Goal: Contribute content: Contribute content

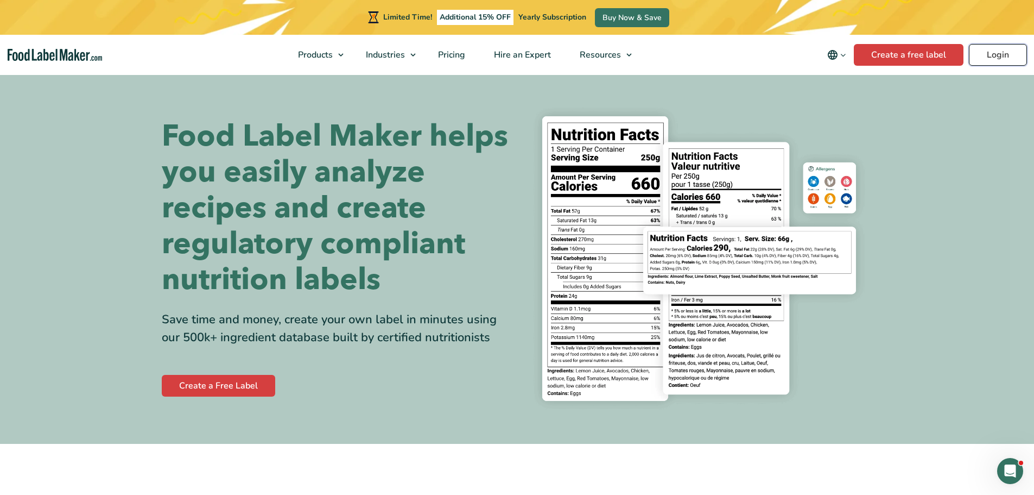
click at [1000, 51] on link "Login" at bounding box center [998, 55] width 58 height 22
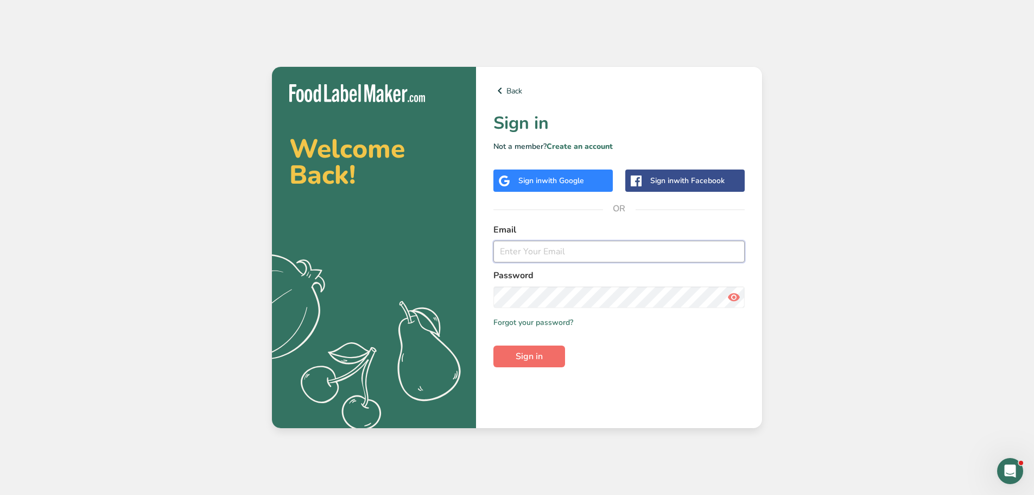
type input "ksmith@maryannsbaking.com"
click at [521, 356] on span "Sign in" at bounding box center [529, 356] width 27 height 13
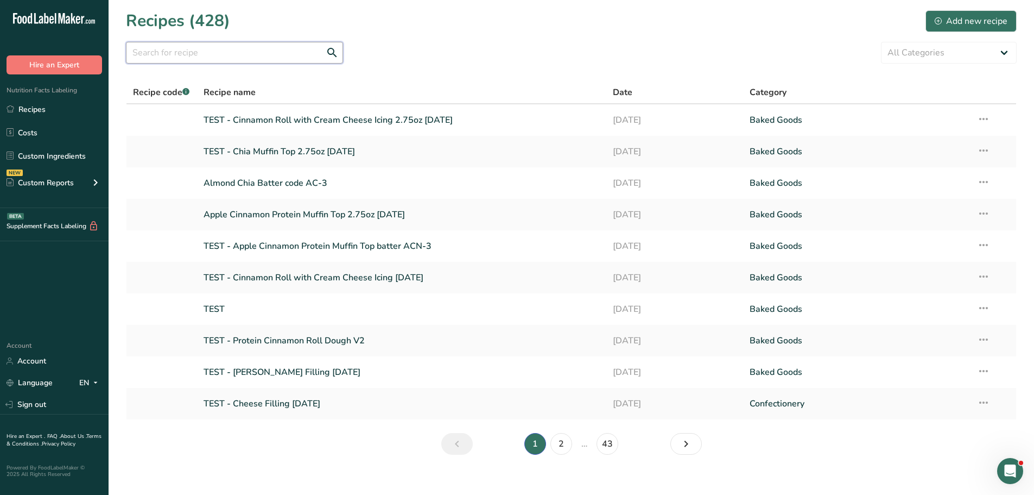
click at [192, 54] on input "text" at bounding box center [234, 53] width 217 height 22
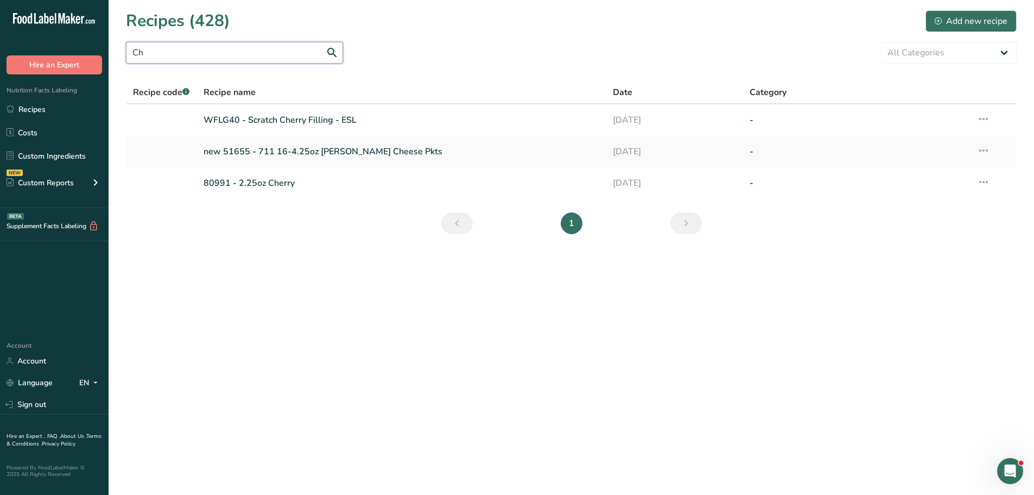
type input "C"
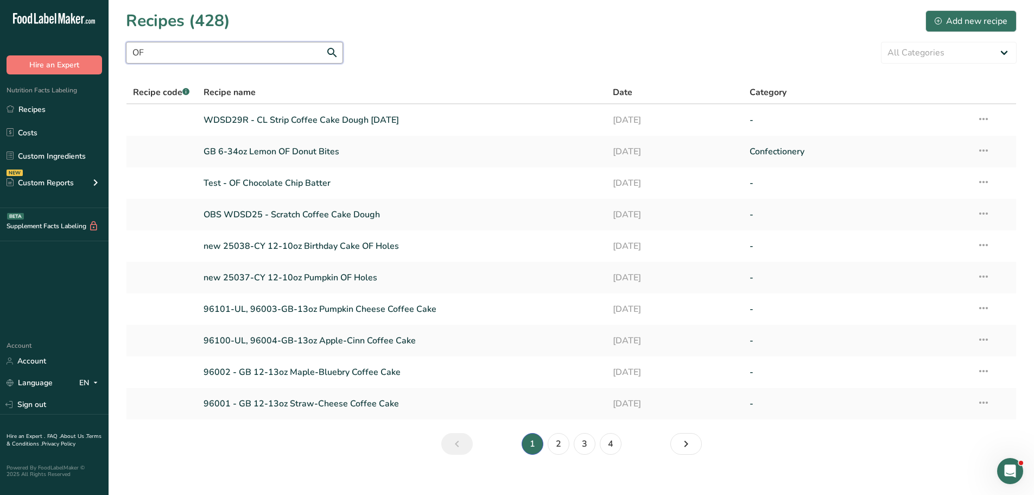
type input "O"
type input "OF"
click at [559, 450] on link "2" at bounding box center [559, 444] width 22 height 22
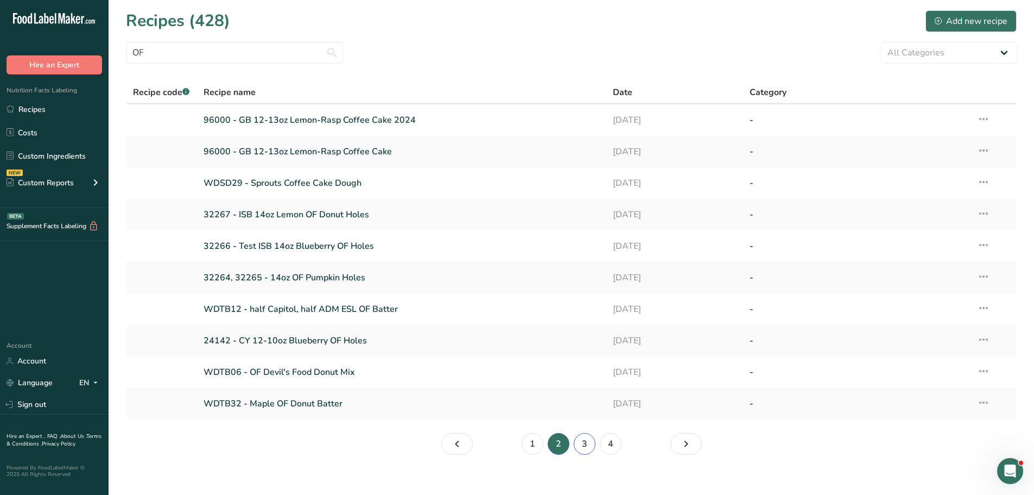
click at [577, 443] on link "3" at bounding box center [585, 444] width 22 height 22
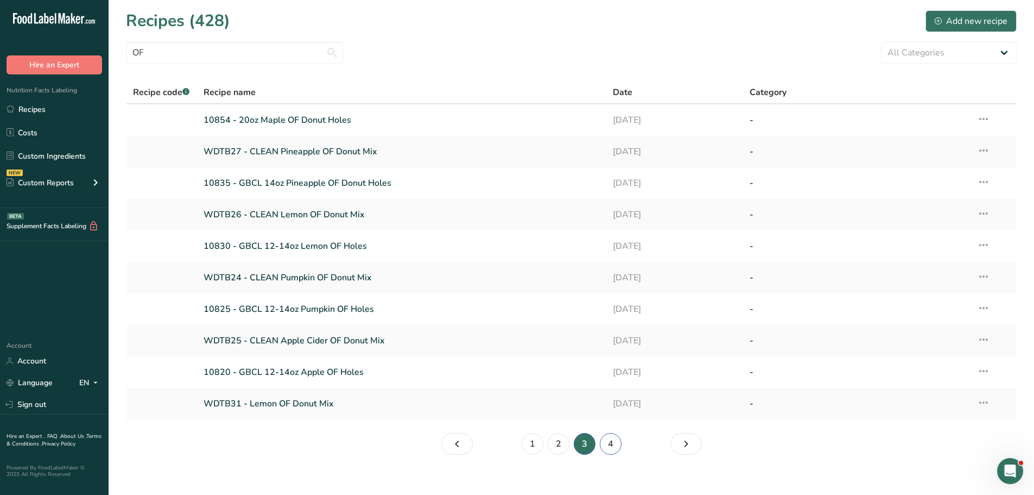
click at [609, 448] on link "4" at bounding box center [611, 444] width 22 height 22
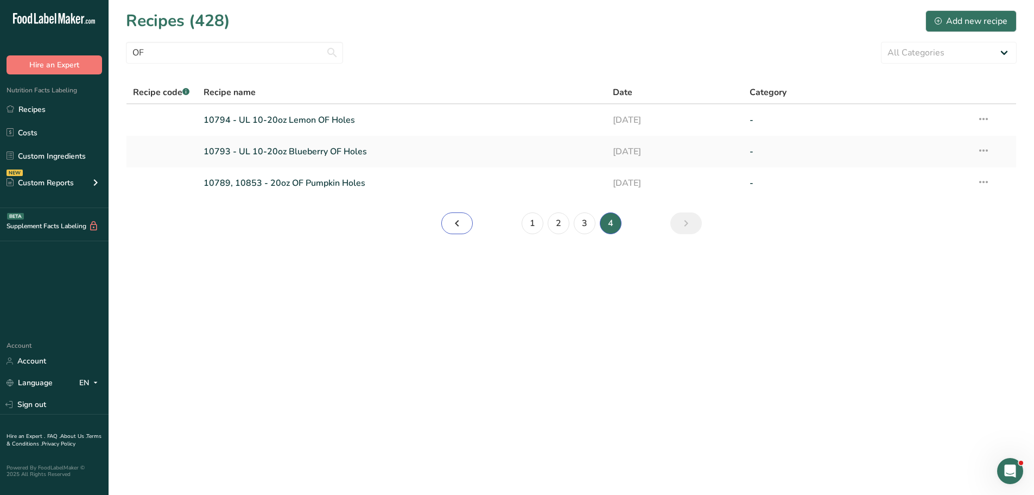
click at [452, 226] on icon "Page 3." at bounding box center [457, 223] width 13 height 20
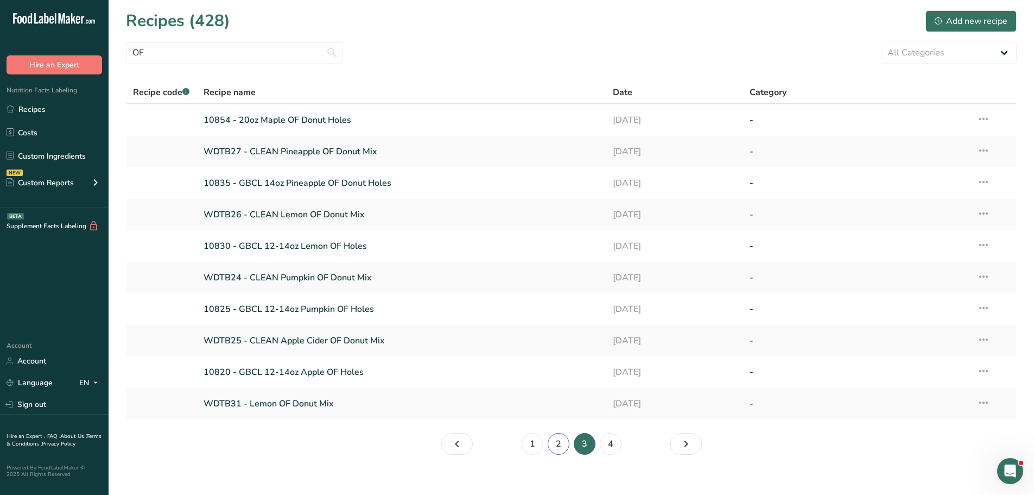
click at [557, 447] on link "2" at bounding box center [559, 444] width 22 height 22
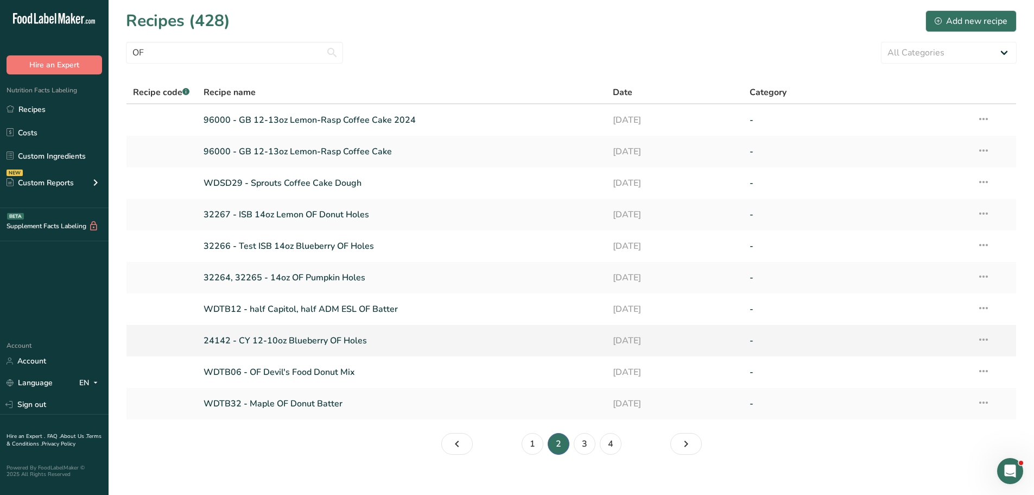
click at [254, 341] on link "24142 - CY 12-10oz Blueberry OF Holes" at bounding box center [402, 340] width 397 height 23
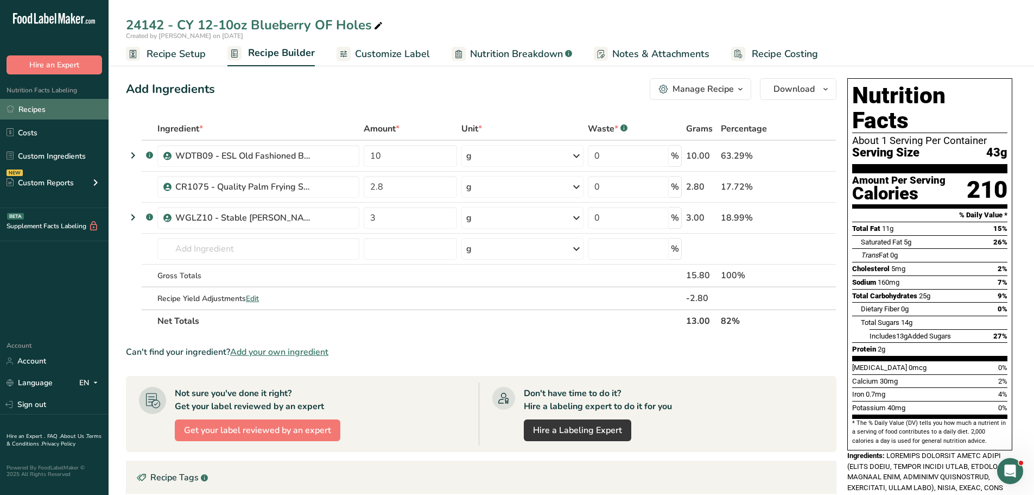
click at [47, 109] on link "Recipes" at bounding box center [54, 109] width 109 height 21
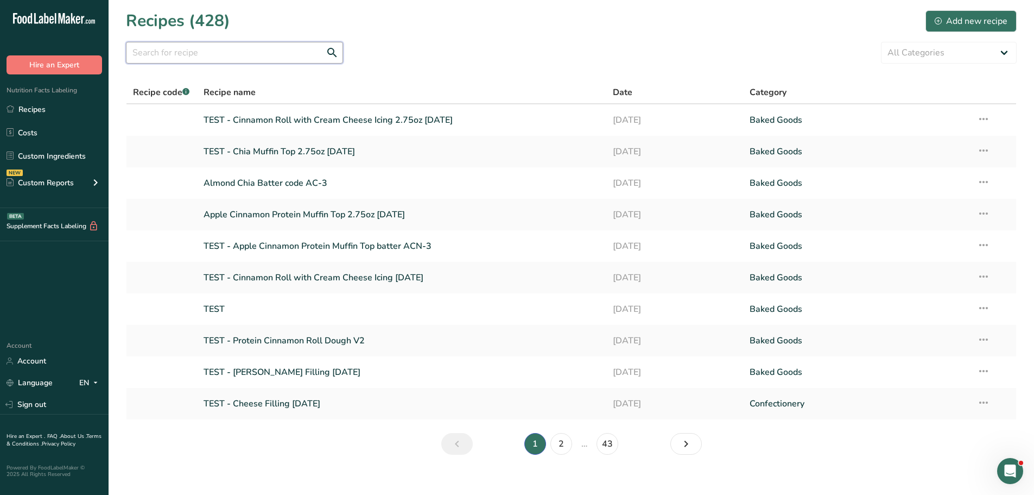
click at [194, 52] on input "text" at bounding box center [234, 53] width 217 height 22
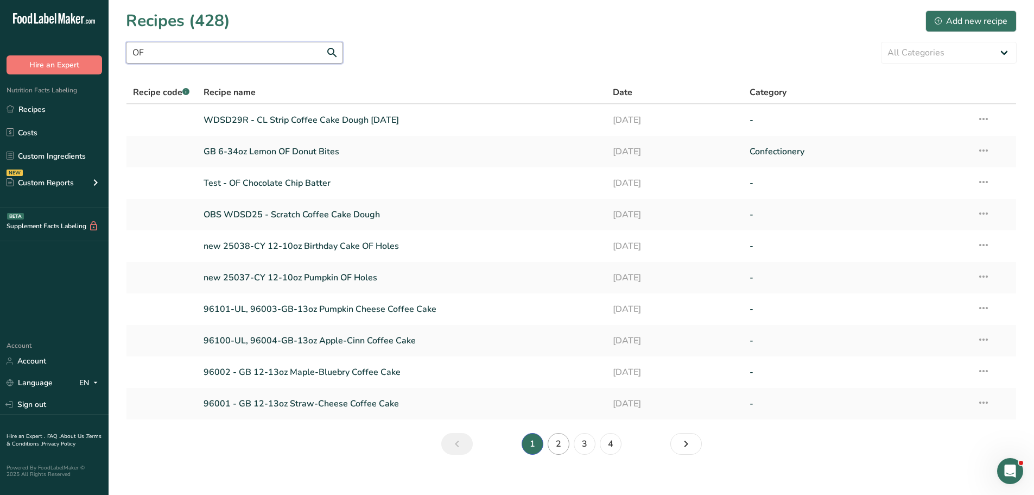
type input "OF"
click at [564, 447] on link "2" at bounding box center [559, 444] width 22 height 22
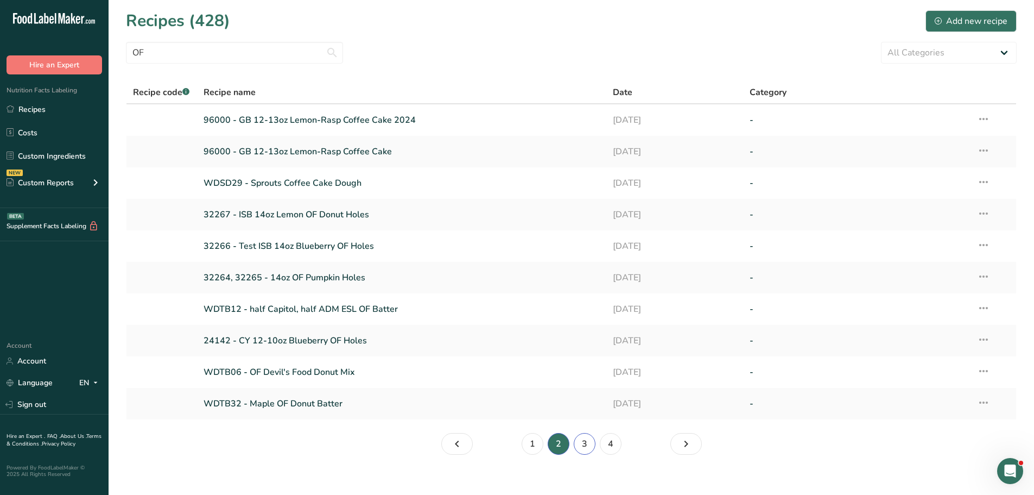
click at [589, 440] on link "3" at bounding box center [585, 444] width 22 height 22
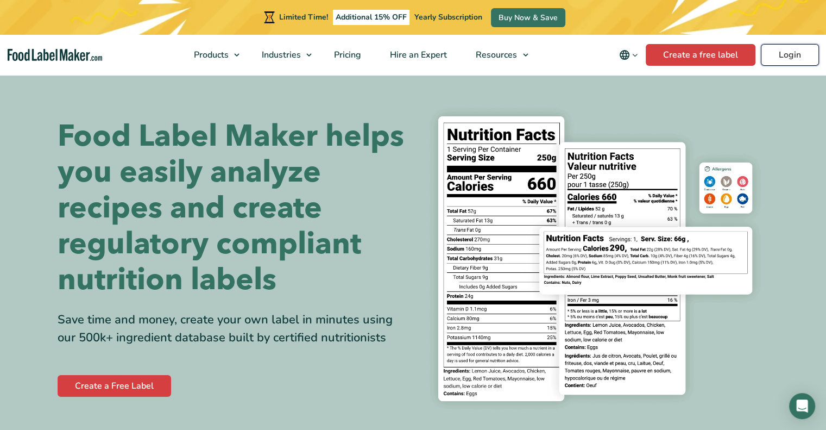
click at [803, 55] on link "Login" at bounding box center [790, 55] width 58 height 22
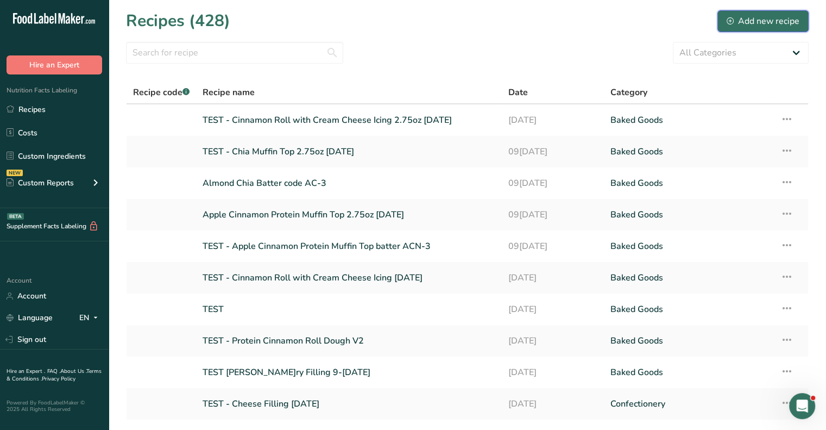
click at [745, 16] on div "Add new recipe" at bounding box center [763, 21] width 73 height 13
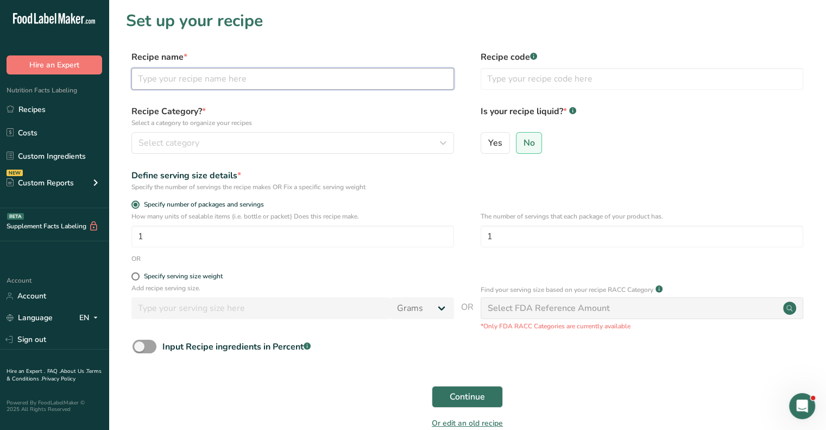
click at [189, 76] on input "text" at bounding box center [292, 79] width 323 height 22
type input "Test - Cherry Old Fashioned Donut Holes"
click at [432, 386] on button "Continue" at bounding box center [467, 397] width 71 height 22
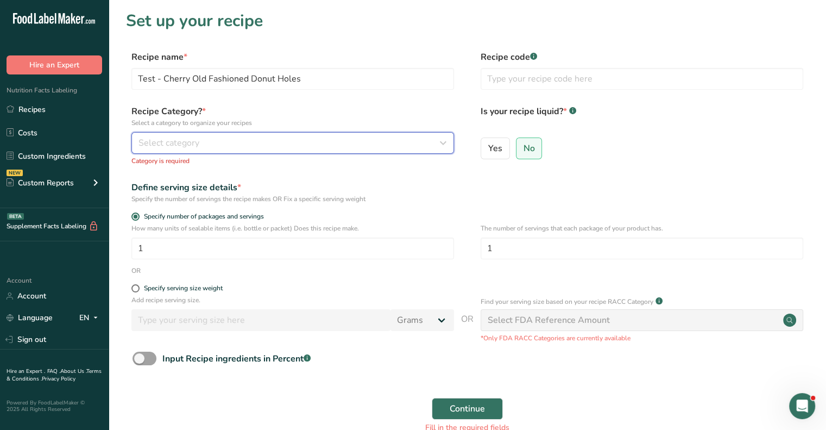
click at [225, 134] on button "Select category" at bounding box center [292, 143] width 323 height 22
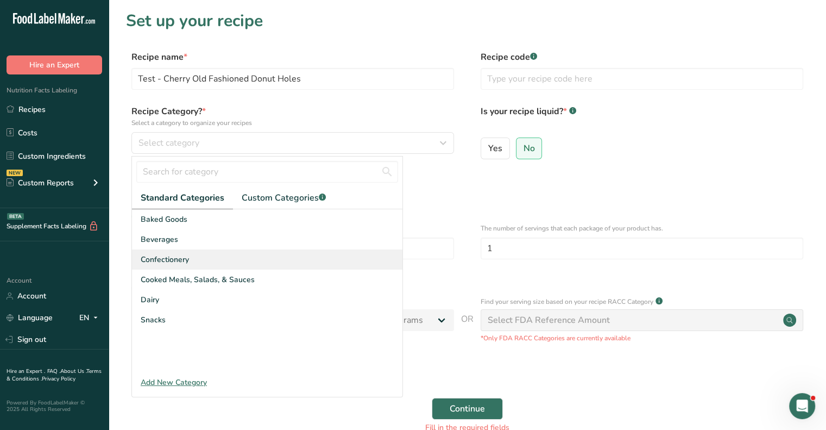
click at [193, 260] on div "Confectionery" at bounding box center [267, 259] width 270 height 20
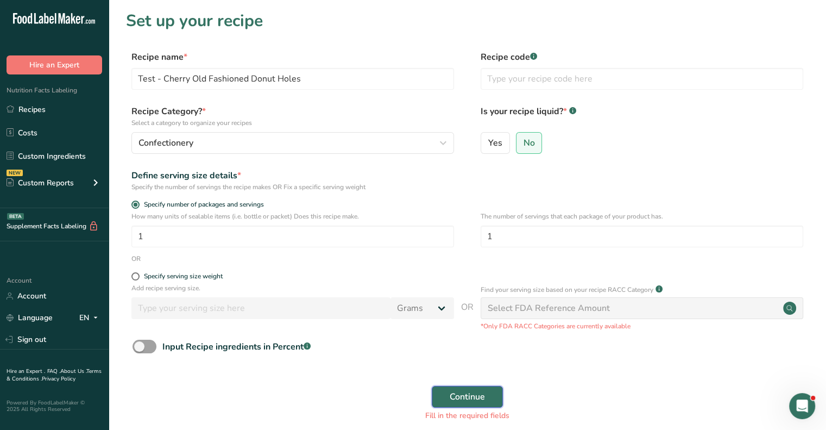
click at [457, 401] on span "Continue" at bounding box center [467, 396] width 35 height 13
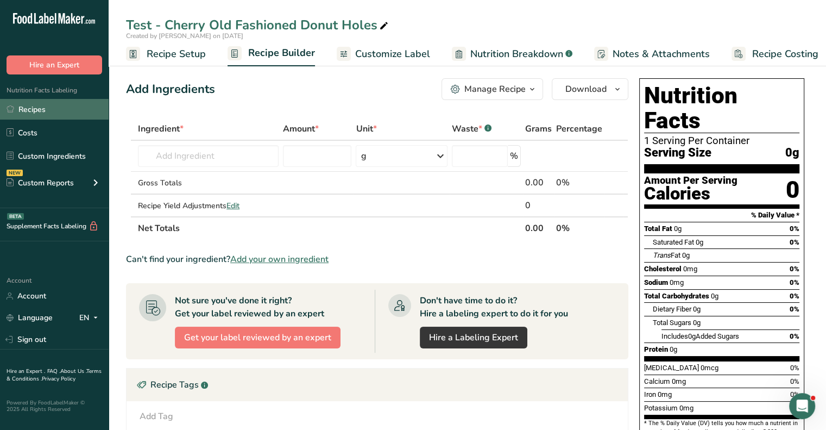
click at [48, 105] on link "Recipes" at bounding box center [54, 109] width 109 height 21
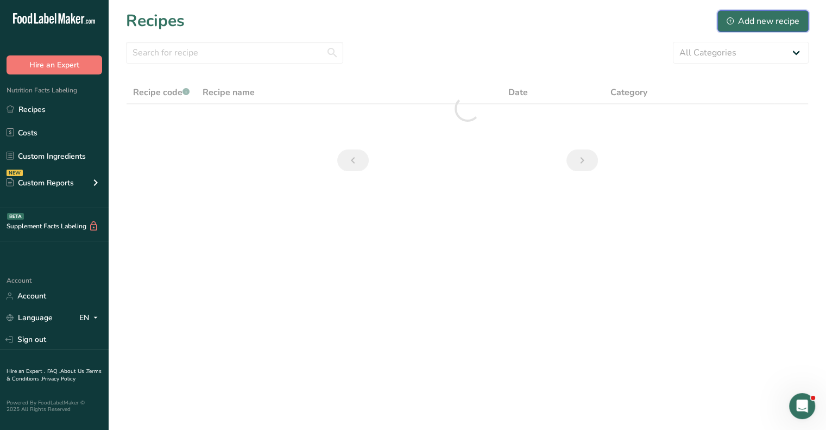
click at [736, 25] on div "Add new recipe" at bounding box center [763, 21] width 73 height 13
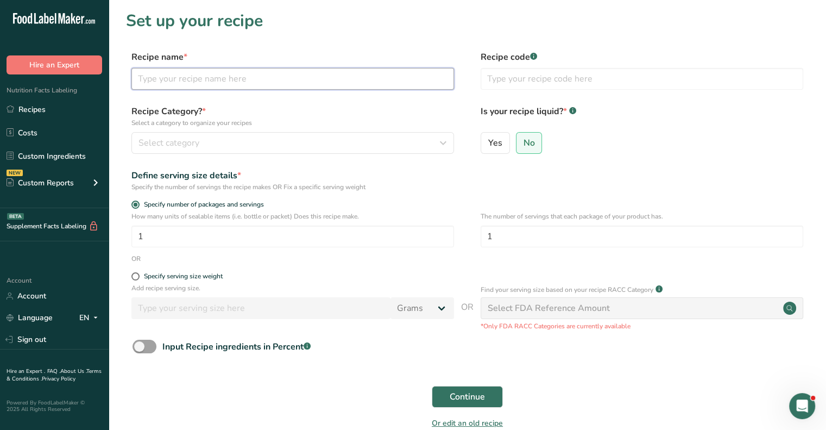
click at [200, 79] on input "text" at bounding box center [292, 79] width 323 height 22
type input "TEST - Cherry Old Fashioned Donut Mix [DATE]"
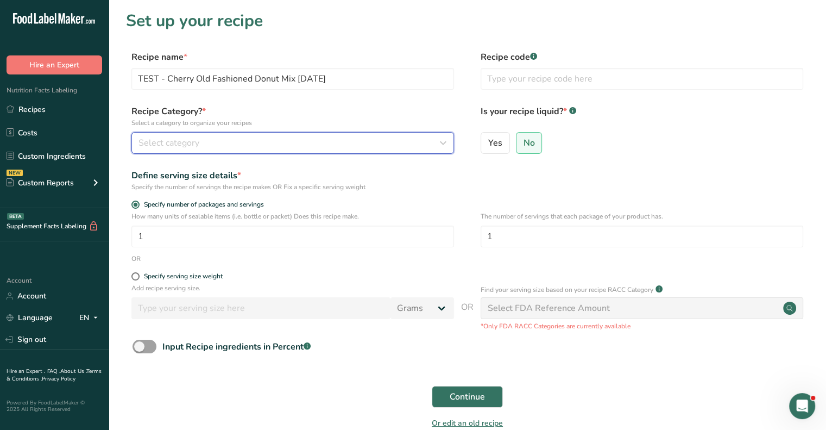
click at [200, 146] on div "Select category" at bounding box center [289, 142] width 302 height 13
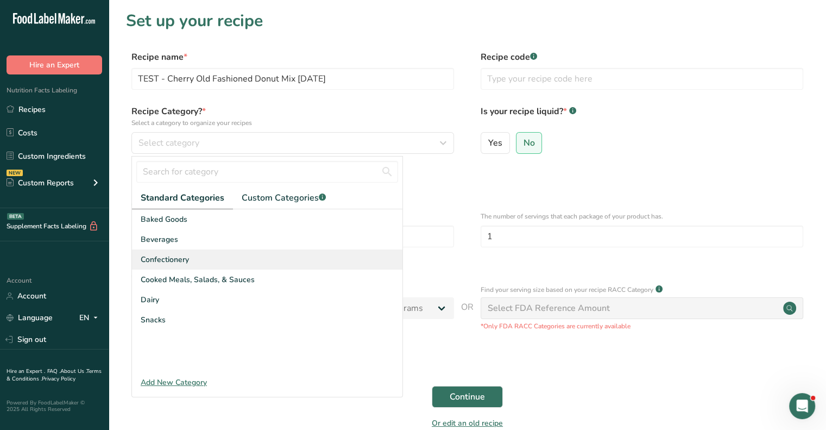
click at [159, 256] on span "Confectionery" at bounding box center [165, 259] width 48 height 11
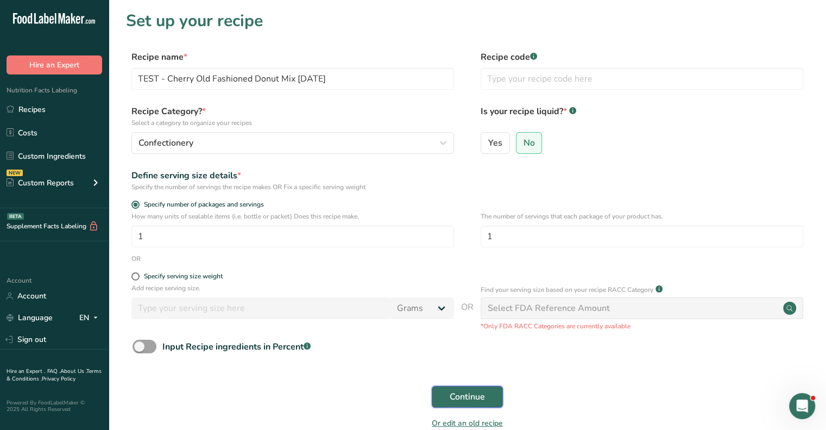
click at [462, 400] on span "Continue" at bounding box center [467, 396] width 35 height 13
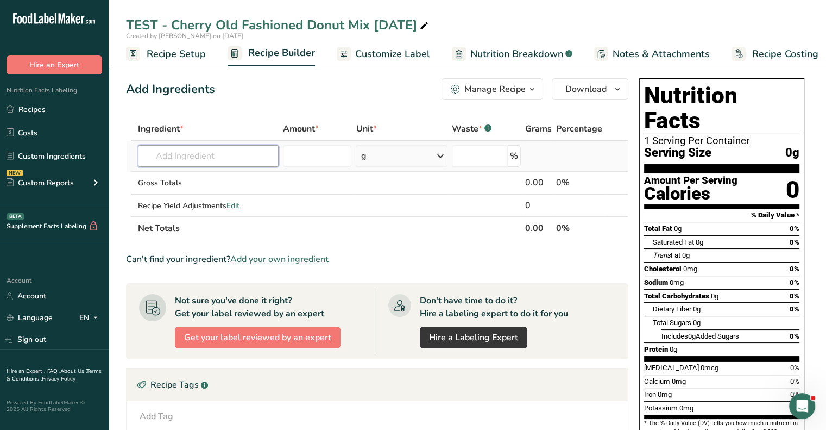
click at [174, 156] on input "text" at bounding box center [208, 156] width 141 height 22
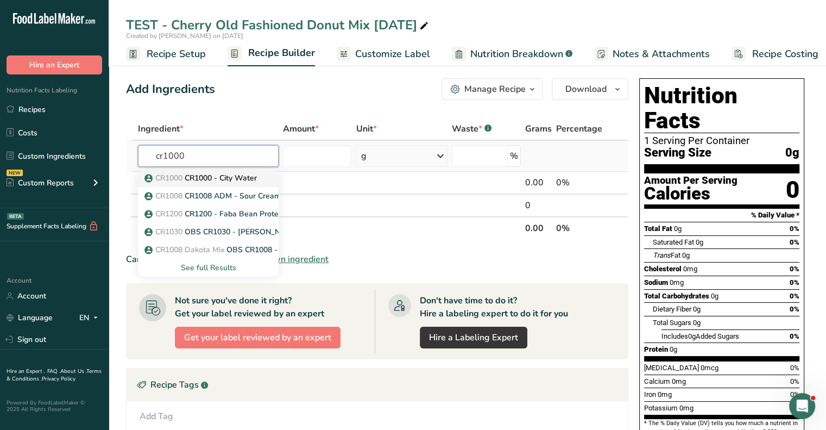
type input "cr1000"
click at [181, 173] on span "CR1000" at bounding box center [168, 178] width 27 height 10
type input "CR1000 - City Water"
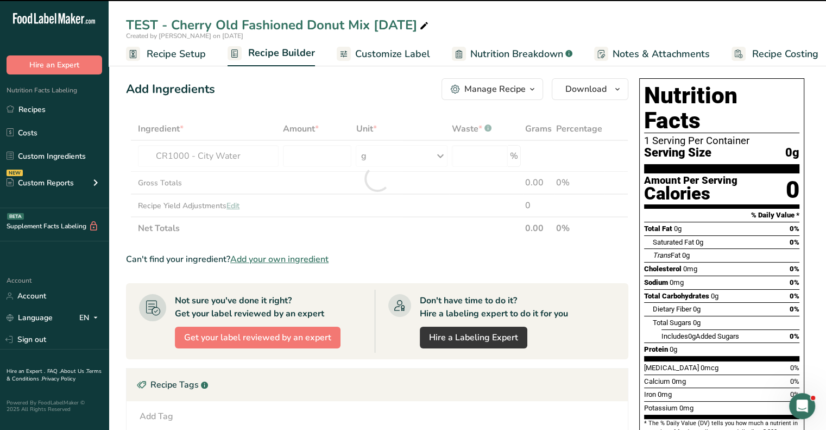
type input "0"
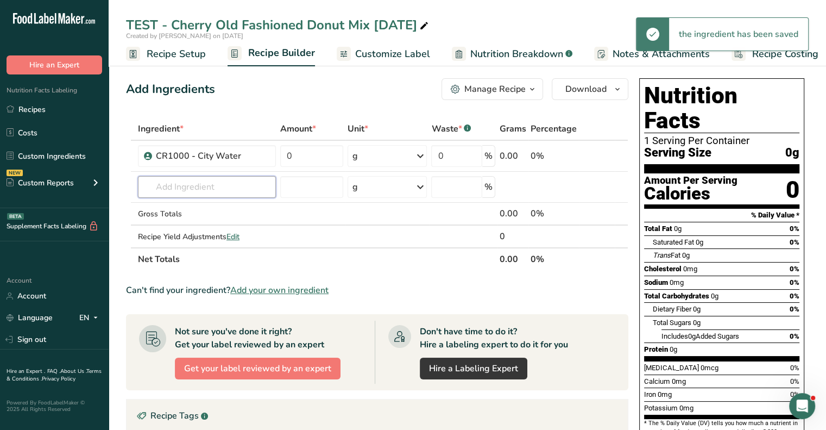
click at [178, 186] on input "text" at bounding box center [207, 187] width 138 height 22
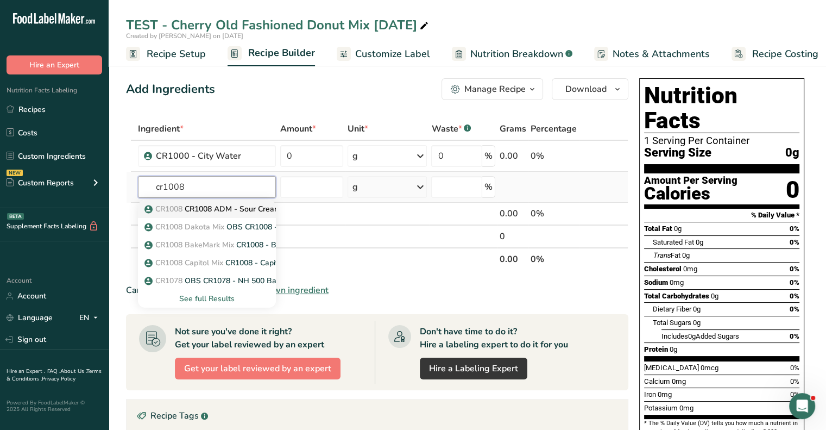
type input "cr1008"
click at [189, 207] on p "CR1008 CR1008 ADM - Sour Cream Old Fashioned Cake Donut Mix" at bounding box center [269, 208] width 244 height 11
type input "CR1008 ADM - Sour Cream Old Fashioned Cake Donut Mix"
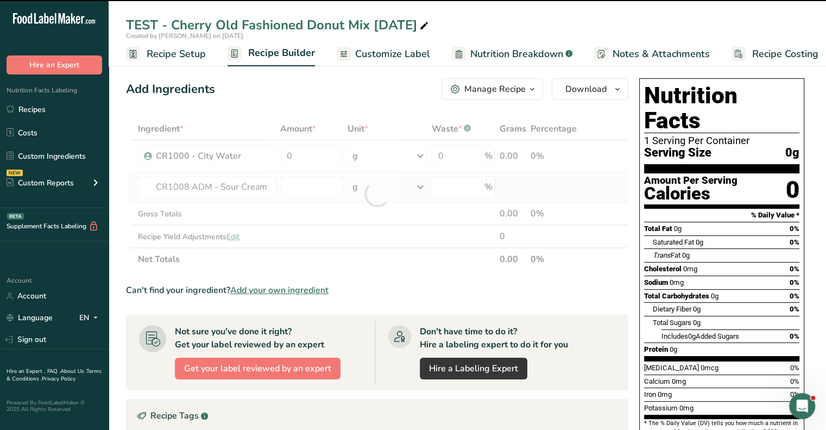
type input "0"
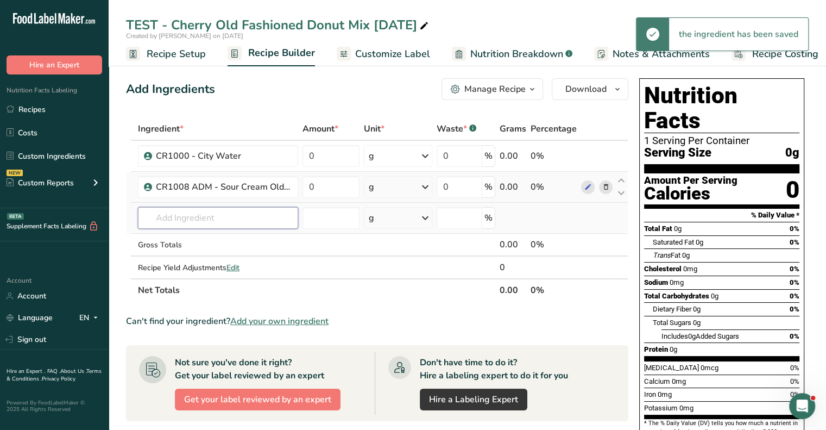
click at [177, 221] on input "text" at bounding box center [218, 218] width 160 height 22
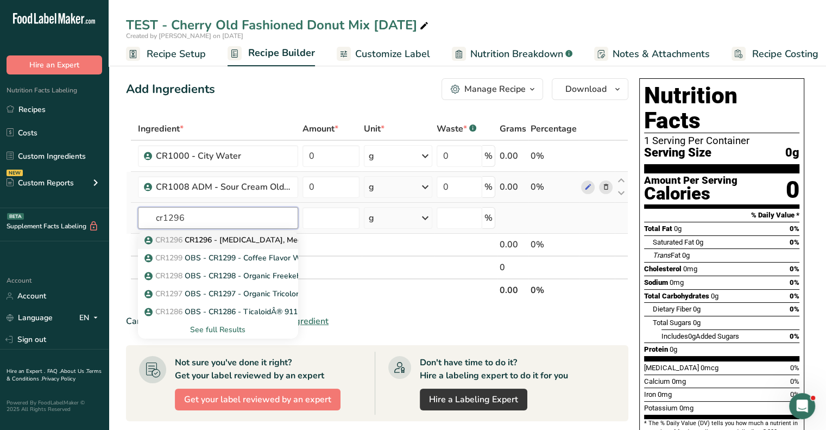
type input "cr1296"
click at [194, 237] on p "CR1296 CR1296 - [MEDICAL_DATA], Medium" at bounding box center [231, 239] width 168 height 11
type input "CR1296 - [MEDICAL_DATA], Medium"
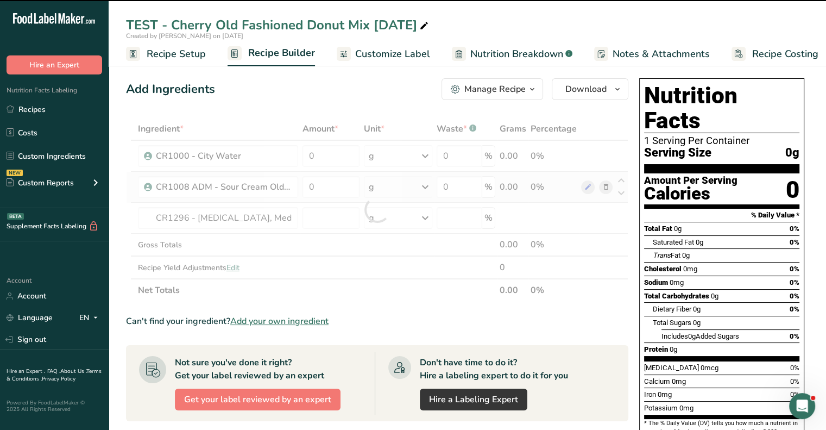
type input "0"
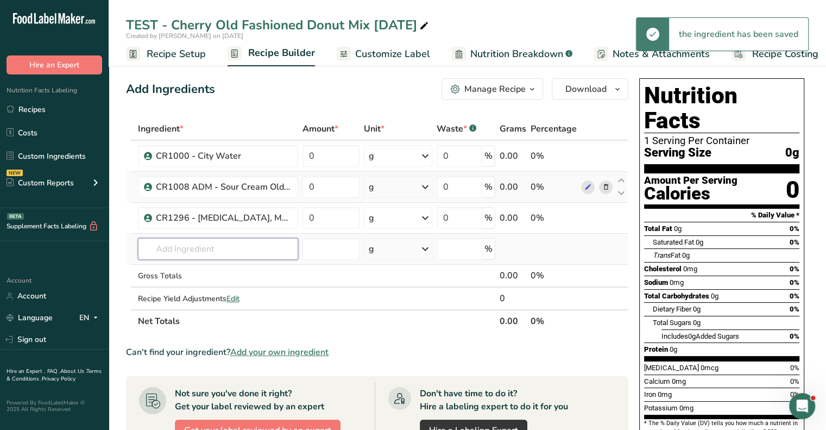
click at [189, 246] on input "text" at bounding box center [218, 249] width 160 height 22
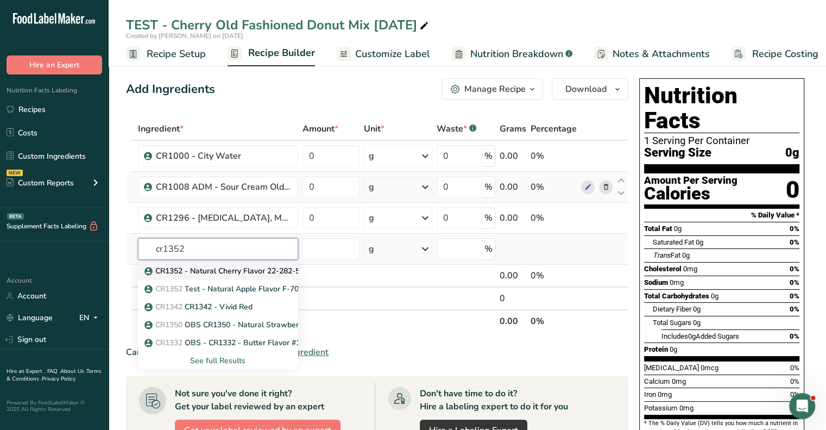
type input "cr1352"
click at [181, 268] on p "CR1352 - Natural Cherry Flavor 22-282-5" at bounding box center [223, 270] width 153 height 11
type input "CR1352 - Natural Cherry Flavor 22-282-5"
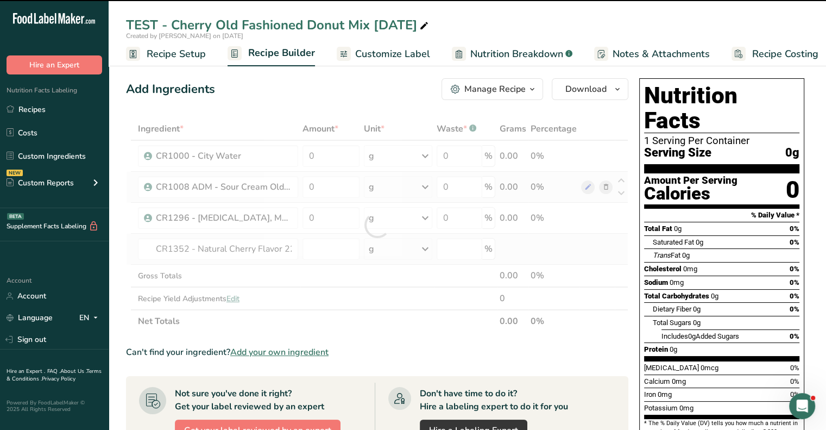
type input "0"
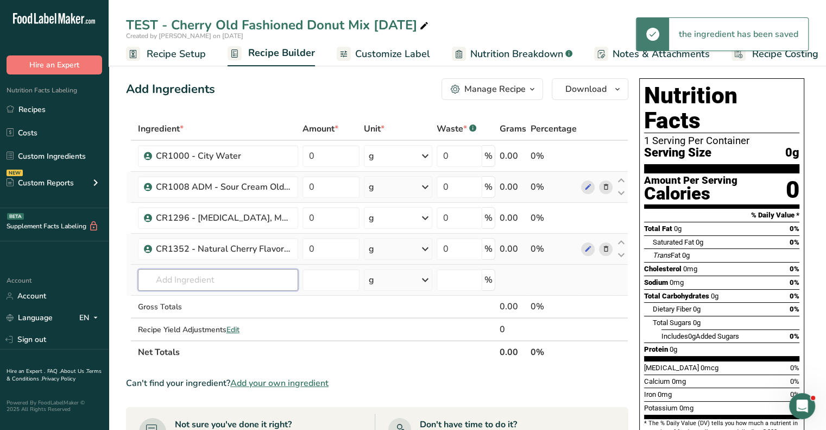
click at [179, 281] on input "text" at bounding box center [218, 280] width 160 height 22
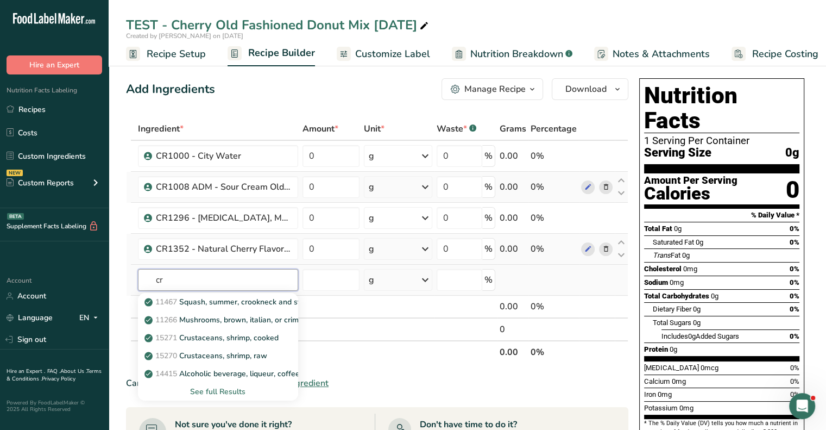
type input "c"
type input "cherry,"
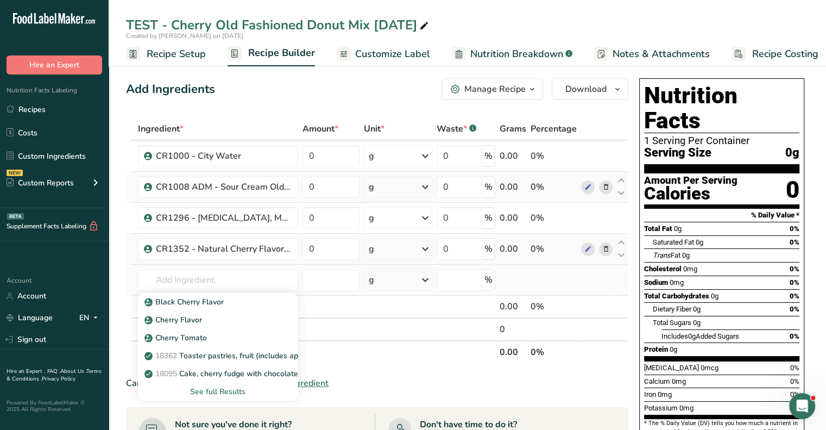
click at [210, 390] on div "See full Results" at bounding box center [218, 391] width 143 height 11
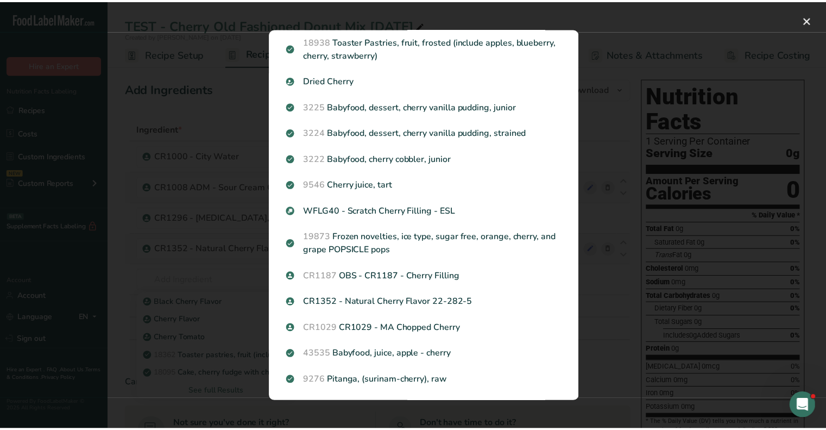
scroll to position [921, 0]
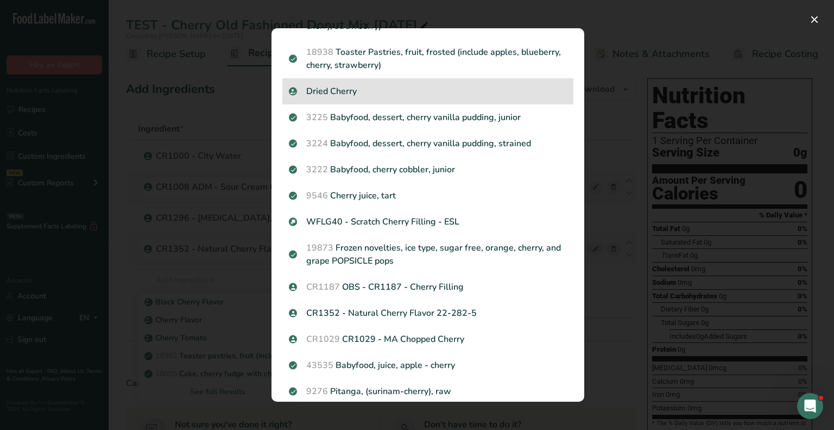
click at [377, 90] on p "Dried Cherry" at bounding box center [428, 91] width 278 height 13
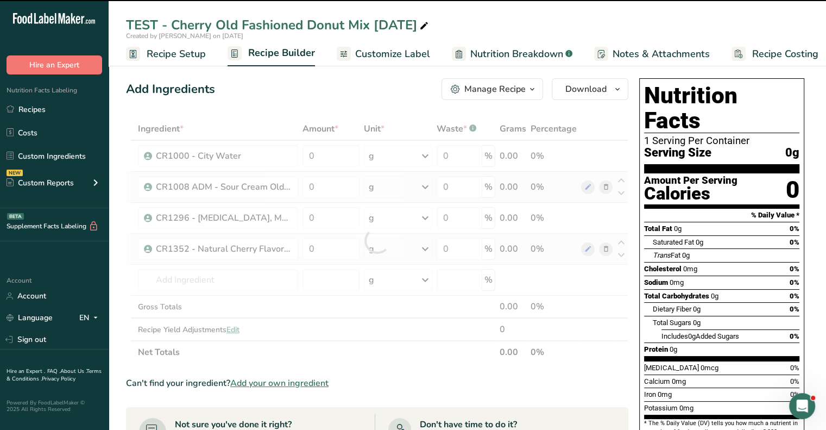
type input "0"
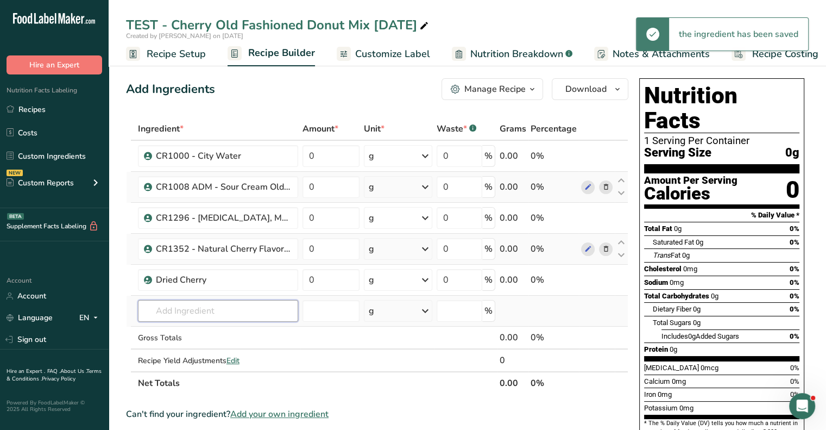
click at [172, 306] on input "text" at bounding box center [218, 311] width 160 height 22
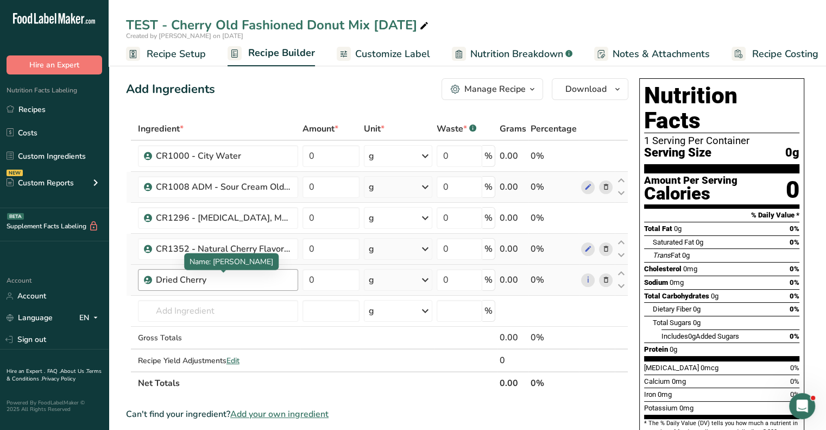
click at [222, 279] on div "Dried Cherry" at bounding box center [224, 279] width 136 height 13
click at [604, 277] on icon at bounding box center [606, 279] width 8 height 11
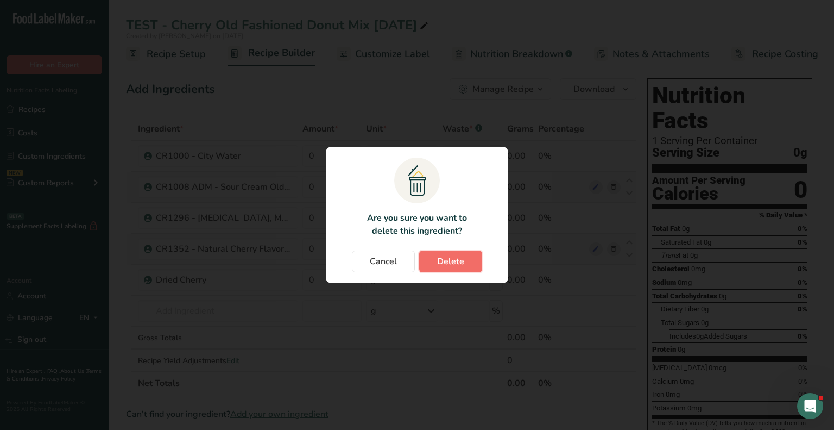
click at [437, 263] on span "Delete" at bounding box center [450, 261] width 27 height 13
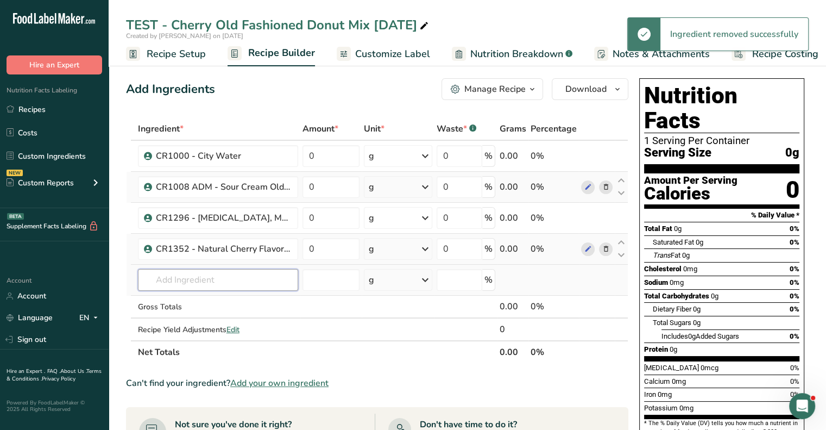
click at [169, 283] on input "text" at bounding box center [218, 280] width 160 height 22
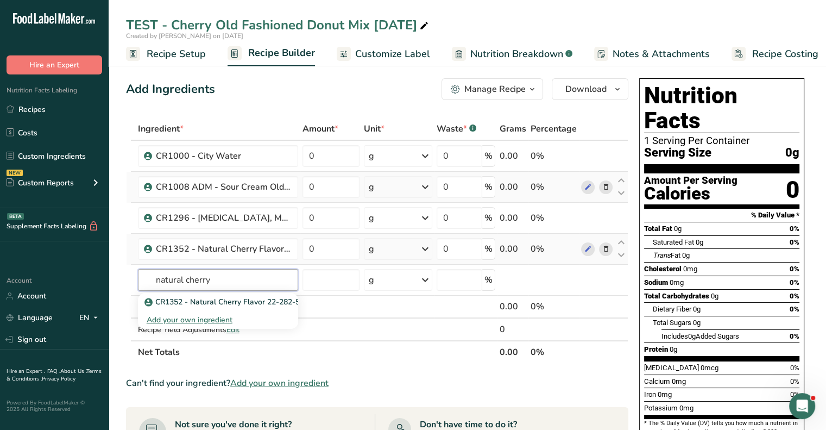
drag, startPoint x: 229, startPoint y: 282, endPoint x: 116, endPoint y: 289, distance: 113.2
click at [116, 289] on section "Add Ingredients Manage Recipe Delete Recipe Duplicate Recipe Scale Recipe Save …" at bounding box center [467, 416] width 717 height 720
click at [199, 276] on input "cherry bits" at bounding box center [218, 280] width 160 height 22
drag, startPoint x: 199, startPoint y: 276, endPoint x: 144, endPoint y: 278, distance: 55.4
click at [144, 278] on input "cherry bits" at bounding box center [218, 280] width 160 height 22
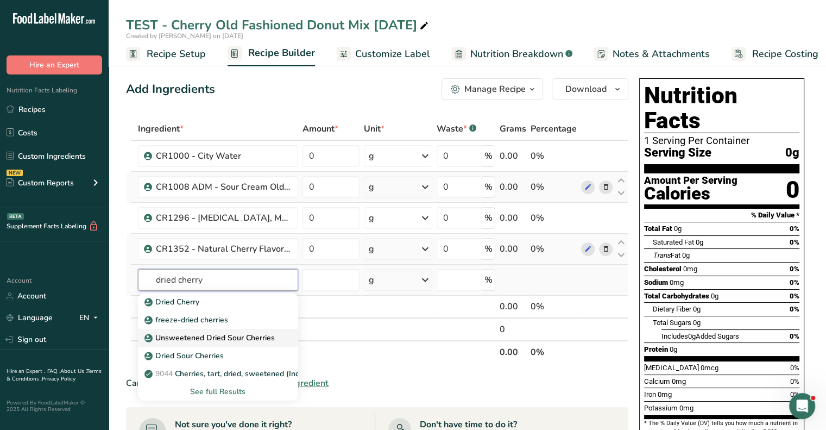
type input "dried cherry"
click at [186, 338] on p "Unsweetened Dried Sour Cherries" at bounding box center [211, 337] width 128 height 11
type input "Unsweetened Dried Sour Cherries"
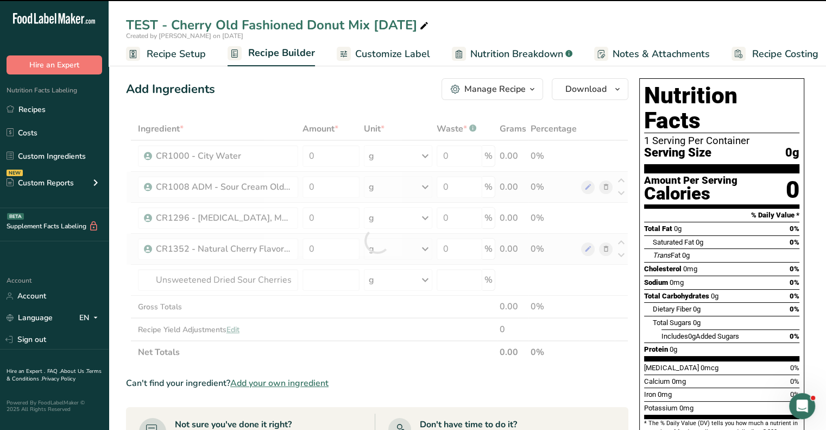
type input "0"
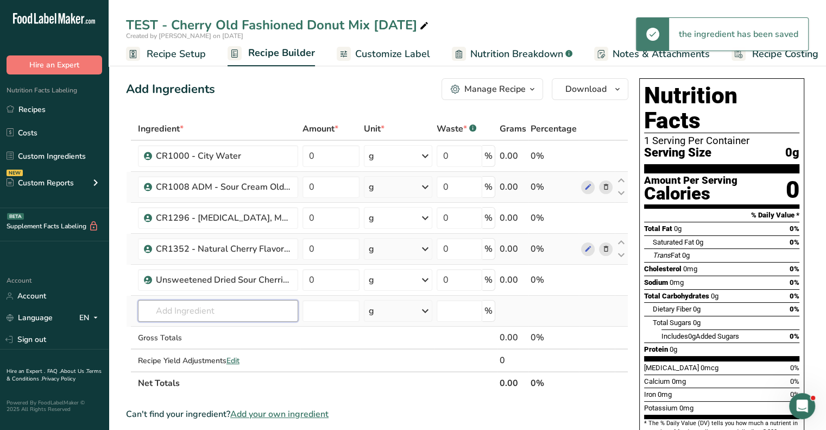
click at [187, 308] on input "text" at bounding box center [218, 311] width 160 height 22
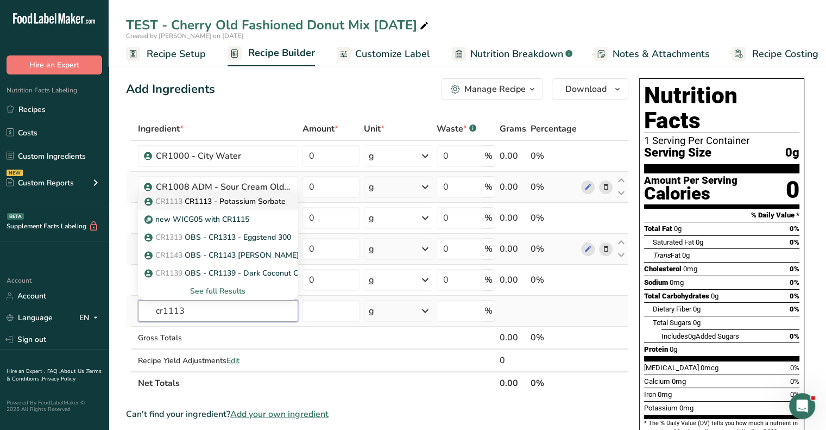
type input "cr1113"
click at [190, 202] on p "CR1113 CR1113 - Potassium Sorbate" at bounding box center [216, 200] width 139 height 11
type input "CR1113 - Potassium Sorbate"
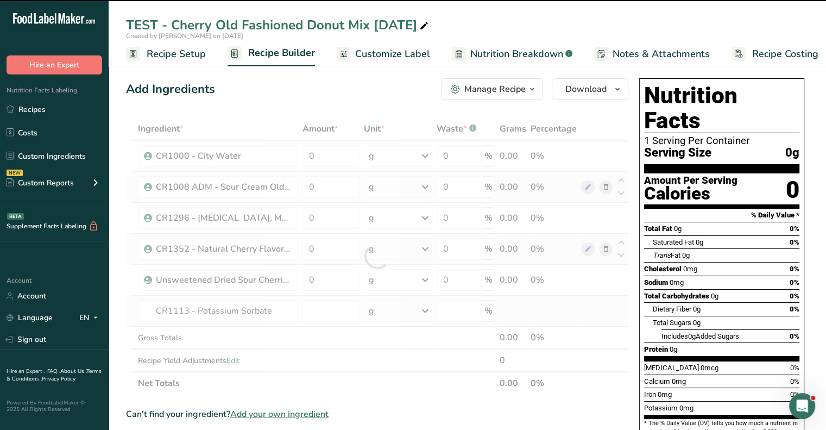
type input "0"
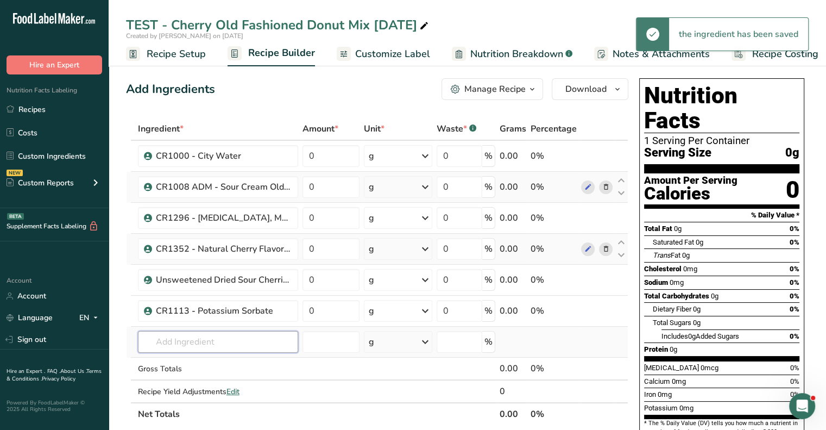
click at [169, 340] on input "text" at bounding box center [218, 342] width 160 height 22
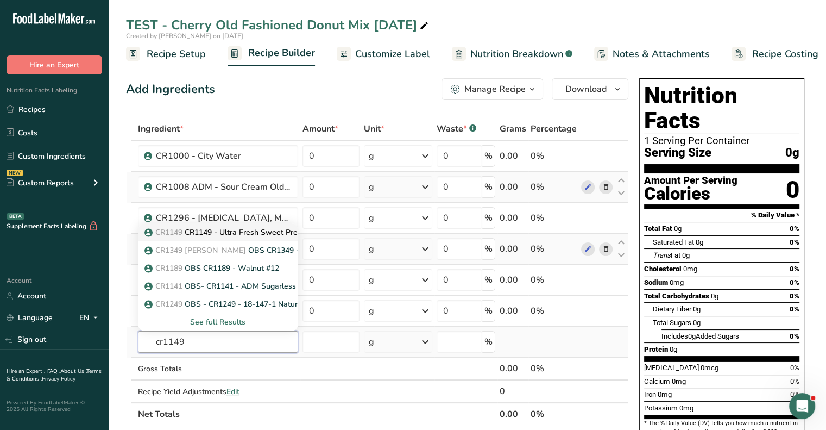
type input "cr1149"
click at [154, 232] on p "CR1149 CR1149 - Ultra Fresh Sweet Premium 275" at bounding box center [239, 231] width 185 height 11
type input "CR1149 - Ultra Fresh Sweet Premium 275"
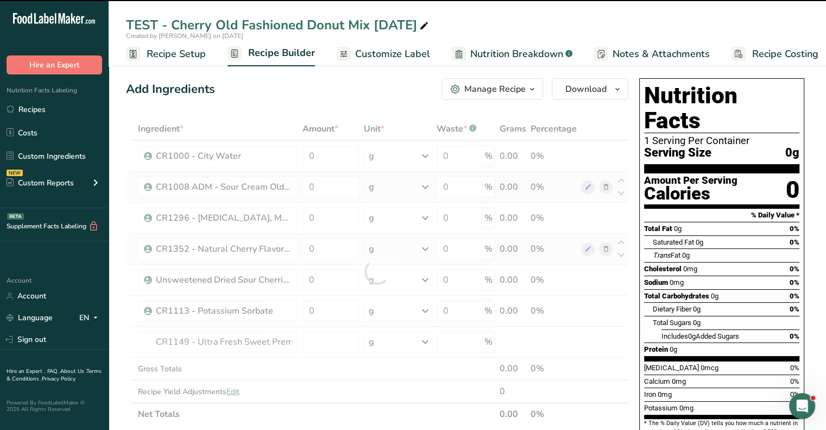
type input "0"
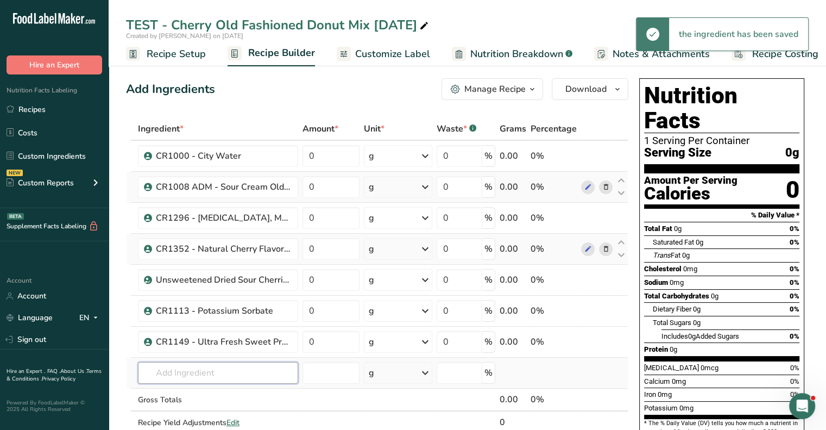
click at [191, 373] on input "text" at bounding box center [218, 373] width 160 height 22
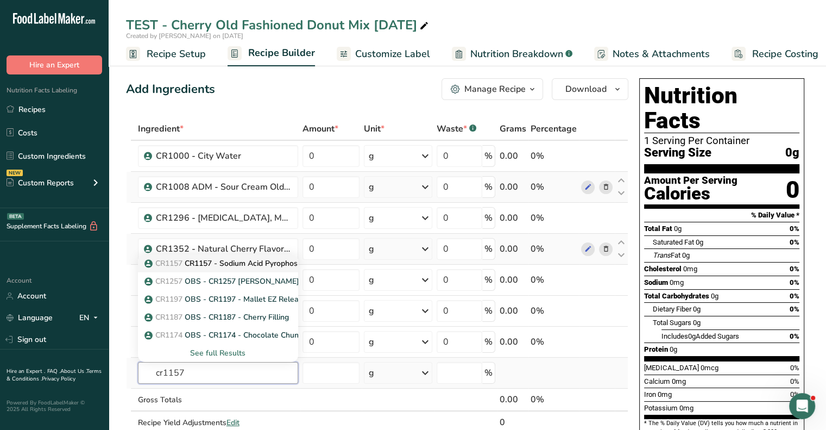
type input "cr1157"
click at [194, 264] on p "CR1157 CR1157 - Sodium Acid Pyrophosphate" at bounding box center [232, 262] width 171 height 11
type input "CR1157 - Sodium Acid Pyrophosphate"
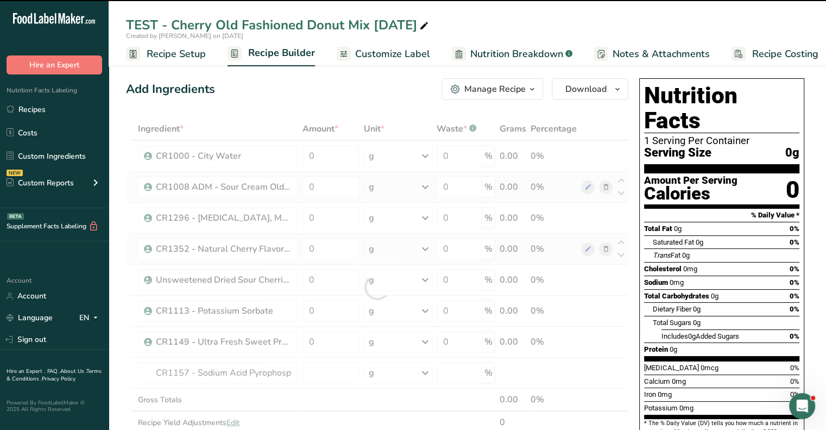
type input "0"
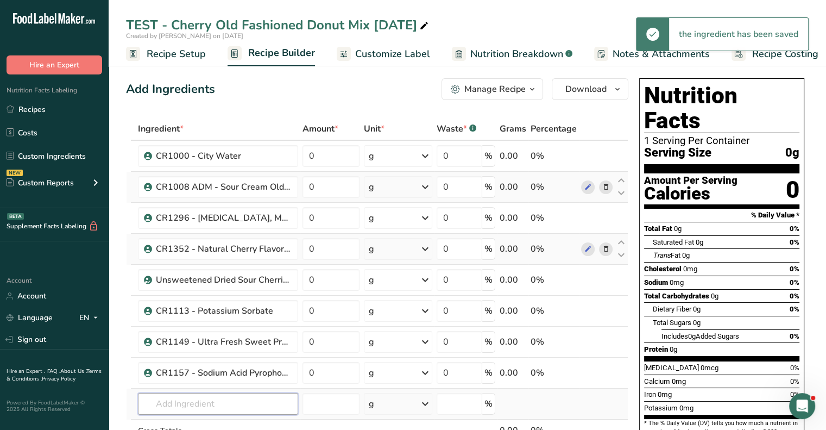
click at [163, 399] on input "text" at bounding box center [218, 404] width 160 height 22
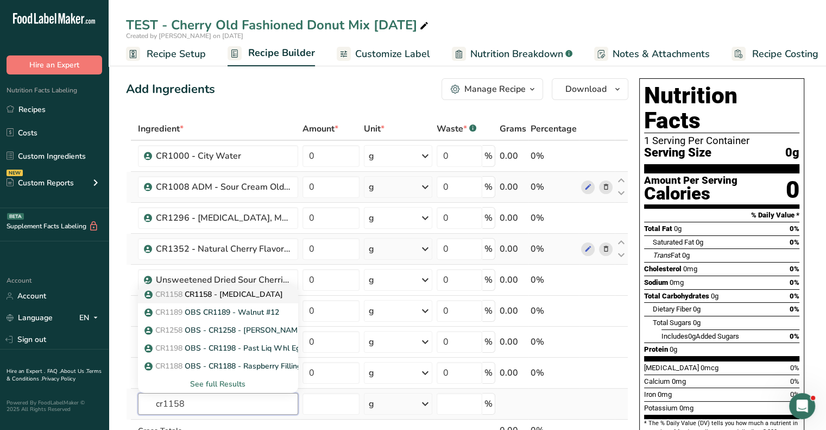
type input "cr1158"
click at [206, 291] on p "CR1158 CR1158 - [MEDICAL_DATA]" at bounding box center [215, 293] width 136 height 11
type input "CR1158 - [MEDICAL_DATA]"
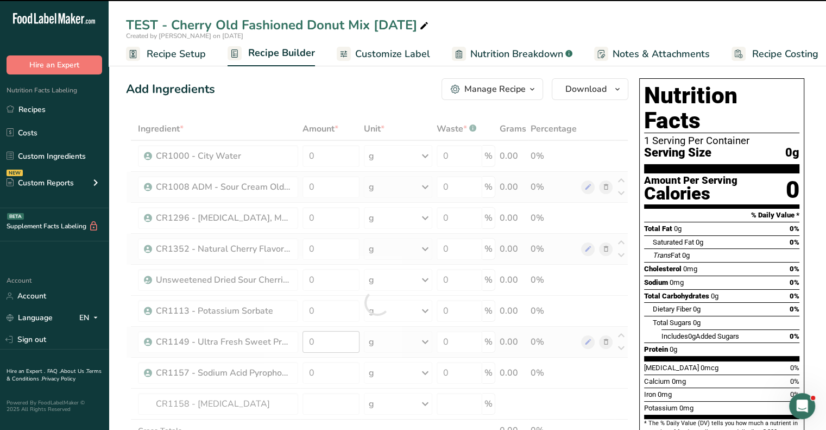
type input "0"
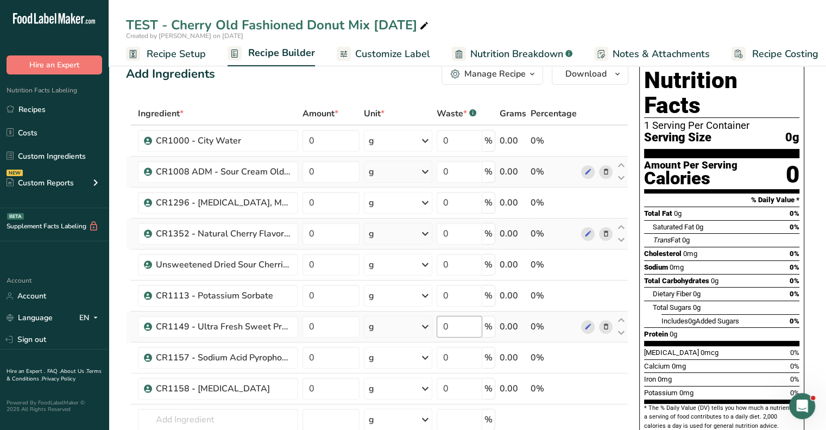
scroll to position [0, 0]
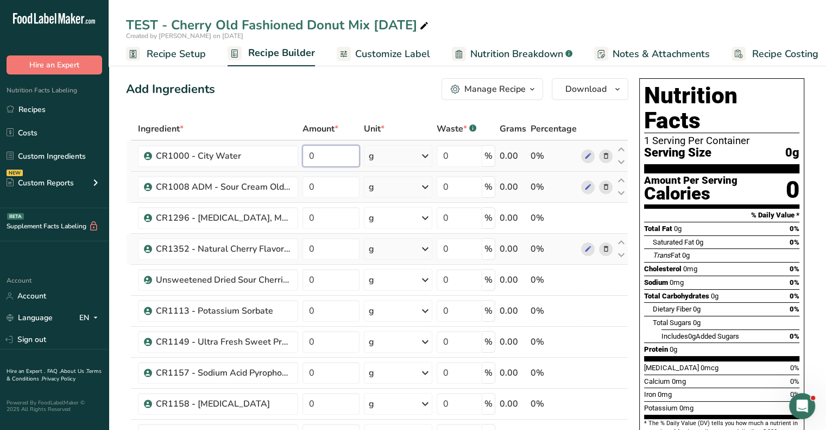
click at [319, 156] on input "0" at bounding box center [331, 156] width 58 height 22
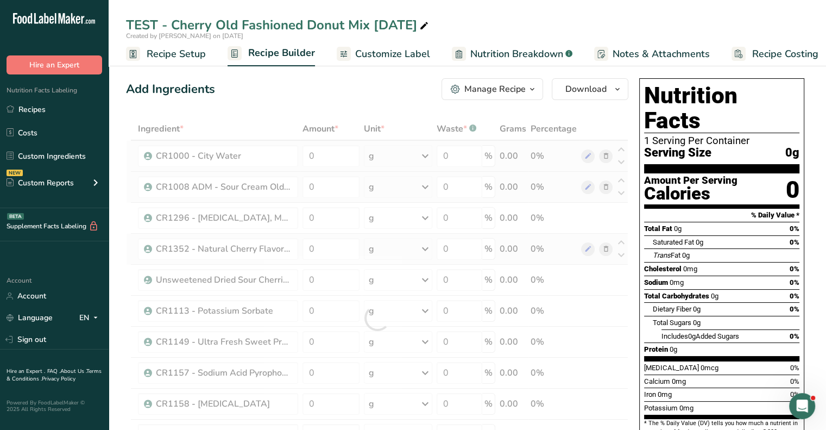
click at [389, 158] on div "Ingredient * Amount * Unit * Waste * .a-a{fill:#347362;}.b-a{fill:#fff;} Grams …" at bounding box center [377, 317] width 502 height 401
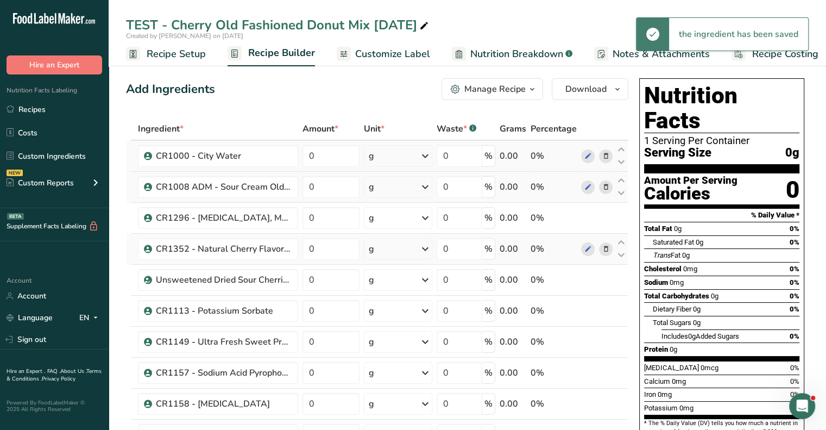
click at [389, 158] on div "g" at bounding box center [398, 156] width 68 height 22
click at [392, 242] on div "See more" at bounding box center [415, 241] width 91 height 11
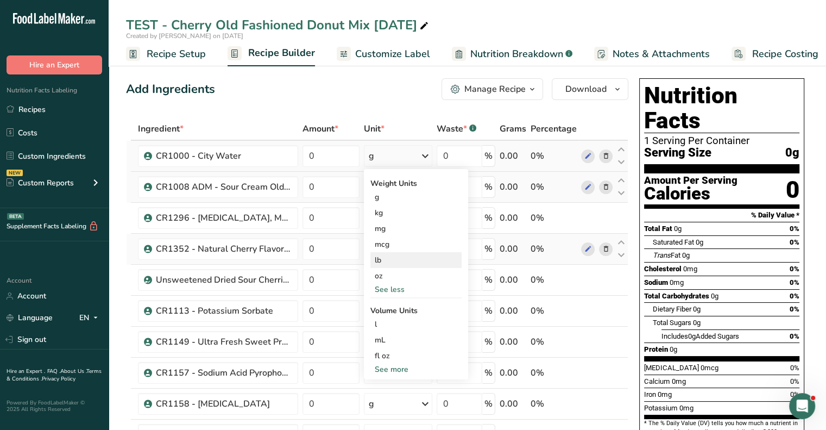
click at [384, 262] on div "lb" at bounding box center [415, 260] width 91 height 16
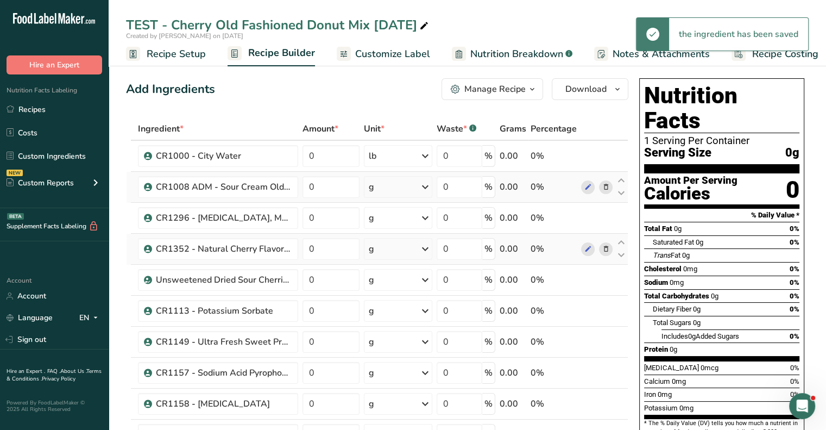
click at [426, 191] on icon at bounding box center [425, 187] width 13 height 20
click at [397, 272] on div "See more" at bounding box center [415, 272] width 91 height 11
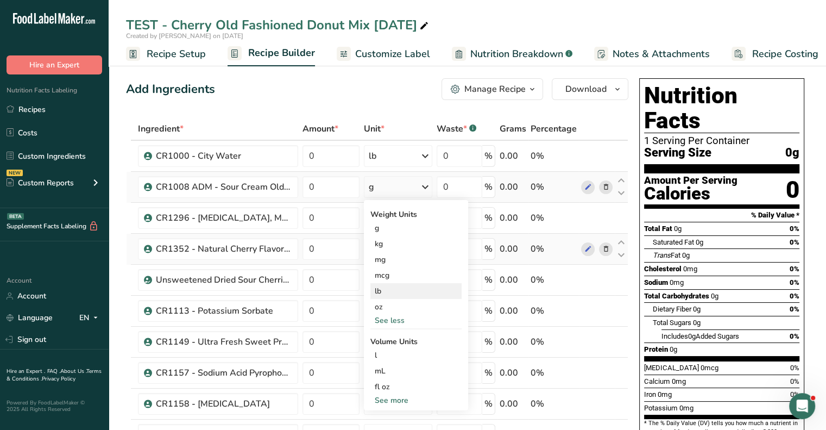
click at [394, 288] on div "lb" at bounding box center [415, 291] width 91 height 16
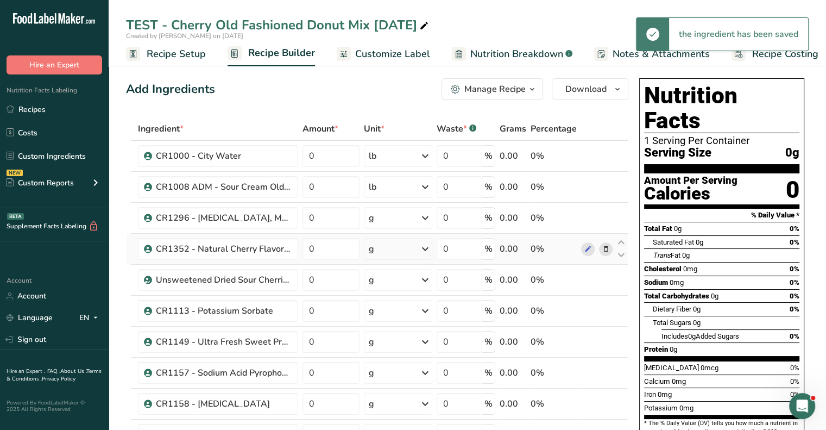
click at [417, 210] on div "g" at bounding box center [398, 218] width 68 height 22
click at [382, 305] on div "See more" at bounding box center [415, 303] width 91 height 11
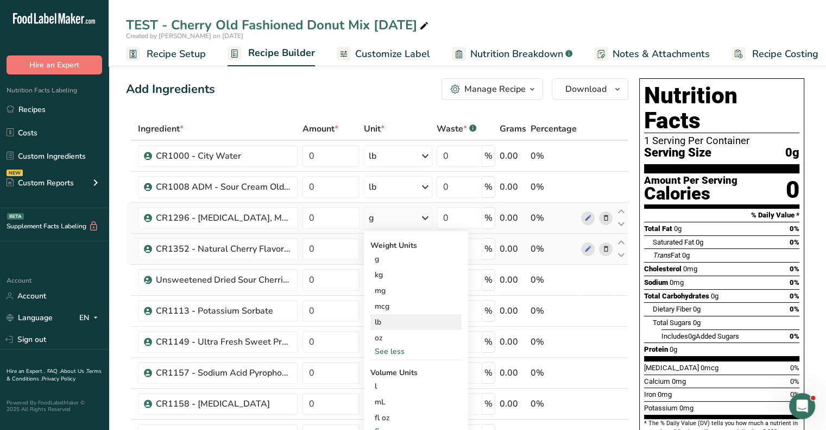
click at [378, 323] on div "lb" at bounding box center [415, 322] width 91 height 16
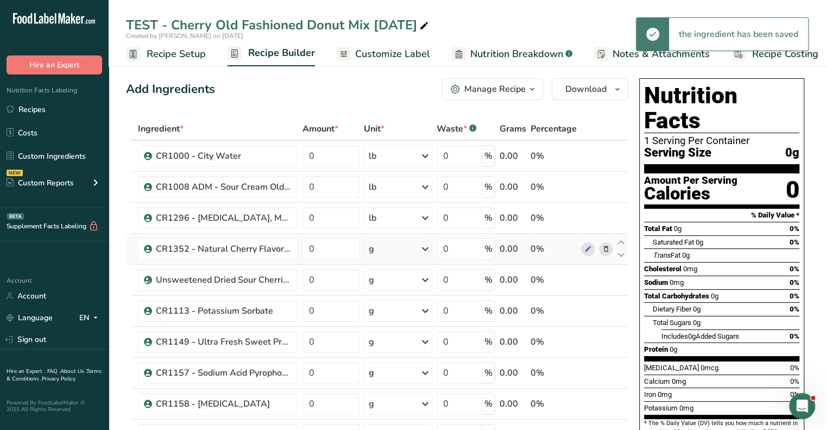
click at [415, 243] on div "g" at bounding box center [398, 249] width 68 height 22
click at [395, 335] on div "See more" at bounding box center [415, 334] width 91 height 11
click at [384, 356] on div "lb" at bounding box center [415, 353] width 91 height 16
click at [396, 279] on div "g" at bounding box center [398, 280] width 68 height 22
click at [384, 365] on div "See more" at bounding box center [415, 365] width 91 height 11
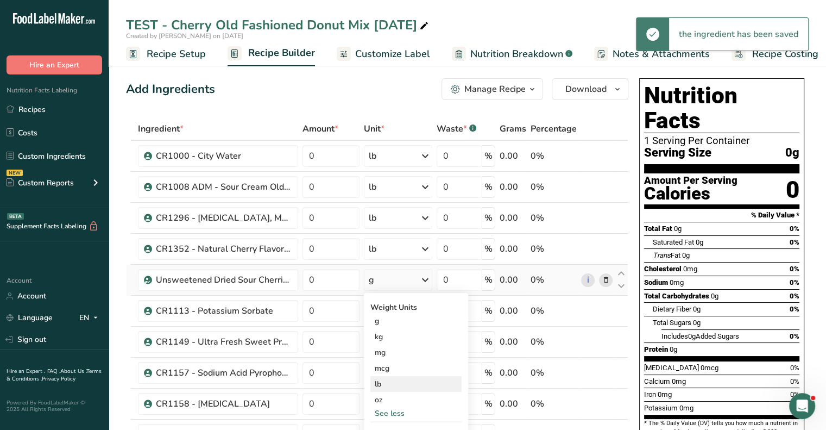
click at [384, 386] on div "lb" at bounding box center [415, 384] width 91 height 16
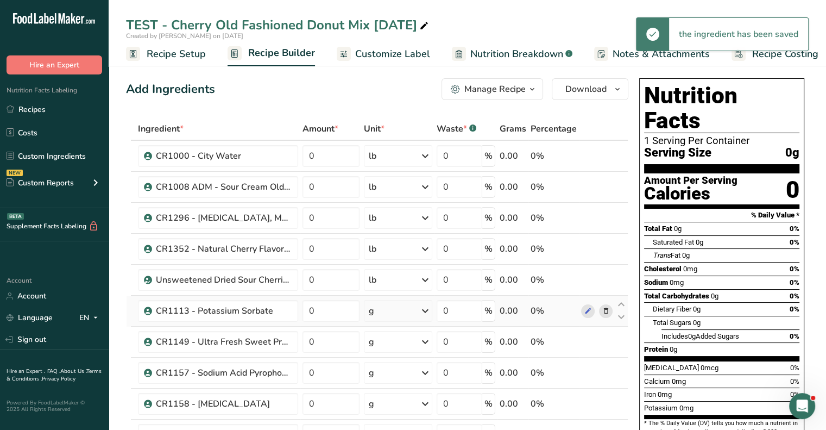
click at [400, 310] on div "g" at bounding box center [398, 311] width 68 height 22
click at [384, 396] on div "See more" at bounding box center [415, 396] width 91 height 11
click at [376, 410] on div "lb" at bounding box center [415, 415] width 91 height 16
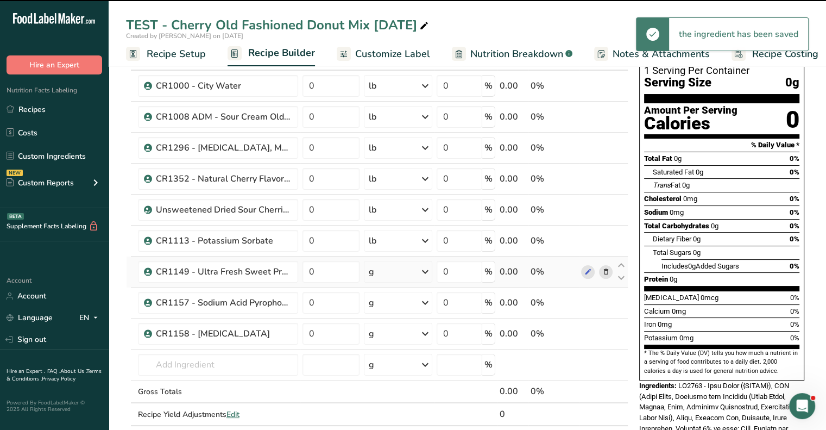
scroll to position [109, 0]
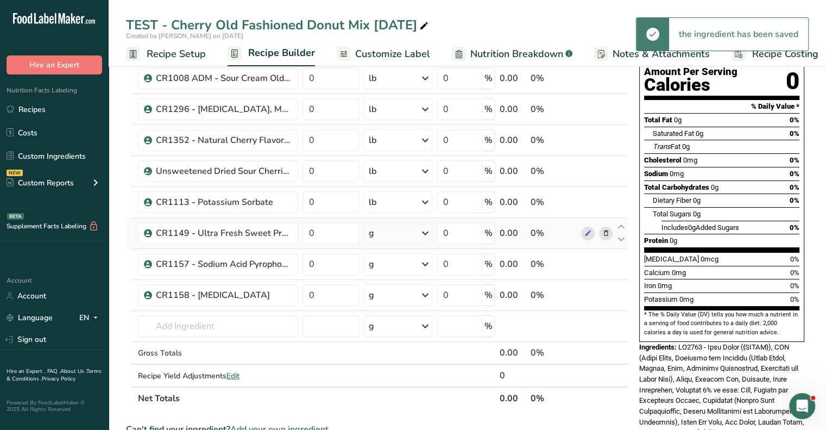
click at [391, 229] on div "g" at bounding box center [398, 233] width 68 height 22
click at [399, 322] on div "See more" at bounding box center [415, 318] width 91 height 11
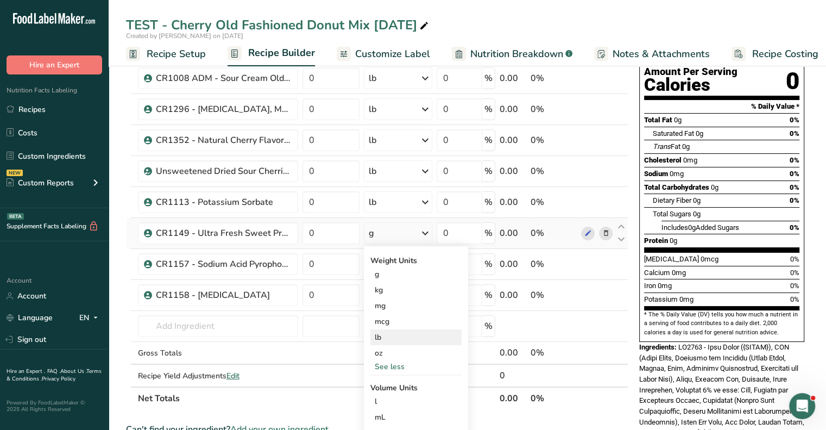
click at [396, 337] on div "lb" at bounding box center [415, 337] width 91 height 16
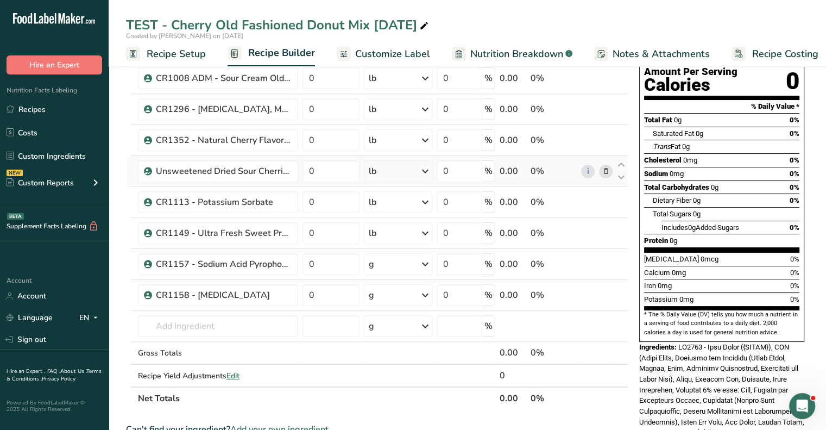
click at [606, 172] on icon at bounding box center [606, 171] width 8 height 11
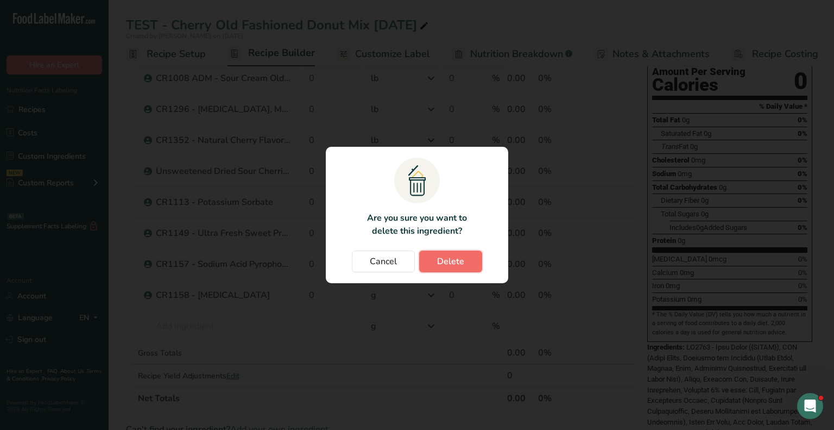
click at [456, 265] on span "Delete" at bounding box center [450, 261] width 27 height 13
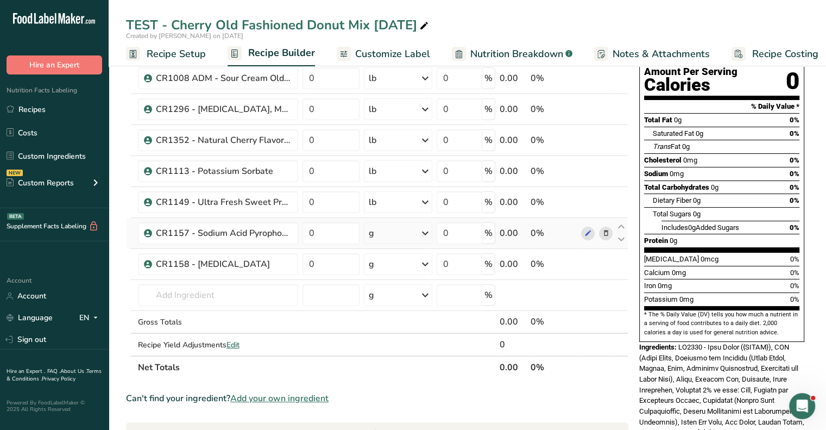
click at [389, 235] on div "g" at bounding box center [398, 233] width 68 height 22
click at [393, 333] on div "lb" at bounding box center [415, 337] width 91 height 16
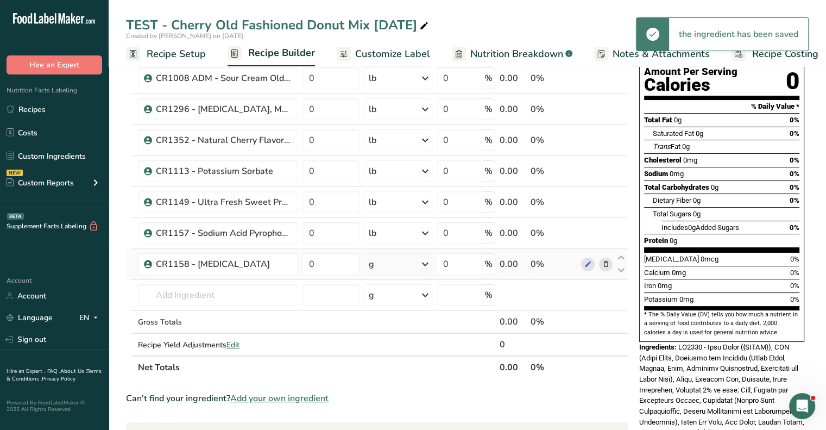
click at [397, 267] on div "g" at bounding box center [398, 264] width 68 height 22
click at [399, 346] on div "See more" at bounding box center [415, 349] width 91 height 11
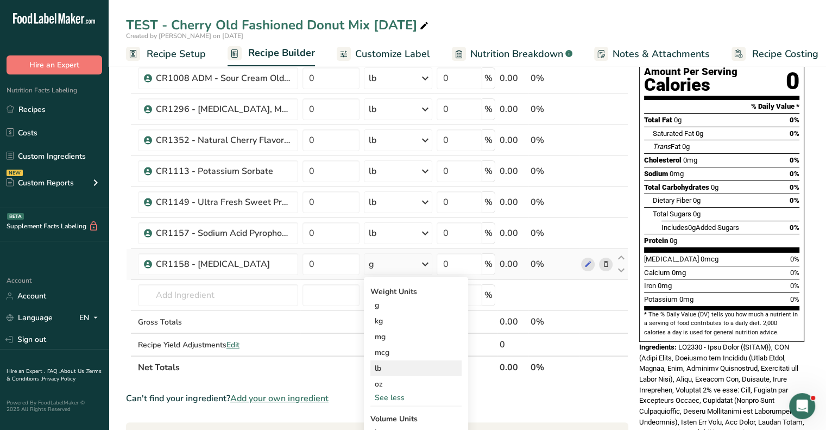
click at [399, 362] on div "lb" at bounding box center [415, 368] width 91 height 16
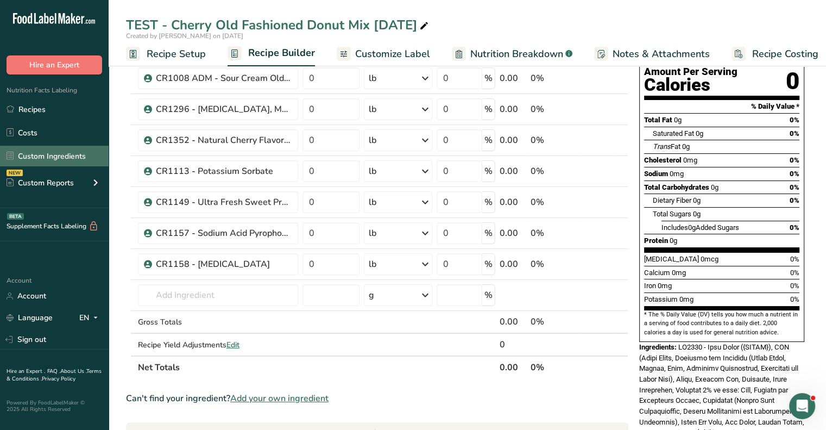
click at [62, 158] on link "Custom Ingredients" at bounding box center [54, 156] width 109 height 21
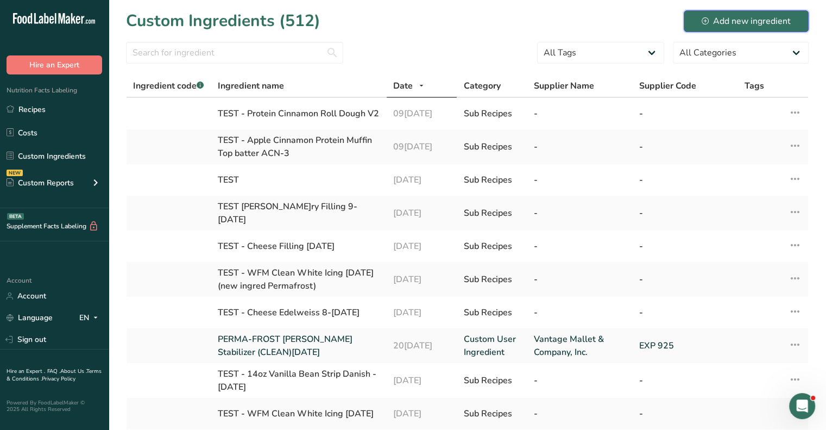
click at [730, 18] on div "Add new ingredient" at bounding box center [746, 21] width 89 height 13
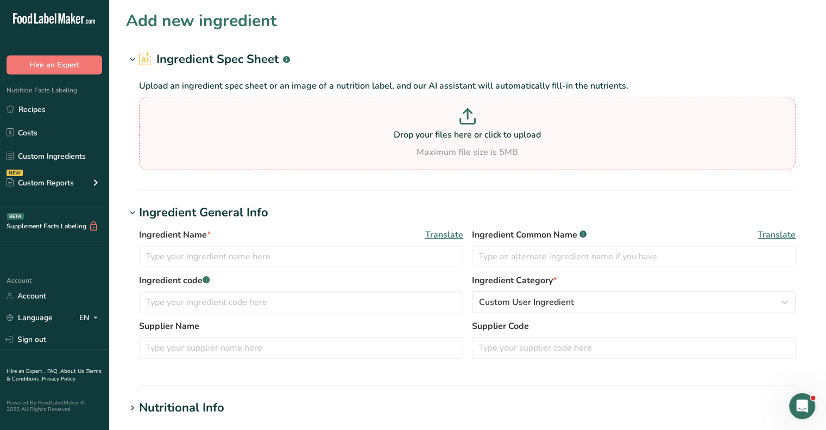
click at [465, 148] on div "Maximum file size is 5MB" at bounding box center [467, 152] width 651 height 13
click at [465, 148] on input "Drop your files here or click to upload Maximum file size is 5MB" at bounding box center [467, 133] width 657 height 73
type input "C:\fakepath\Chopped Cherry (Natural Color)_CH25052301 No Red 40.pdf"
click at [435, 144] on div "Drop your files here or click to upload Maximum file size is 5MB" at bounding box center [467, 133] width 651 height 51
click at [435, 144] on input "Drop your files here or click to upload Maximum file size is 5MB" at bounding box center [467, 133] width 657 height 73
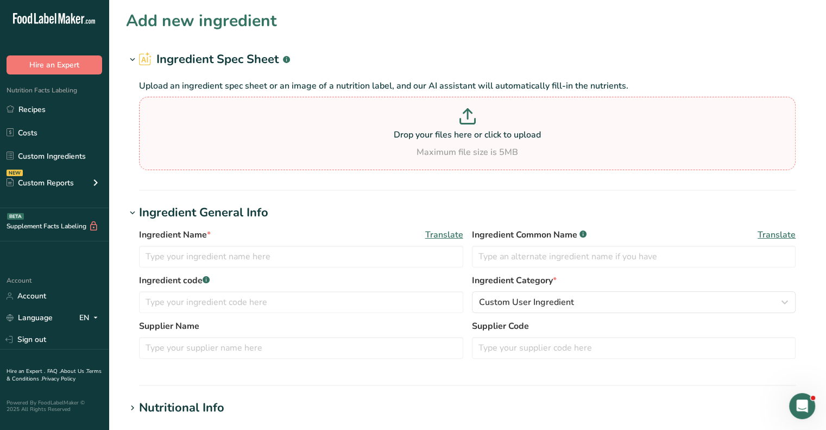
type input "C:\fakepath\Nutritional Information Sheet_MA Chopped Cherry.pdf"
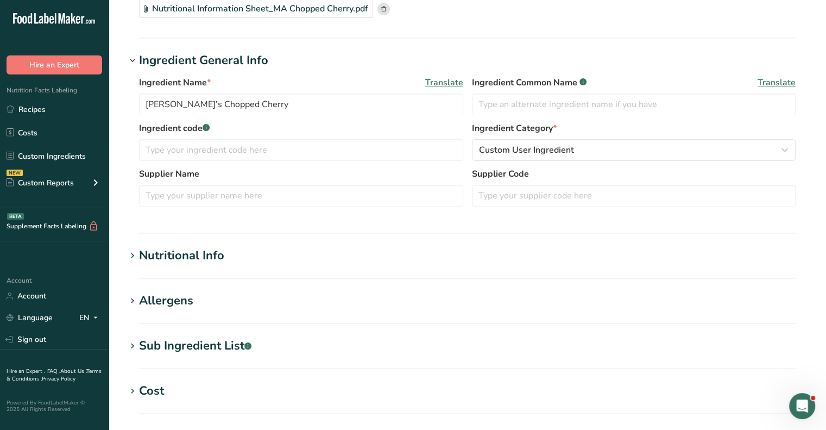
scroll to position [109, 0]
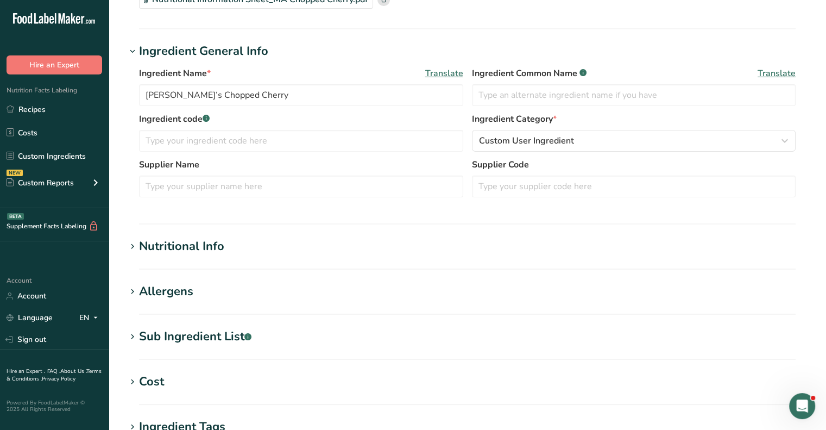
click at [172, 245] on div "Nutritional Info" at bounding box center [181, 246] width 85 height 18
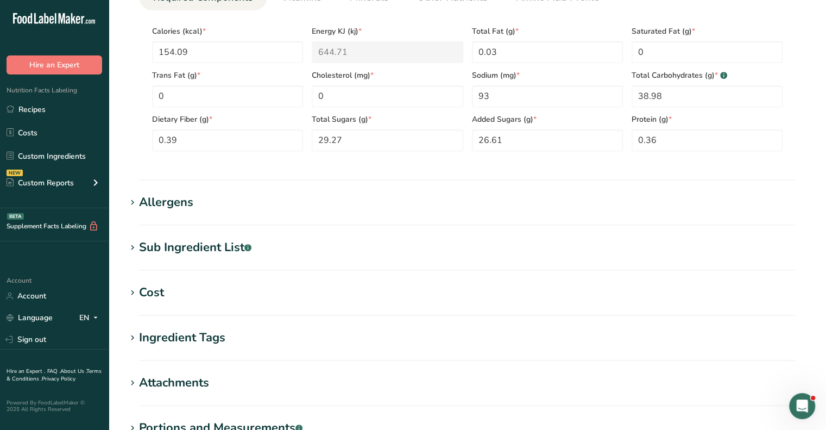
scroll to position [489, 0]
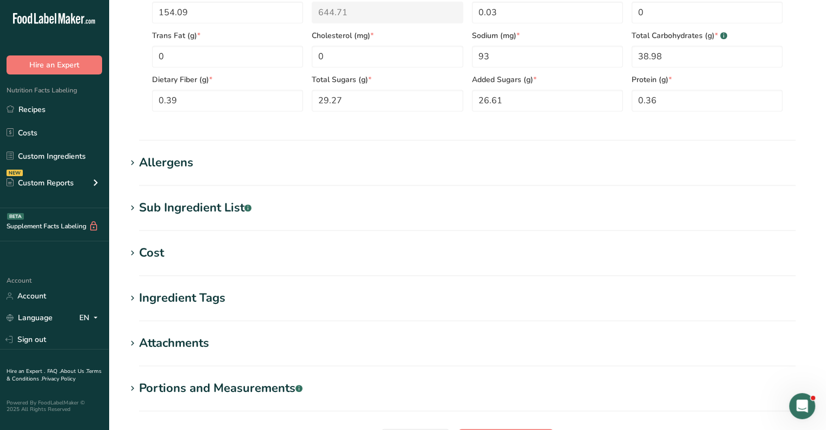
click at [224, 213] on div "Sub Ingredient List .a-a{fill:#347362;}.b-a{fill:#fff;}" at bounding box center [195, 208] width 112 height 18
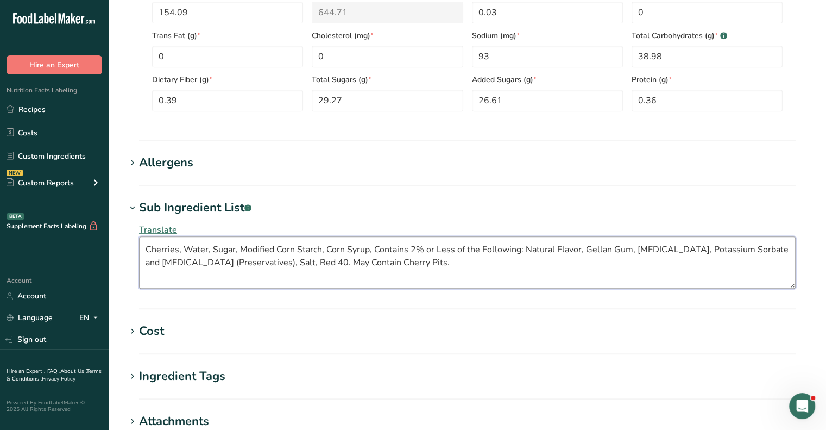
click at [431, 263] on textarea "Cherries, Water, Sugar, Modified Corn Starch, Corn Syrup, Contains 2% or Less o…" at bounding box center [467, 262] width 657 height 52
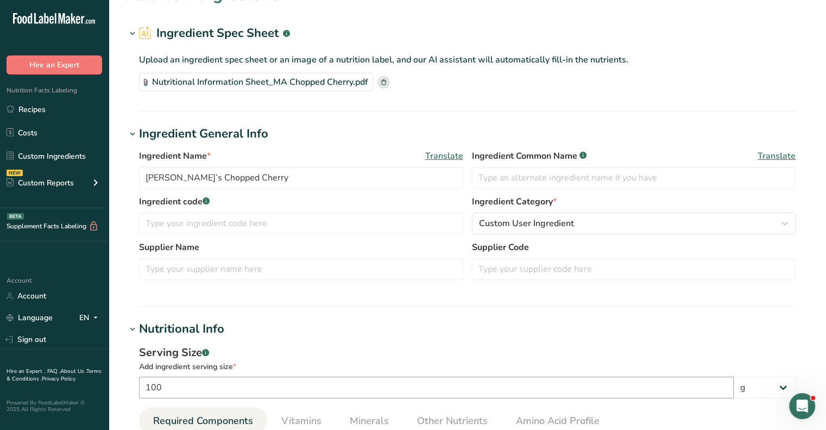
scroll to position [0, 0]
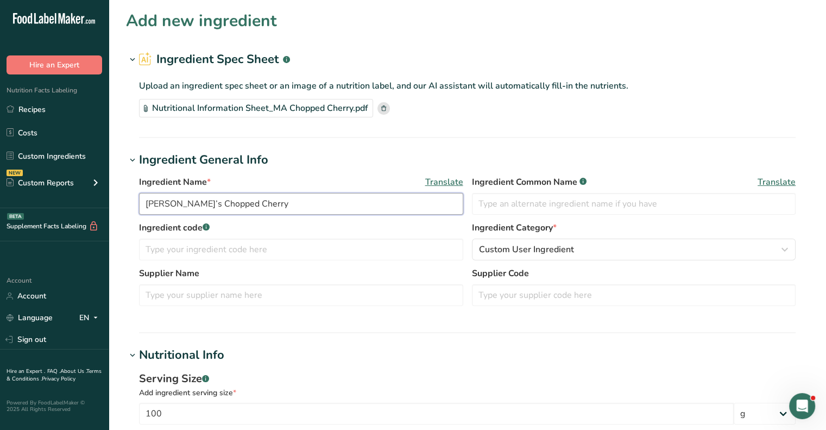
click at [192, 204] on input "[PERSON_NAME]’s Chopped Cherry" at bounding box center [301, 204] width 324 height 22
click at [266, 206] on input "Chopped Cherry" at bounding box center [301, 204] width 324 height 22
type input "Chopped Cherry"
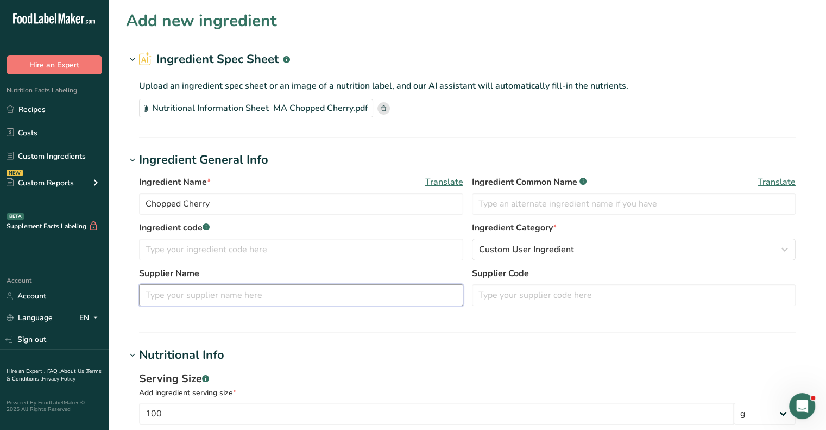
click at [224, 293] on input "text" at bounding box center [301, 295] width 324 height 22
type input "Fruit Fillings"
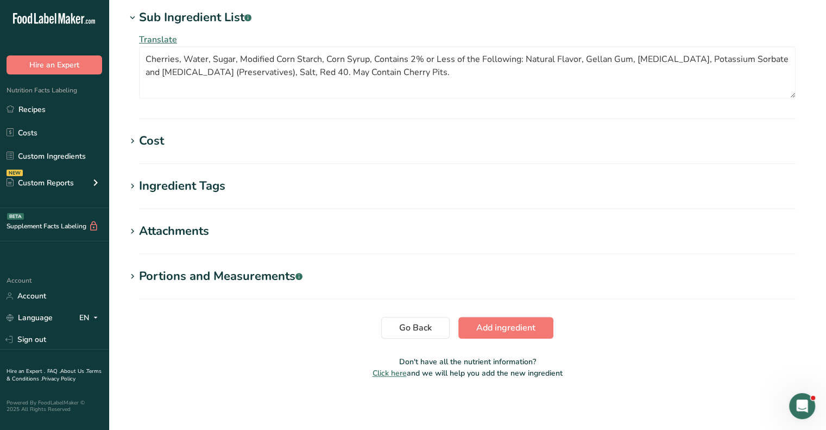
scroll to position [679, 0]
click at [522, 325] on span "Add ingredient" at bounding box center [505, 326] width 59 height 13
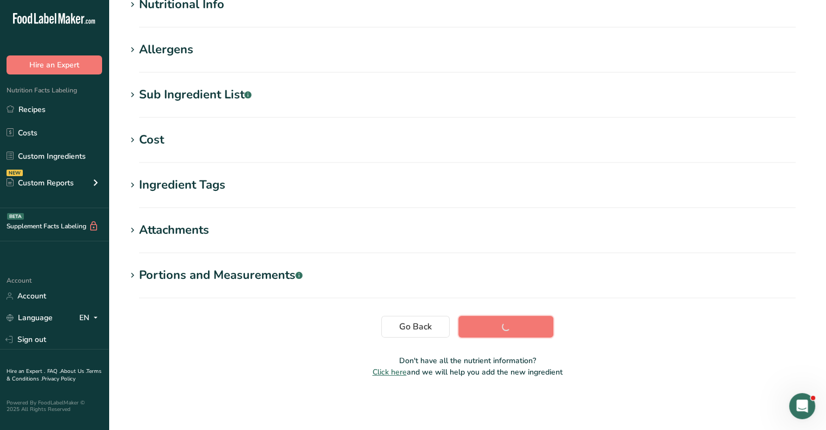
scroll to position [145, 0]
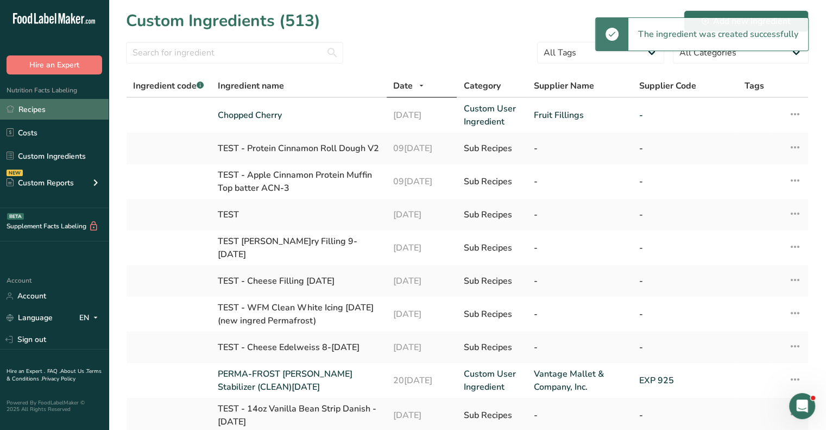
click at [34, 111] on link "Recipes" at bounding box center [54, 109] width 109 height 21
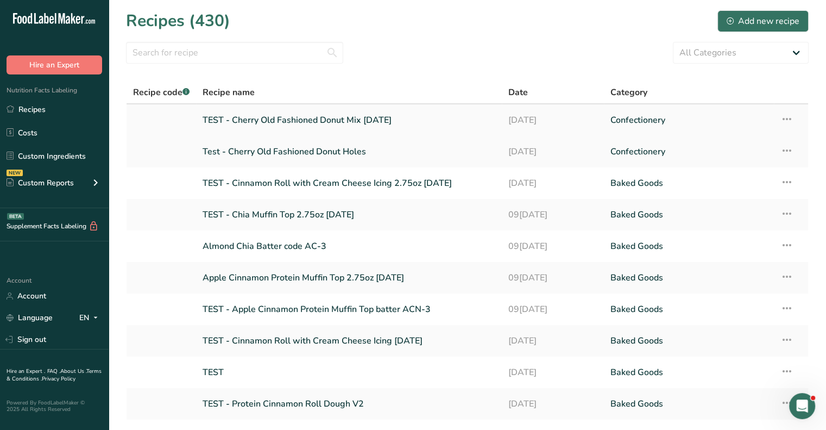
click at [341, 115] on link "TEST - Cherry Old Fashioned Donut Mix [DATE]" at bounding box center [349, 120] width 293 height 23
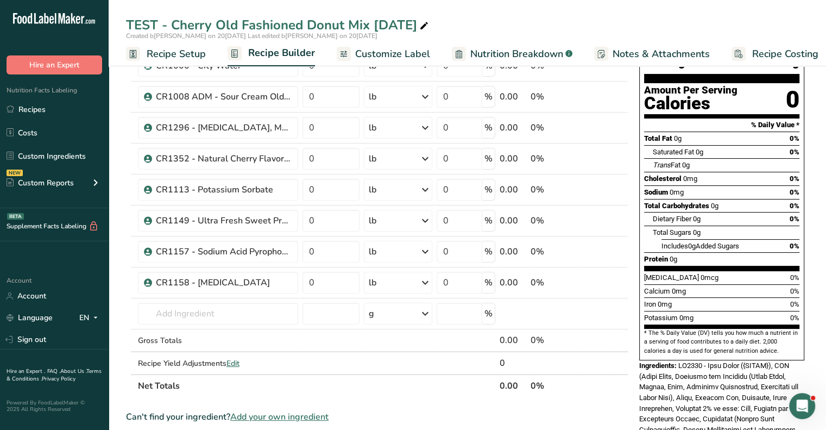
scroll to position [109, 0]
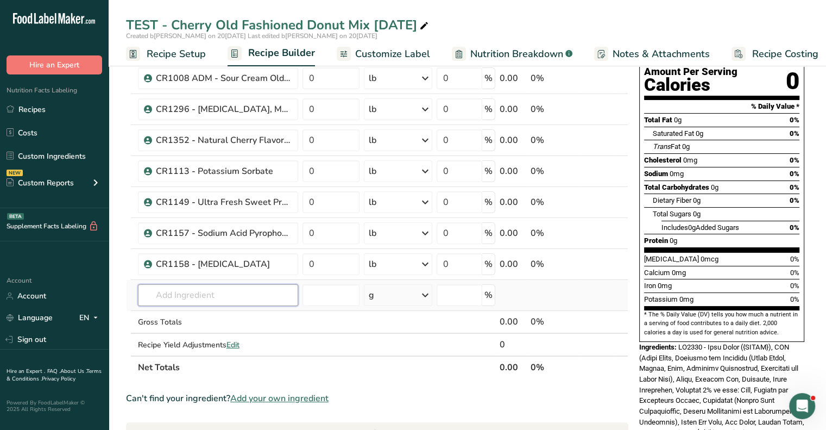
click at [187, 295] on input "text" at bounding box center [218, 295] width 160 height 22
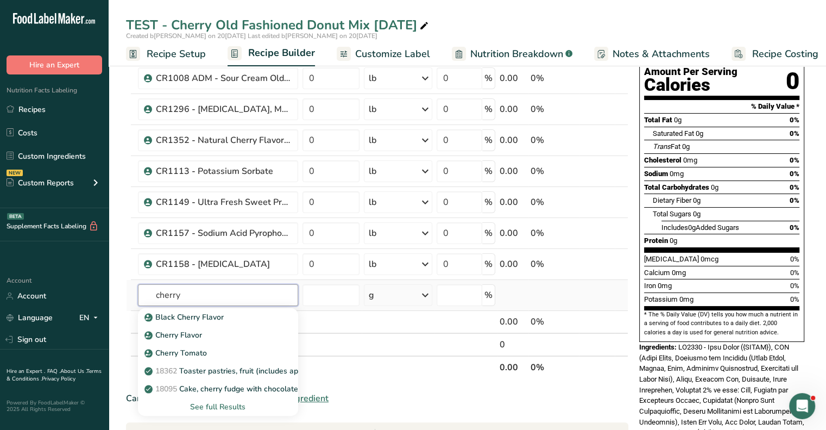
drag, startPoint x: 188, startPoint y: 293, endPoint x: 143, endPoint y: 297, distance: 45.3
click at [143, 297] on input "cherry" at bounding box center [218, 295] width 160 height 22
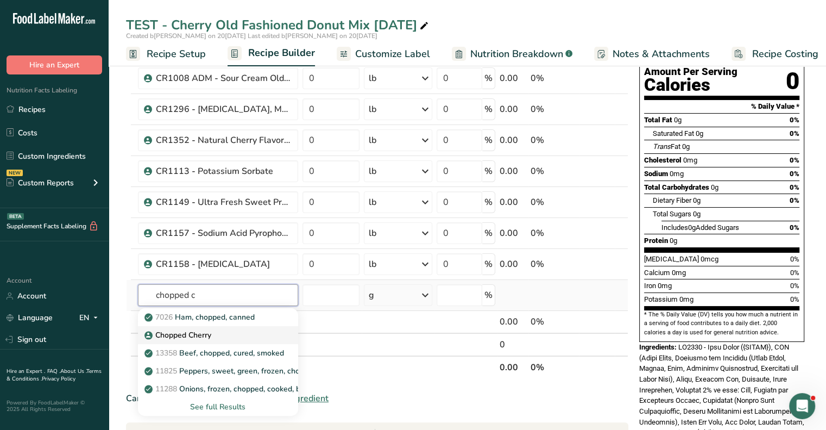
type input "chopped c"
click at [171, 329] on p "Chopped Cherry" at bounding box center [179, 334] width 65 height 11
type input "Chopped Cherry"
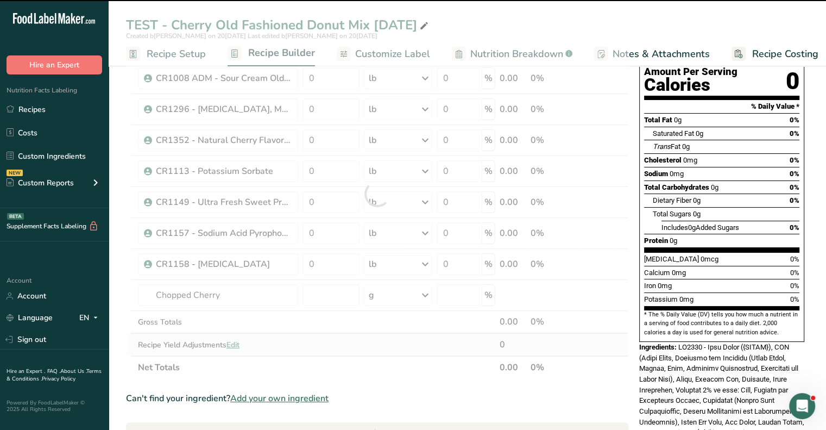
type input "0"
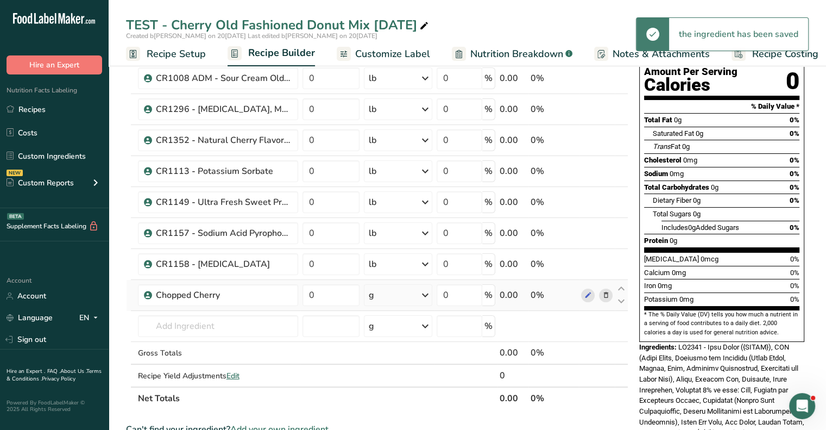
click at [395, 295] on div "g" at bounding box center [398, 295] width 68 height 22
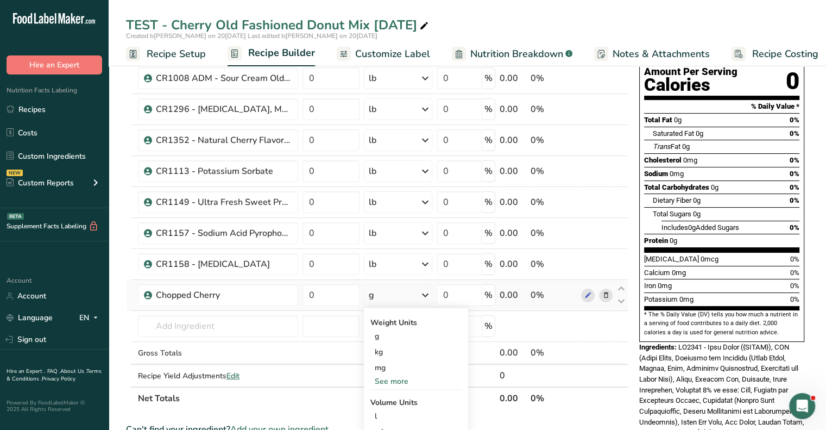
click at [390, 381] on div "See more" at bounding box center [415, 380] width 91 height 11
click at [388, 400] on div "lb" at bounding box center [415, 399] width 91 height 16
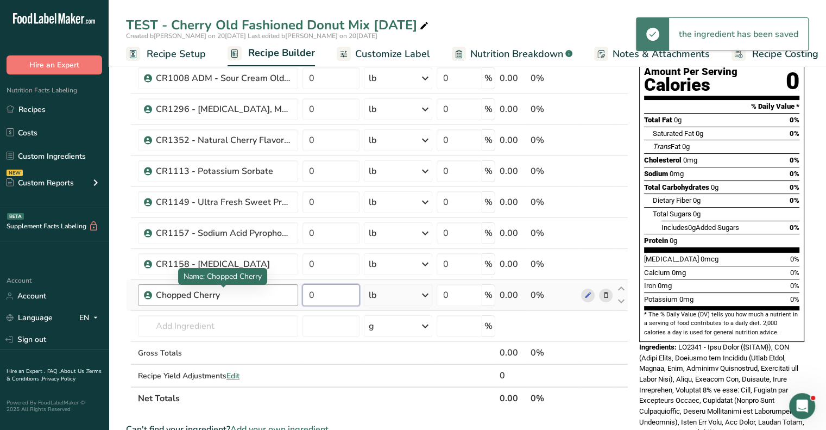
drag, startPoint x: 330, startPoint y: 296, endPoint x: 286, endPoint y: 298, distance: 44.0
click at [286, 298] on tr "Chopped Cherry 0 lb Weight Units g kg mg mcg lb oz See less Volume Units l Volu…" at bounding box center [377, 295] width 501 height 31
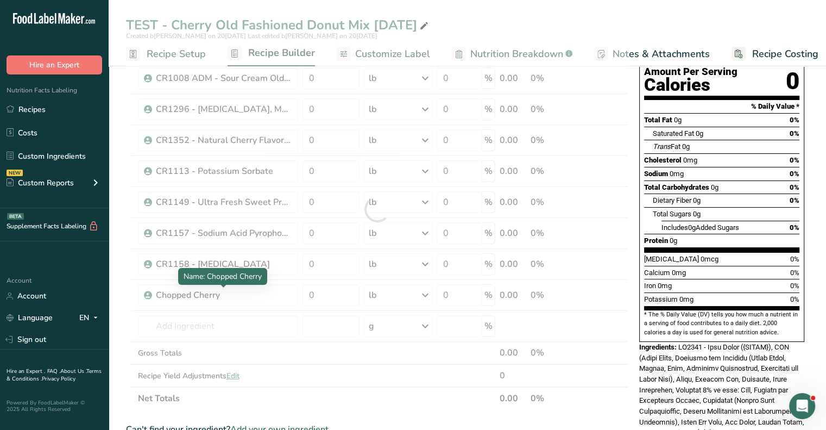
click at [224, 294] on div "Ingredient * Amount * Unit * Waste * .a-a{fill:#347362;}.b-a{fill:#fff;} Grams …" at bounding box center [377, 209] width 502 height 401
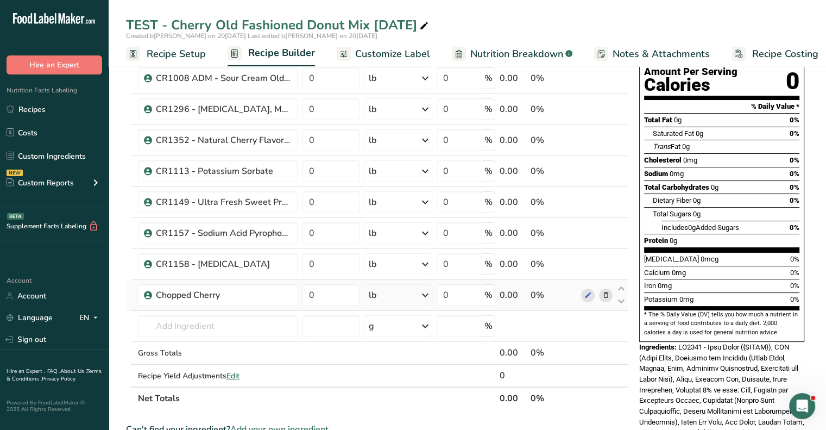
click at [603, 293] on icon at bounding box center [606, 294] width 8 height 11
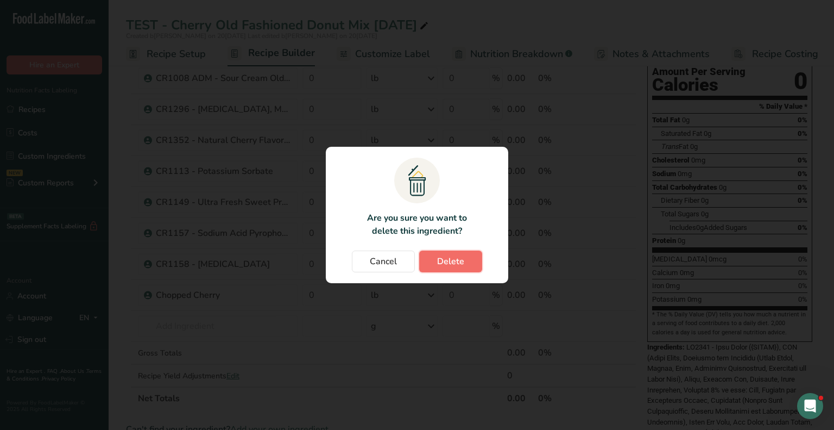
click at [465, 264] on button "Delete" at bounding box center [450, 261] width 63 height 22
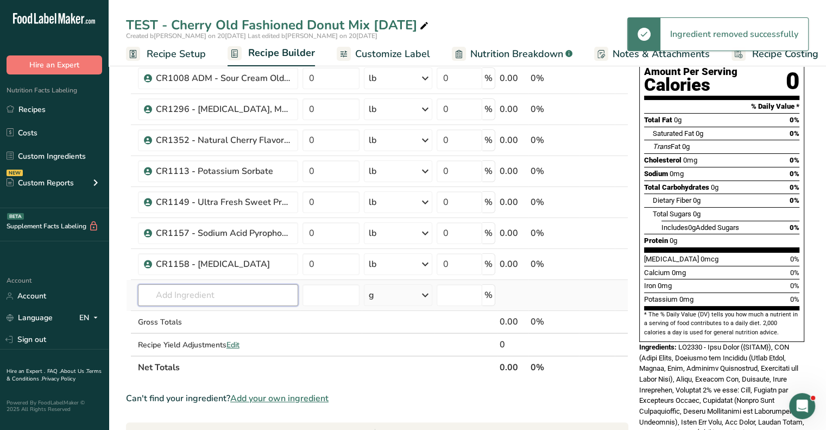
click at [186, 291] on input "text" at bounding box center [218, 295] width 160 height 22
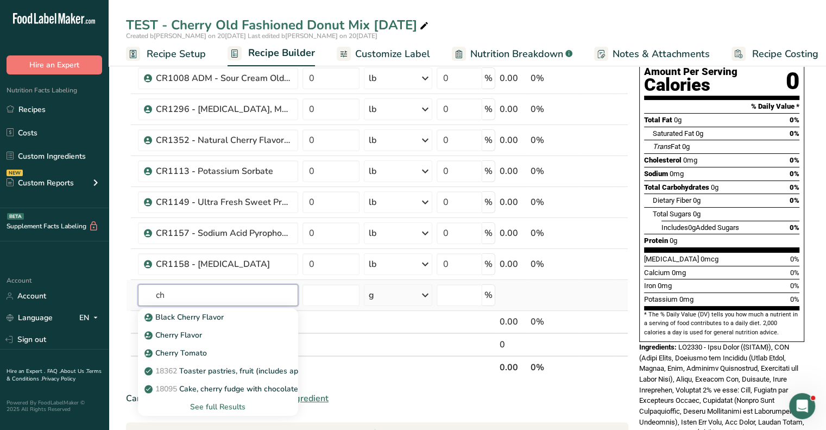
type input "c"
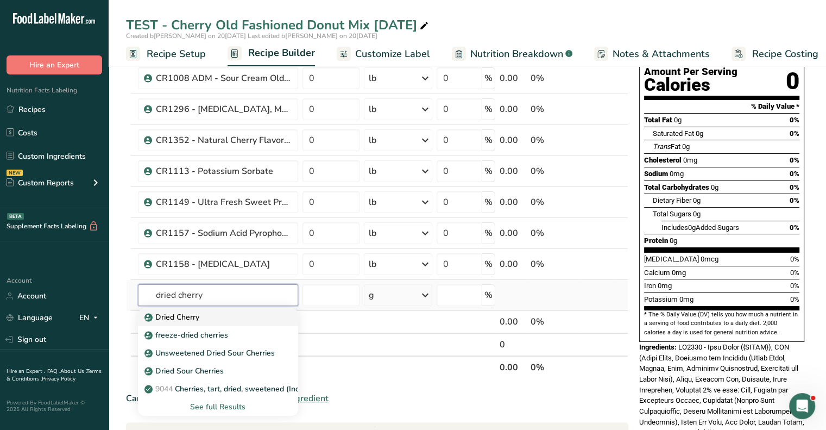
type input "dried cherry"
click at [185, 319] on p "Dried Cherry" at bounding box center [173, 316] width 53 height 11
type input "Dried Cherry"
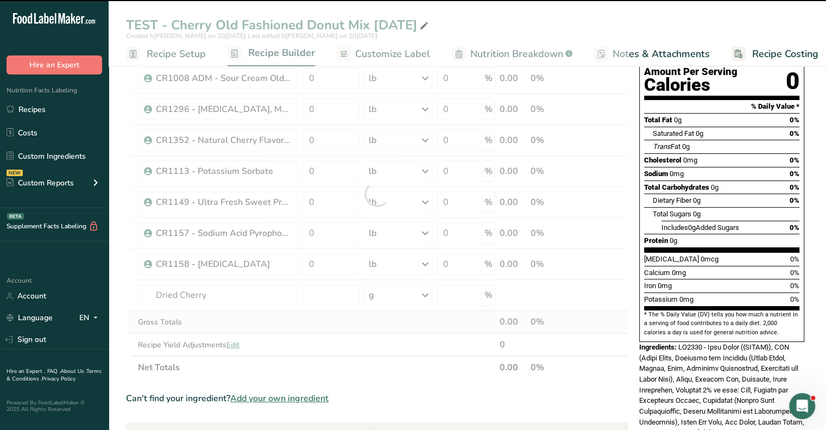
type input "0"
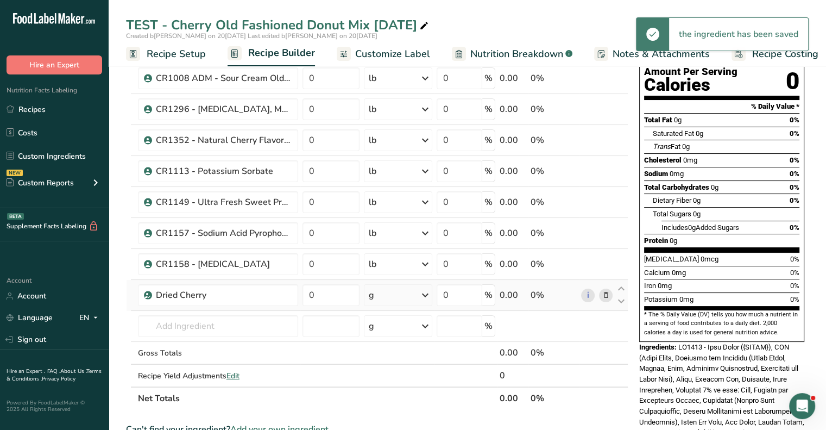
click at [389, 296] on div "g" at bounding box center [398, 295] width 68 height 22
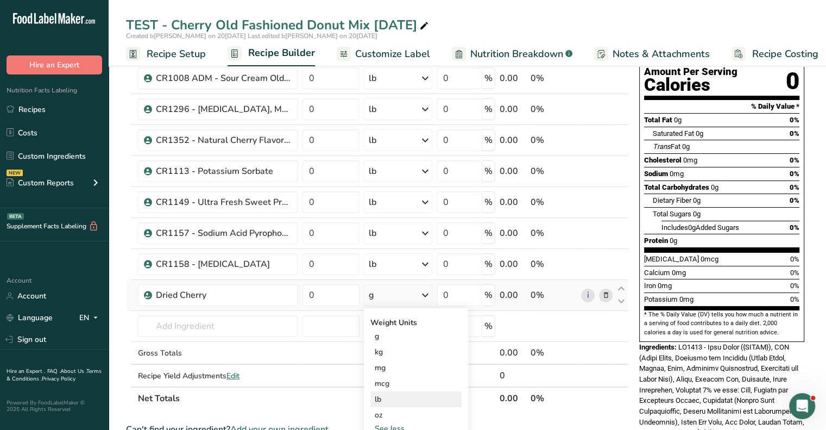
click at [392, 399] on div "lb" at bounding box center [415, 399] width 91 height 16
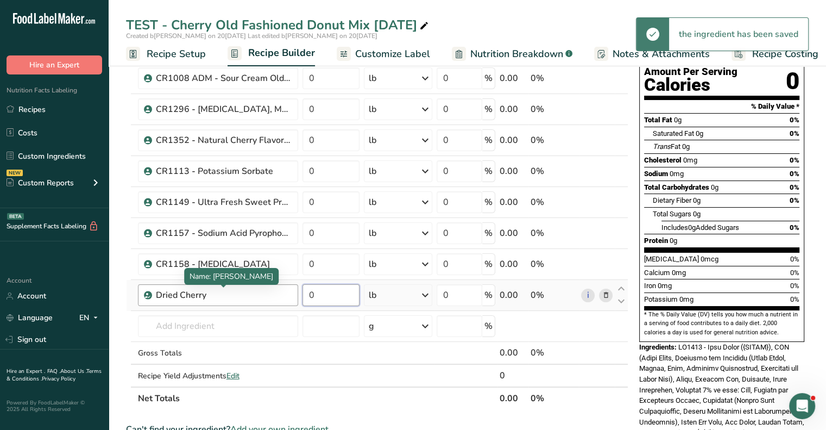
drag, startPoint x: 328, startPoint y: 296, endPoint x: 281, endPoint y: 296, distance: 47.2
click at [281, 296] on tr "Dried Cherry 0 lb Weight Units g kg mg mcg lb oz See less Volume Units l Volume…" at bounding box center [377, 295] width 501 height 31
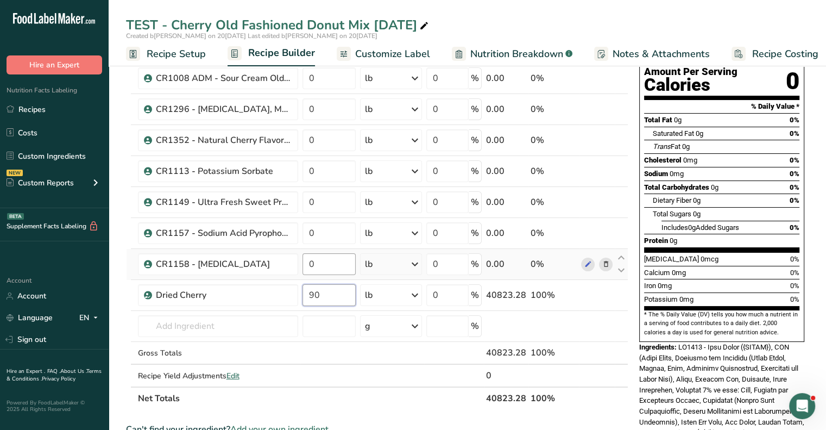
type input "90"
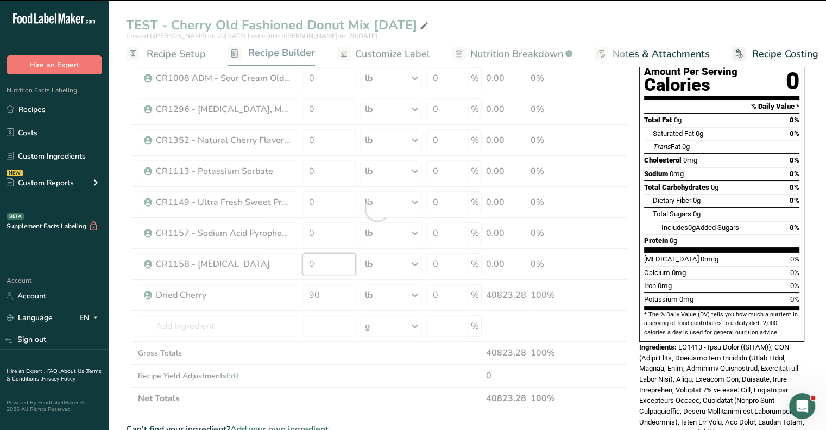
drag, startPoint x: 336, startPoint y: 265, endPoint x: 269, endPoint y: 262, distance: 66.8
click at [269, 262] on div "Ingredient * Amount * Unit * Waste * .a-a{fill:#347362;}.b-a{fill:#fff;} Grams …" at bounding box center [377, 209] width 502 height 401
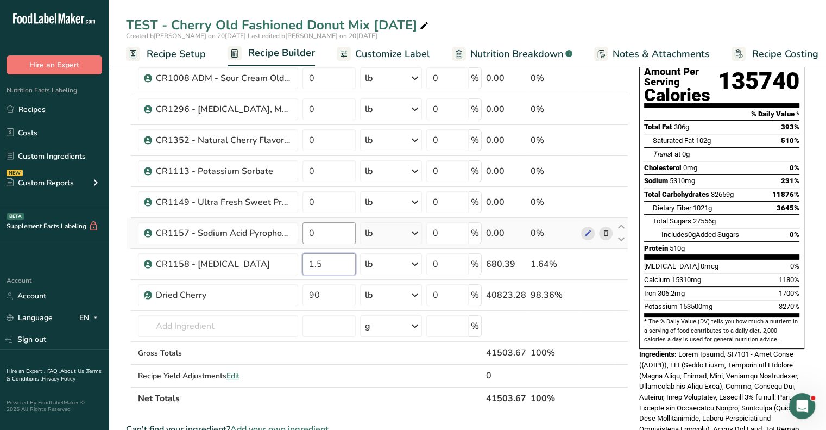
type input "1.5"
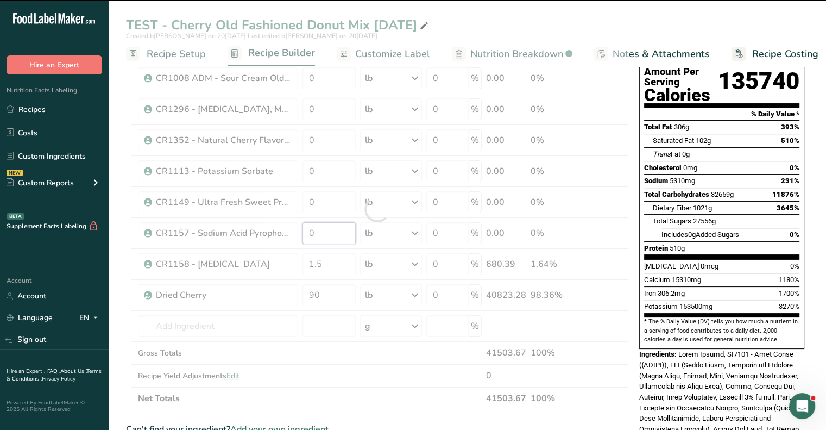
drag, startPoint x: 326, startPoint y: 233, endPoint x: 298, endPoint y: 231, distance: 28.8
click at [298, 231] on div "Ingredient * Amount * Unit * Waste * .a-a{fill:#347362;}.b-a{fill:#fff;} Grams …" at bounding box center [377, 209] width 502 height 401
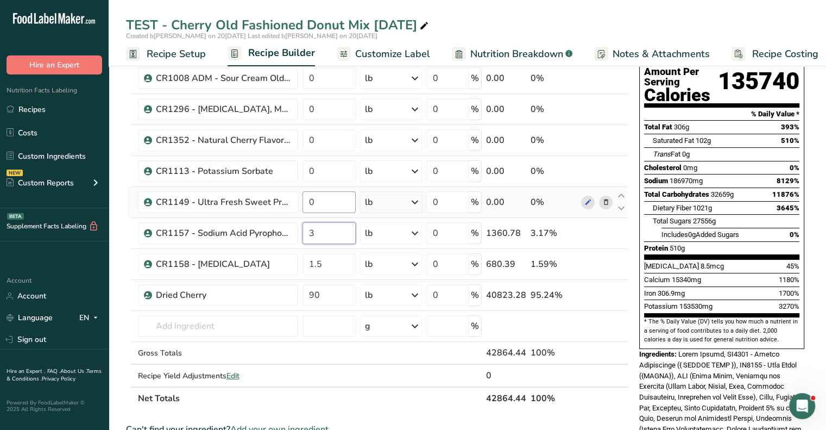
type input "3"
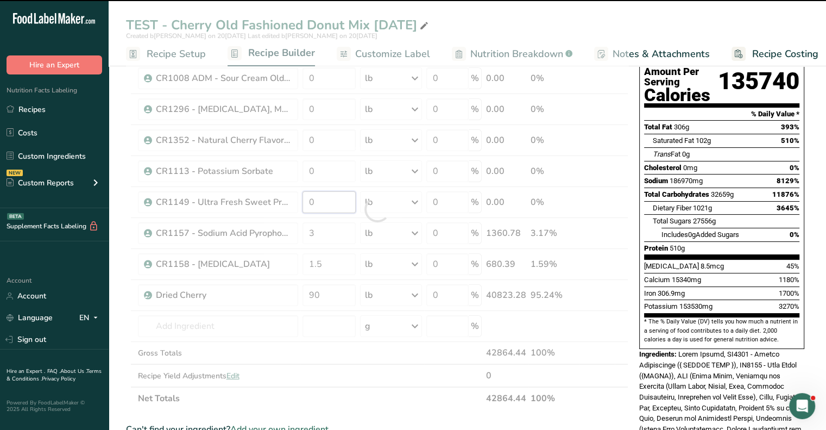
drag, startPoint x: 327, startPoint y: 201, endPoint x: 291, endPoint y: 200, distance: 36.4
click at [291, 200] on div "Ingredient * Amount * Unit * Waste * .a-a{fill:#347362;}.b-a{fill:#fff;} Grams …" at bounding box center [377, 209] width 502 height 401
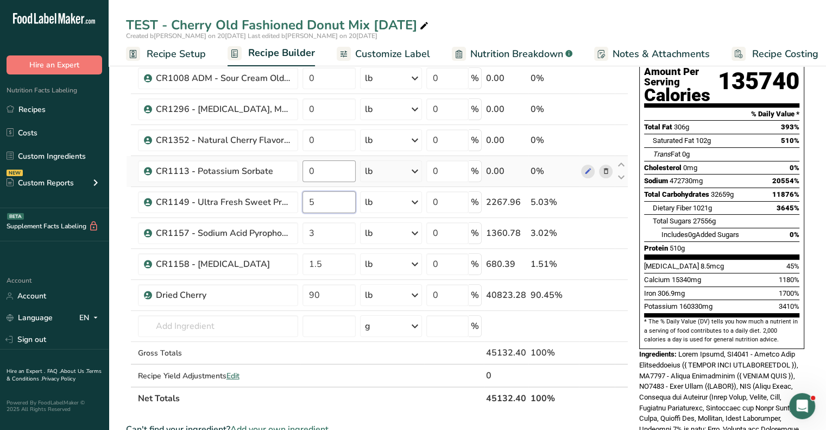
type input "5"
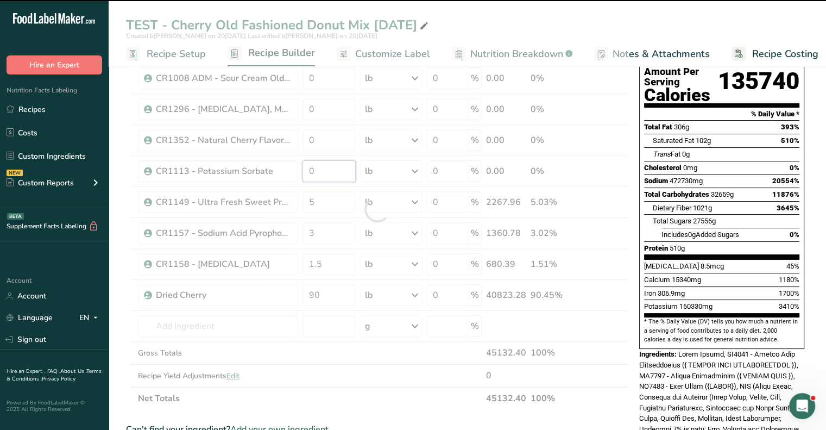
drag, startPoint x: 332, startPoint y: 162, endPoint x: 299, endPoint y: 169, distance: 33.2
click at [299, 169] on div "Ingredient * Amount * Unit * Waste * .a-a{fill:#347362;}.b-a{fill:#fff;} Grams …" at bounding box center [377, 209] width 502 height 401
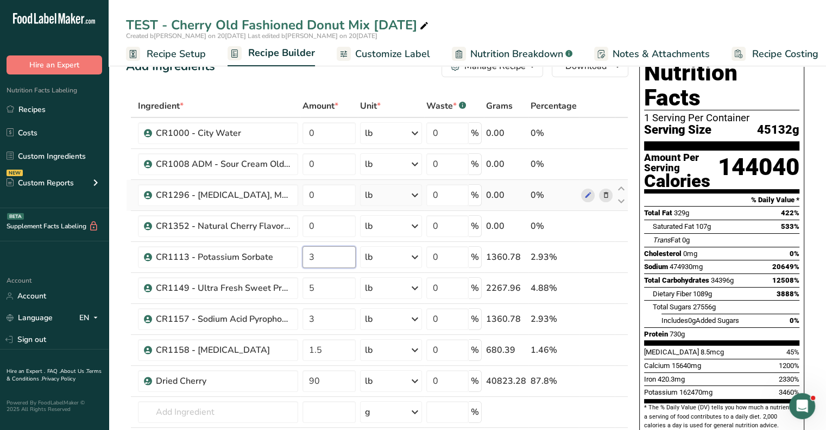
scroll to position [0, 0]
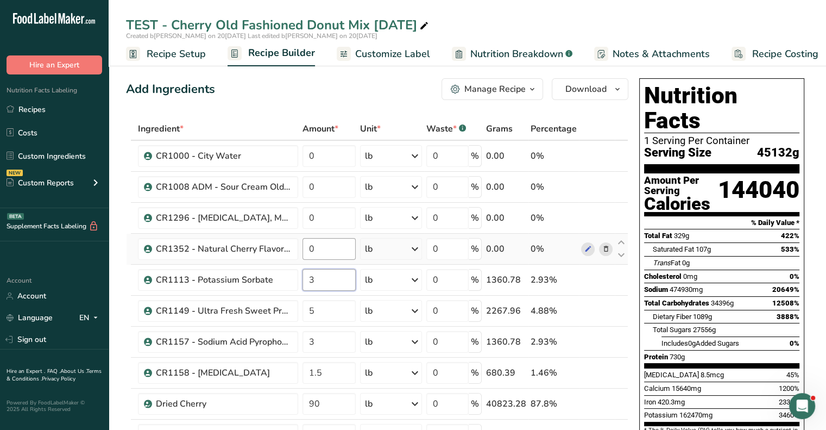
type input "3"
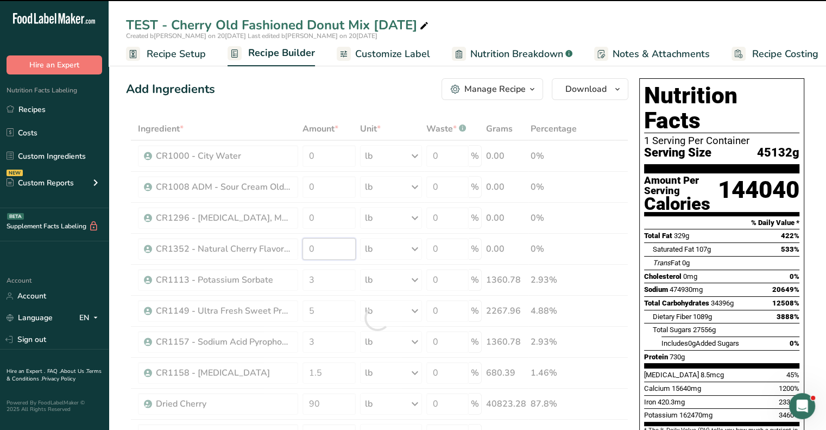
drag, startPoint x: 324, startPoint y: 245, endPoint x: 294, endPoint y: 248, distance: 29.4
click at [296, 245] on div "Ingredient * Amount * Unit * Waste * .a-a{fill:#347362;}.b-a{fill:#fff;} Grams …" at bounding box center [377, 317] width 502 height 401
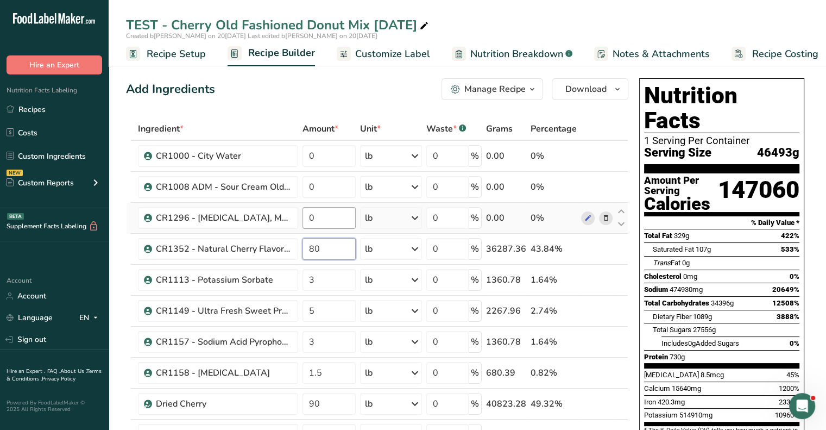
type input "80"
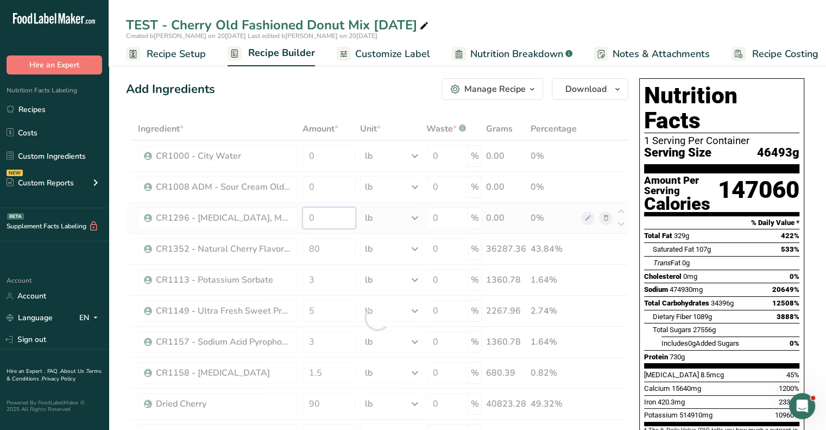
click at [327, 214] on div "Ingredient * Amount * Unit * Waste * .a-a{fill:#347362;}.b-a{fill:#fff;} Grams …" at bounding box center [377, 317] width 502 height 401
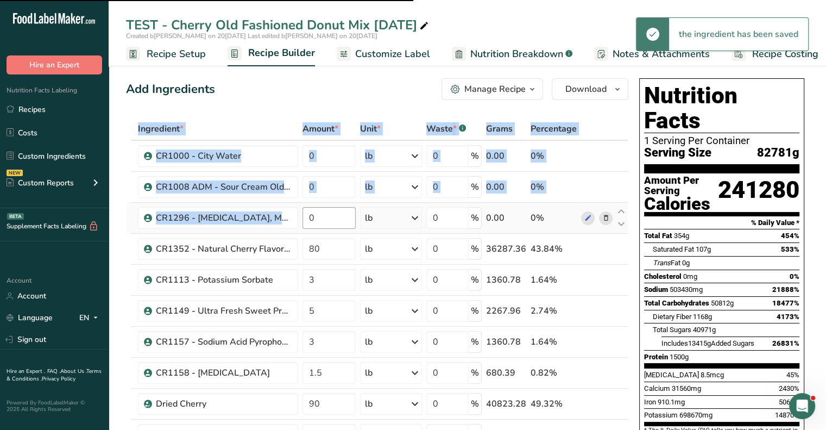
drag, startPoint x: 327, startPoint y: 214, endPoint x: 308, endPoint y: 212, distance: 19.6
click at [319, 210] on input "0" at bounding box center [329, 218] width 54 height 22
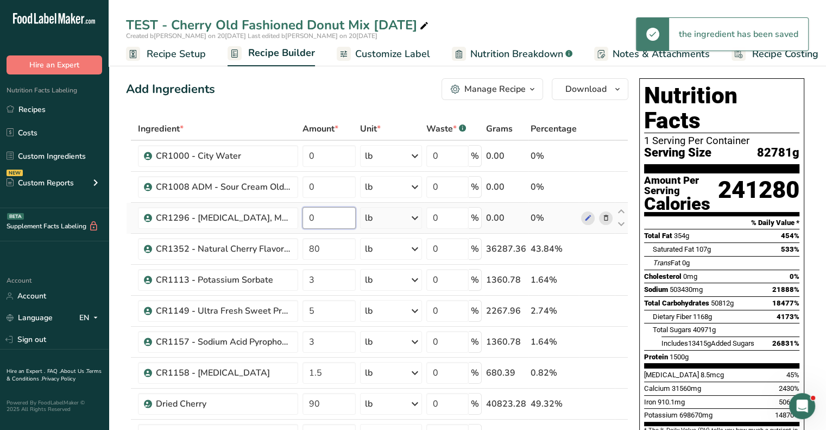
drag, startPoint x: 348, startPoint y: 210, endPoint x: 306, endPoint y: 214, distance: 41.6
click at [306, 214] on input "0" at bounding box center [329, 218] width 54 height 22
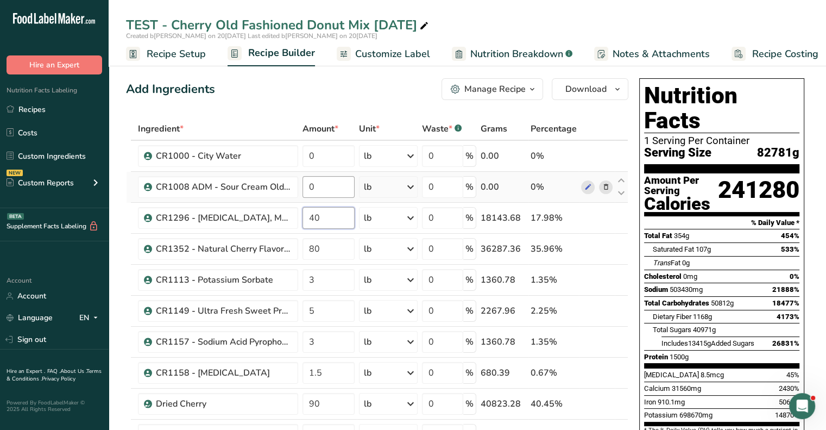
type input "40"
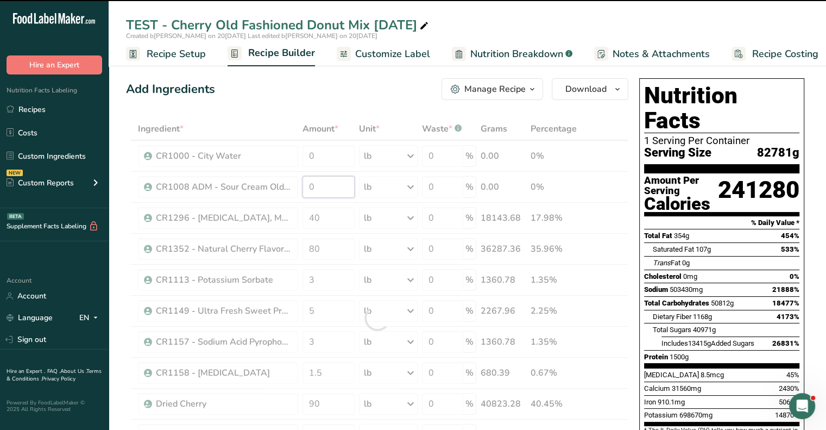
drag, startPoint x: 329, startPoint y: 186, endPoint x: 305, endPoint y: 185, distance: 24.5
click at [305, 185] on div "Ingredient * Amount * Unit * Waste * .a-a{fill:#347362;}.b-a{fill:#fff;} Grams …" at bounding box center [377, 317] width 502 height 401
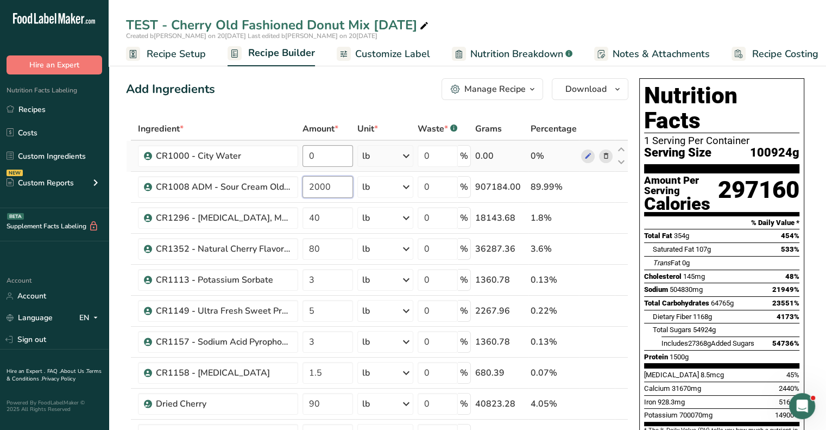
type input "2000"
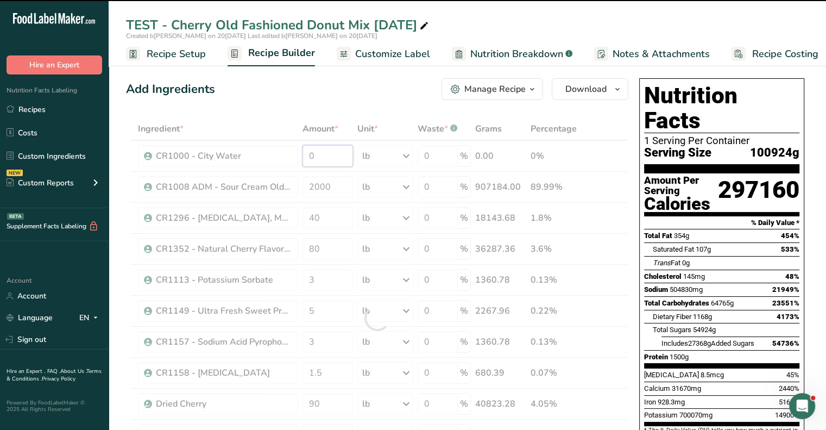
drag, startPoint x: 319, startPoint y: 157, endPoint x: 300, endPoint y: 156, distance: 19.6
click at [300, 156] on div "Ingredient * Amount * Unit * Waste * .a-a{fill:#347362;}.b-a{fill:#fff;} Grams …" at bounding box center [377, 317] width 502 height 401
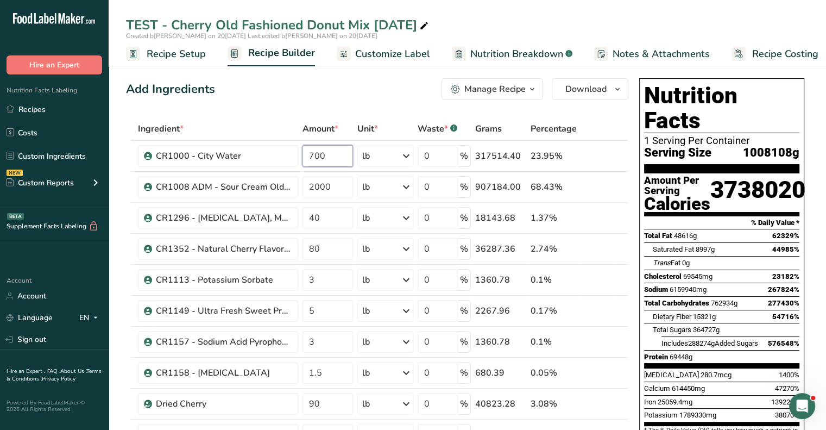
type input "700"
click at [178, 52] on span "Recipe Setup" at bounding box center [176, 54] width 59 height 15
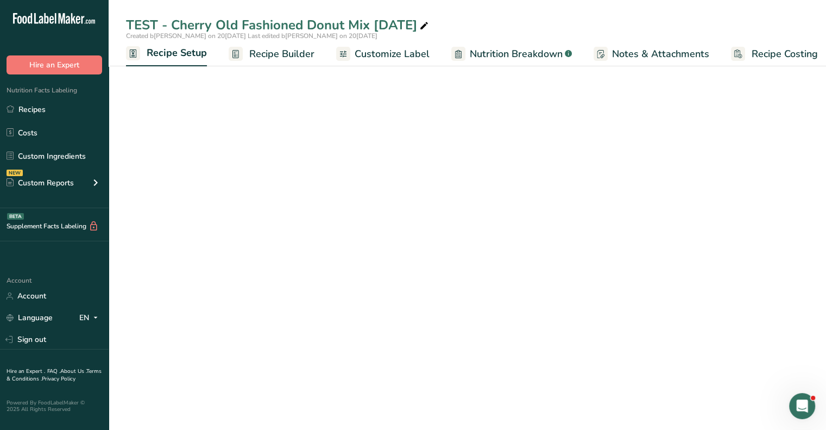
scroll to position [0, 4]
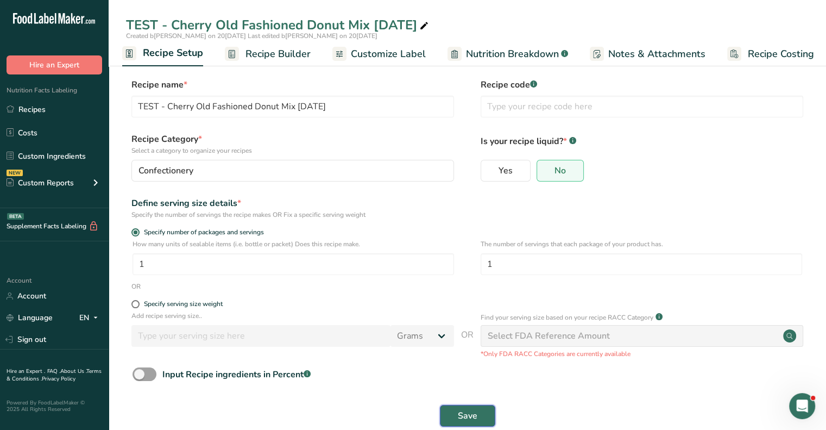
click at [462, 411] on span "Save" at bounding box center [468, 415] width 20 height 13
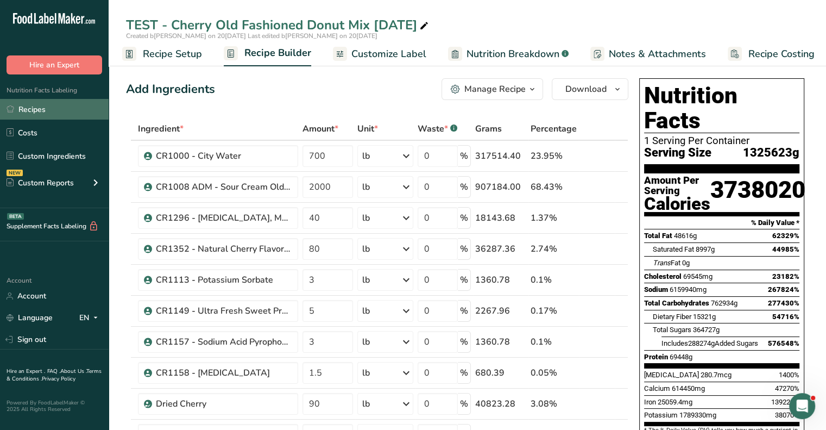
click at [50, 100] on link "Recipes" at bounding box center [54, 109] width 109 height 21
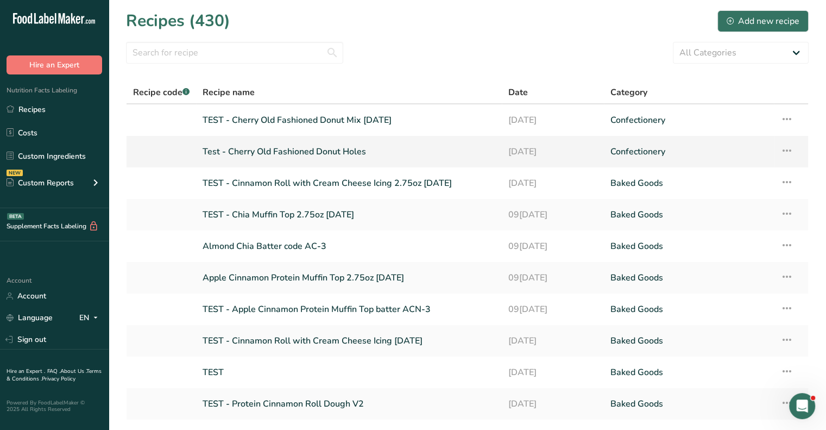
click at [328, 150] on link "Test - Cherry Old Fashioned Donut Holes" at bounding box center [349, 151] width 293 height 23
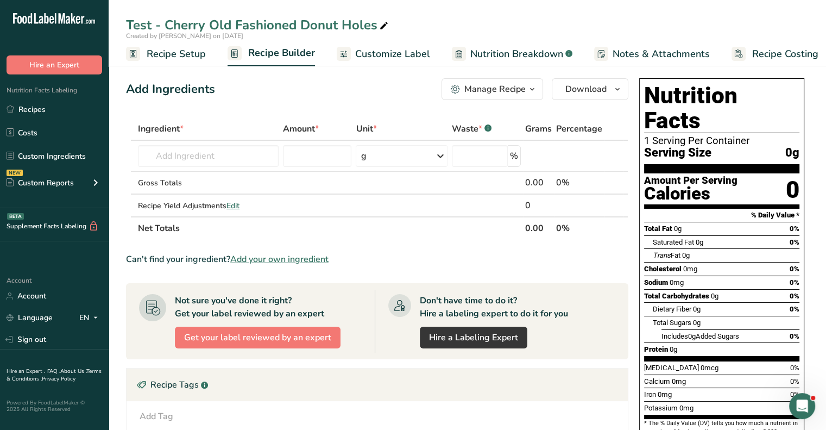
click at [379, 21] on icon at bounding box center [384, 25] width 10 height 15
type input "Test - Cherry Old Fashioned Donut Holes [DATE]"
click at [319, 93] on div "Add Ingredients Manage Recipe Delete Recipe Duplicate Recipe Scale Recipe Save …" at bounding box center [377, 89] width 502 height 22
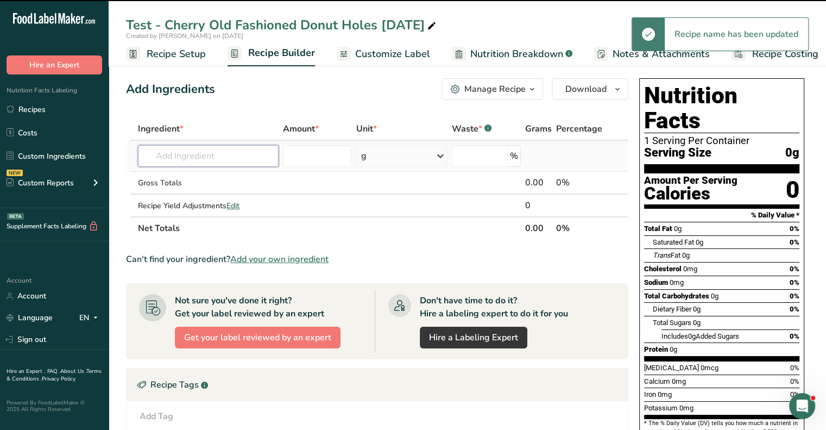
click at [181, 157] on input "text" at bounding box center [208, 156] width 141 height 22
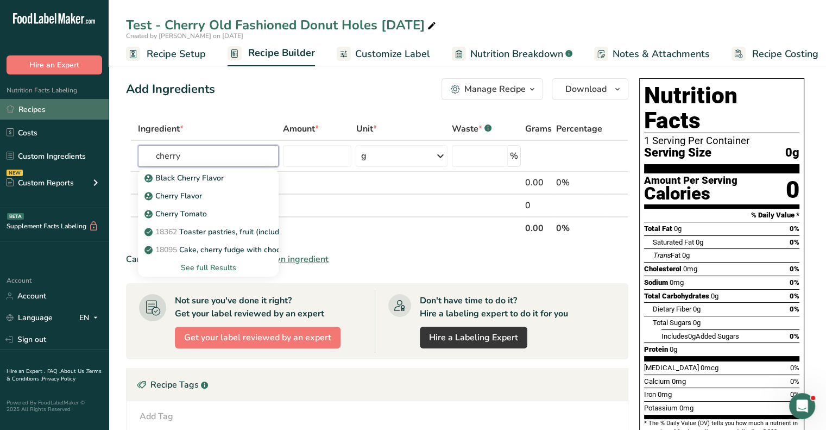
type input "cherry"
click at [46, 113] on link "Recipes" at bounding box center [54, 109] width 109 height 21
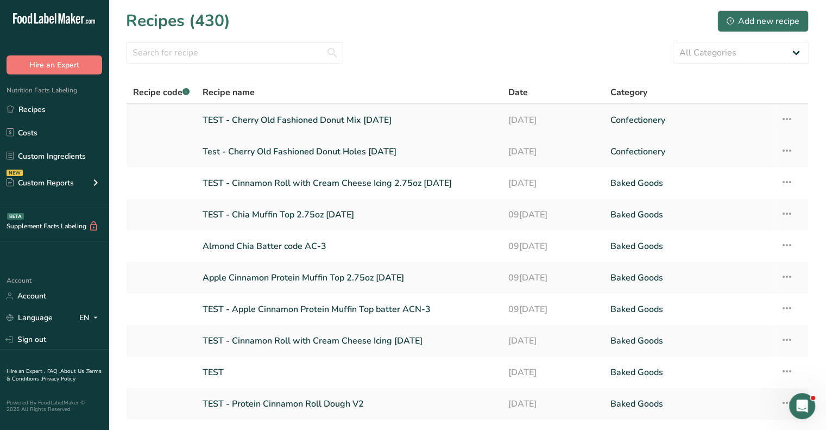
click at [335, 117] on link "TEST - Cherry Old Fashioned Donut Mix [DATE]" at bounding box center [349, 120] width 293 height 23
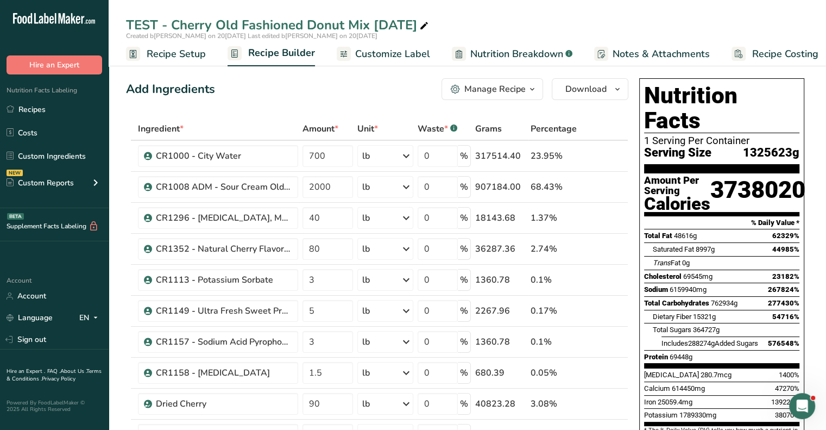
click at [513, 87] on div "Manage Recipe" at bounding box center [494, 89] width 61 height 13
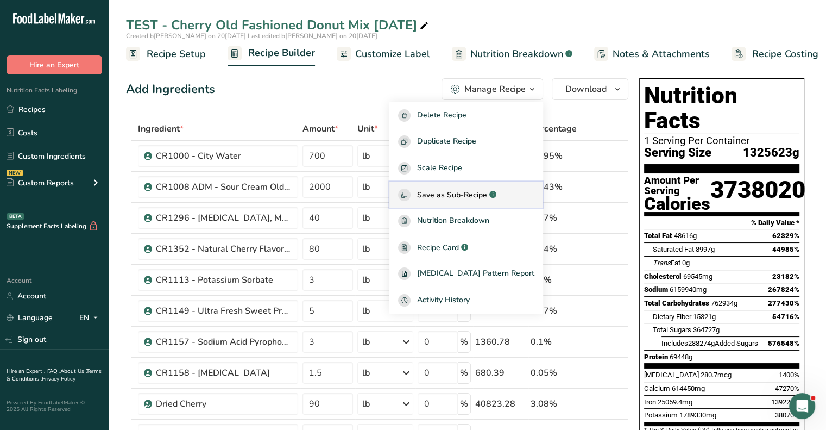
click at [468, 190] on span "Save as Sub-Recipe" at bounding box center [452, 194] width 70 height 11
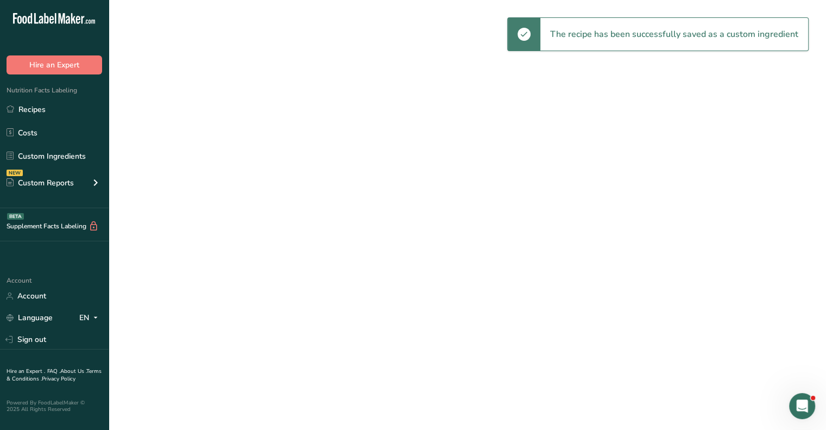
select select "30"
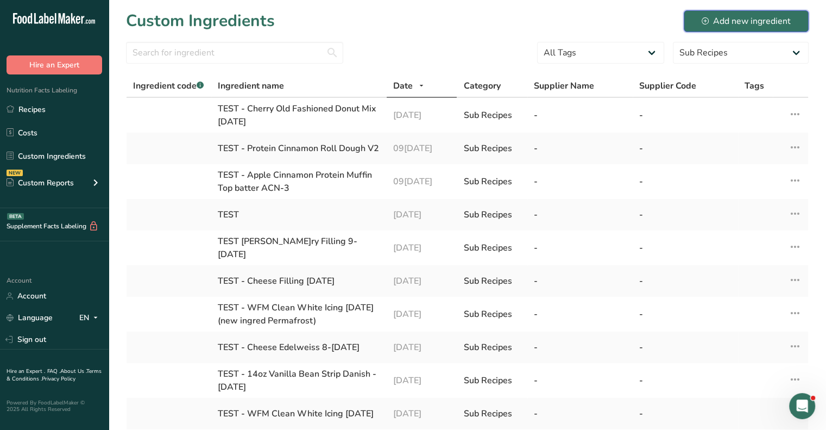
click at [718, 20] on div "Add new ingredient" at bounding box center [746, 21] width 89 height 13
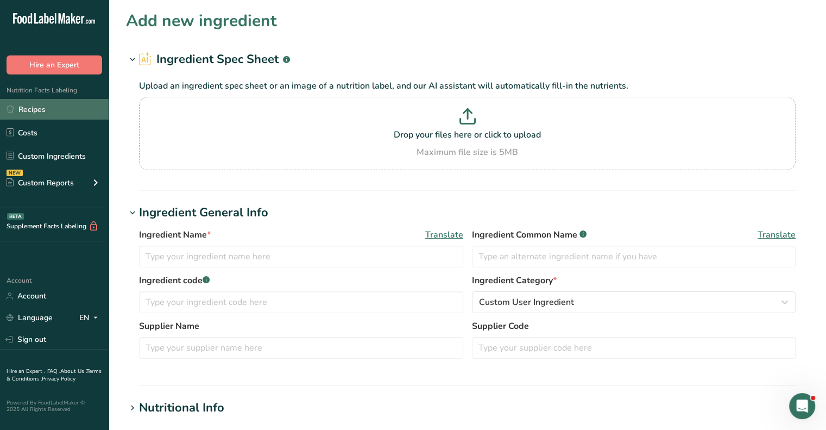
click at [45, 112] on link "Recipes" at bounding box center [54, 109] width 109 height 21
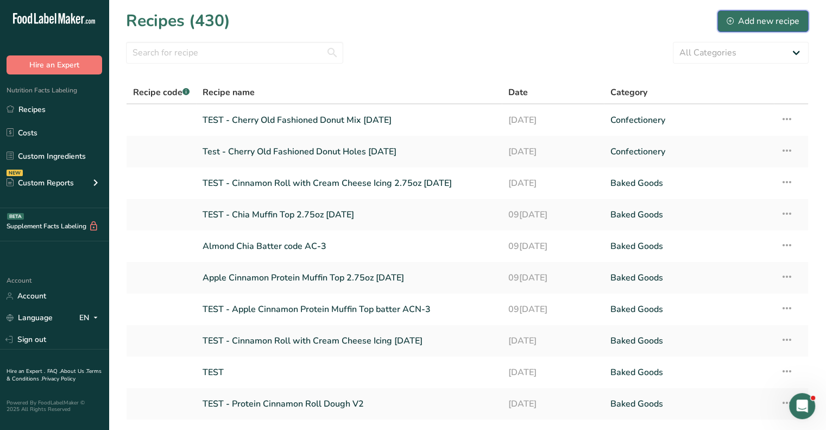
click at [743, 25] on div "Add new recipe" at bounding box center [763, 21] width 73 height 13
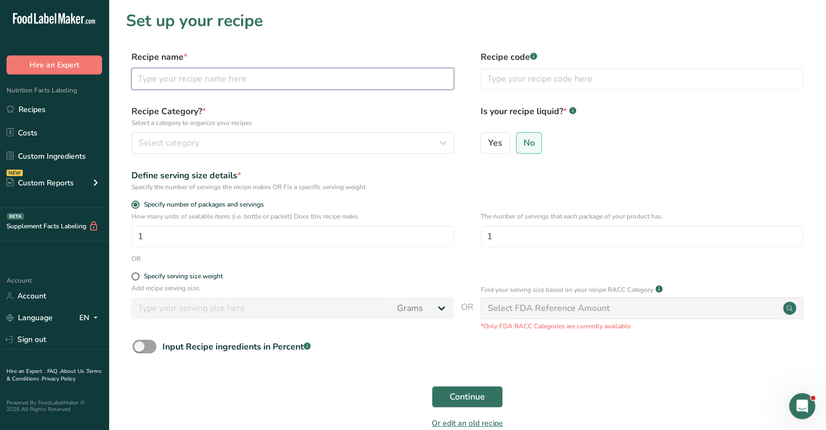
click at [212, 81] on input "text" at bounding box center [292, 79] width 323 height 22
type input "TEST - Cherry Donut Glaze [DATE]"
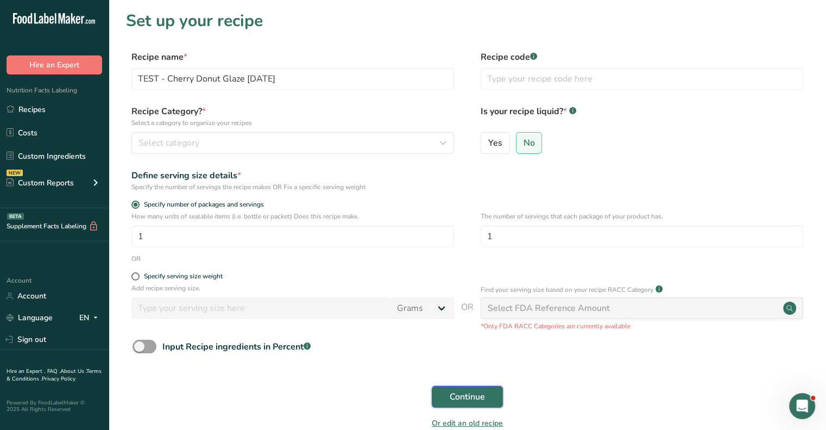
click at [475, 395] on span "Continue" at bounding box center [467, 396] width 35 height 13
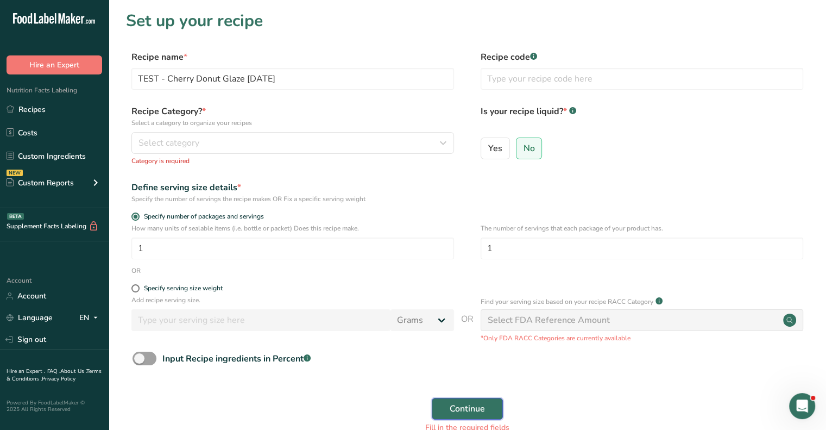
click at [482, 406] on span "Continue" at bounding box center [467, 408] width 35 height 13
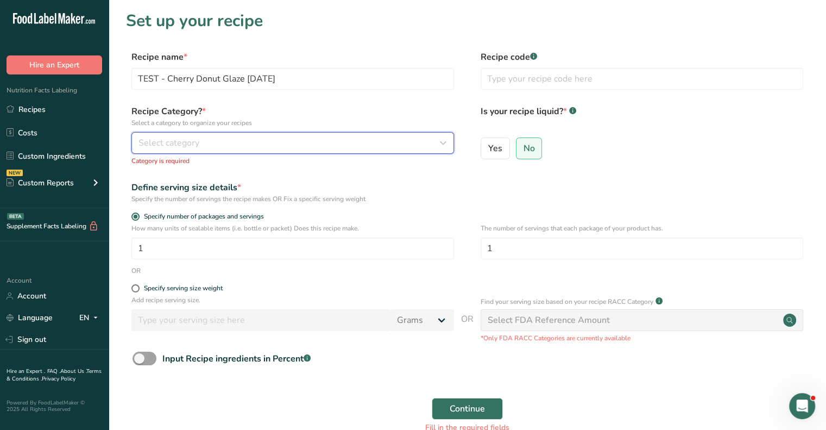
click at [214, 132] on button "Select category" at bounding box center [292, 143] width 323 height 22
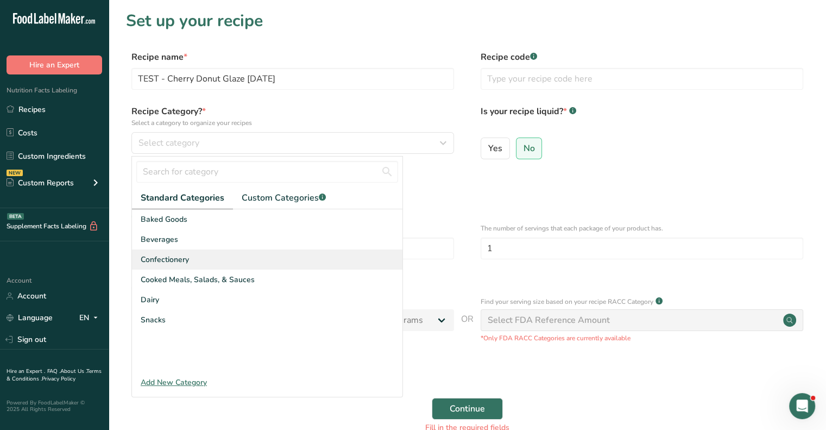
click at [166, 257] on span "Confectionery" at bounding box center [165, 259] width 48 height 11
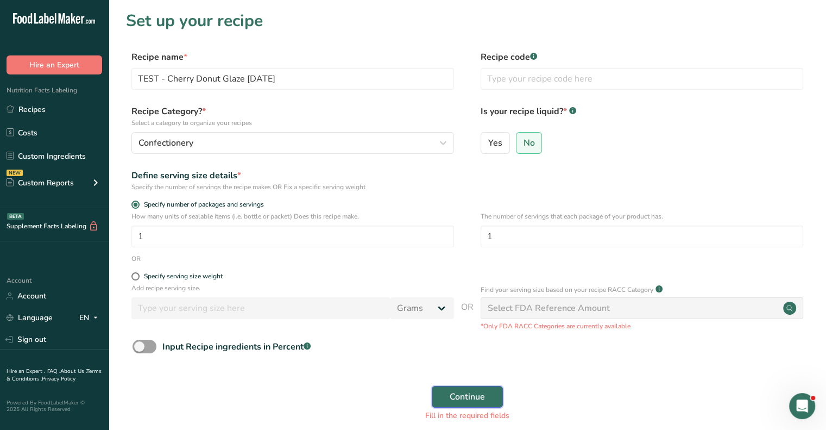
click at [464, 394] on span "Continue" at bounding box center [467, 396] width 35 height 13
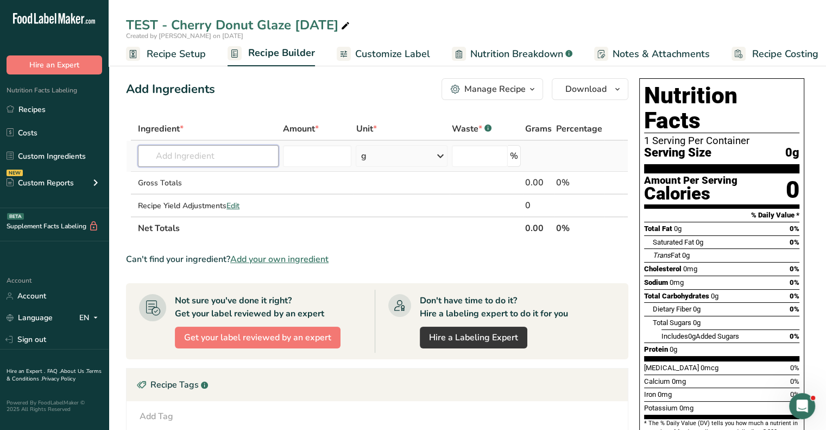
click at [174, 149] on input "text" at bounding box center [208, 156] width 141 height 22
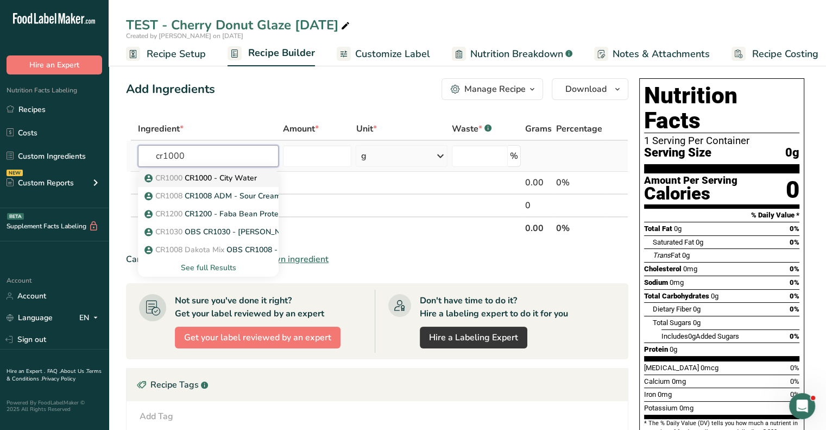
type input "cr1000"
click at [196, 180] on p "CR1000 CR1000 - City Water" at bounding box center [202, 177] width 110 height 11
type input "CR1000 - City Water"
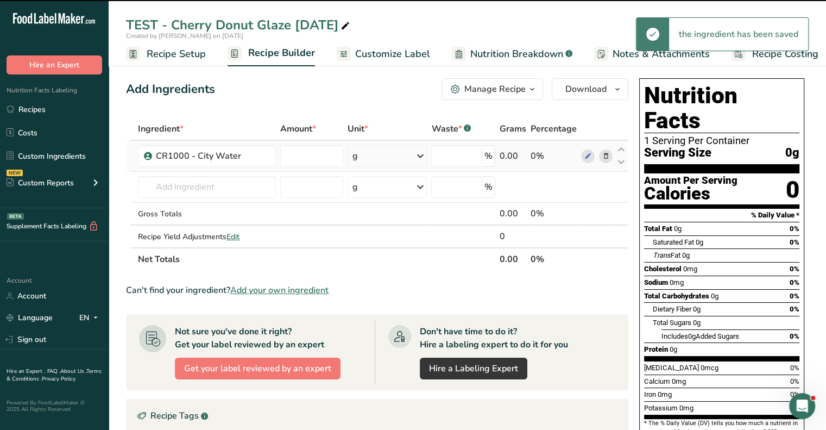
type input "0"
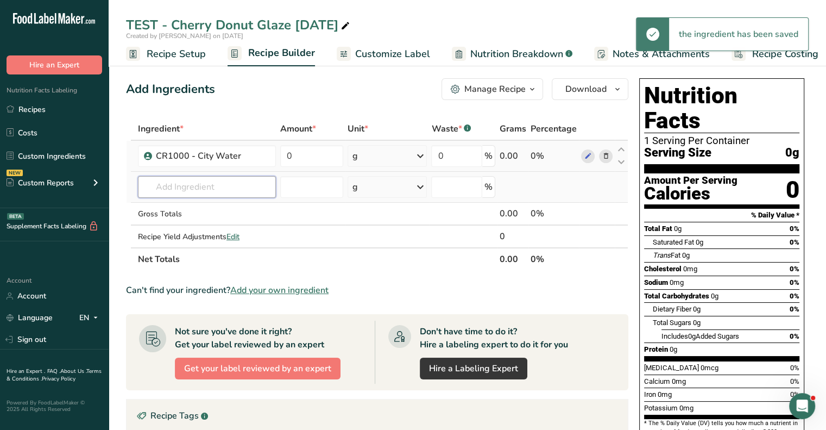
click at [203, 185] on input "text" at bounding box center [207, 187] width 138 height 22
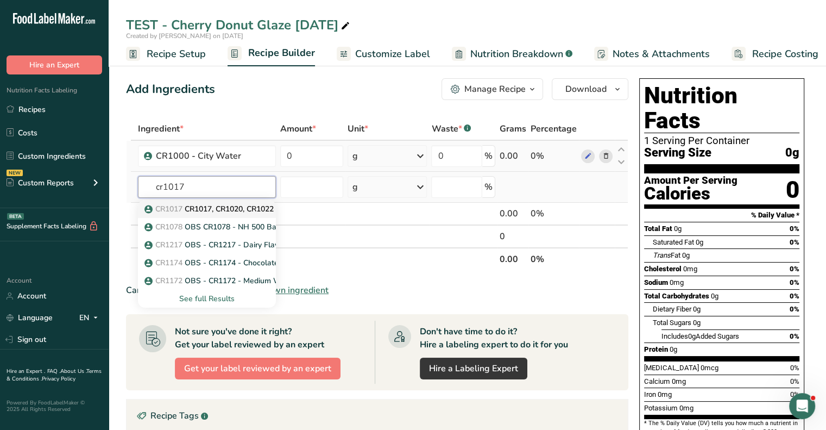
type input "cr1017"
click at [202, 214] on link "CR1017 CR1017, CR1020, CR1022 - Granulated Sugar, Extra Fine, Sanding" at bounding box center [207, 209] width 138 height 18
type input "CR1017, CR1020, CR1022 - Granulated Sugar, Extra Fine, Sanding"
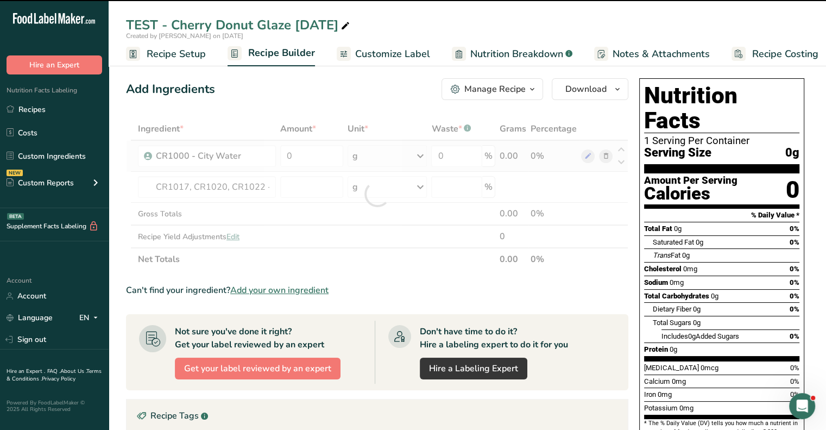
type input "0"
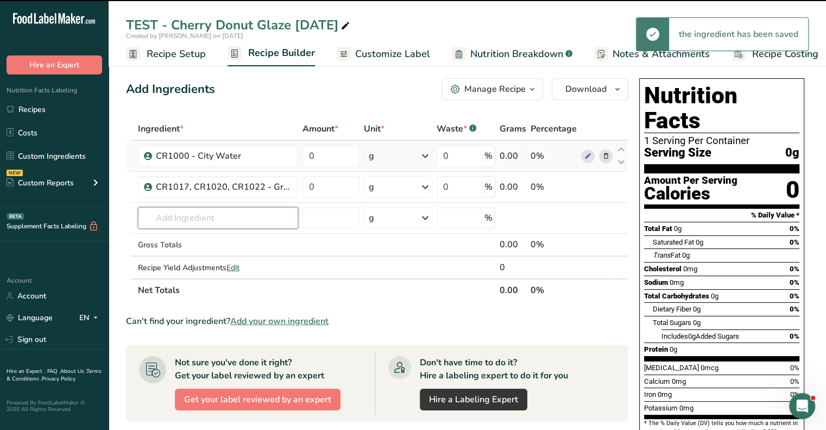
click at [203, 219] on input "text" at bounding box center [218, 218] width 160 height 22
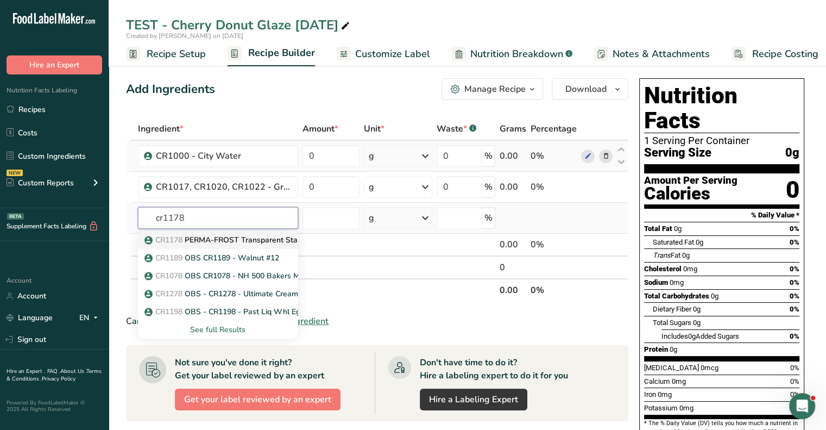
type input "cr1178"
click at [189, 244] on p "CR1178 PERMA-FROST Transparent Stabilizer" at bounding box center [233, 239] width 172 height 11
type input "PERMA-FROST Transparent Stabilizer"
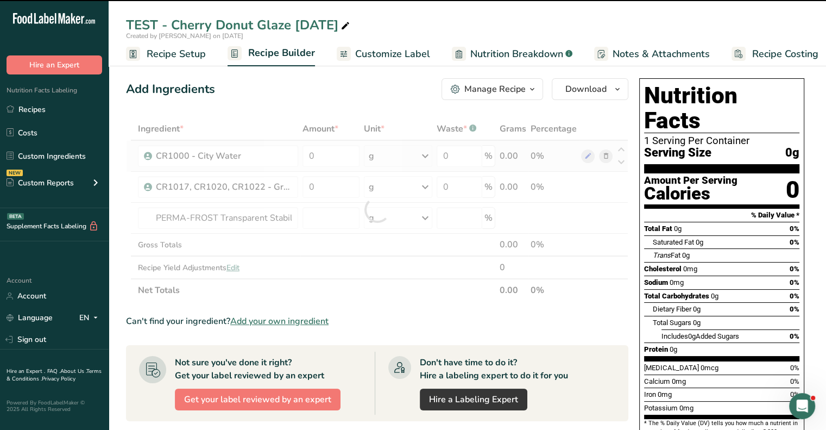
type input "0"
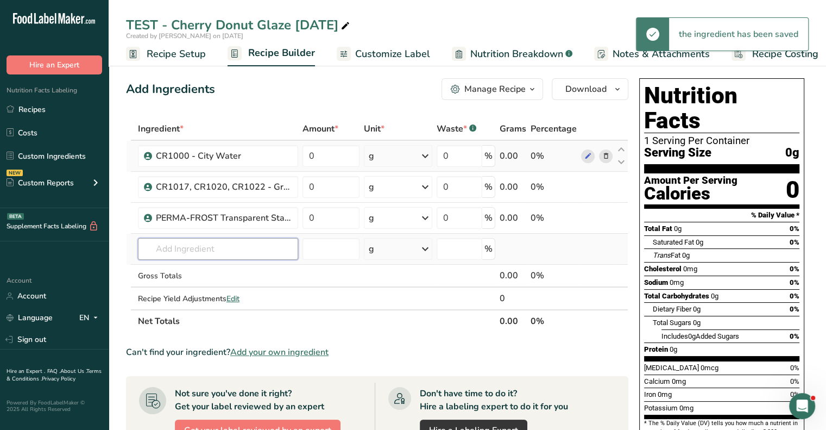
click at [184, 250] on input "text" at bounding box center [218, 249] width 160 height 22
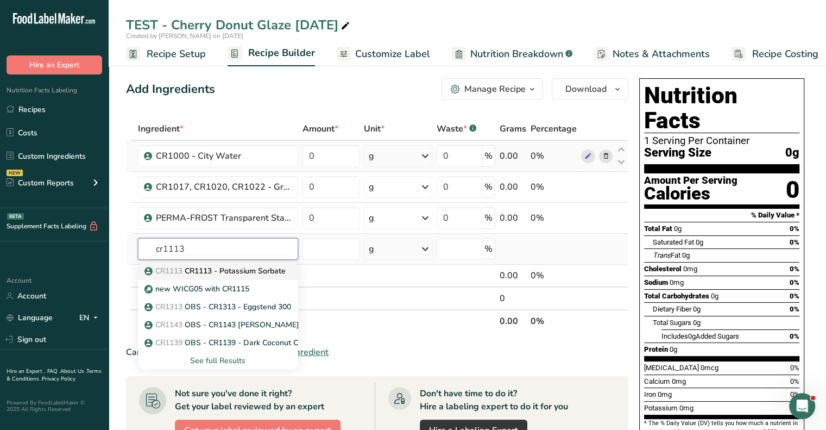
type input "cr1113"
click at [189, 273] on p "CR1113 CR1113 - Potassium Sorbate" at bounding box center [216, 270] width 139 height 11
type input "CR1113 - Potassium Sorbate"
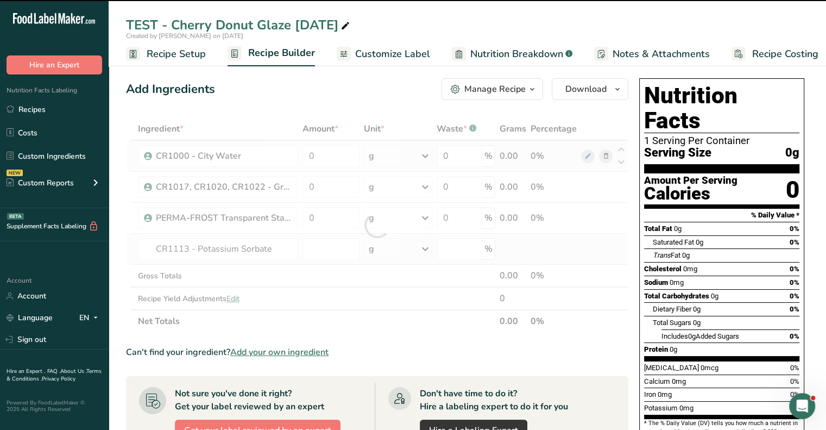
type input "0"
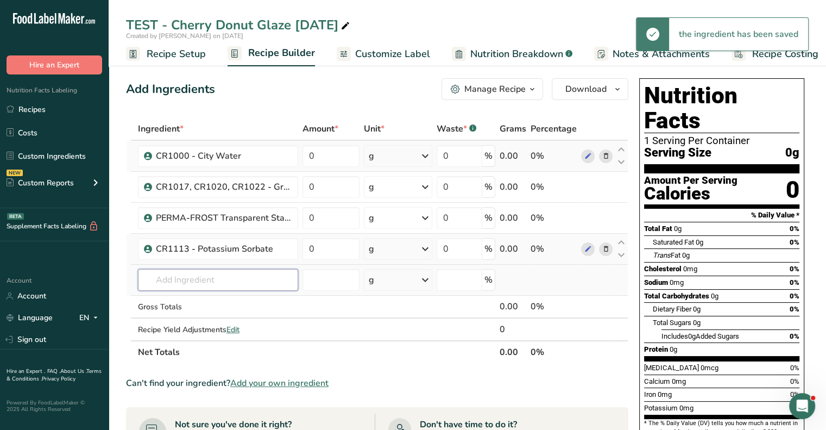
click at [189, 275] on input "text" at bounding box center [218, 280] width 160 height 22
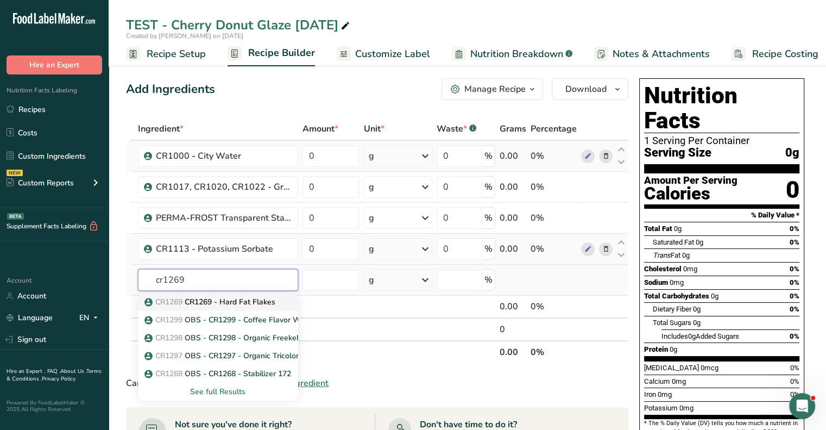
type input "cr1269"
click at [188, 296] on p "CR1269 CR1269 - Hard Fat Flakes" at bounding box center [211, 301] width 129 height 11
type input "CR1269 - Hard Fat Flakes"
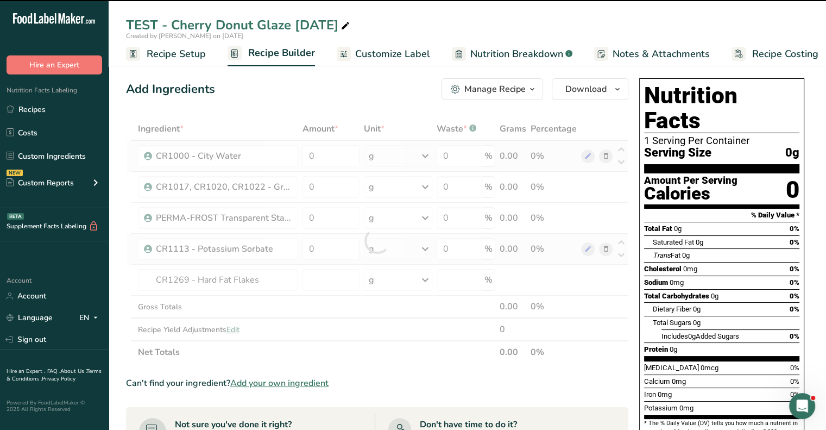
type input "0"
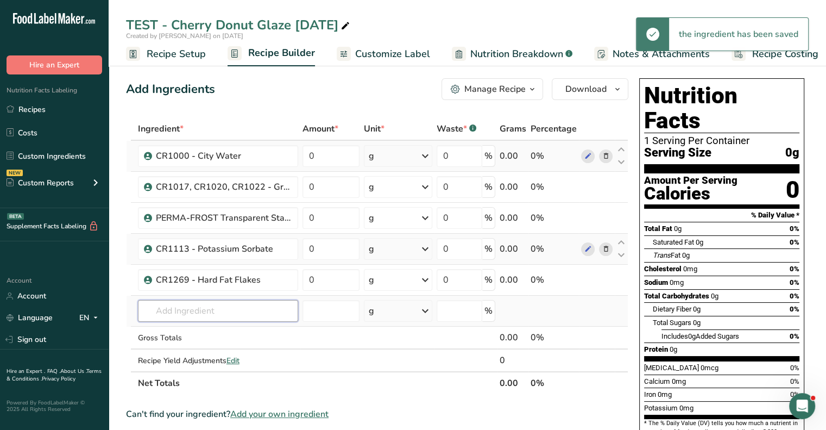
click at [191, 307] on input "text" at bounding box center [218, 311] width 160 height 22
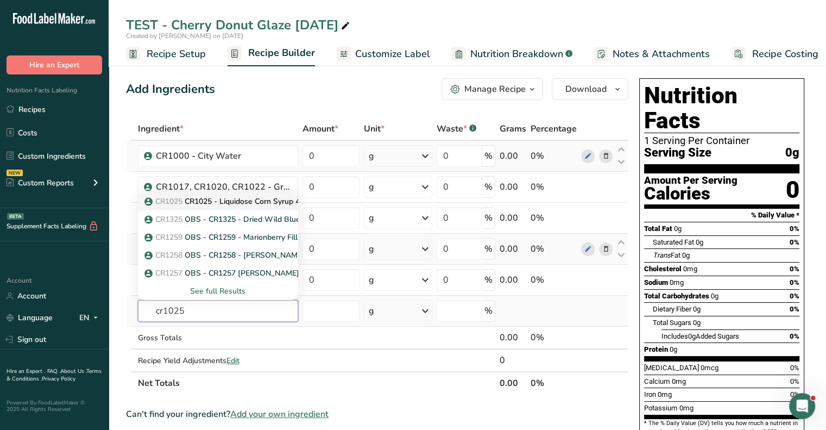
type input "cr1025"
click at [233, 199] on p "CR1025 CR1025 - Liquidose Corn Syrup 434(42DE)" at bounding box center [240, 200] width 186 height 11
type input "CR1025 - Liquidose Corn Syrup 434(42DE)"
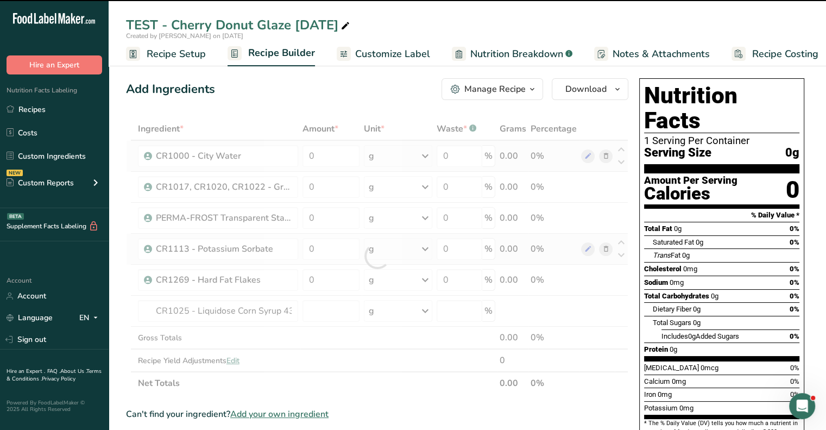
type input "0"
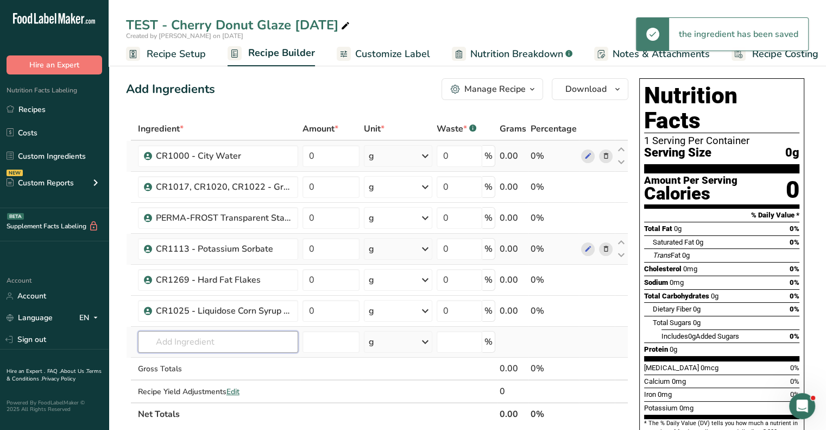
click at [190, 339] on input "text" at bounding box center [218, 342] width 160 height 22
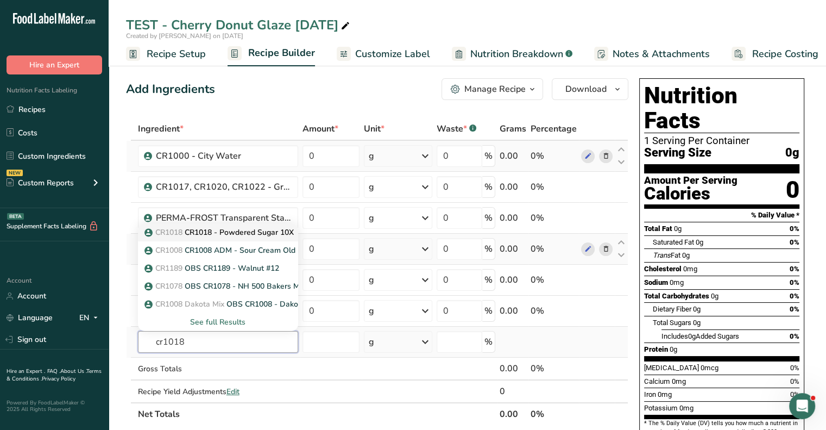
type input "cr1018"
click at [204, 232] on p "CR1018 CR1018 - Powdered Sugar 10X" at bounding box center [220, 231] width 147 height 11
type input "CR1018 - Powdered Sugar 10X"
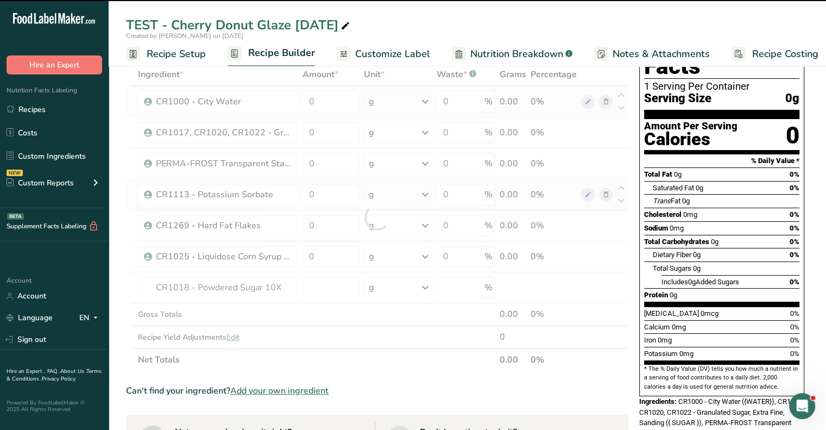
type input "0"
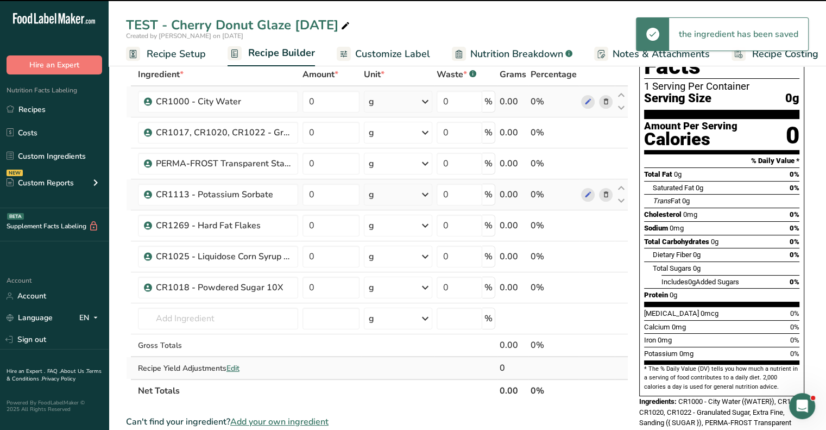
scroll to position [109, 0]
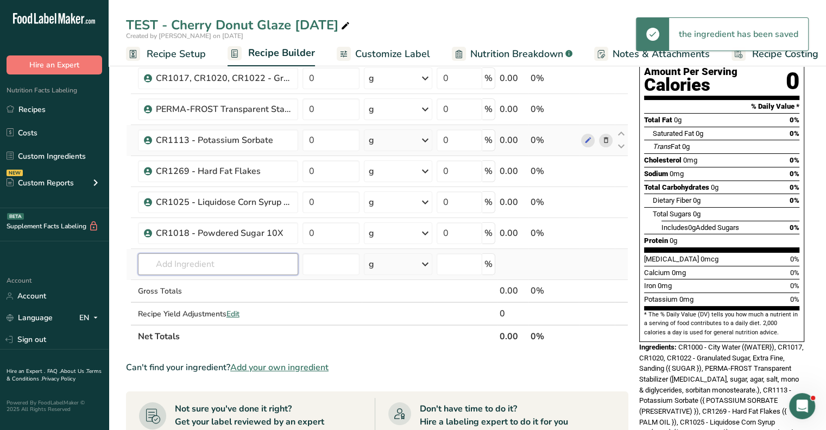
click at [188, 261] on input "text" at bounding box center [218, 264] width 160 height 22
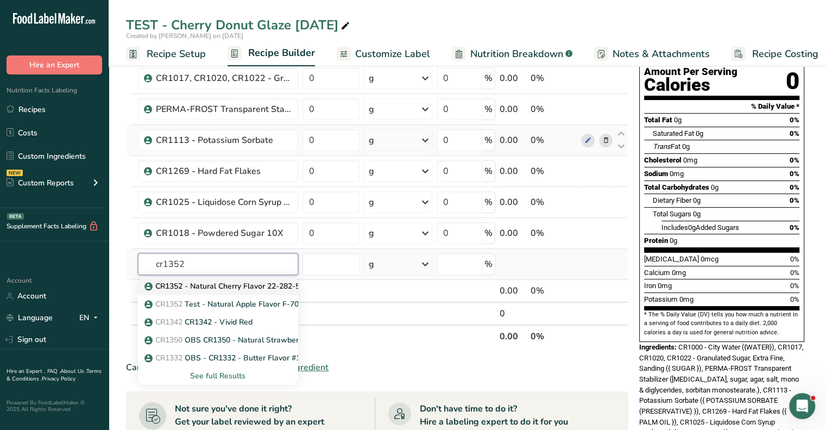
type input "cr1352"
click at [192, 282] on p "CR1352 - Natural Cherry Flavor 22-282-5" at bounding box center [223, 285] width 153 height 11
type input "CR1352 - Natural Cherry Flavor 22-282-5"
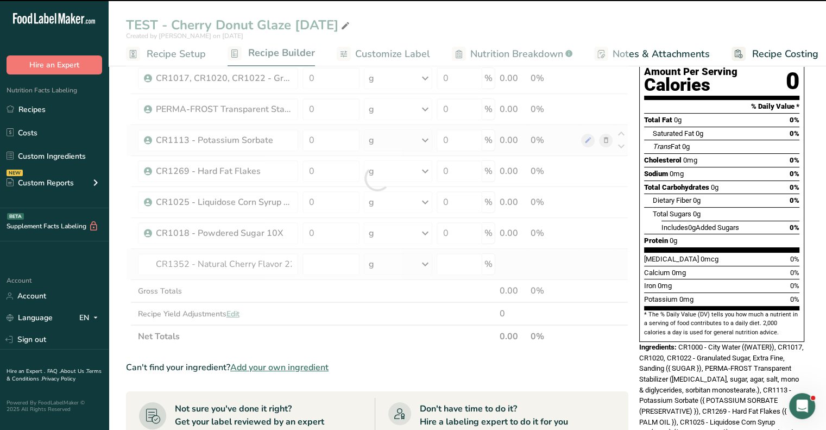
type input "0"
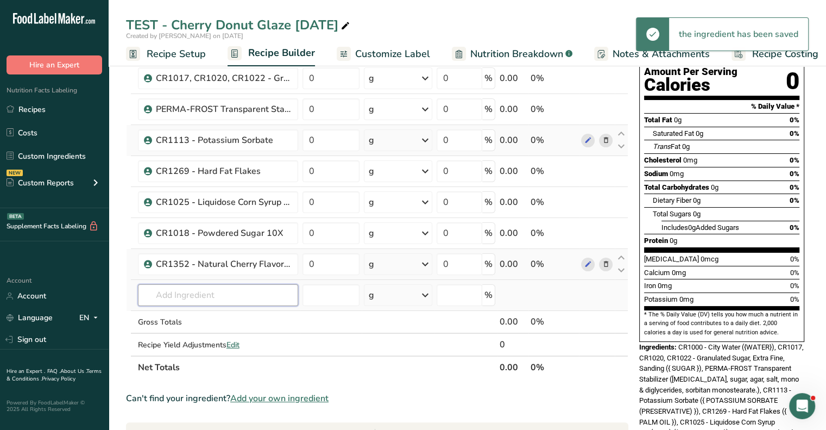
click at [192, 293] on input "text" at bounding box center [218, 295] width 160 height 22
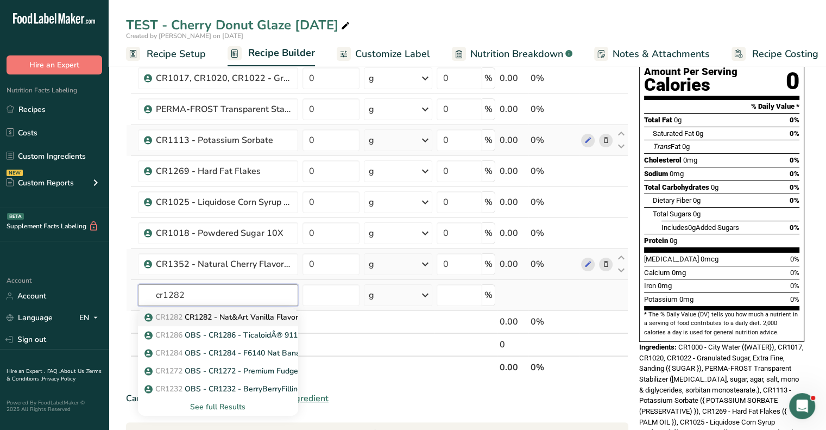
type input "cr1282"
click at [209, 316] on p "CR1282 CR1282 - Nat&Art Vanilla Flavor 3x WONF F-4998" at bounding box center [255, 316] width 216 height 11
type input "CR1282 - Nat&Art Vanilla Flavor 3x WONF F-4998"
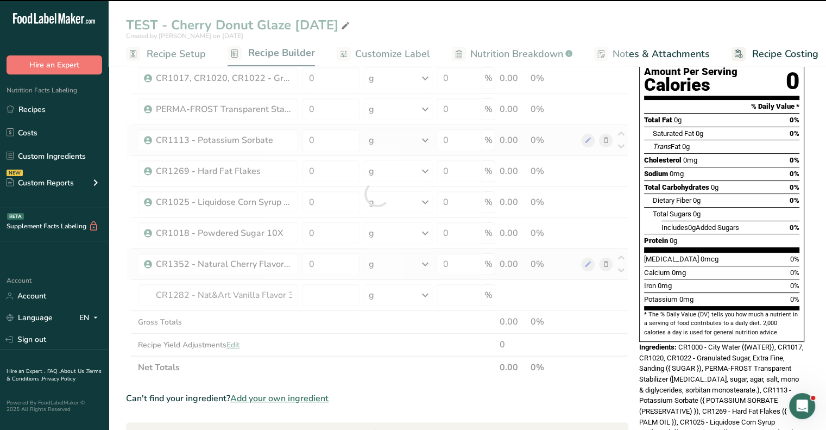
type input "0"
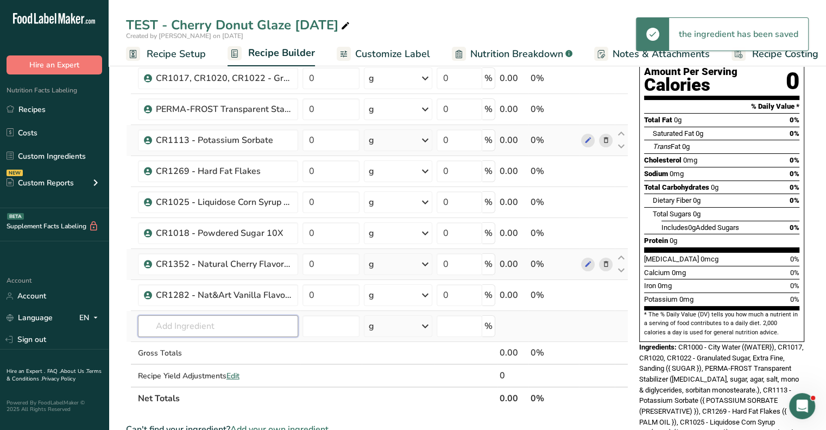
click at [200, 318] on input "text" at bounding box center [218, 326] width 160 height 22
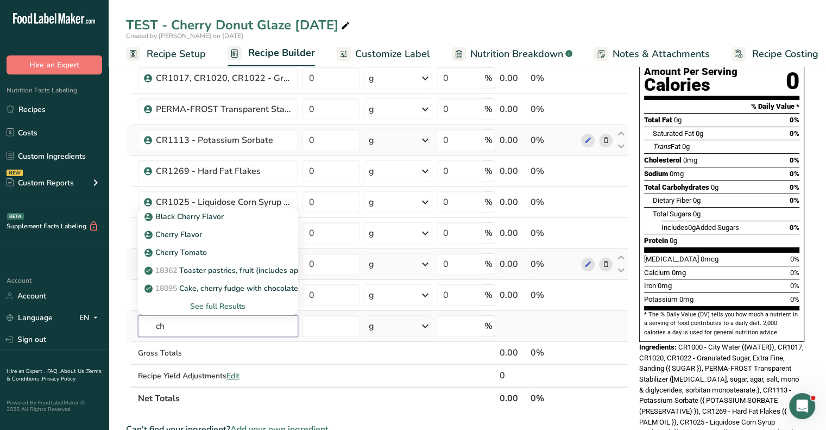
type input "c"
type input "dried cherry"
click at [187, 222] on link "Dried Cherry" at bounding box center [218, 216] width 160 height 18
type input "Dried Cherry"
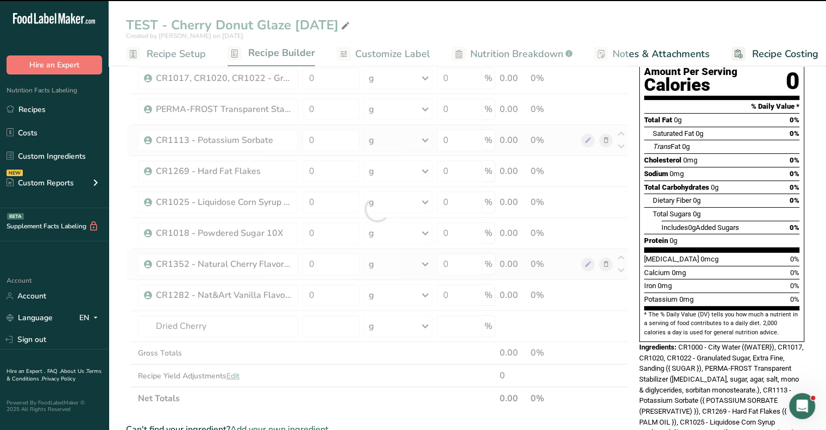
type input "0"
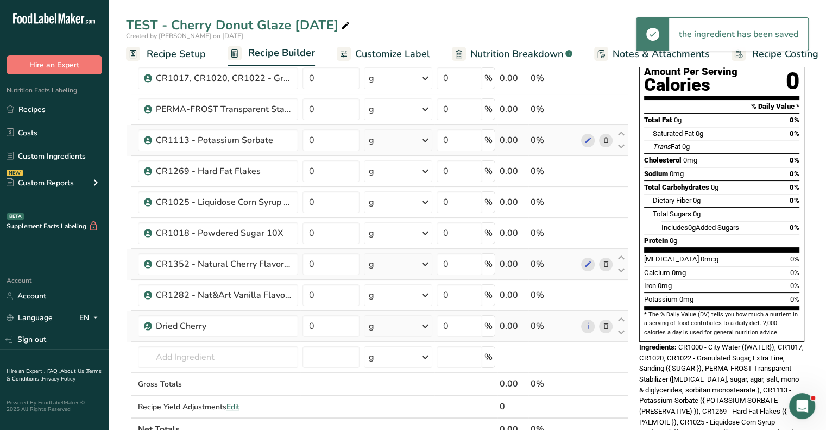
click at [378, 328] on div "g" at bounding box center [398, 326] width 68 height 22
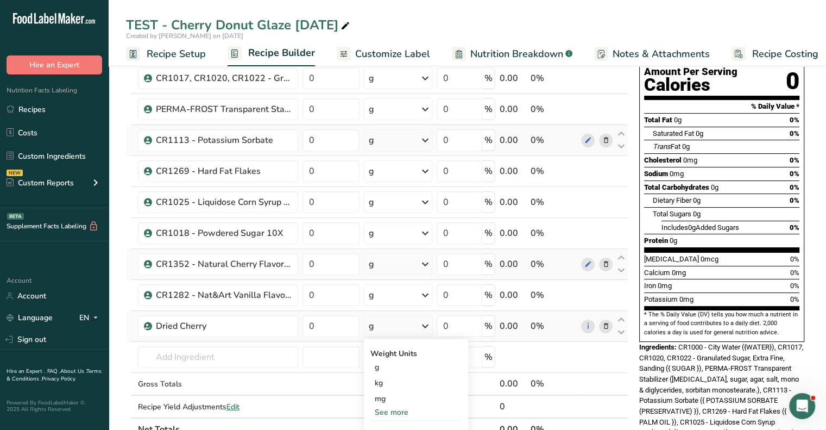
click at [388, 410] on div "See more" at bounding box center [415, 411] width 91 height 11
click at [388, 423] on div "lb" at bounding box center [415, 430] width 91 height 16
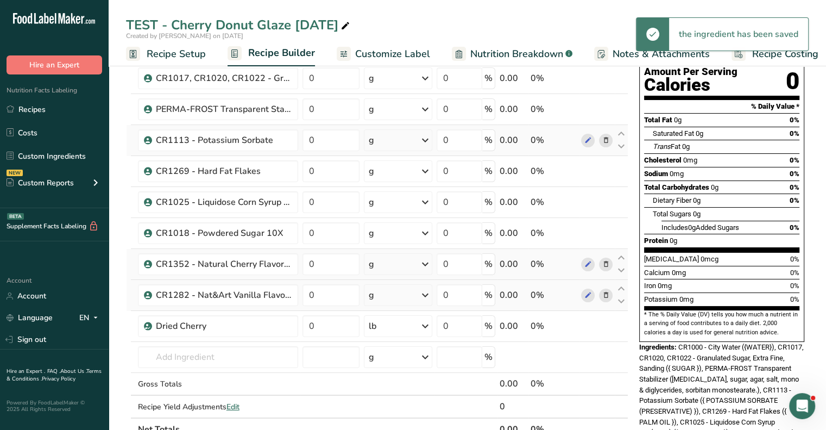
click at [380, 296] on div "g" at bounding box center [398, 295] width 68 height 22
click at [393, 382] on div "See more" at bounding box center [415, 380] width 91 height 11
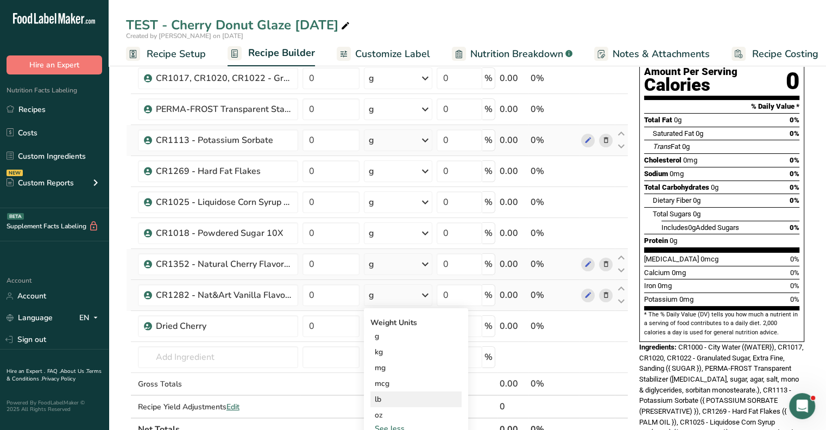
click at [393, 399] on div "lb" at bounding box center [415, 399] width 91 height 16
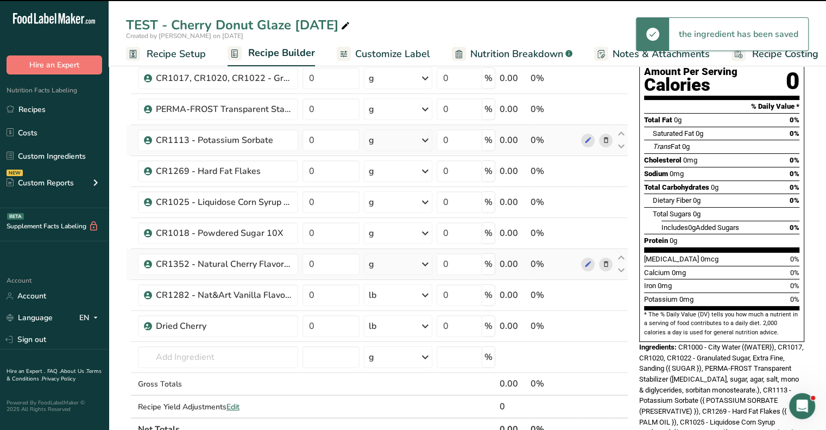
click at [391, 260] on div "g" at bounding box center [398, 264] width 68 height 22
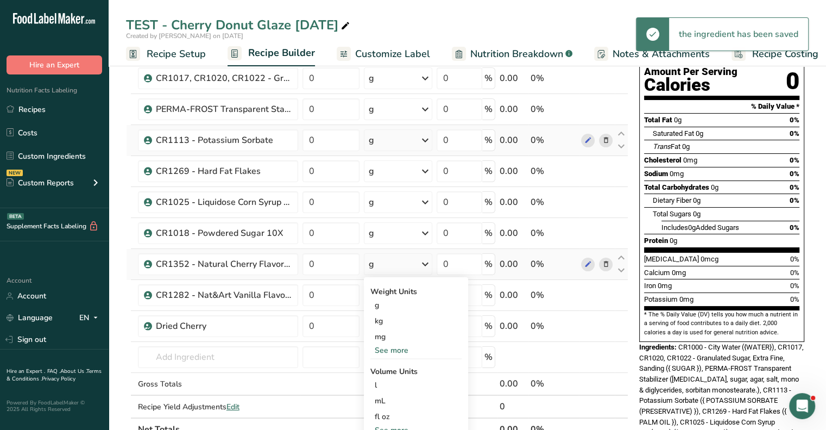
click at [399, 349] on div "See more" at bounding box center [415, 349] width 91 height 11
click at [391, 364] on div "lb" at bounding box center [415, 368] width 91 height 16
click at [392, 227] on div "g" at bounding box center [398, 233] width 68 height 22
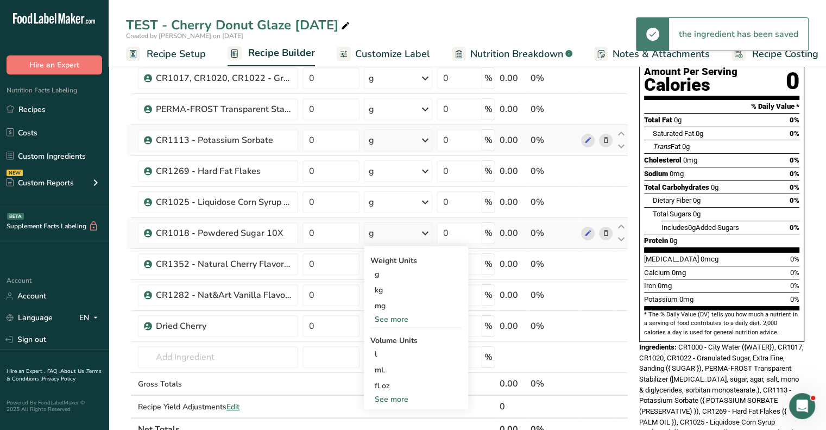
click at [389, 314] on div "See more" at bounding box center [415, 318] width 91 height 11
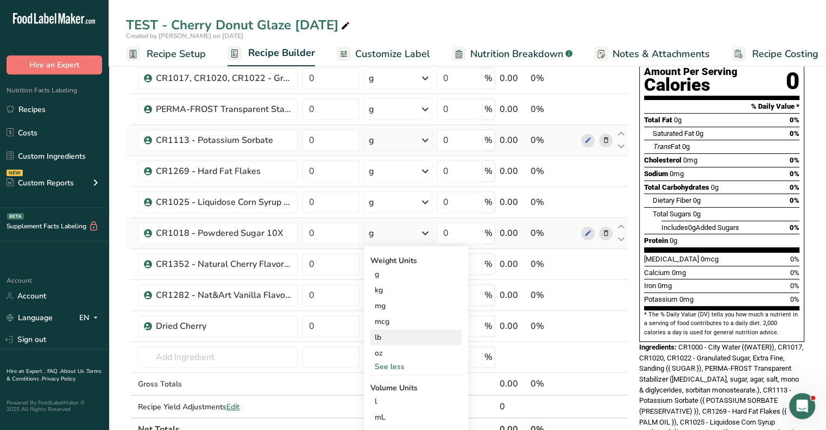
click at [389, 333] on div "lb" at bounding box center [415, 337] width 91 height 16
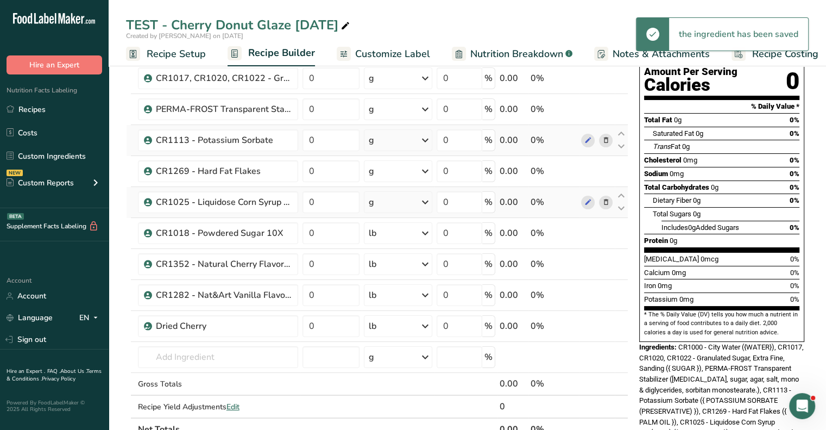
click at [387, 204] on div "g" at bounding box center [398, 202] width 68 height 22
click at [403, 292] on div "See more" at bounding box center [415, 287] width 91 height 11
click at [395, 307] on div "lb" at bounding box center [415, 306] width 91 height 16
click at [391, 170] on div "g" at bounding box center [398, 171] width 68 height 22
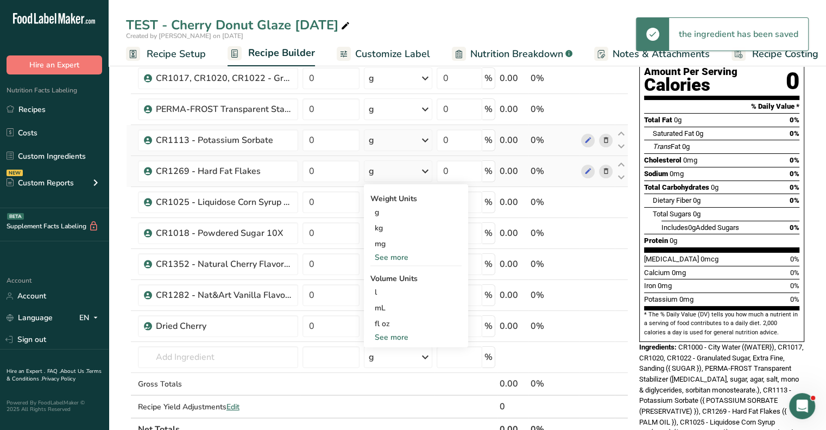
click at [389, 254] on div "See more" at bounding box center [415, 256] width 91 height 11
click at [388, 268] on div "lb" at bounding box center [415, 275] width 91 height 16
click at [391, 135] on div "g" at bounding box center [398, 140] width 68 height 22
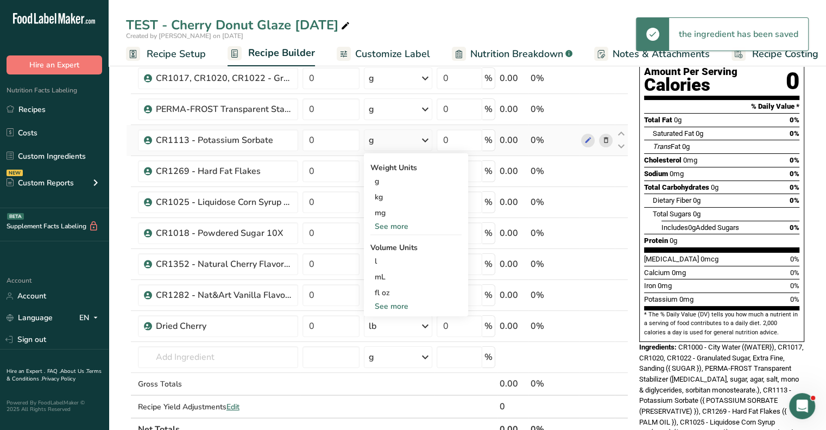
click at [387, 224] on div "See more" at bounding box center [415, 225] width 91 height 11
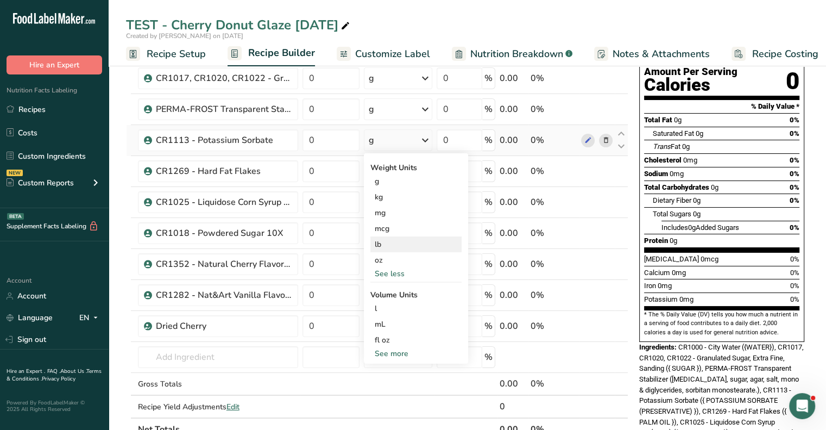
click at [387, 238] on div "lb" at bounding box center [415, 244] width 91 height 16
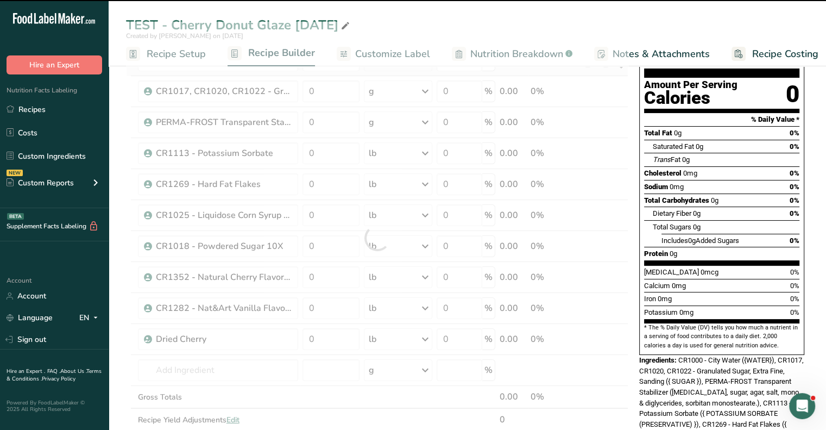
scroll to position [54, 0]
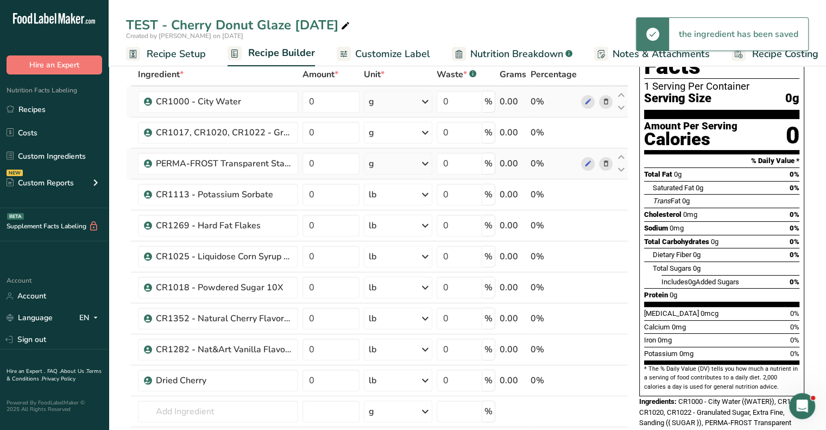
click at [391, 163] on div "g" at bounding box center [398, 164] width 68 height 22
click at [391, 247] on div "See more" at bounding box center [415, 249] width 91 height 11
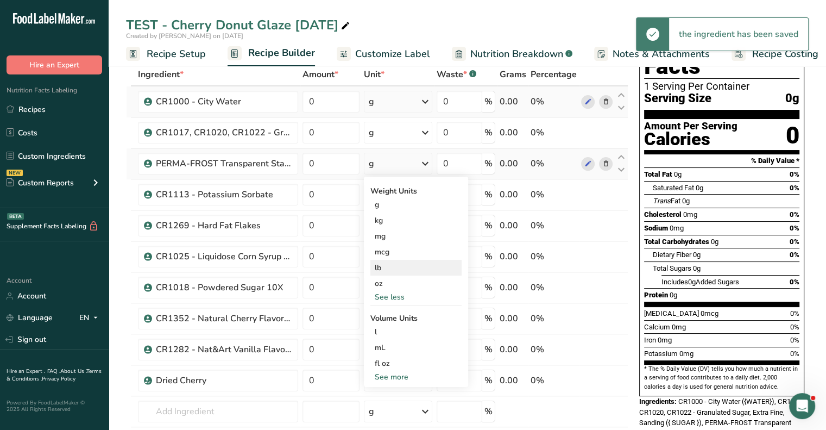
click at [391, 262] on div "lb" at bounding box center [415, 268] width 91 height 16
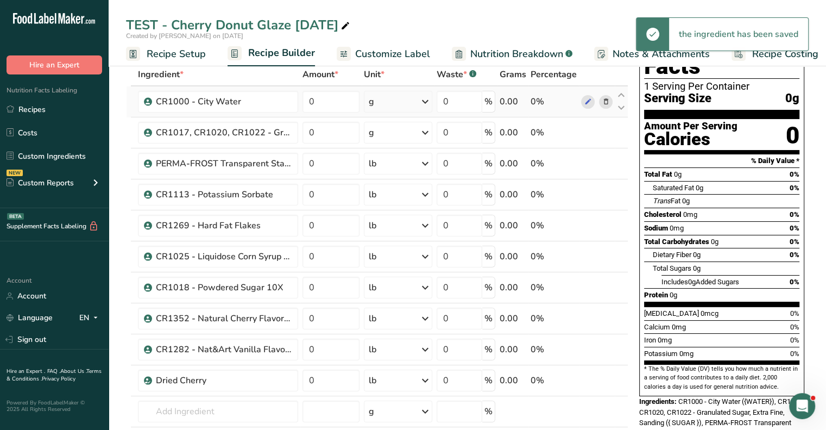
click at [405, 132] on div "g" at bounding box center [398, 133] width 68 height 22
click at [395, 222] on div "See more" at bounding box center [415, 218] width 91 height 11
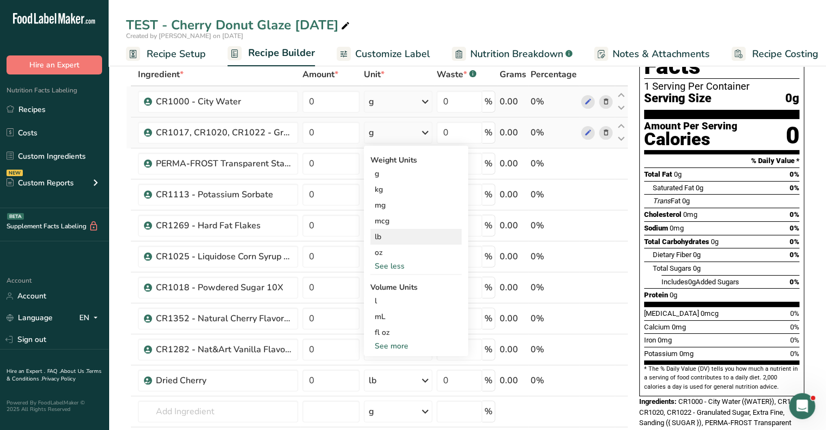
click at [395, 229] on div "lb" at bounding box center [415, 237] width 91 height 16
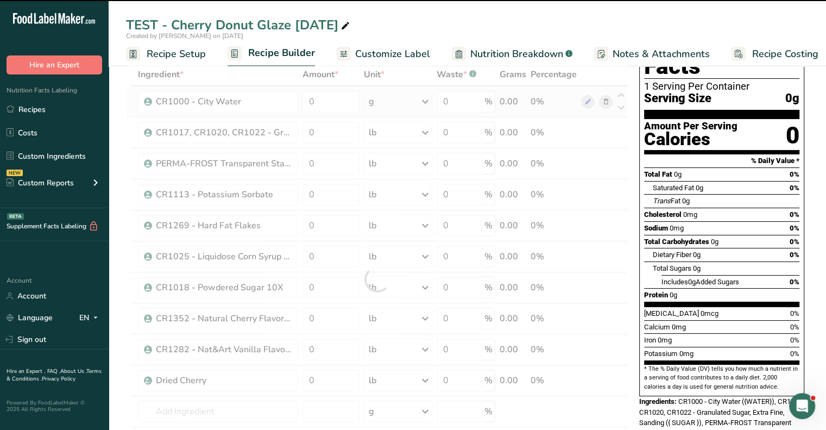
scroll to position [0, 0]
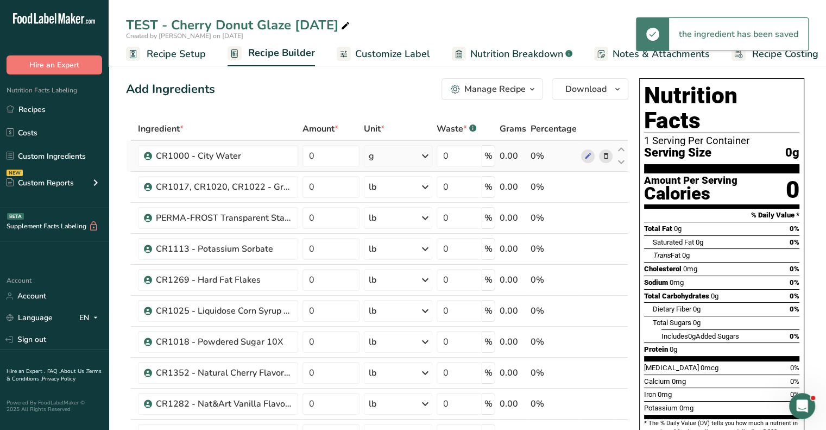
click at [412, 159] on div "g" at bounding box center [398, 156] width 68 height 22
click at [397, 239] on div "See more" at bounding box center [415, 241] width 91 height 11
click at [402, 258] on div "lb" at bounding box center [415, 260] width 91 height 16
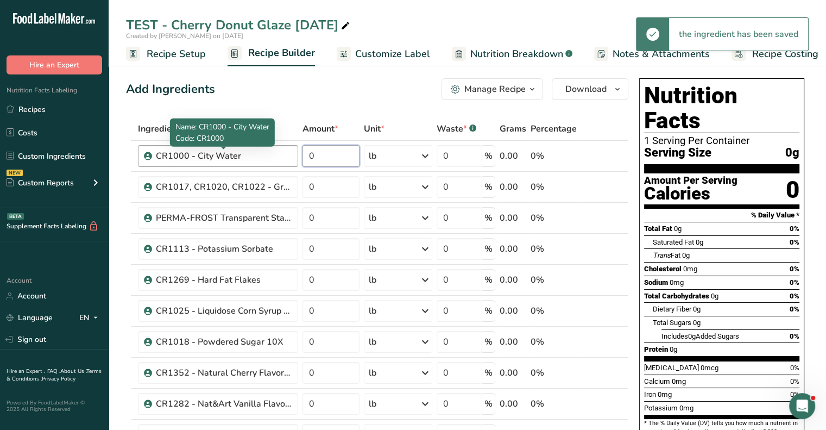
drag, startPoint x: 331, startPoint y: 156, endPoint x: 287, endPoint y: 157, distance: 44.0
click at [287, 157] on tr "CR1000 - City Water 0 lb Weight Units g kg mg mcg lb oz See less Volume Units l…" at bounding box center [377, 156] width 501 height 31
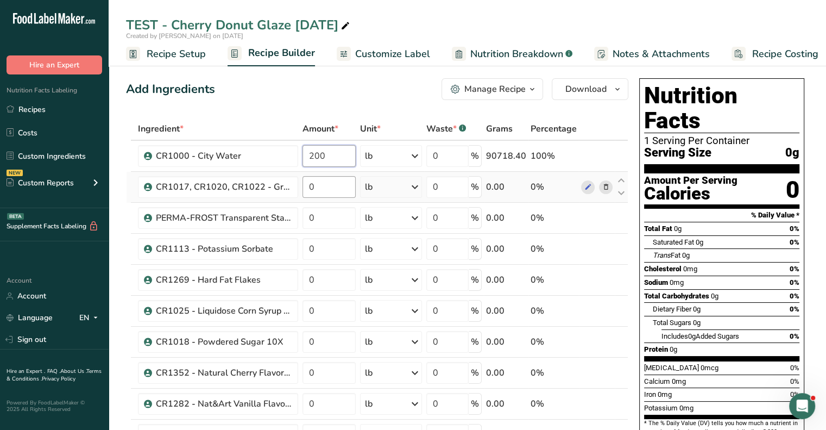
type input "200"
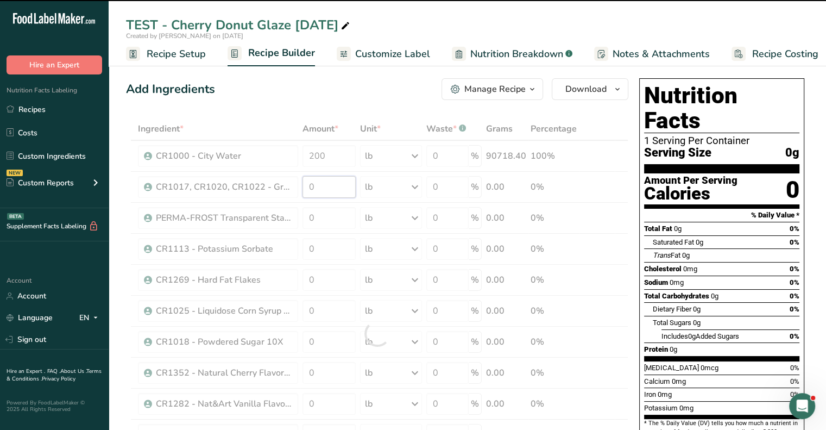
drag, startPoint x: 317, startPoint y: 184, endPoint x: 305, endPoint y: 187, distance: 12.8
click at [305, 187] on div "Ingredient * Amount * Unit * Waste * .a-a{fill:#347362;}.b-a{fill:#fff;} Grams …" at bounding box center [377, 333] width 502 height 432
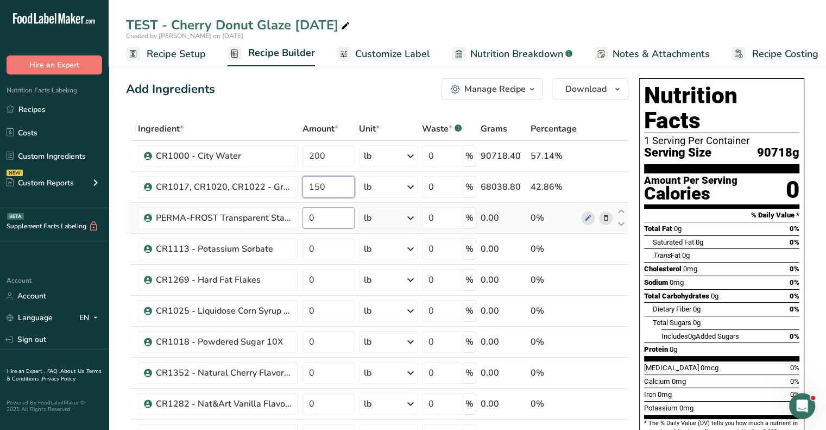
type input "150"
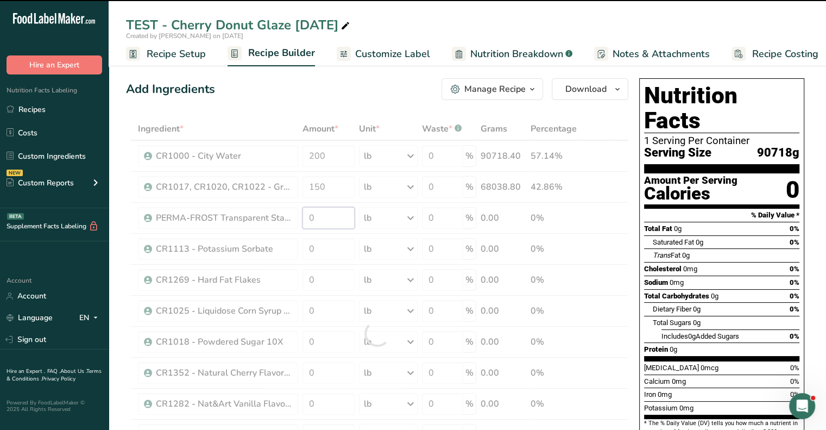
drag, startPoint x: 334, startPoint y: 217, endPoint x: 293, endPoint y: 220, distance: 41.4
click at [293, 220] on div "Ingredient * Amount * Unit * Waste * .a-a{fill:#347362;}.b-a{fill:#fff;} Grams …" at bounding box center [377, 333] width 502 height 432
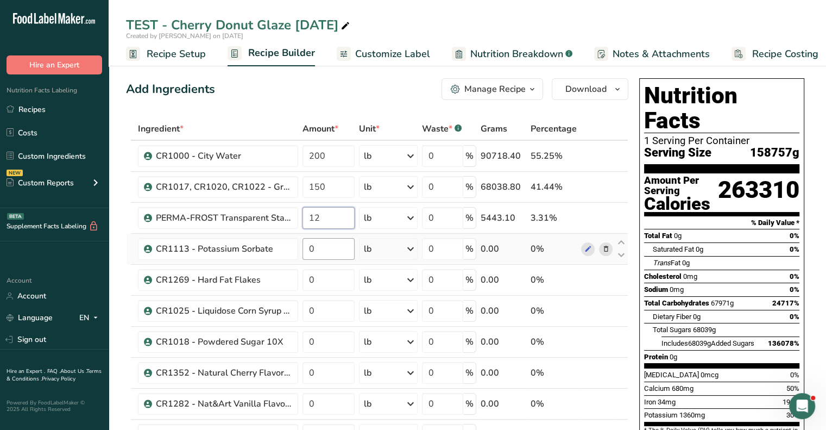
type input "12"
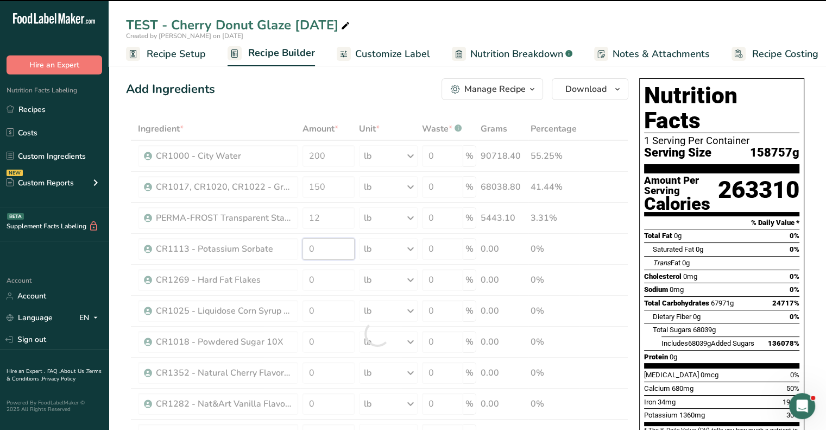
drag, startPoint x: 317, startPoint y: 250, endPoint x: 299, endPoint y: 249, distance: 18.5
click at [299, 249] on div "Ingredient * Amount * Unit * Waste * .a-a{fill:#347362;}.b-a{fill:#fff;} Grams …" at bounding box center [377, 333] width 502 height 432
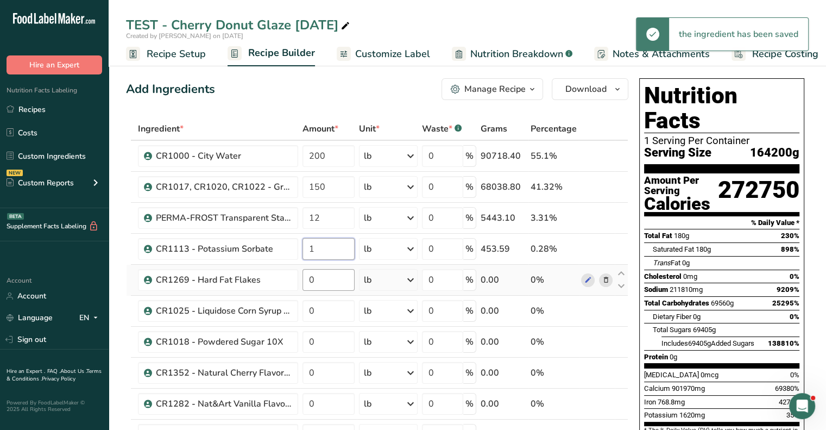
type input "1"
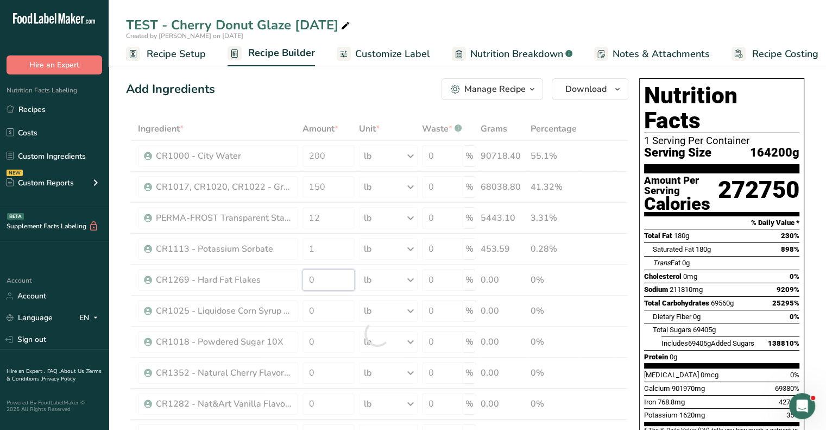
drag, startPoint x: 327, startPoint y: 281, endPoint x: 298, endPoint y: 281, distance: 29.9
click at [298, 281] on div "Ingredient * Amount * Unit * Waste * .a-a{fill:#347362;}.b-a{fill:#fff;} Grams …" at bounding box center [377, 333] width 502 height 432
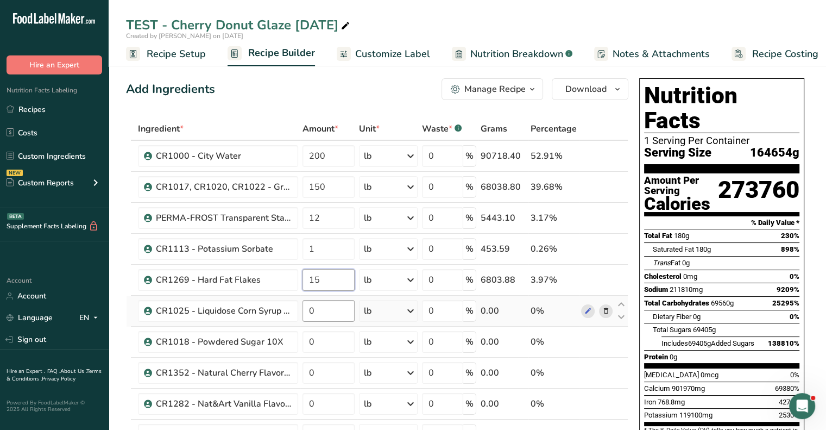
type input "15"
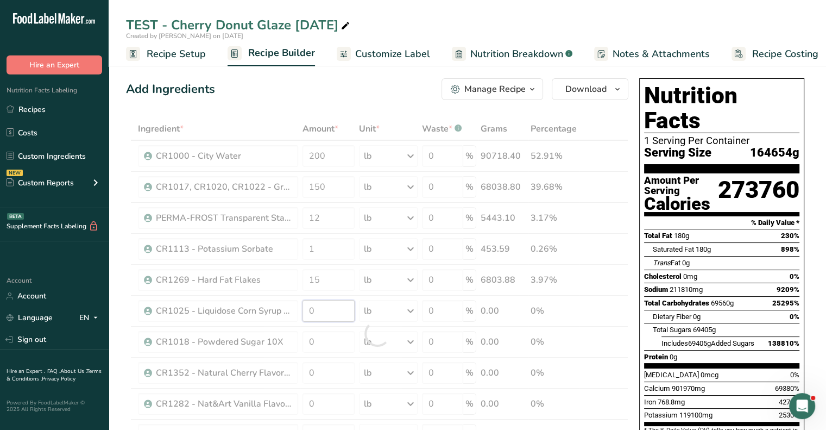
drag, startPoint x: 313, startPoint y: 305, endPoint x: 300, endPoint y: 312, distance: 15.3
click at [300, 312] on div "Ingredient * Amount * Unit * Waste * .a-a{fill:#347362;}.b-a{fill:#fff;} Grams …" at bounding box center [377, 333] width 502 height 432
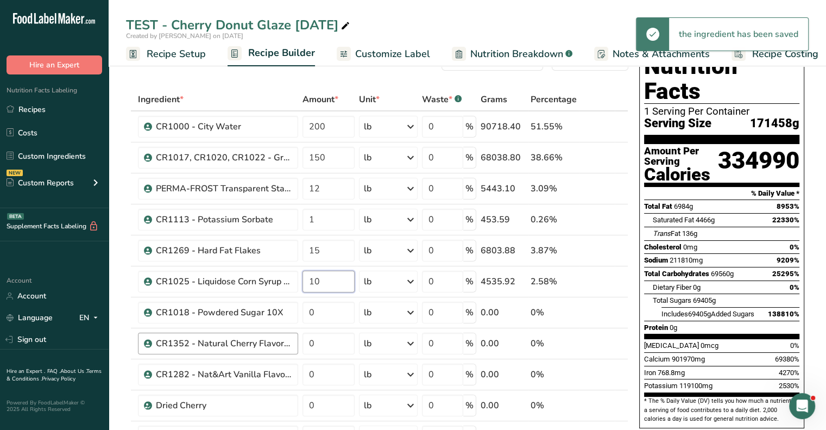
scroll to position [54, 0]
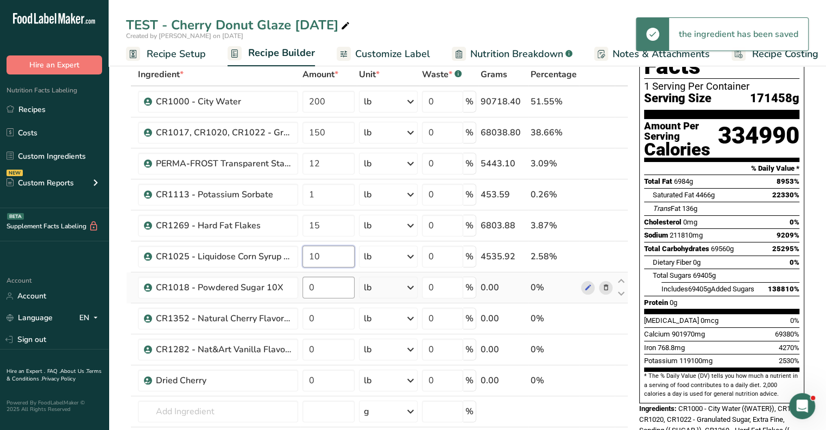
type input "10"
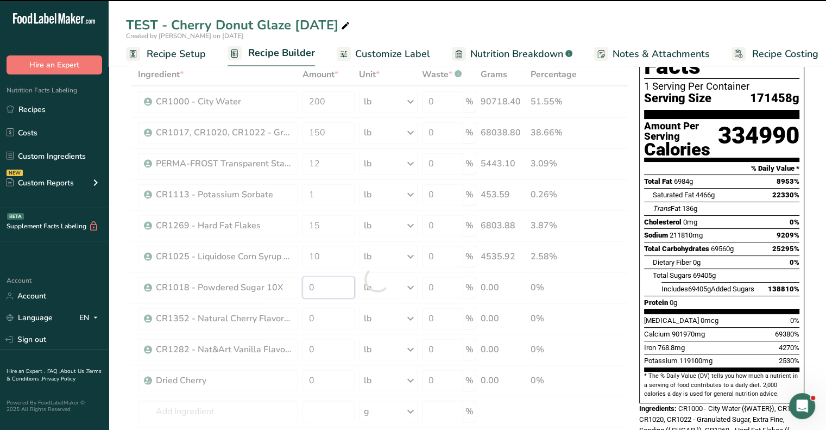
drag, startPoint x: 323, startPoint y: 286, endPoint x: 299, endPoint y: 285, distance: 23.9
click at [299, 285] on div "Ingredient * Amount * Unit * Waste * .a-a{fill:#347362;}.b-a{fill:#fff;} Grams …" at bounding box center [377, 279] width 502 height 432
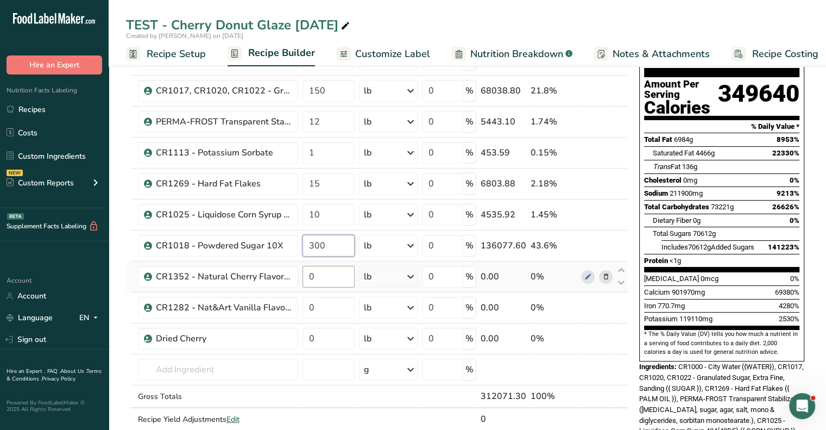
scroll to position [109, 0]
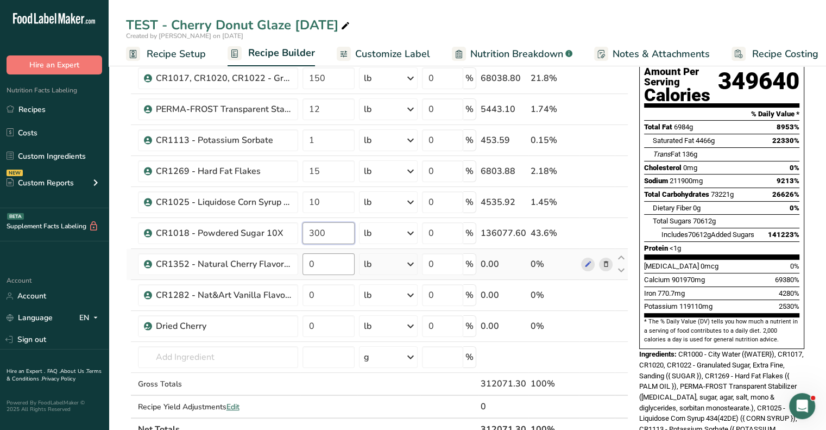
type input "300"
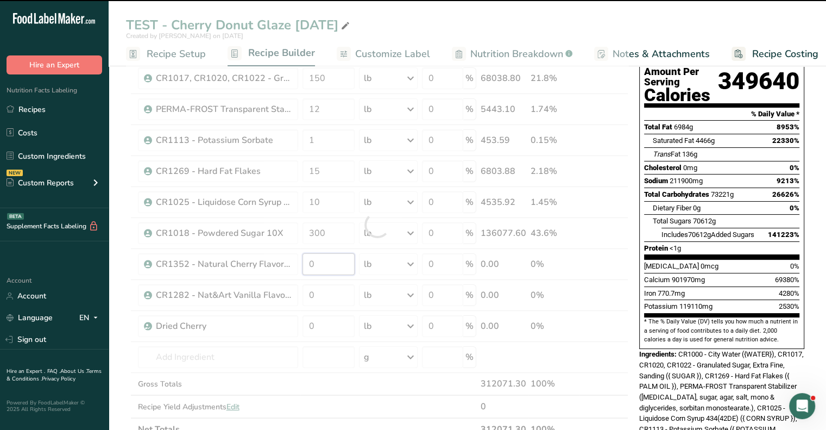
drag, startPoint x: 320, startPoint y: 253, endPoint x: 306, endPoint y: 260, distance: 15.8
click at [306, 260] on div "Ingredient * Amount * Unit * Waste * .a-a{fill:#347362;}.b-a{fill:#fff;} Grams …" at bounding box center [377, 225] width 502 height 432
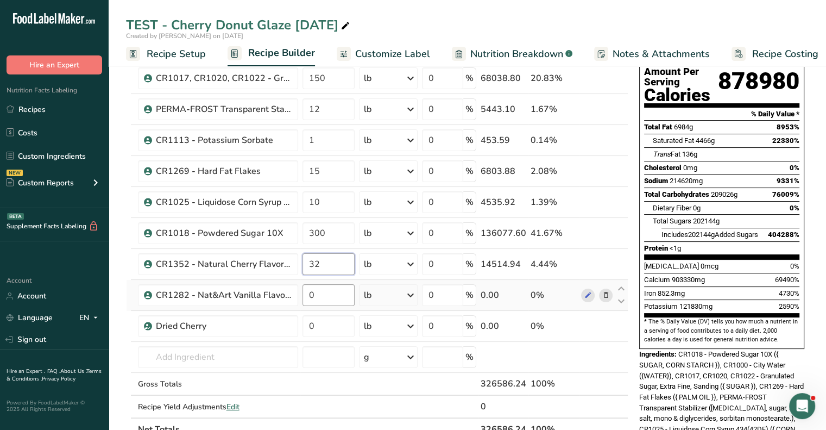
type input "32"
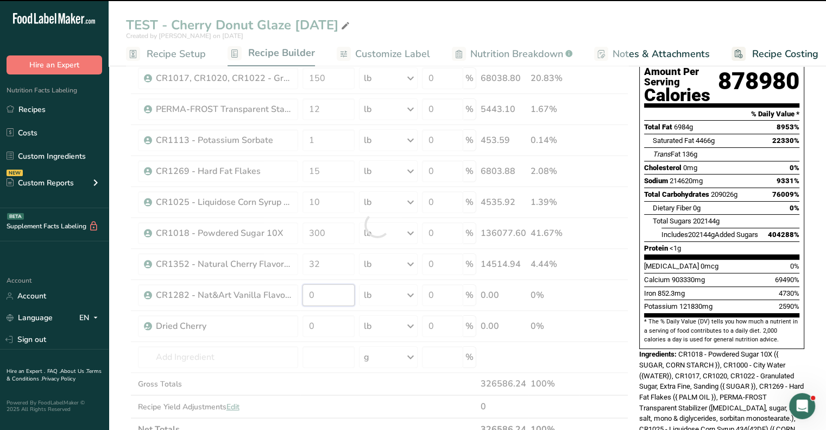
drag, startPoint x: 314, startPoint y: 288, endPoint x: 296, endPoint y: 293, distance: 18.1
click at [296, 293] on div "Ingredient * Amount * Unit * Waste * .a-a{fill:#347362;}.b-a{fill:#fff;} Grams …" at bounding box center [377, 225] width 502 height 432
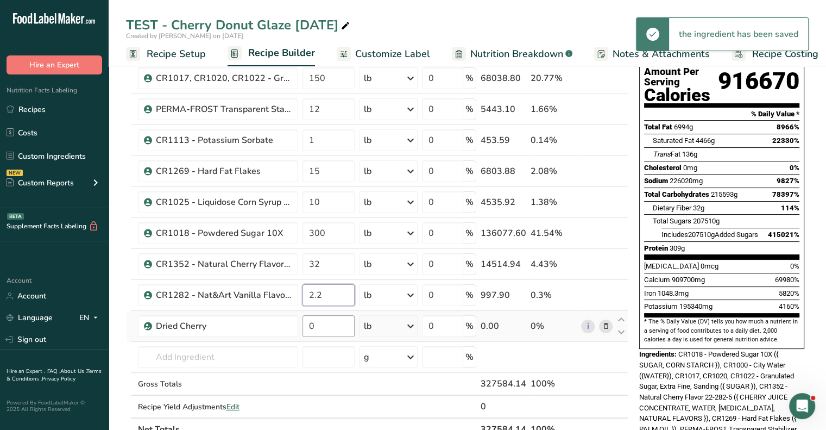
type input "2.2"
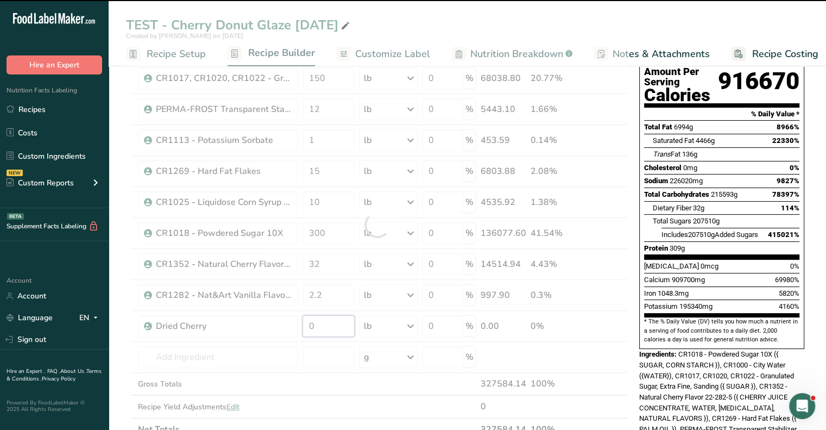
drag, startPoint x: 317, startPoint y: 324, endPoint x: 287, endPoint y: 330, distance: 30.9
click at [287, 330] on div "Ingredient * Amount * Unit * Waste * .a-a{fill:#347362;}.b-a{fill:#fff;} Grams …" at bounding box center [377, 225] width 502 height 432
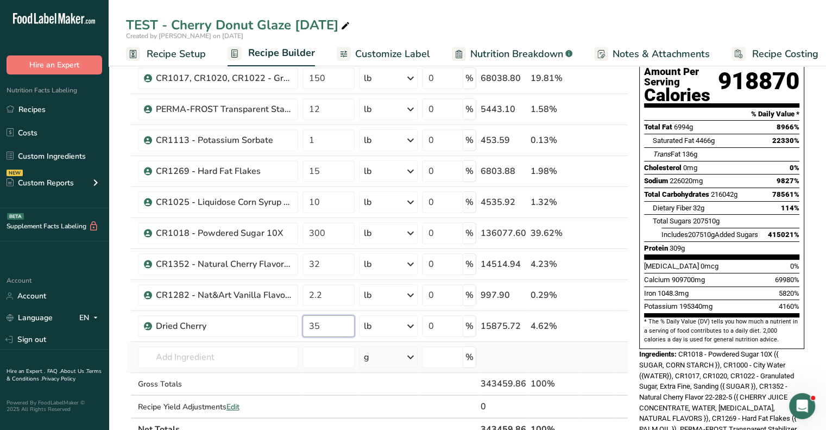
type input "35"
click at [601, 355] on div "Ingredient * Amount * Unit * Waste * .a-a{fill:#347362;}.b-a{fill:#fff;} Grams …" at bounding box center [377, 225] width 502 height 432
click at [193, 56] on span "Recipe Setup" at bounding box center [176, 54] width 59 height 15
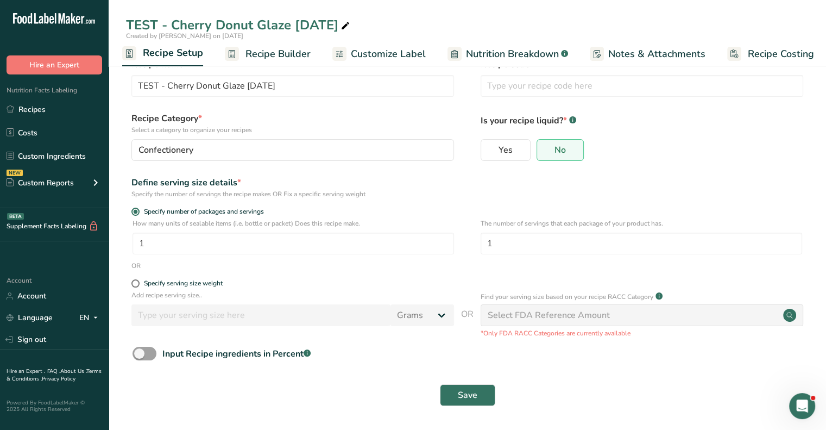
scroll to position [21, 0]
click at [445, 393] on button "Save" at bounding box center [467, 395] width 55 height 22
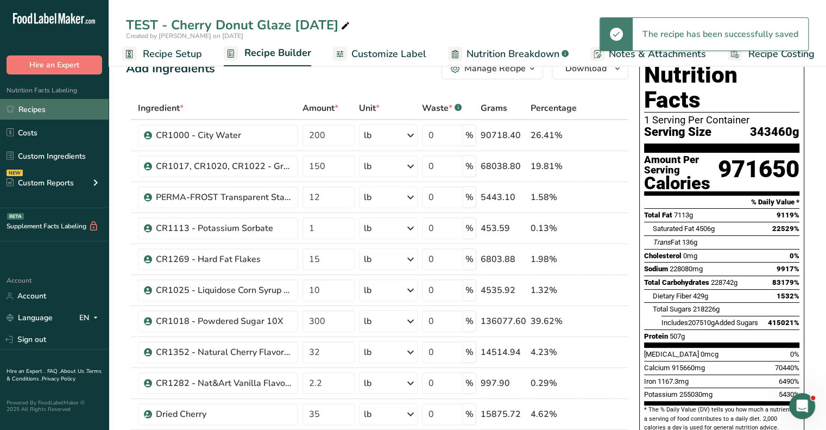
click at [33, 108] on link "Recipes" at bounding box center [54, 109] width 109 height 21
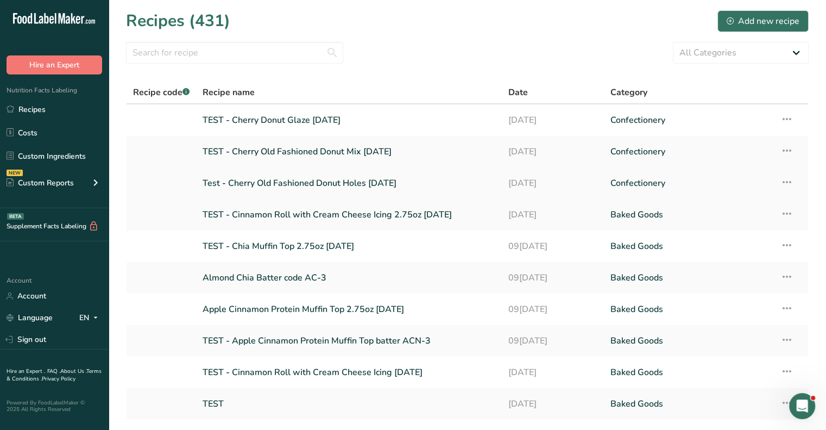
click at [284, 186] on link "Test - Cherry Old Fashioned Donut Holes [DATE]" at bounding box center [349, 183] width 293 height 23
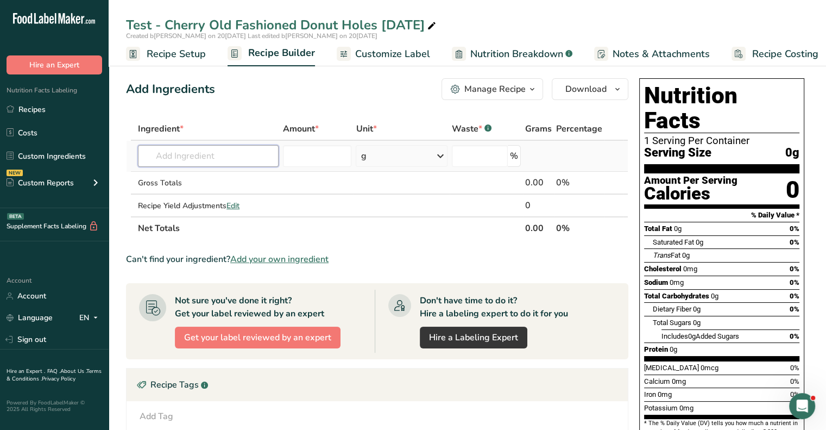
click at [206, 155] on input "text" at bounding box center [208, 156] width 141 height 22
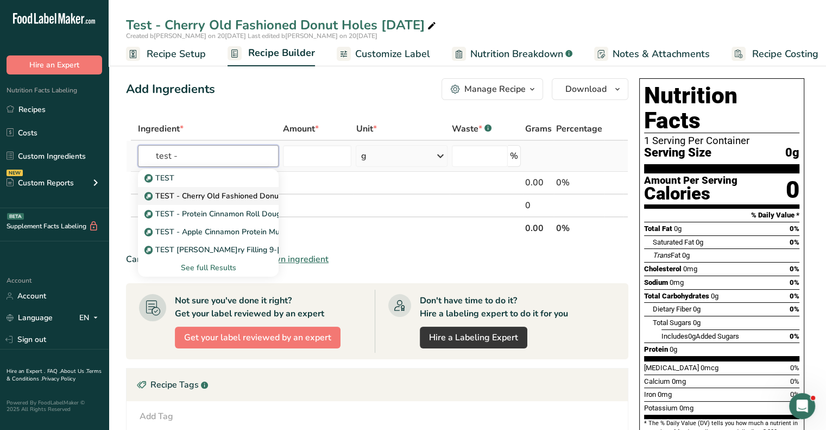
type input "test -"
click at [221, 201] on p "TEST - Cherry Old Fashioned Donut Mix [DATE]" at bounding box center [235, 195] width 176 height 11
type input "TEST - Cherry Old Fashioned Donut Mix [DATE]"
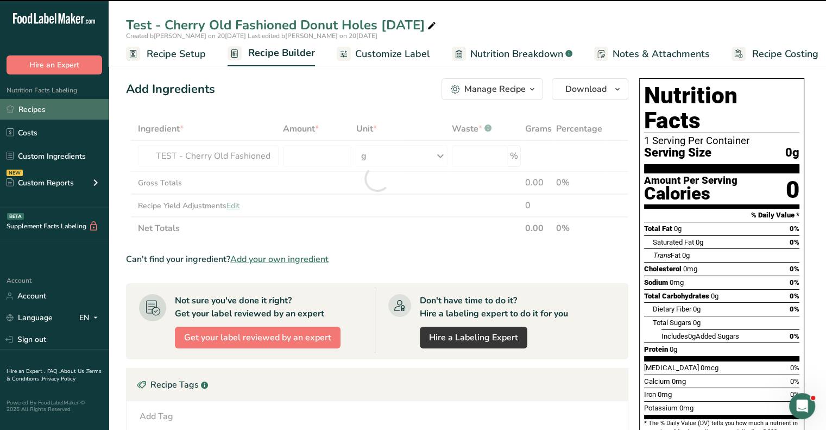
type input "0"
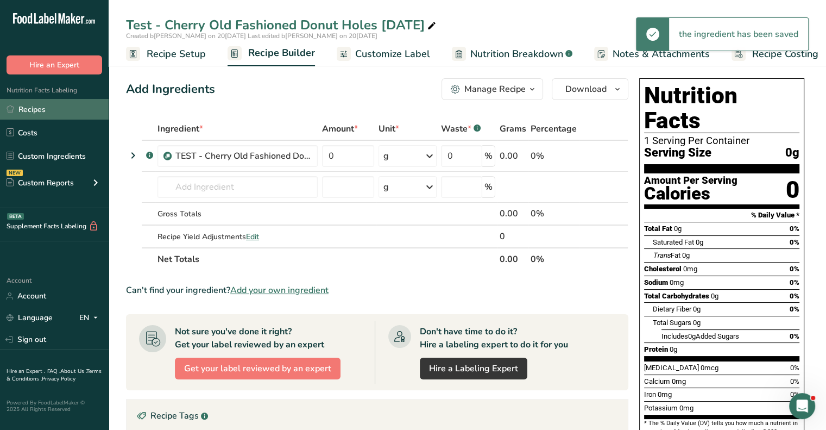
click at [51, 112] on link "Recipes" at bounding box center [54, 109] width 109 height 21
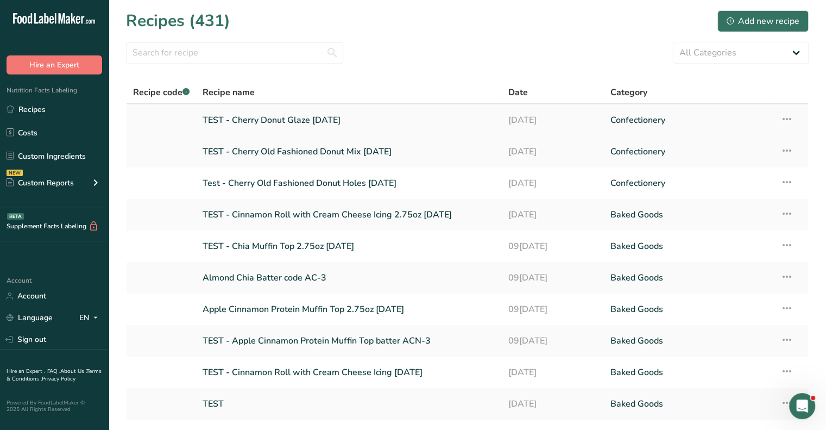
click at [277, 120] on link "TEST - Cherry Donut Glaze [DATE]" at bounding box center [349, 120] width 293 height 23
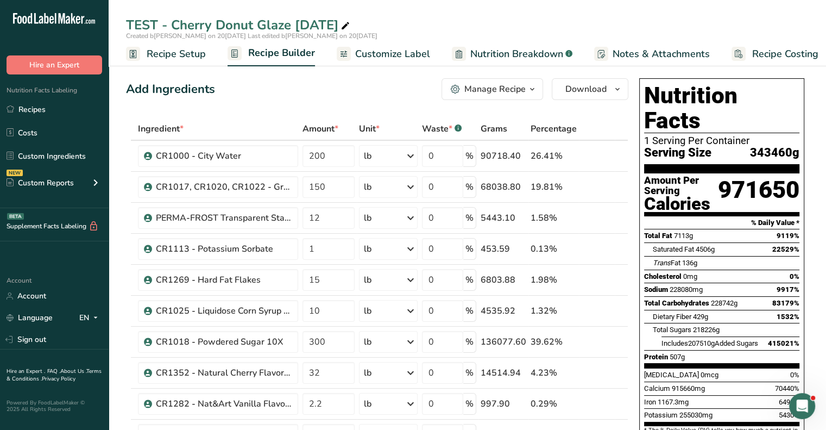
click at [471, 86] on div "Manage Recipe" at bounding box center [494, 89] width 61 height 13
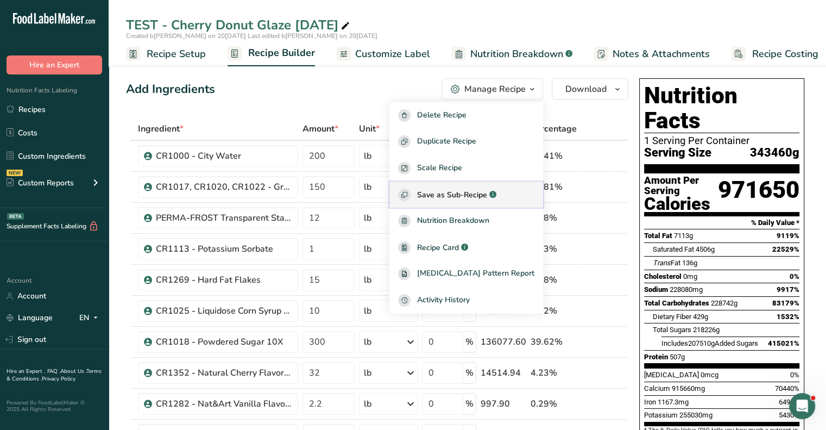
click at [469, 184] on button "Save as Sub-Recipe .a-a{fill:#347362;}.b-a{fill:#fff;}" at bounding box center [466, 194] width 154 height 27
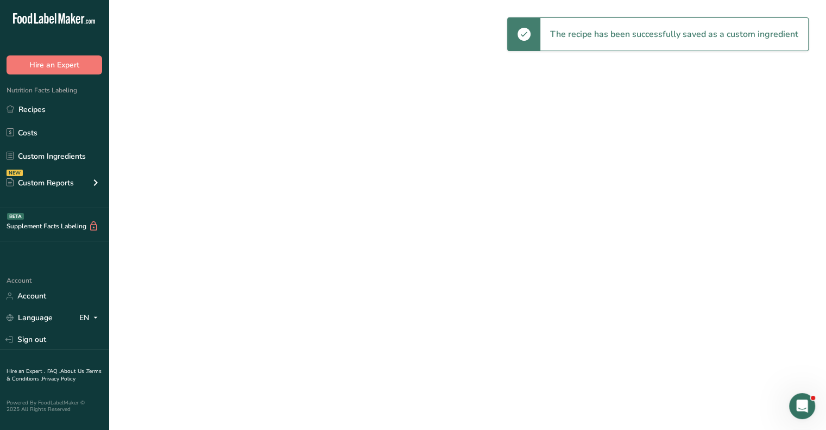
select select "30"
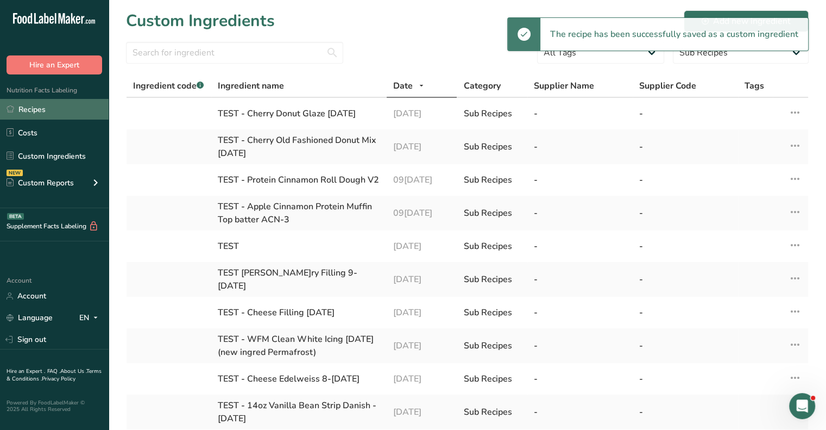
click at [27, 112] on link "Recipes" at bounding box center [54, 109] width 109 height 21
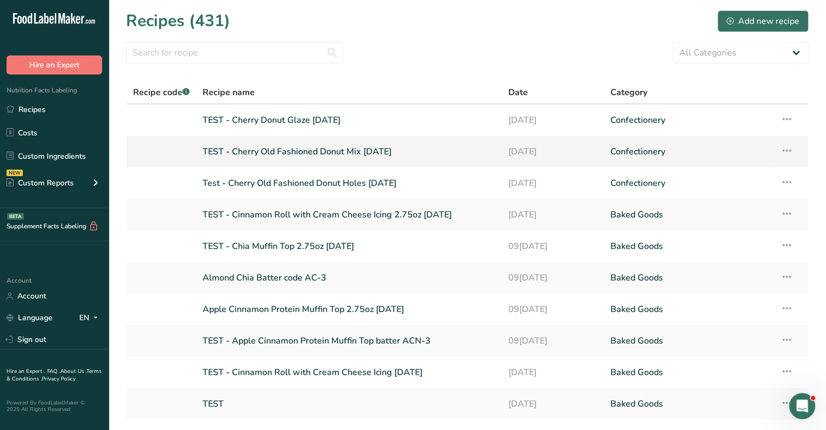
click at [338, 147] on link "TEST - Cherry Old Fashioned Donut Mix [DATE]" at bounding box center [349, 151] width 293 height 23
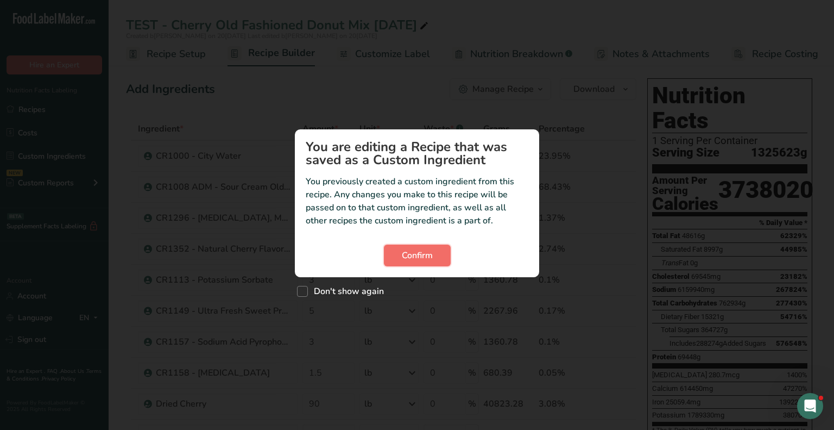
click at [447, 251] on button "Confirm" at bounding box center [417, 255] width 67 height 22
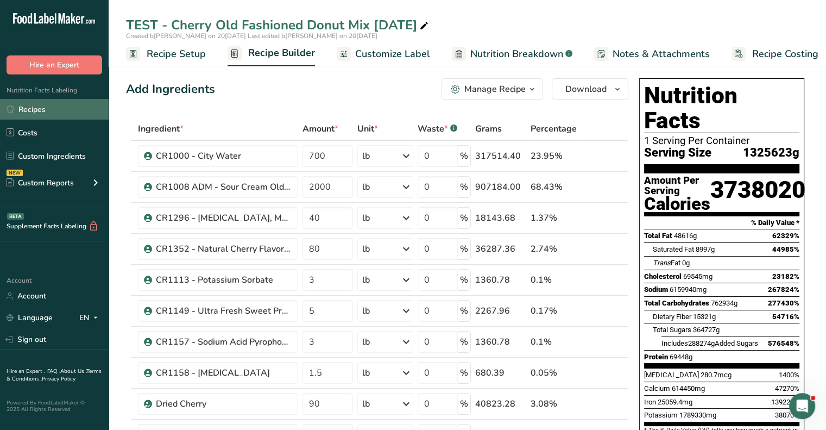
click at [43, 105] on link "Recipes" at bounding box center [54, 109] width 109 height 21
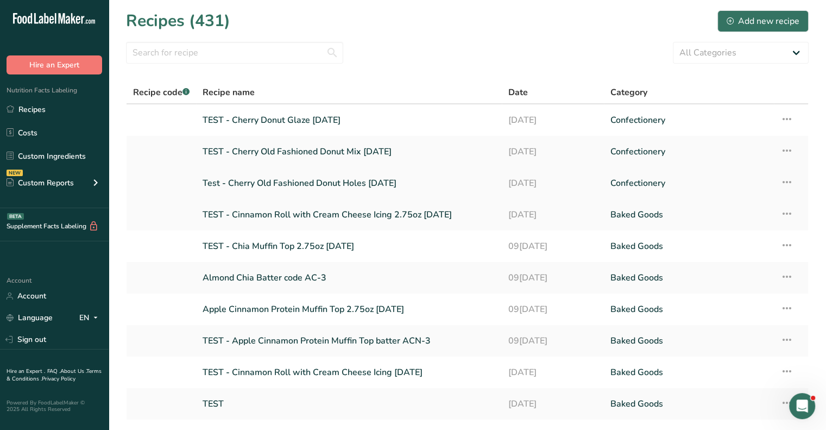
click at [339, 179] on link "Test - Cherry Old Fashioned Donut Holes [DATE]" at bounding box center [349, 183] width 293 height 23
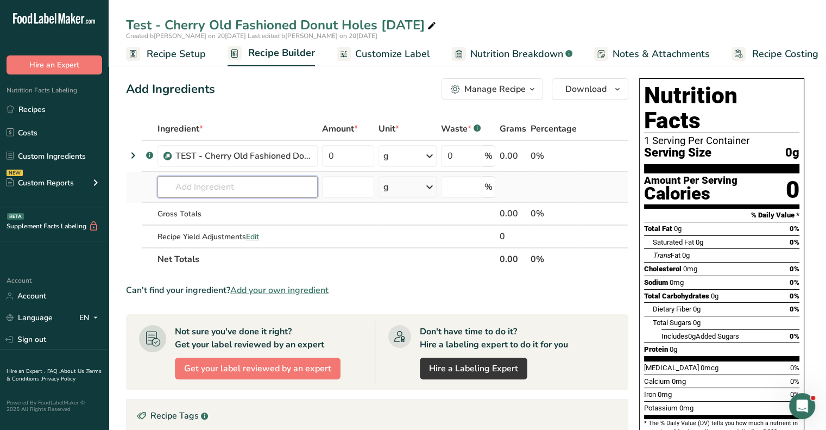
click at [167, 184] on input "text" at bounding box center [237, 187] width 160 height 22
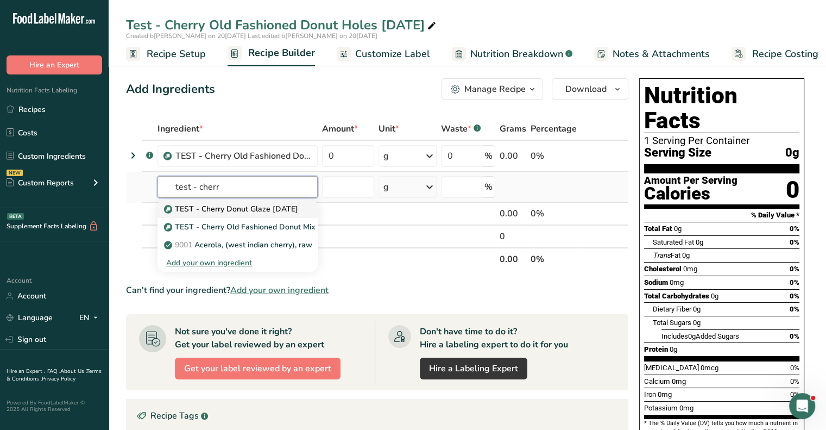
type input "test - cherr"
click at [182, 209] on p "TEST - Cherry Donut Glaze [DATE]" at bounding box center [232, 208] width 132 height 11
type input "TEST - Cherry Donut Glaze [DATE]"
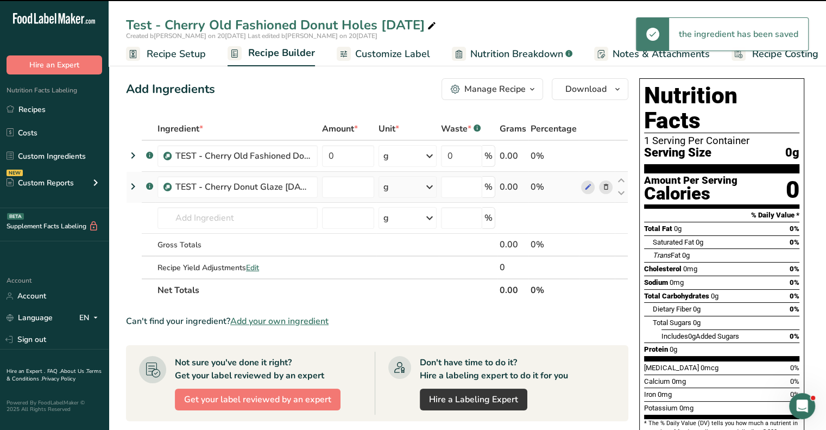
type input "0"
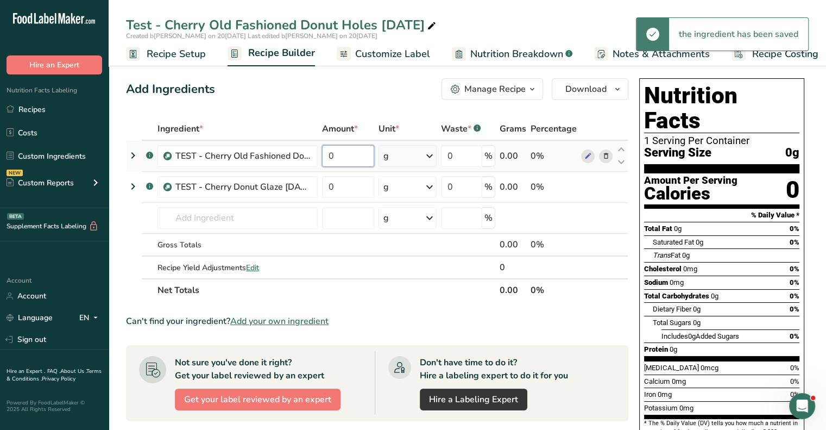
drag, startPoint x: 338, startPoint y: 156, endPoint x: 321, endPoint y: 156, distance: 16.8
click at [321, 156] on td "0" at bounding box center [348, 156] width 56 height 31
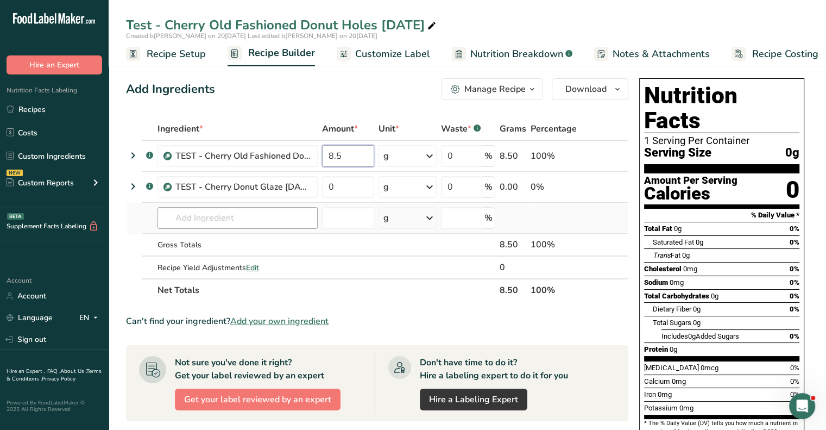
type input "8.5"
click at [189, 209] on div "Ingredient * Amount * Unit * Waste * .a-a{fill:#347362;}.b-a{fill:#fff;} Grams …" at bounding box center [377, 209] width 502 height 184
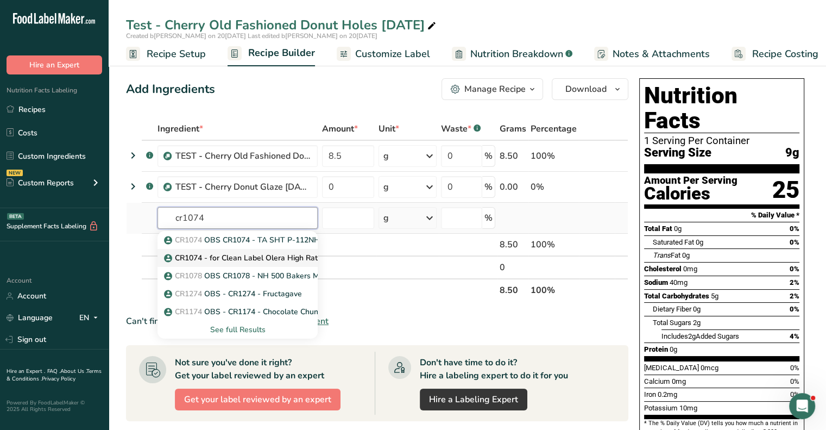
type input "cr1074"
click at [209, 259] on p "CR1074 - for Clean Label Olera High Ratio Cake & Icing Shortening" at bounding box center [287, 257] width 243 height 11
type input "CR1074 - for Clean Label Olera High Ratio Cake & Icing Shortening"
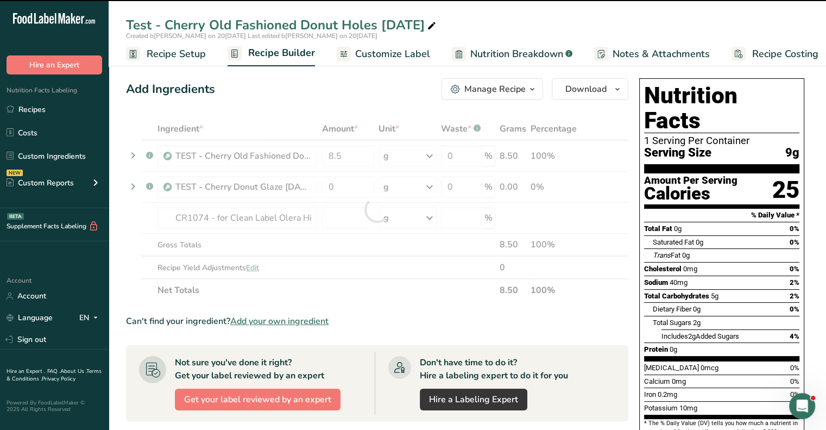
type input "0"
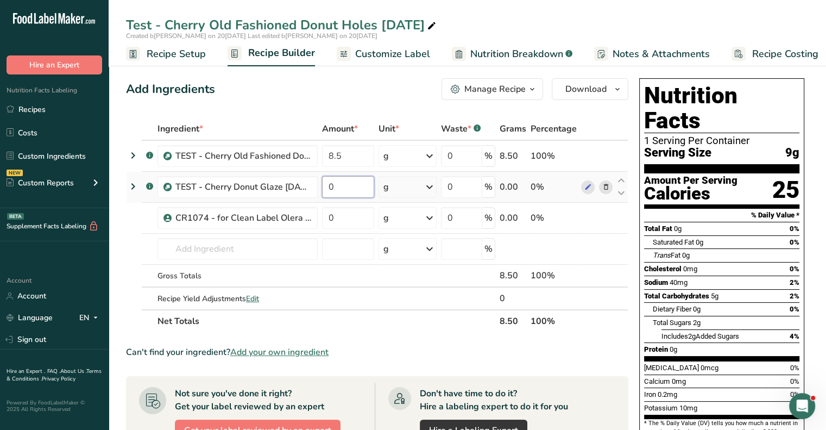
click at [334, 184] on input "0" at bounding box center [348, 187] width 52 height 22
type input "3.5"
click at [332, 214] on div "Ingredient * Amount * Unit * Waste * .a-a{fill:#347362;}.b-a{fill:#fff;} Grams …" at bounding box center [377, 224] width 502 height 215
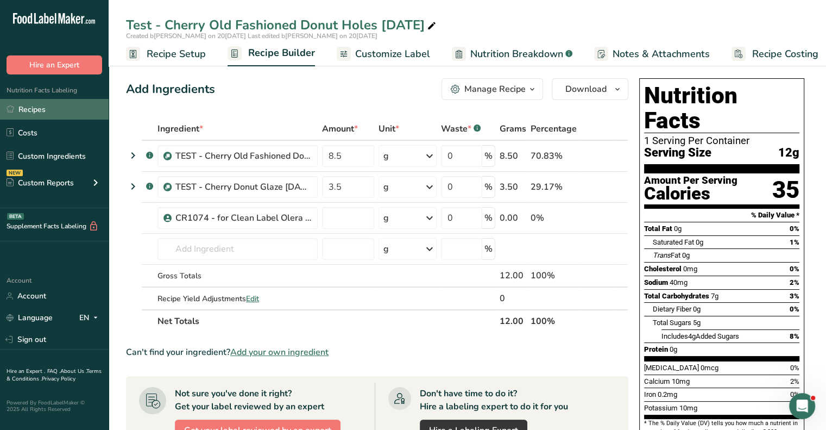
type input "0"
click at [33, 108] on link "Recipes" at bounding box center [54, 109] width 109 height 21
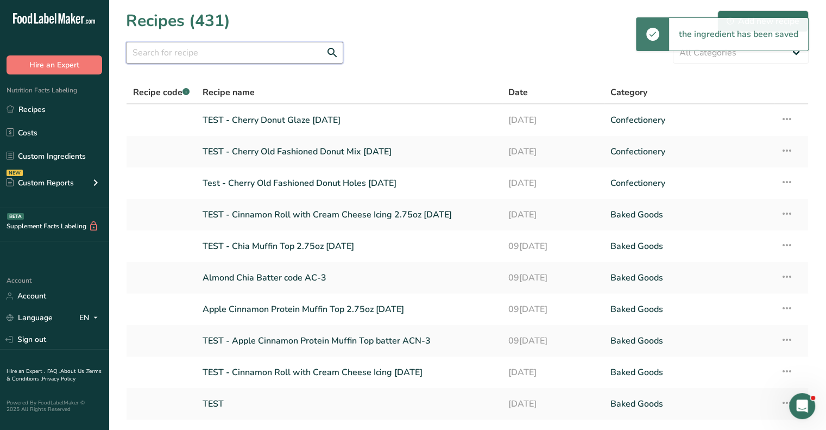
click at [231, 52] on input "text" at bounding box center [234, 53] width 217 height 22
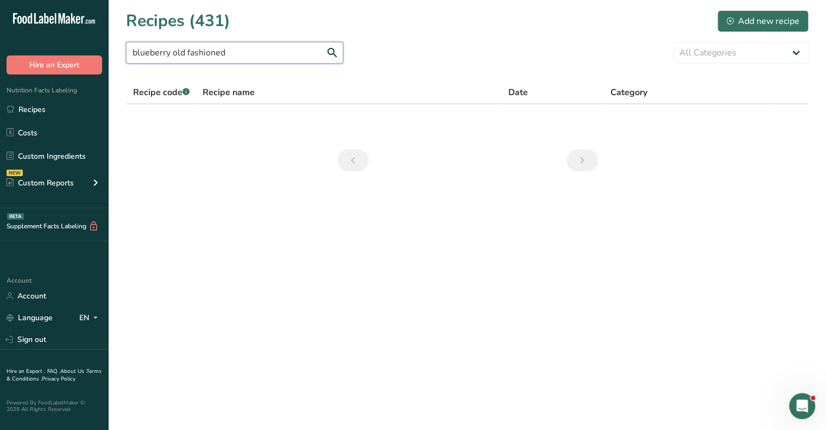
type input "blueberry old fashioned"
click at [46, 110] on link "Recipes" at bounding box center [54, 109] width 109 height 21
click at [36, 109] on link "Recipes" at bounding box center [54, 109] width 109 height 21
click at [34, 110] on link "Recipes" at bounding box center [54, 109] width 109 height 21
drag, startPoint x: 248, startPoint y: 50, endPoint x: 117, endPoint y: 52, distance: 130.9
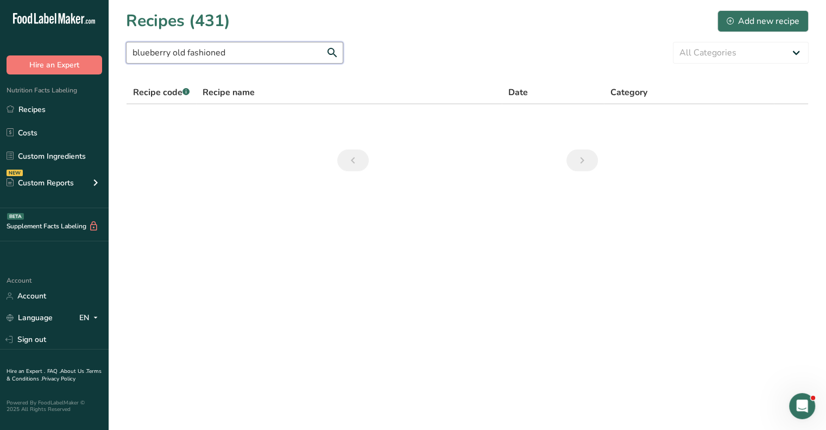
click at [117, 52] on section "Recipes (431) Add new recipe blueberry old fashioned All Categories Baked Goods…" at bounding box center [467, 94] width 717 height 188
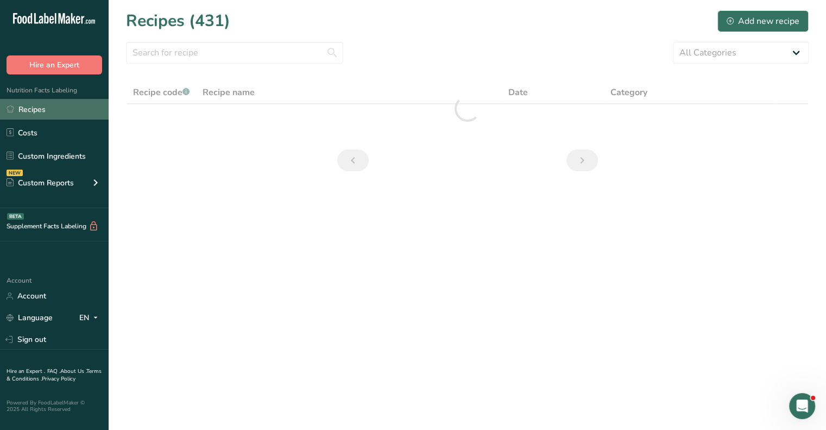
click at [19, 108] on link "Recipes" at bounding box center [54, 109] width 109 height 21
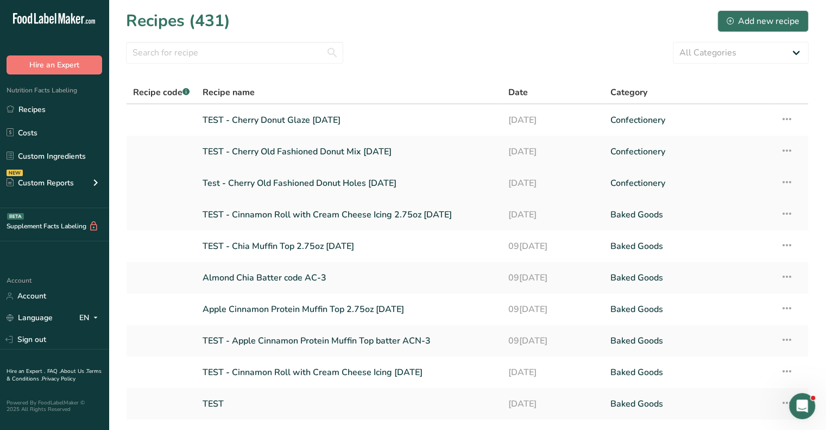
click at [319, 182] on link "Test - Cherry Old Fashioned Donut Holes [DATE]" at bounding box center [349, 183] width 293 height 23
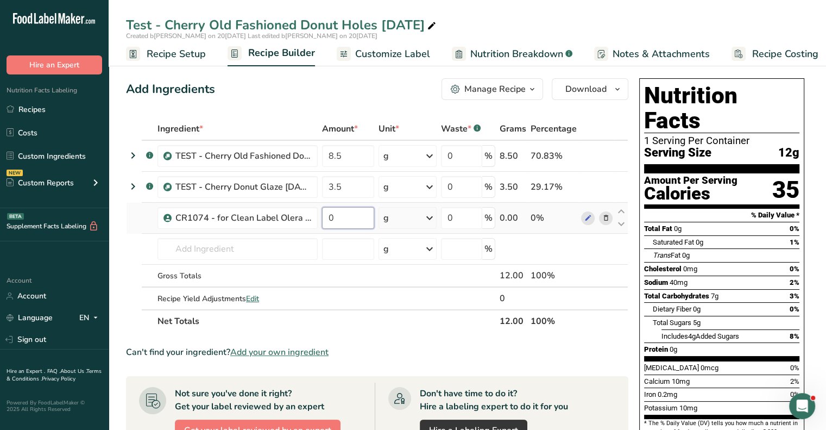
click at [347, 213] on input "0" at bounding box center [348, 218] width 52 height 22
type input "2.8"
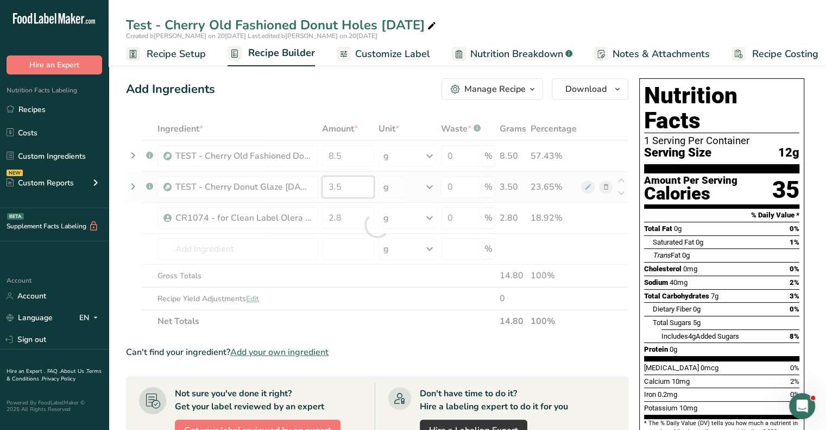
click at [356, 185] on div "Ingredient * Amount * Unit * Waste * .a-a{fill:#347362;}.b-a{fill:#fff;} Grams …" at bounding box center [377, 224] width 502 height 215
click at [254, 298] on div "Ingredient * Amount * Unit * Waste * .a-a{fill:#347362;}.b-a{fill:#fff;} Grams …" at bounding box center [377, 224] width 502 height 215
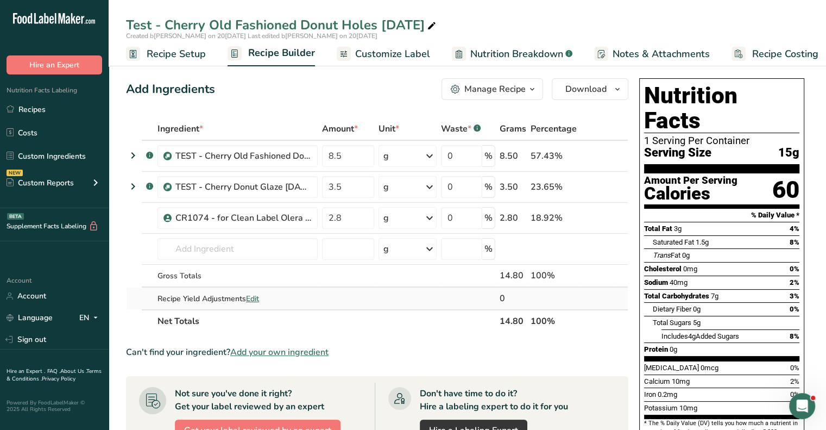
click at [256, 295] on span "Edit" at bounding box center [252, 298] width 13 height 10
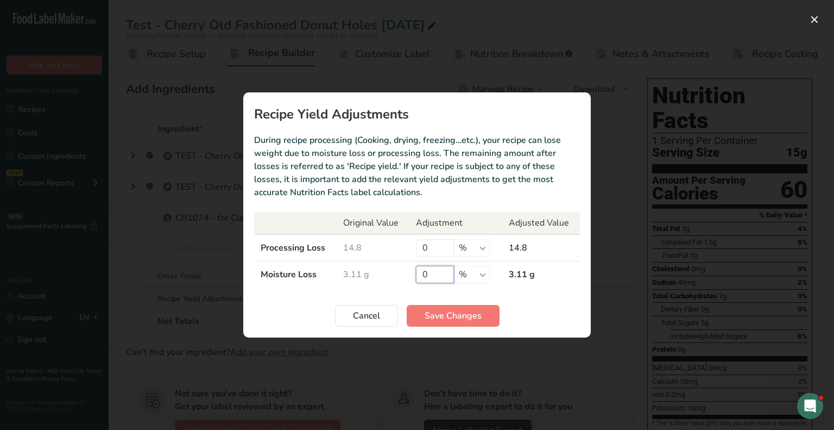
drag, startPoint x: 431, startPoint y: 270, endPoint x: 415, endPoint y: 273, distance: 16.0
click at [415, 273] on td "0 % g kg mg mcg lb oz" at bounding box center [455, 274] width 93 height 27
type input "0.82"
click at [477, 267] on select "% g kg mg mcg lb oz" at bounding box center [472, 274] width 36 height 17
select select "0"
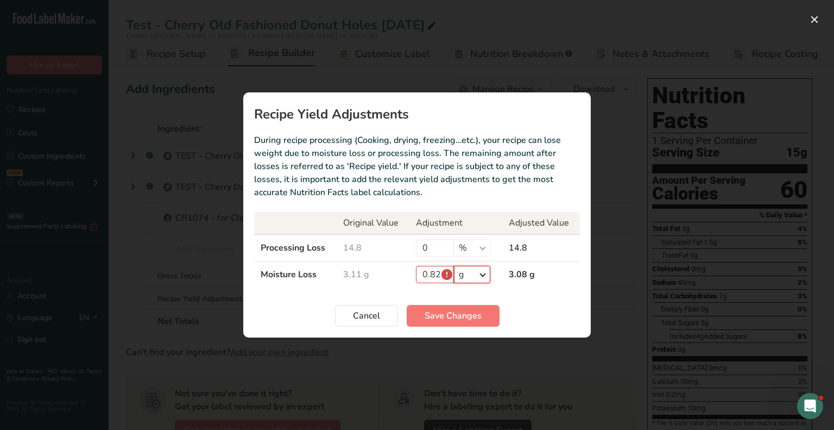
click at [454, 266] on select "% g kg mg mcg lb oz" at bounding box center [472, 274] width 36 height 17
click at [462, 311] on span "Save Changes" at bounding box center [453, 315] width 57 height 13
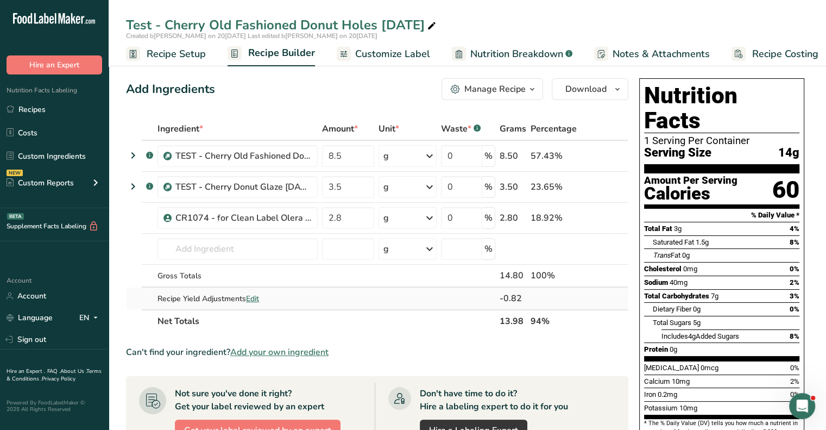
click at [254, 299] on span "Edit" at bounding box center [252, 298] width 13 height 10
select select "0"
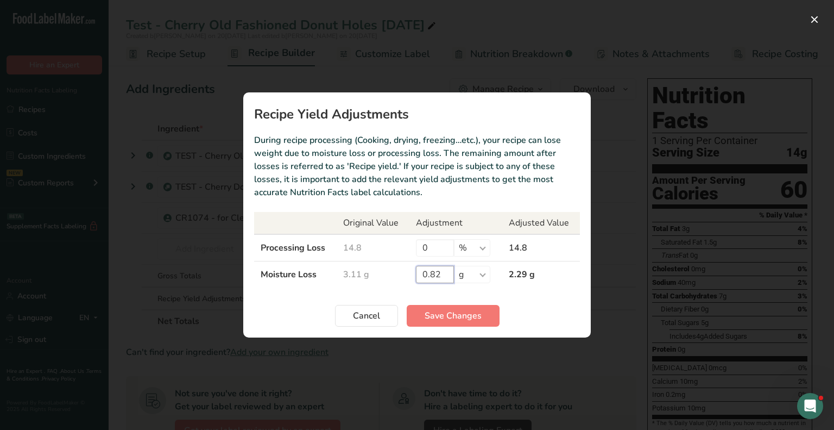
click at [433, 274] on input "0.82" at bounding box center [435, 274] width 38 height 17
type input "0.62"
click at [452, 317] on span "Save Changes" at bounding box center [453, 315] width 57 height 13
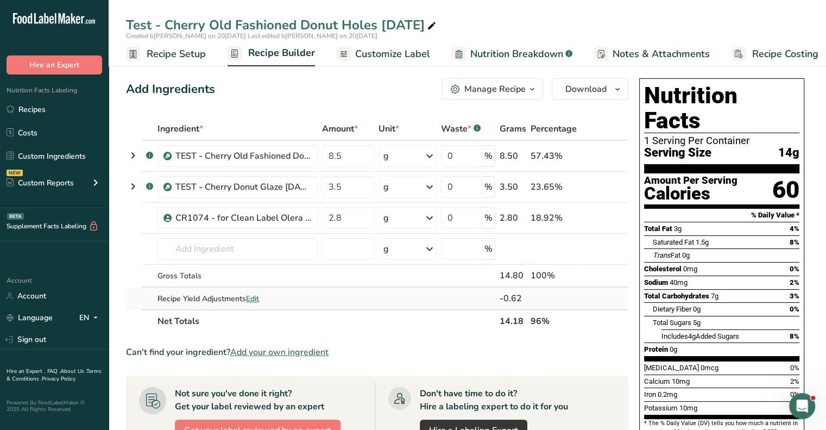
click at [252, 297] on span "Edit" at bounding box center [252, 298] width 13 height 10
select select "0"
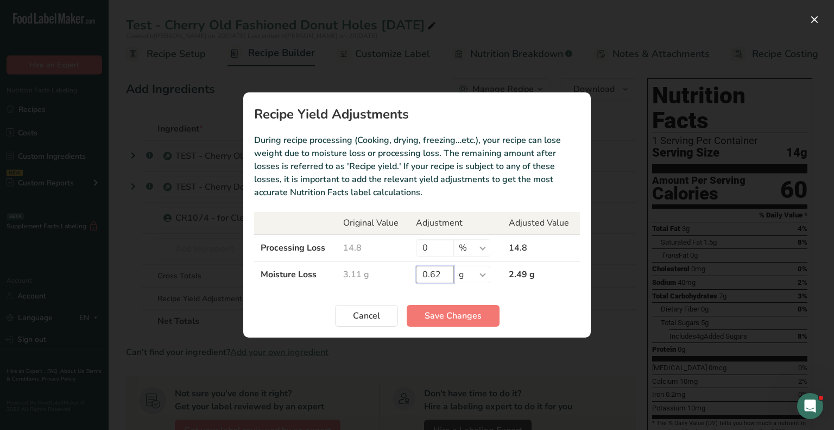
click at [442, 274] on input "0.62" at bounding box center [435, 274] width 38 height 17
type input "0.59"
click at [453, 312] on span "Save Changes" at bounding box center [453, 315] width 57 height 13
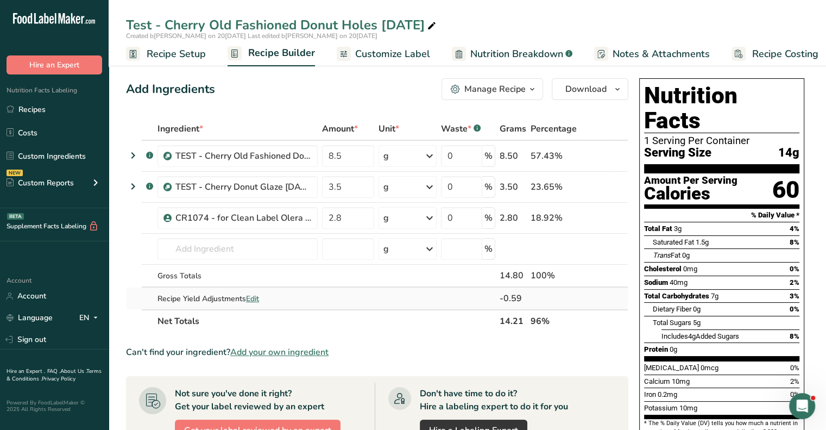
click at [254, 297] on span "Edit" at bounding box center [252, 298] width 13 height 10
select select "0"
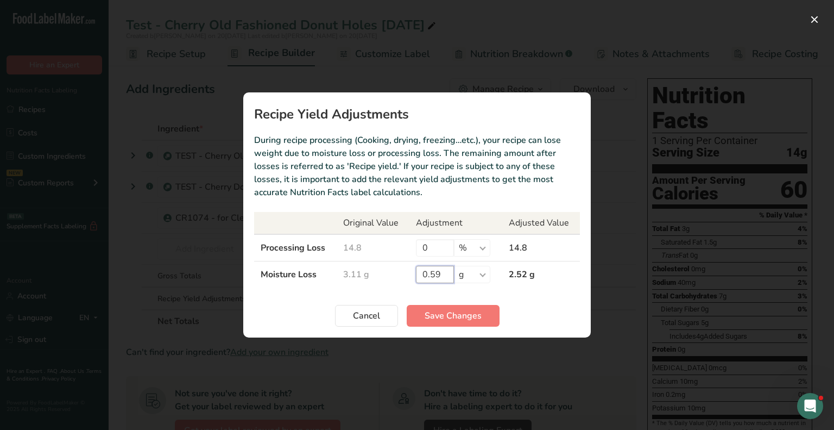
click at [440, 275] on input "0.59" at bounding box center [435, 274] width 38 height 17
type input "0.56"
click at [445, 312] on span "Save Changes" at bounding box center [453, 315] width 57 height 13
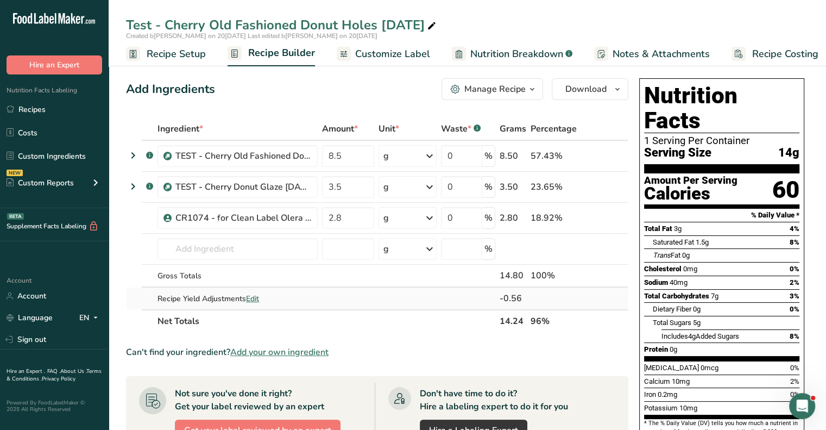
click at [255, 298] on span "Edit" at bounding box center [252, 298] width 13 height 10
select select "0"
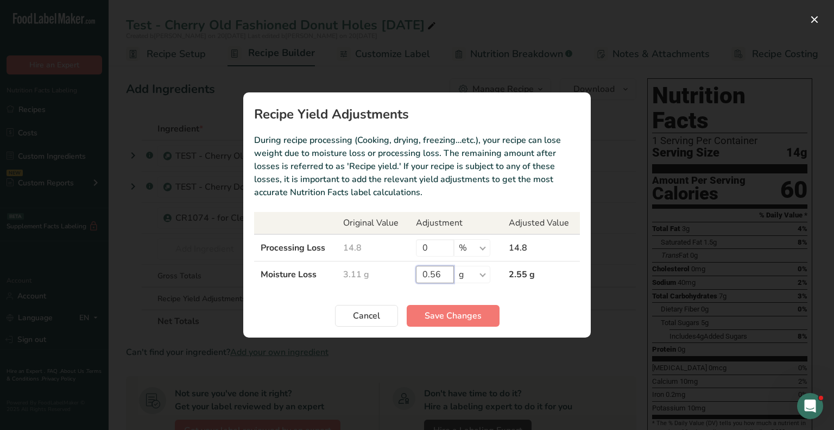
click at [441, 272] on input "0.56" at bounding box center [435, 274] width 38 height 17
type input "0.46"
click at [455, 312] on span "Save Changes" at bounding box center [453, 315] width 57 height 13
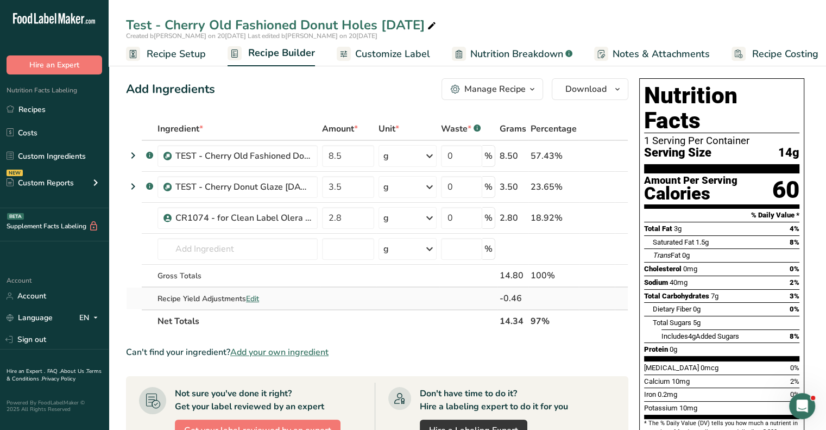
click at [254, 299] on span "Edit" at bounding box center [252, 298] width 13 height 10
select select "0"
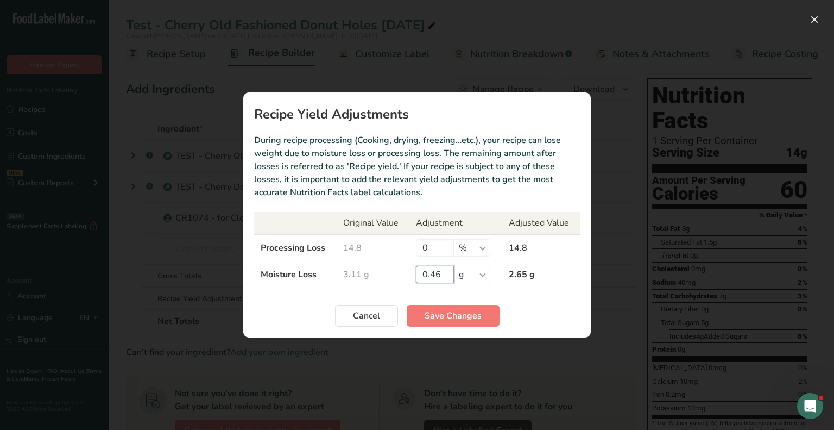
click at [444, 270] on input "0.46" at bounding box center [435, 274] width 38 height 17
type input "0.67"
click at [453, 321] on span "Save Changes" at bounding box center [453, 315] width 57 height 13
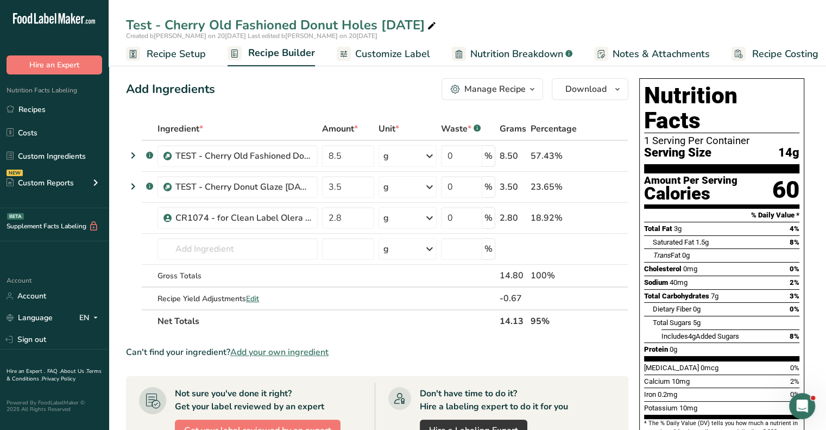
click at [384, 55] on span "Customize Label" at bounding box center [392, 54] width 75 height 15
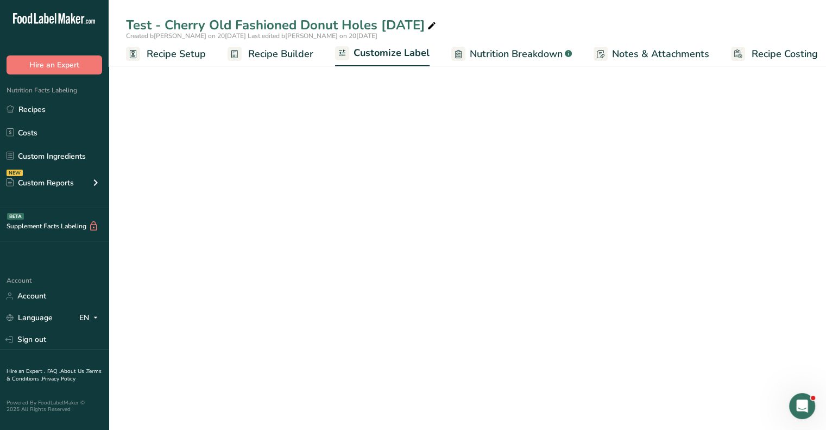
scroll to position [0, 9]
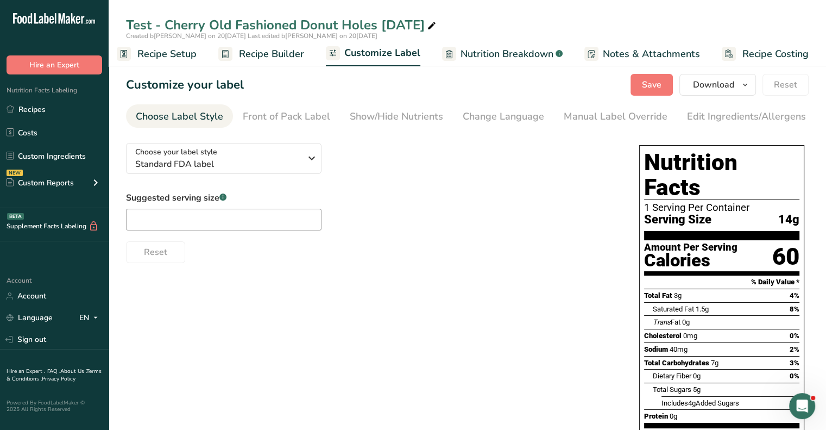
click at [175, 56] on span "Recipe Setup" at bounding box center [166, 54] width 59 height 15
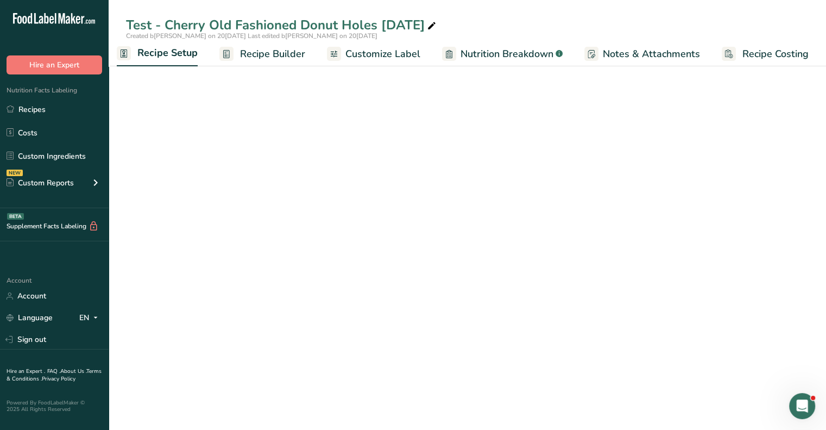
scroll to position [0, 4]
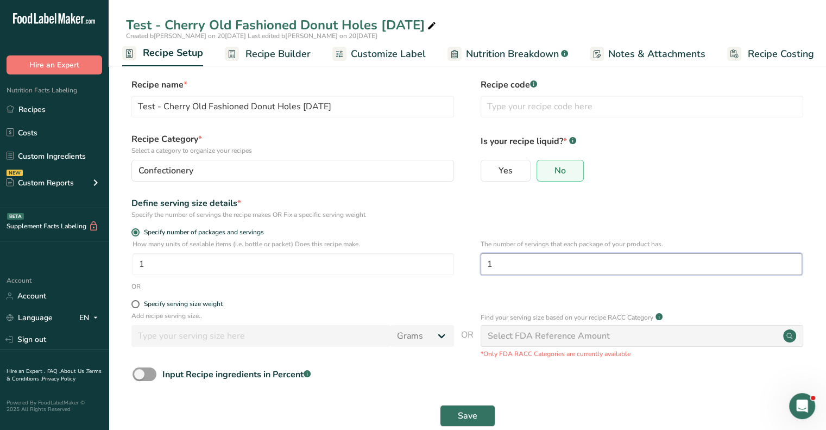
drag, startPoint x: 516, startPoint y: 265, endPoint x: 478, endPoint y: 264, distance: 38.6
click at [478, 264] on div "How many units of sealable items (i.e. bottle or packet) Does this recipe make.…" at bounding box center [467, 260] width 683 height 42
click at [270, 61] on link "Recipe Builder" at bounding box center [268, 54] width 86 height 24
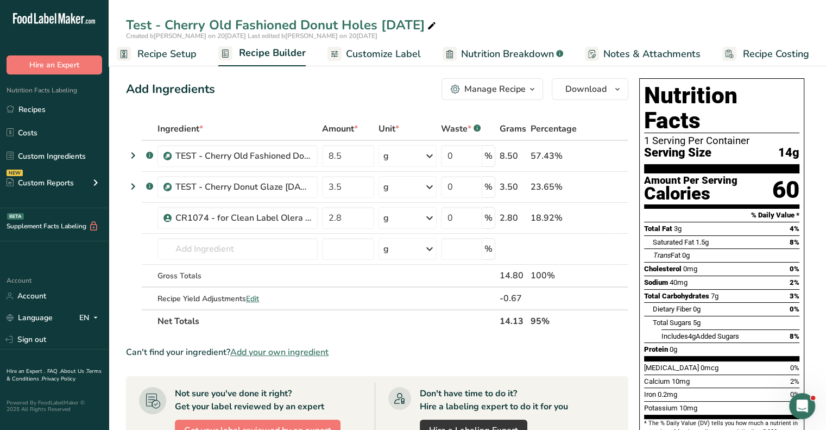
click at [368, 55] on span "Customize Label" at bounding box center [383, 54] width 75 height 15
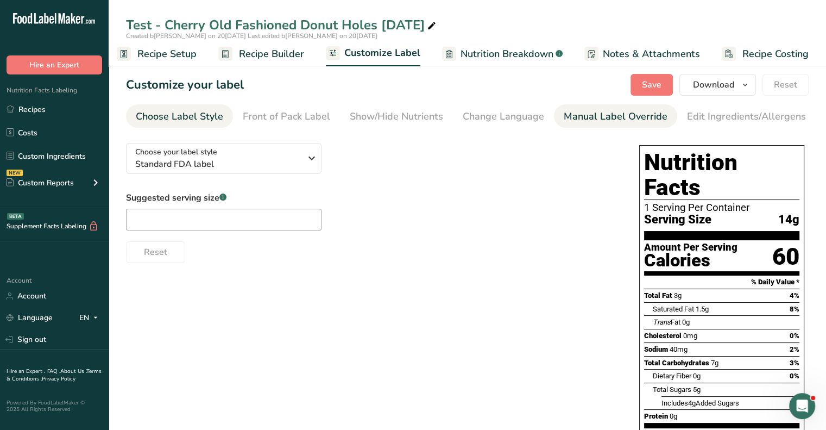
click at [589, 115] on div "Manual Label Override" at bounding box center [616, 116] width 104 height 15
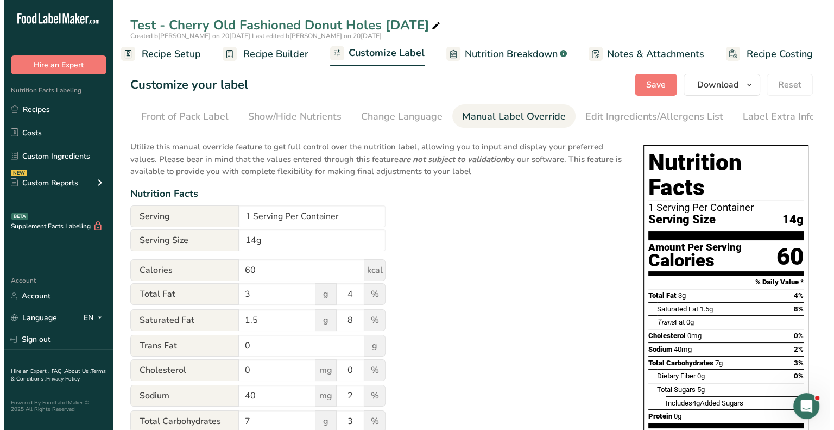
scroll to position [0, 106]
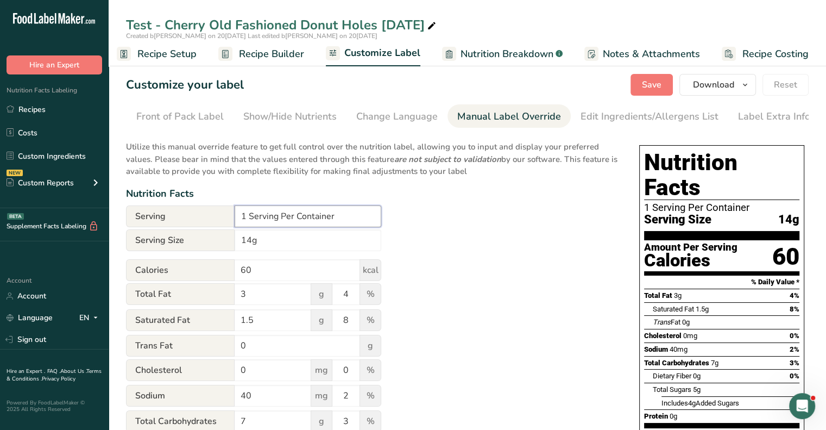
click at [248, 217] on input "1 Serving Per Container" at bounding box center [308, 216] width 147 height 22
drag, startPoint x: 336, startPoint y: 212, endPoint x: 231, endPoint y: 213, distance: 105.3
click at [231, 213] on div "Serving 1 Serving Per Container" at bounding box center [253, 216] width 255 height 22
type input "about 4"
click at [265, 243] on input "14g" at bounding box center [308, 240] width 147 height 22
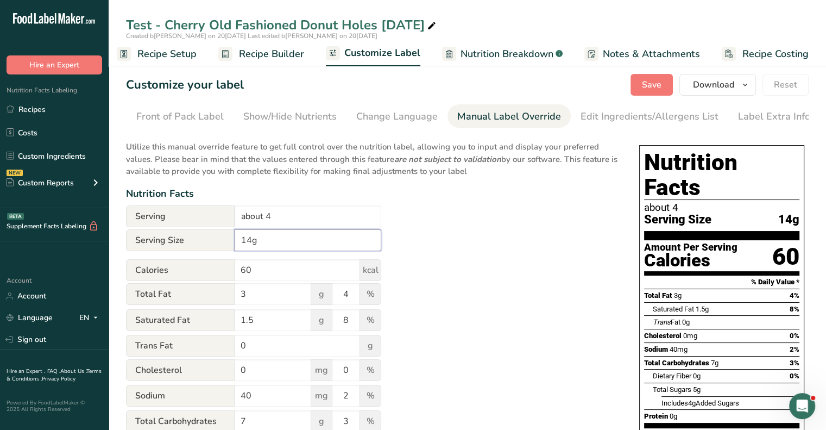
drag, startPoint x: 265, startPoint y: 243, endPoint x: 233, endPoint y: 242, distance: 32.1
click at [233, 242] on div "Serving Size 14g" at bounding box center [253, 240] width 255 height 22
click at [431, 240] on div "Utilize this manual override feature to get full control over the nutrition lab…" at bounding box center [371, 400] width 491 height 532
click at [174, 53] on span "Recipe Setup" at bounding box center [166, 54] width 59 height 15
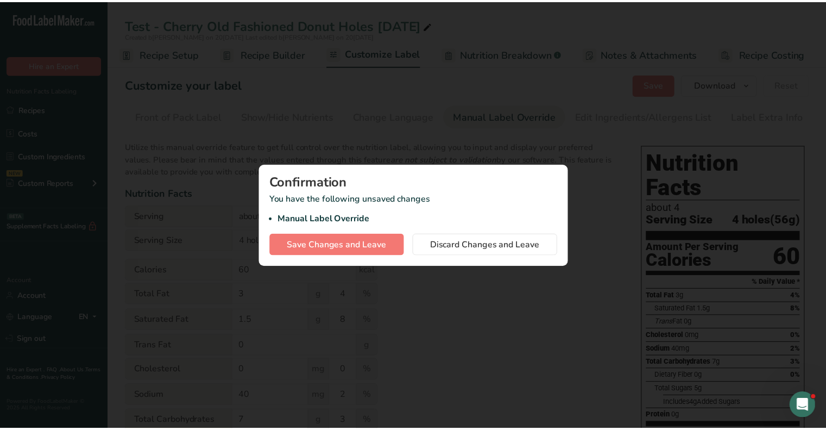
scroll to position [0, 1]
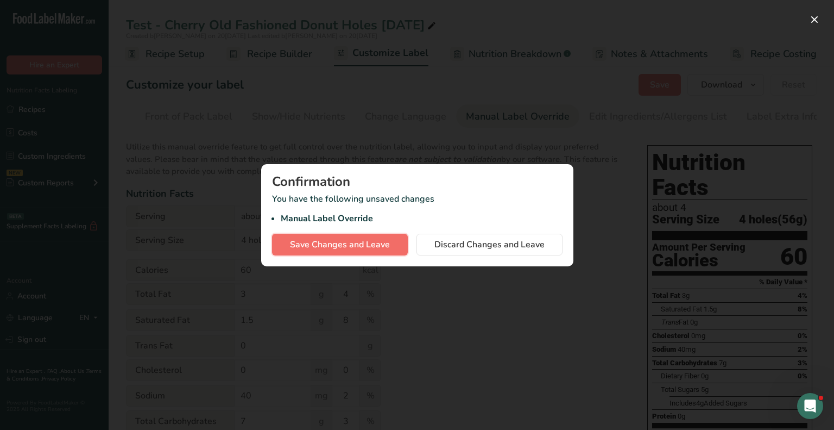
click at [378, 251] on button "Save Changes and Leave" at bounding box center [340, 245] width 136 height 22
type input "4 holes(56g)"
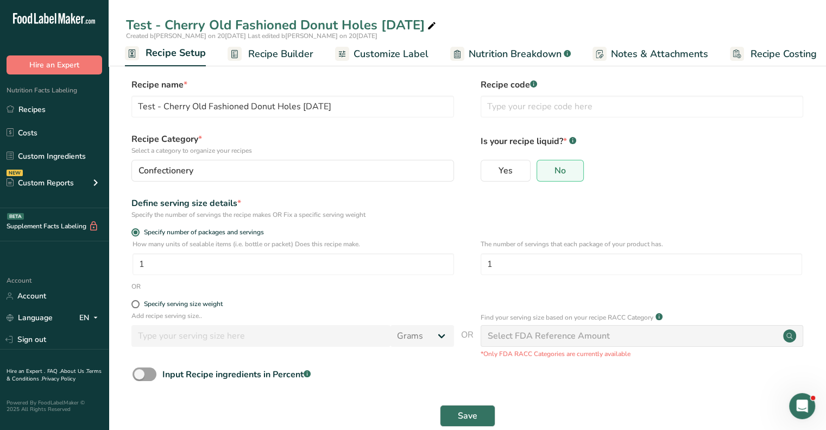
click at [301, 53] on span "Recipe Builder" at bounding box center [280, 54] width 65 height 15
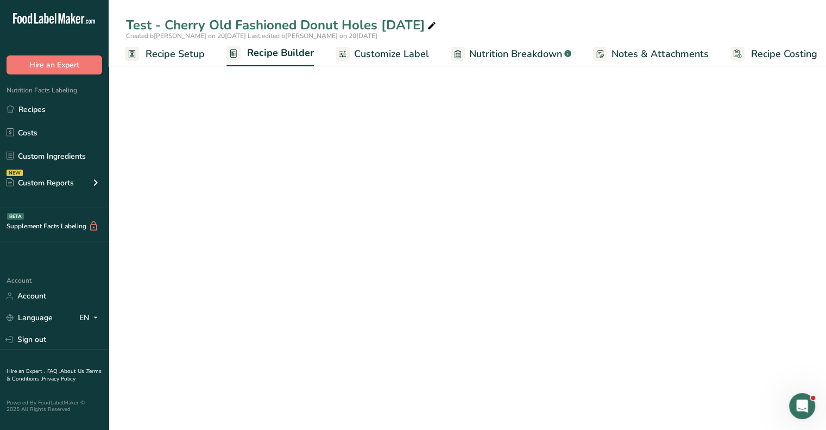
scroll to position [0, 9]
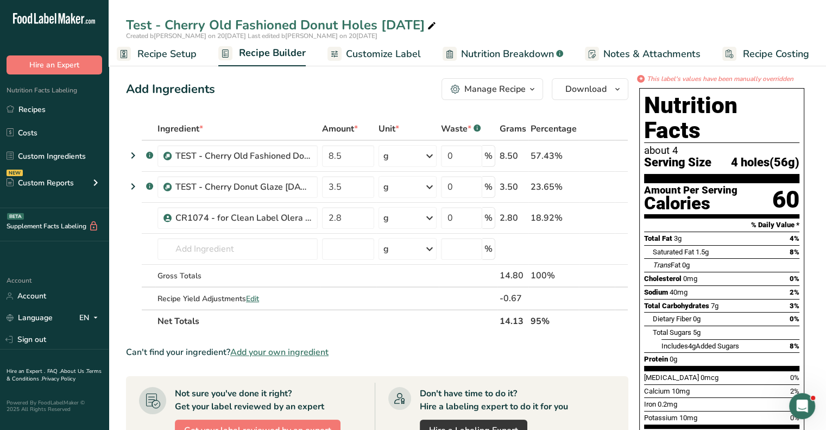
click at [377, 55] on span "Customize Label" at bounding box center [383, 54] width 75 height 15
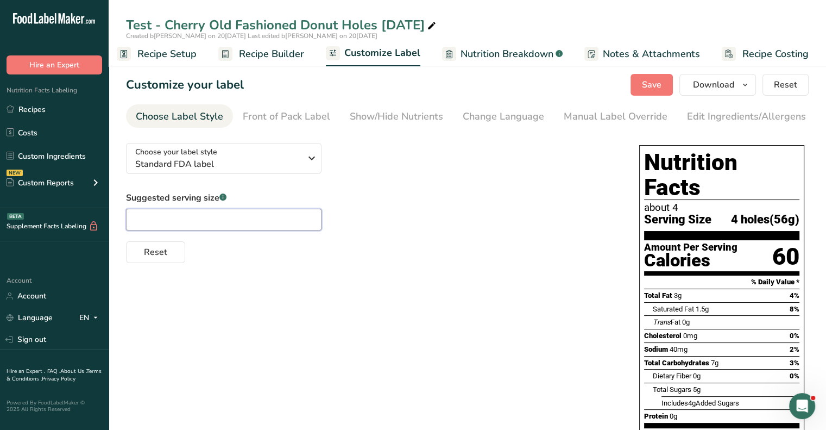
click at [193, 220] on input "text" at bounding box center [223, 220] width 195 height 22
type input "56g"
click at [573, 117] on div "Manual Label Override" at bounding box center [616, 116] width 104 height 15
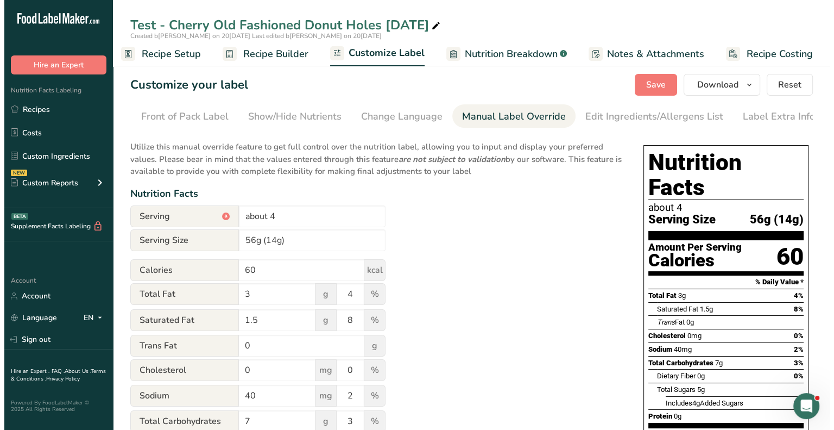
scroll to position [0, 106]
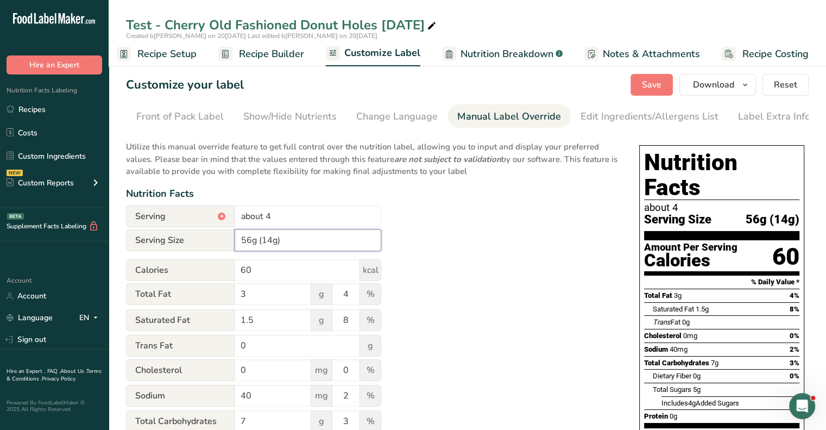
click at [301, 240] on input "56g (14g)" at bounding box center [308, 240] width 147 height 22
drag, startPoint x: 301, startPoint y: 240, endPoint x: 234, endPoint y: 241, distance: 66.8
click at [234, 241] on div "Serving Size 56g (14g)" at bounding box center [253, 240] width 255 height 22
click at [437, 229] on div "Utilize this manual override feature to get full control over the nutrition lab…" at bounding box center [371, 400] width 491 height 532
click at [166, 54] on span "Recipe Setup" at bounding box center [166, 54] width 59 height 15
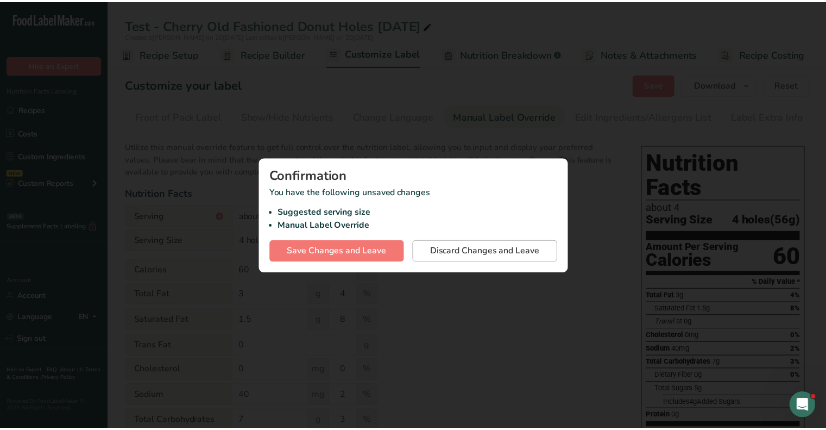
scroll to position [0, 1]
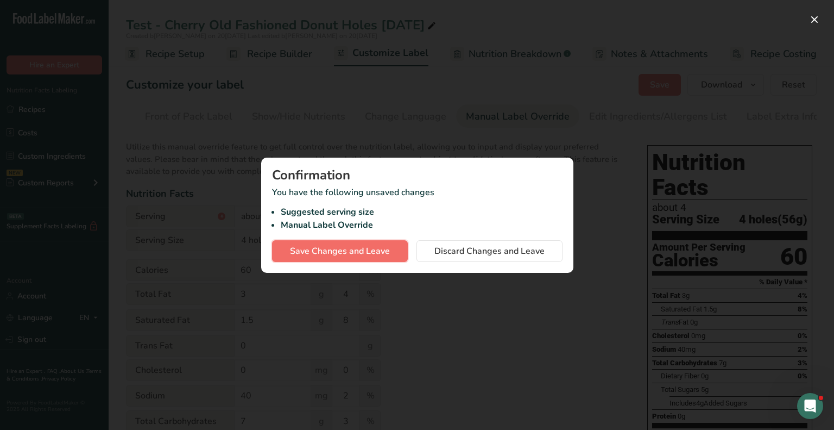
click at [378, 250] on span "Save Changes and Leave" at bounding box center [340, 250] width 100 height 13
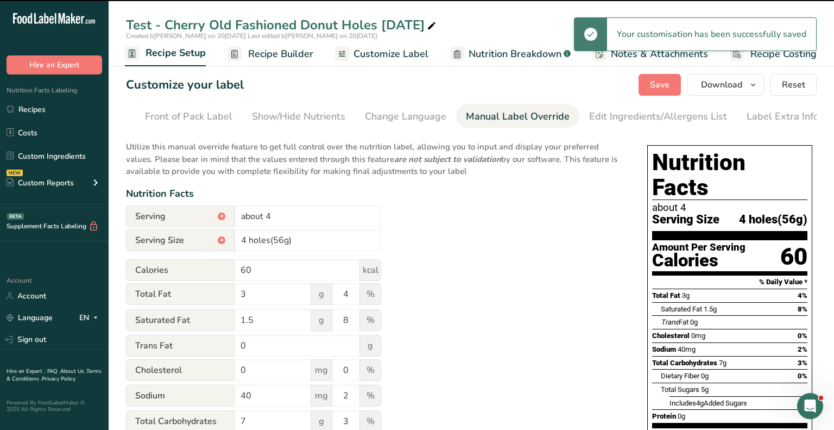
type input "4 holes(56g)"
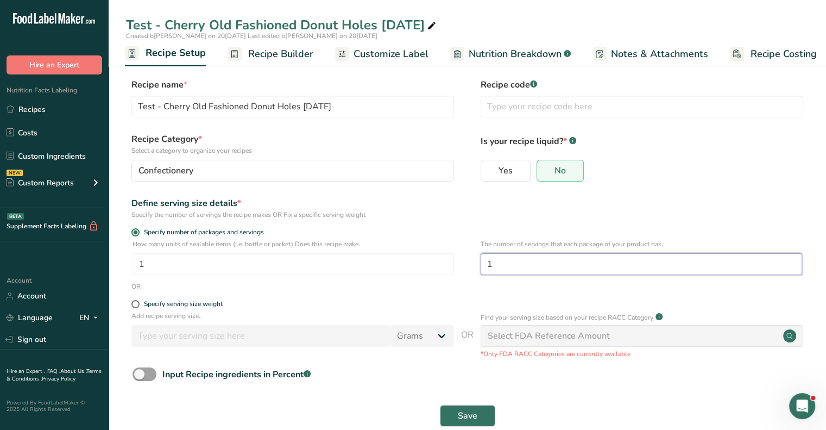
drag, startPoint x: 514, startPoint y: 268, endPoint x: 474, endPoint y: 267, distance: 40.7
click at [474, 267] on div "How many units of sealable items (i.e. bottle or packet) Does this recipe make.…" at bounding box center [467, 260] width 683 height 42
type input "4"
click at [472, 284] on div "OR" at bounding box center [467, 286] width 683 height 10
click at [461, 415] on span "Save" at bounding box center [468, 415] width 20 height 13
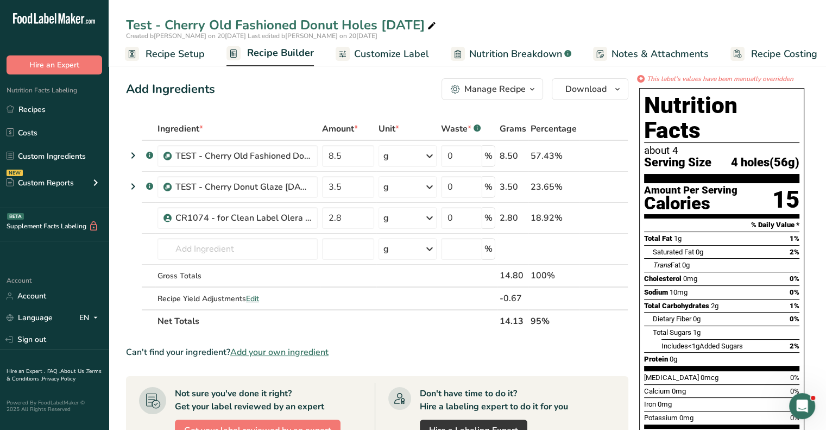
click at [262, 50] on span "Recipe Builder" at bounding box center [280, 53] width 67 height 15
click at [375, 51] on span "Customize Label" at bounding box center [383, 54] width 75 height 15
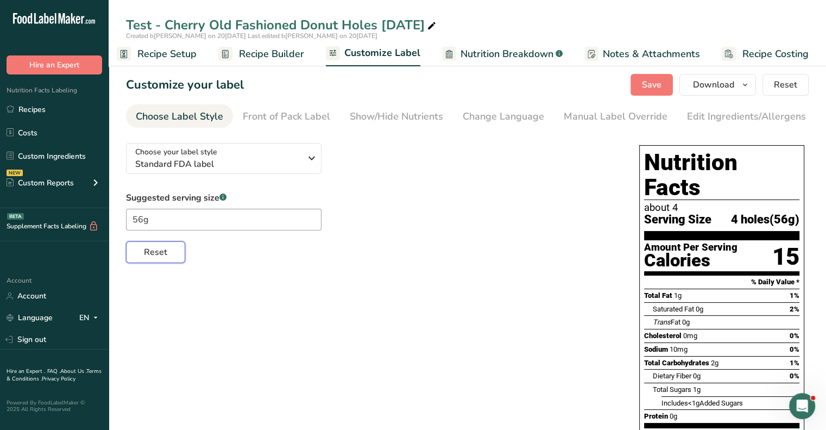
click at [162, 261] on button "Reset" at bounding box center [155, 252] width 59 height 22
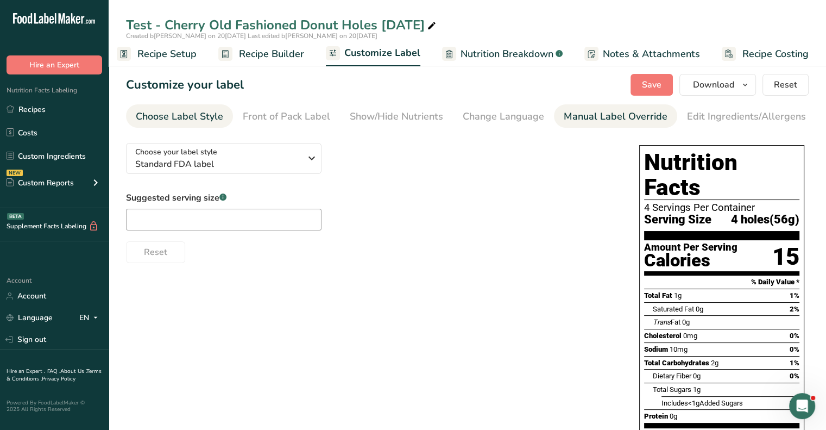
click at [586, 121] on div "Manual Label Override" at bounding box center [616, 116] width 104 height 15
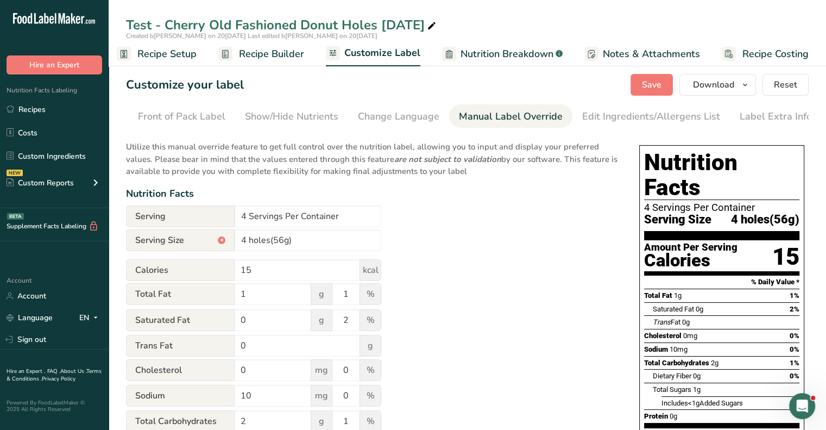
scroll to position [0, 106]
click at [256, 56] on span "Recipe Builder" at bounding box center [271, 54] width 65 height 15
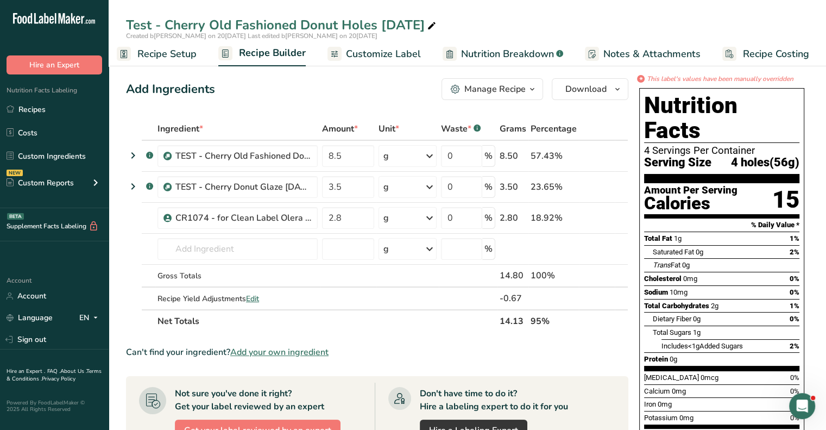
click at [171, 50] on span "Recipe Setup" at bounding box center [166, 54] width 59 height 15
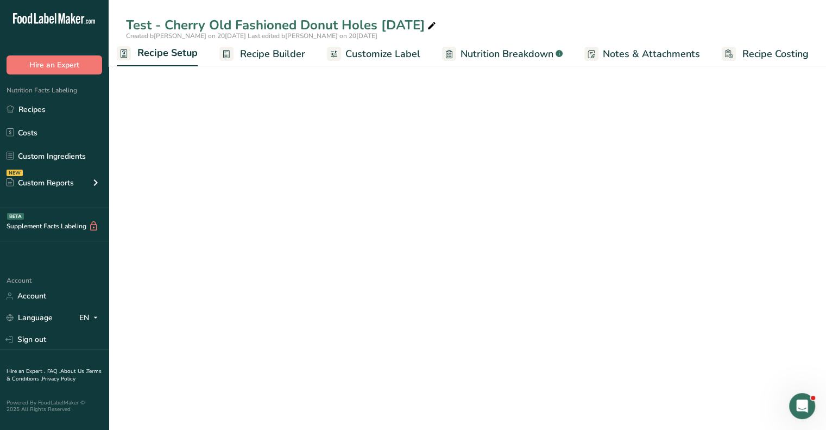
scroll to position [0, 4]
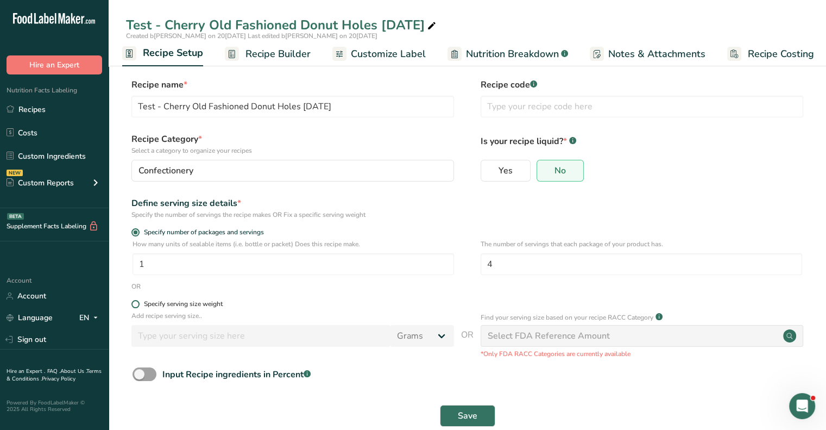
click at [138, 302] on span at bounding box center [135, 304] width 8 height 8
click at [138, 302] on input "Specify serving size weight" at bounding box center [134, 303] width 7 height 7
radio input "true"
radio input "false"
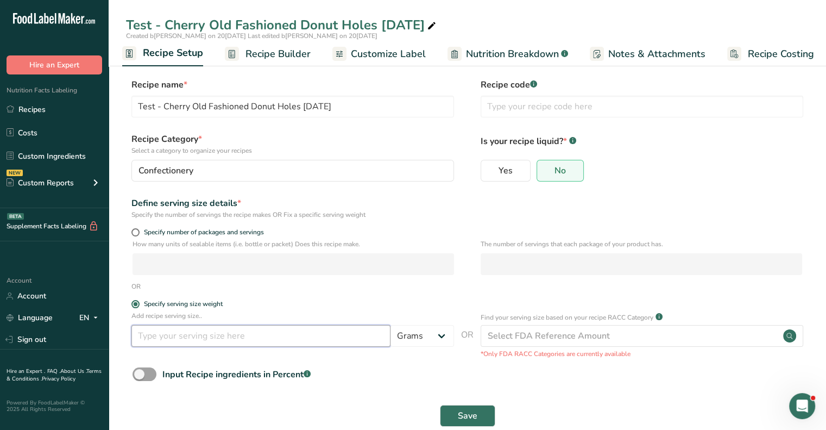
click at [209, 336] on input "number" at bounding box center [260, 336] width 259 height 22
type input "56"
click at [470, 405] on button "Save" at bounding box center [467, 416] width 55 height 22
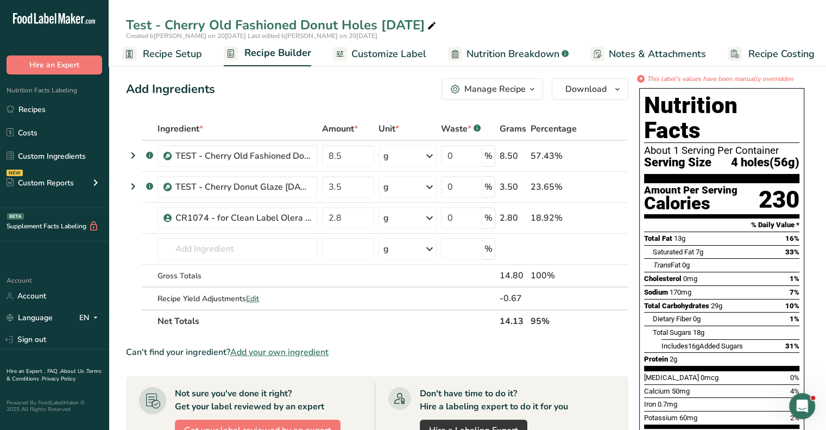
click at [403, 54] on span "Customize Label" at bounding box center [388, 54] width 75 height 15
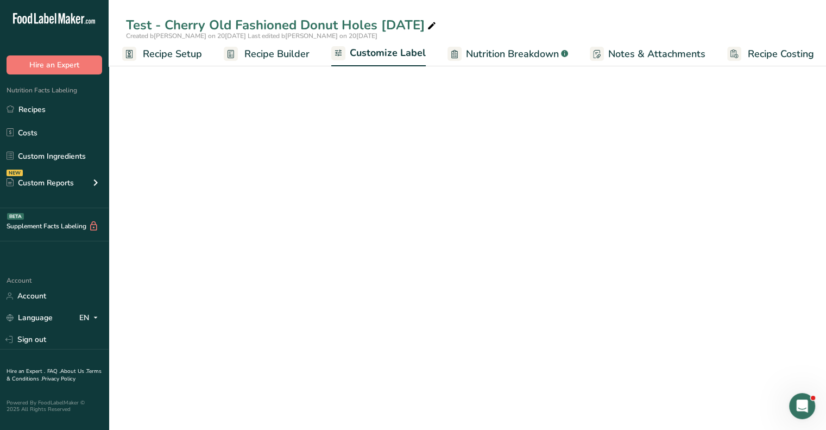
scroll to position [0, 9]
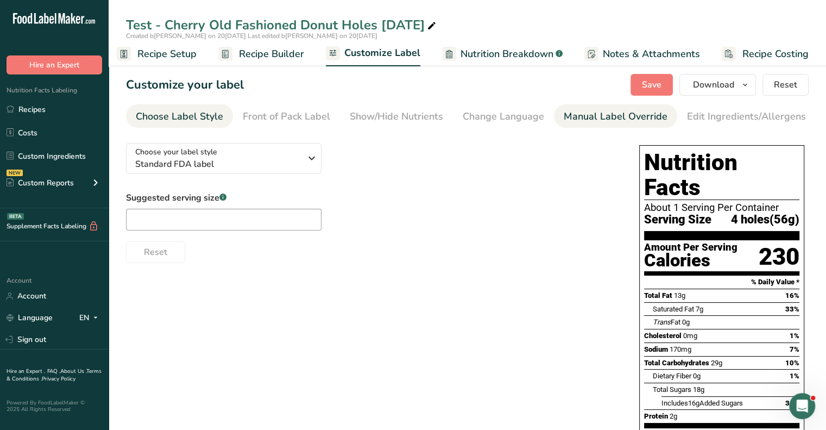
click at [578, 119] on div "Manual Label Override" at bounding box center [616, 116] width 104 height 15
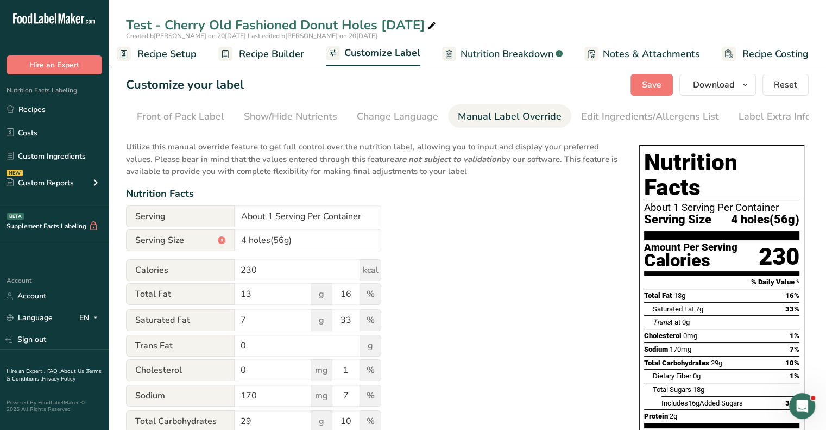
scroll to position [0, 106]
click at [274, 217] on input "About 1 Serving Per Container" at bounding box center [308, 216] width 147 height 22
click at [303, 220] on input "About 4 Serving Per Container" at bounding box center [308, 216] width 147 height 22
type input "About 4 Servings Per Container"
click at [476, 251] on div "Utilize this manual override feature to get full control over the nutrition lab…" at bounding box center [371, 400] width 491 height 532
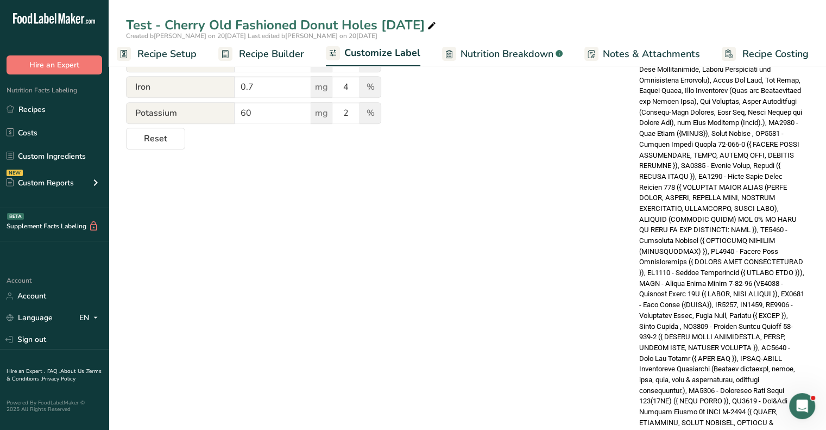
scroll to position [583, 0]
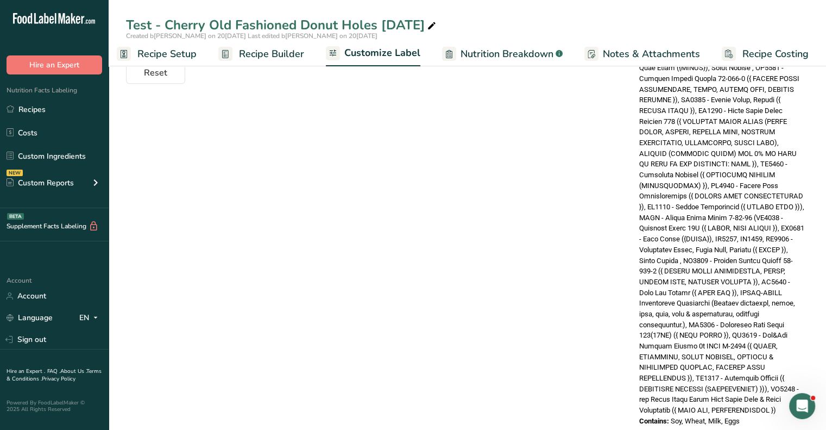
drag, startPoint x: 679, startPoint y: 184, endPoint x: 798, endPoint y: 431, distance: 274.0
copy div "TEST - Cherry Old Fashioned Donut Mix [DATE] (ADM (Wheat Flour, Bleached and En…"
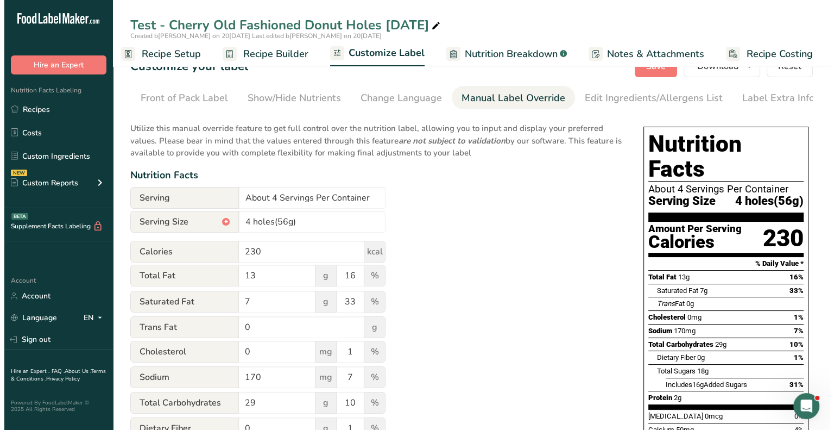
scroll to position [0, 0]
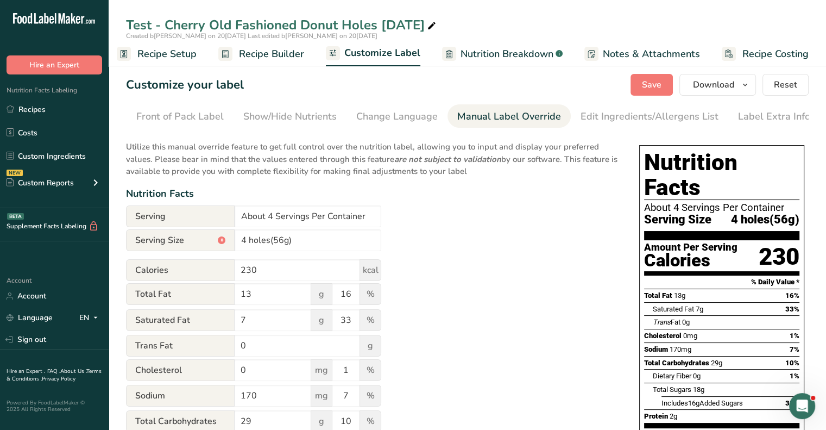
click at [248, 52] on span "Recipe Builder" at bounding box center [271, 54] width 65 height 15
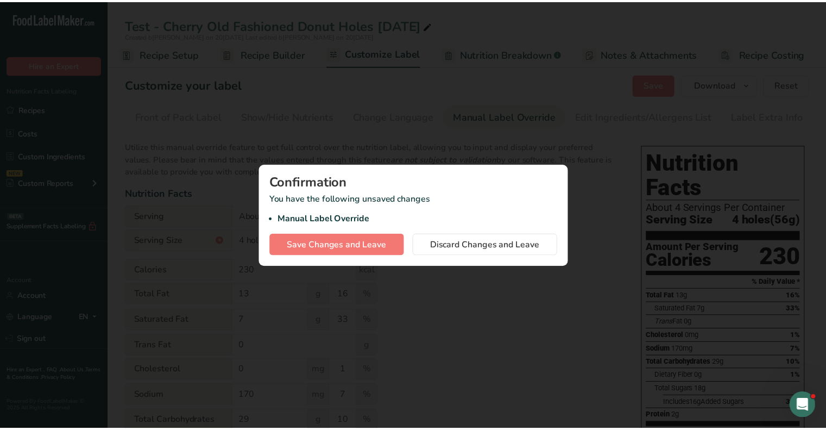
scroll to position [0, 1]
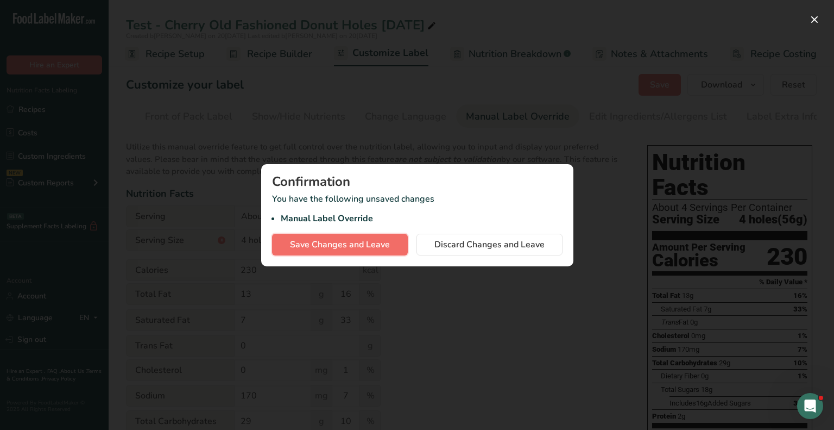
click at [385, 243] on span "Save Changes and Leave" at bounding box center [340, 244] width 100 height 13
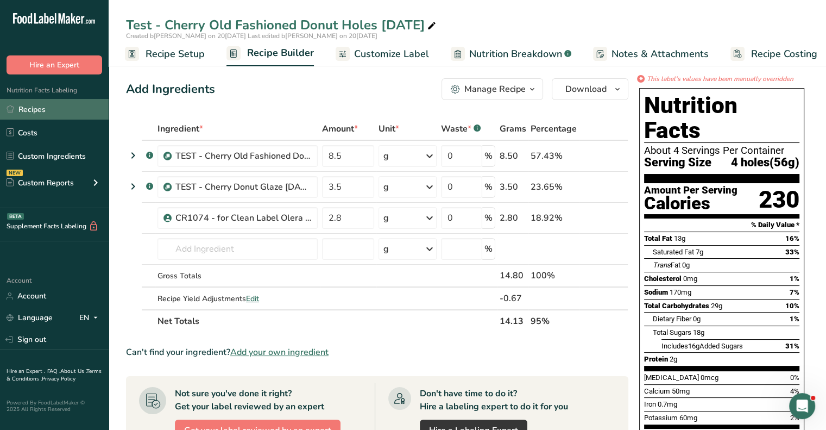
click at [53, 104] on link "Recipes" at bounding box center [54, 109] width 109 height 21
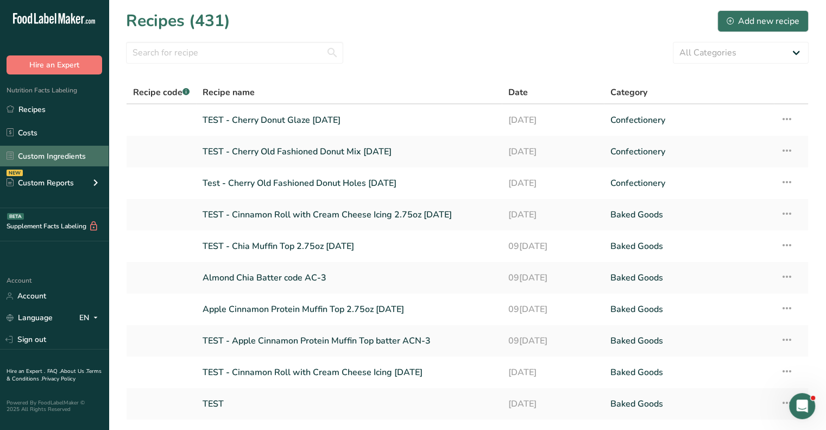
click at [46, 156] on link "Custom Ingredients" at bounding box center [54, 156] width 109 height 21
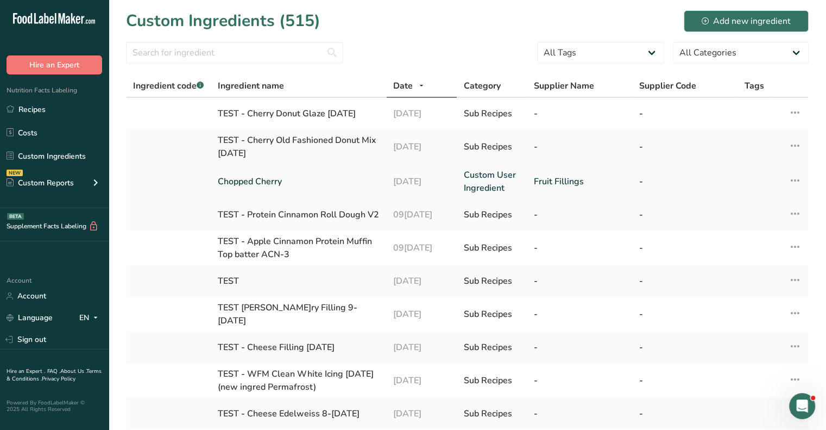
click at [276, 185] on link "Chopped Cherry" at bounding box center [299, 181] width 162 height 13
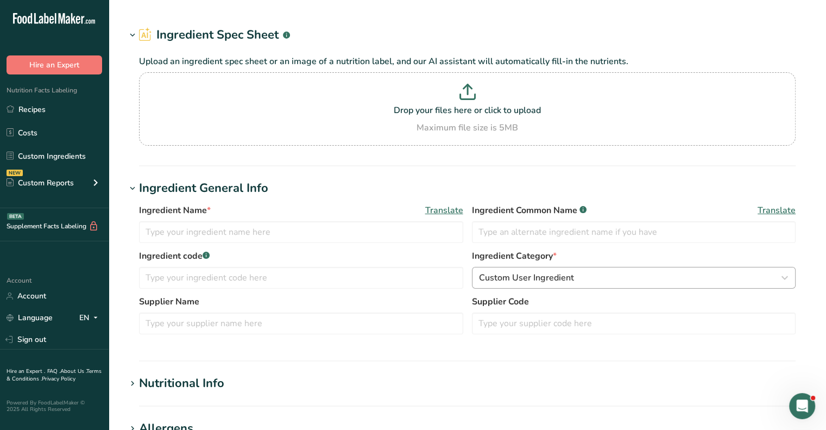
type input "Chopped Cherry"
type input "Fruit Fillings"
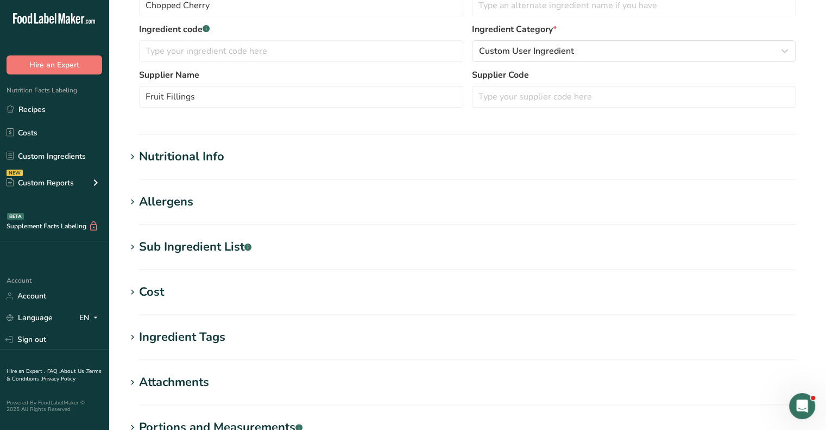
scroll to position [217, 0]
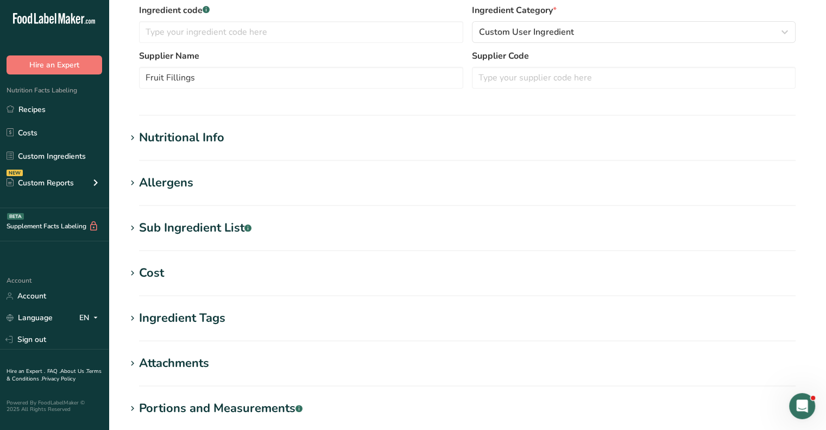
click at [230, 230] on div "Sub Ingredient List .a-a{fill:#347362;}.b-a{fill:#fff;}" at bounding box center [195, 228] width 112 height 18
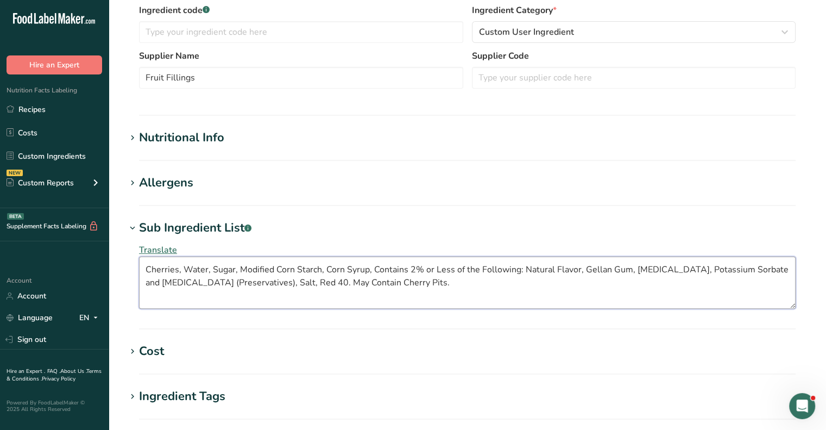
click at [324, 282] on textarea "Cherries, Water, Sugar, Modified Corn Starch, Corn Syrup, Contains 2% or Less o…" at bounding box center [467, 282] width 657 height 52
click at [278, 281] on textarea "Cherries, Water, Sugar, Modified Corn Starch, Corn Syrup, Contains 2% or Less o…" at bounding box center [467, 282] width 657 height 52
click at [537, 288] on textarea "Cherries, Water, Sugar, Modified Corn Starch, Corn Syrup, Contains 2% or Less o…" at bounding box center [467, 282] width 657 height 52
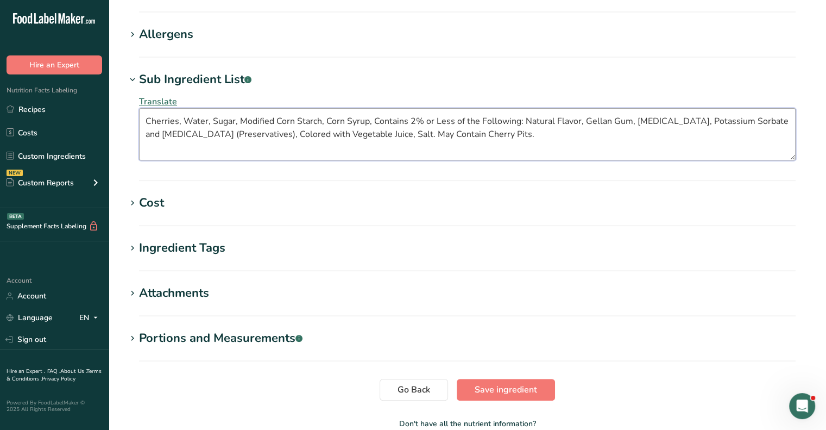
scroll to position [428, 0]
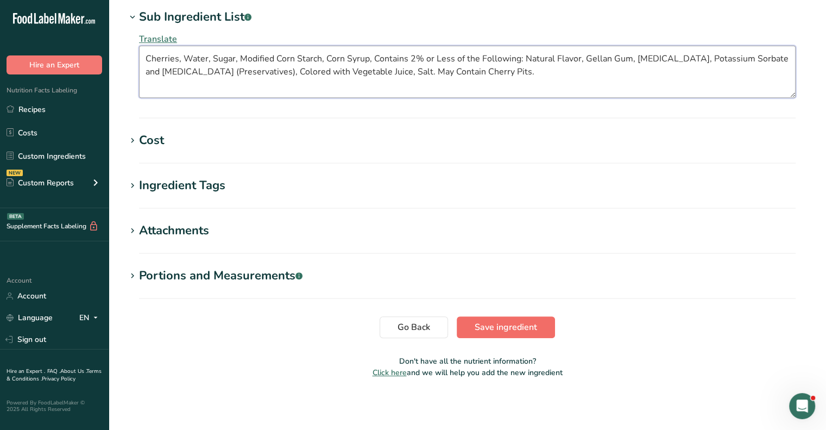
type textarea "Cherries, Water, Sugar, Modified Corn Starch, Corn Syrup, Contains 2% or Less o…"
click at [512, 322] on span "Save ingredient" at bounding box center [506, 326] width 62 height 13
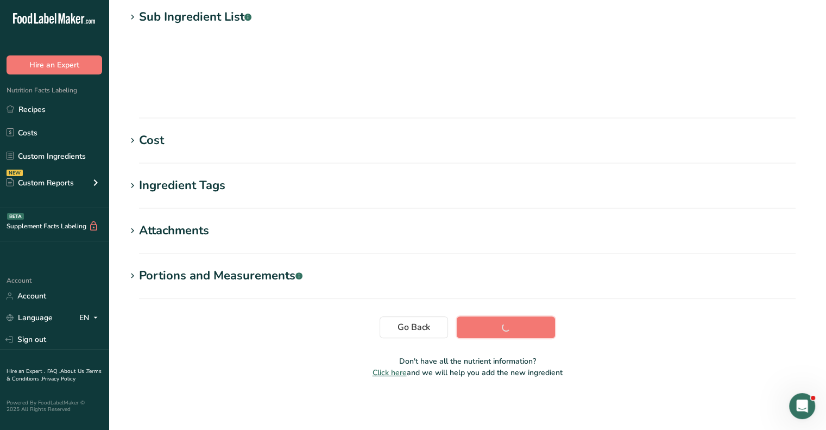
scroll to position [145, 0]
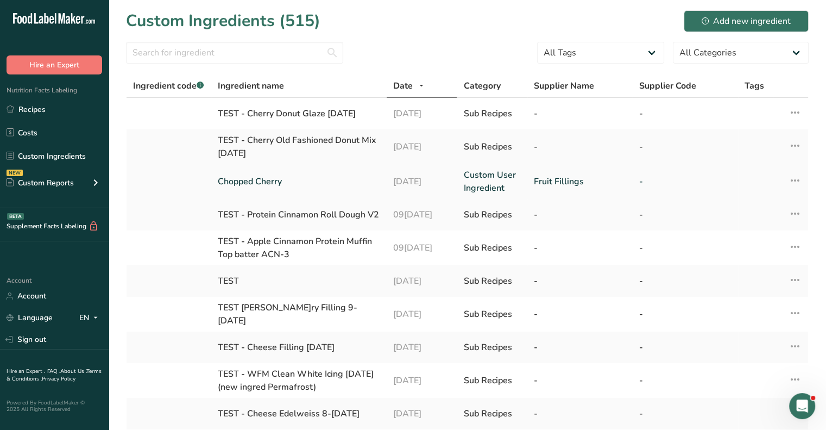
click at [261, 180] on link "Chopped Cherry" at bounding box center [299, 181] width 162 height 13
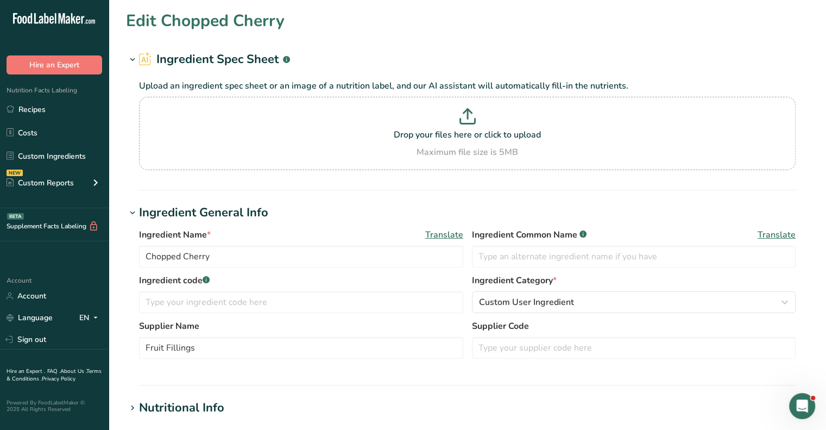
click at [156, 19] on h1 "Edit Chopped Cherry" at bounding box center [205, 21] width 159 height 24
click at [295, 17] on div "Edit Chopped Cherry" at bounding box center [467, 21] width 683 height 24
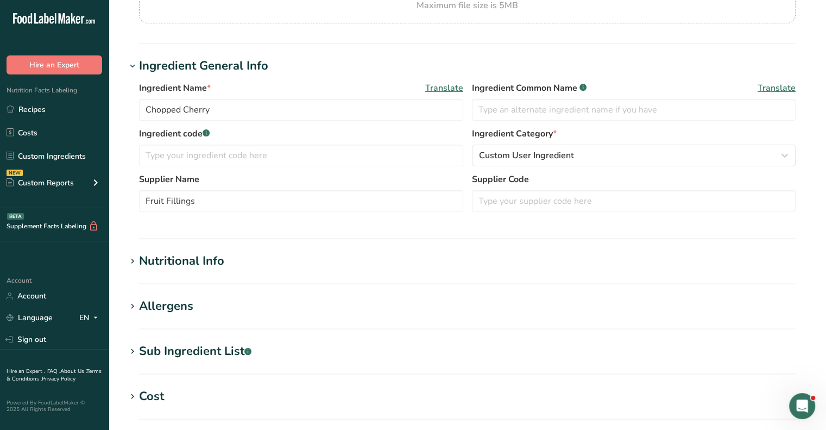
scroll to position [163, 0]
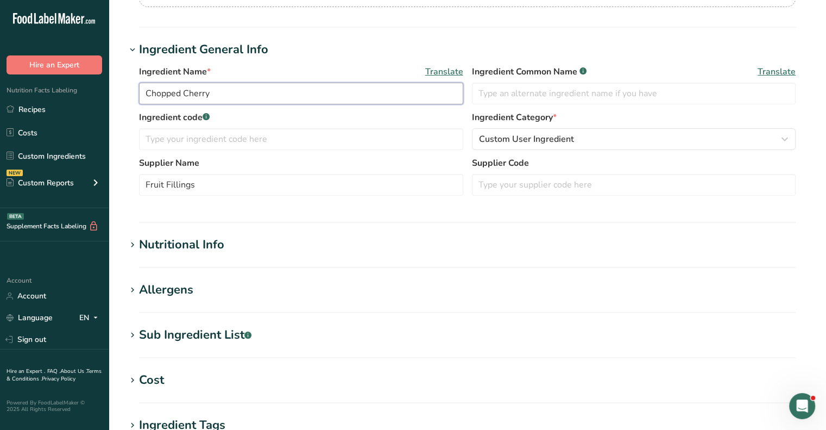
click at [147, 92] on input "Chopped Cherry" at bounding box center [301, 94] width 324 height 22
click at [255, 91] on input "TEST - Chopped Cherry" at bounding box center [301, 94] width 324 height 22
click at [333, 95] on input "TEST - Chopped Cherry [DATE]" at bounding box center [301, 94] width 324 height 22
type input "TEST - Chopped Cherry [DATE] no RED40"
click at [308, 257] on section "Nutritional Info Serving Size .a-a{fill:#347362;}.b-a{fill:#fff;} Add ingredien…" at bounding box center [467, 252] width 683 height 32
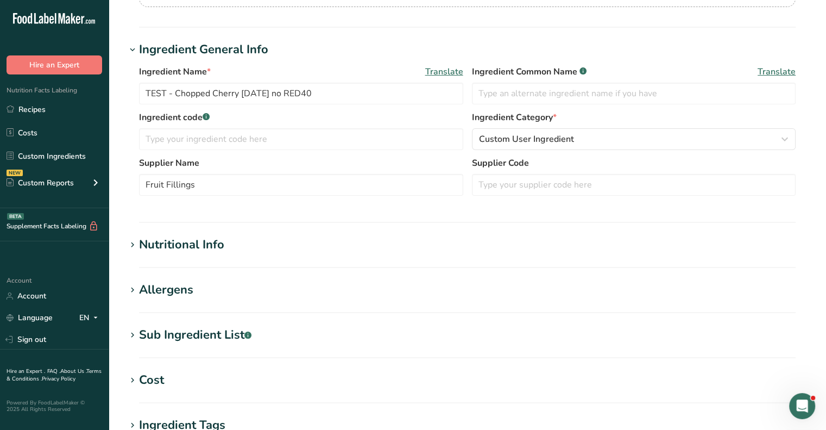
click at [171, 244] on div "Nutritional Info" at bounding box center [181, 245] width 85 height 18
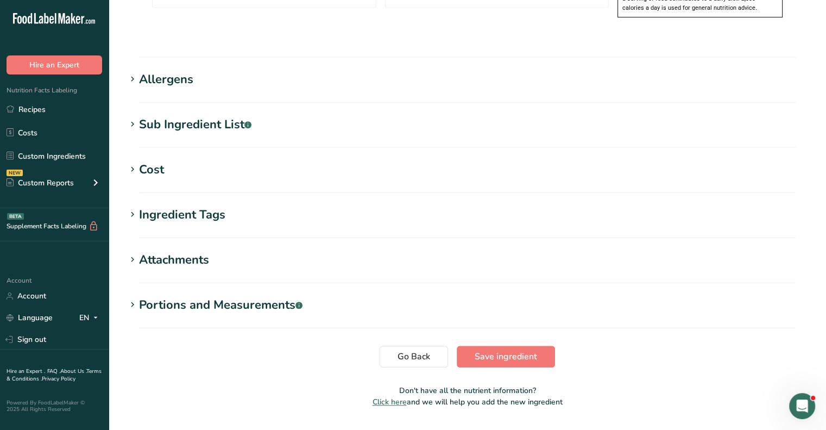
scroll to position [882, 0]
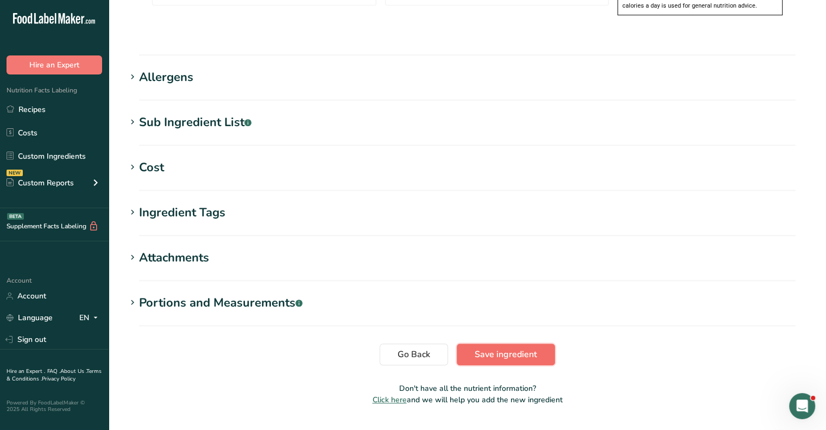
click at [510, 348] on span "Save ingredient" at bounding box center [506, 354] width 62 height 13
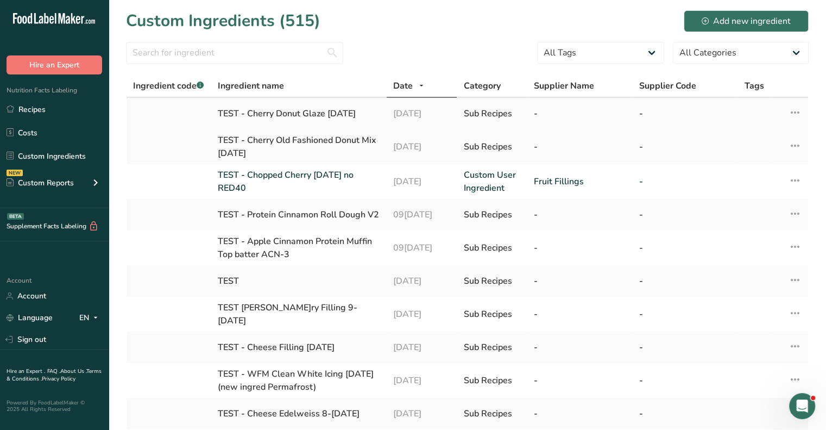
click at [306, 113] on div "TEST - Cherry Donut Glaze [DATE]" at bounding box center [299, 113] width 162 height 13
click at [36, 115] on link "Recipes" at bounding box center [54, 109] width 109 height 21
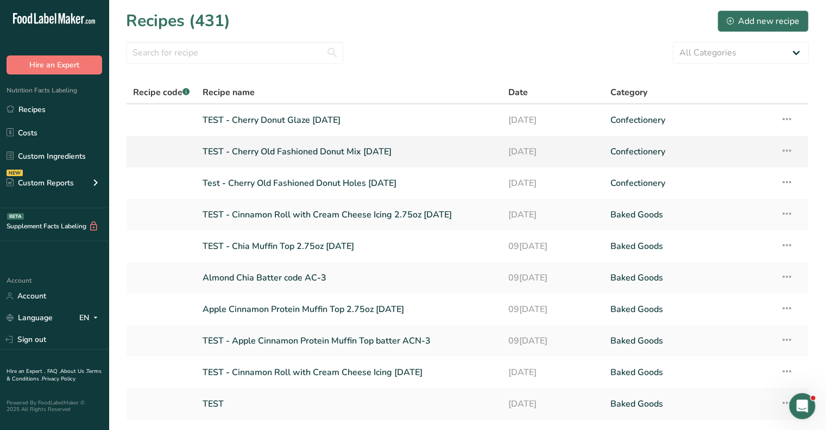
click at [296, 152] on link "TEST - Cherry Old Fashioned Donut Mix [DATE]" at bounding box center [349, 151] width 293 height 23
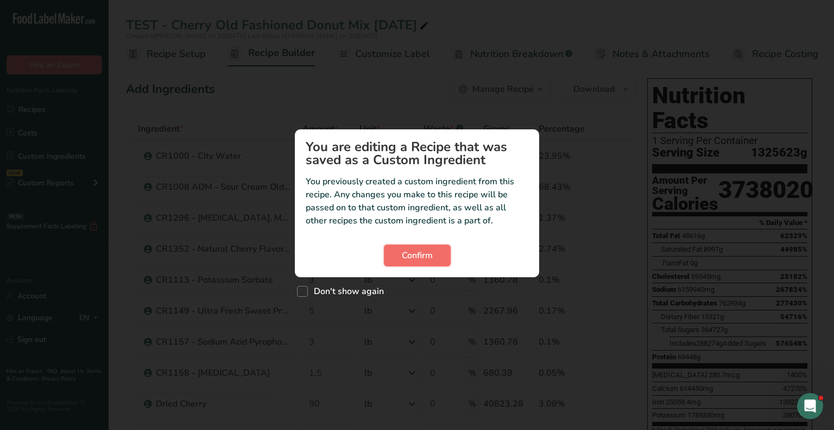
click at [427, 260] on span "Confirm" at bounding box center [417, 255] width 31 height 13
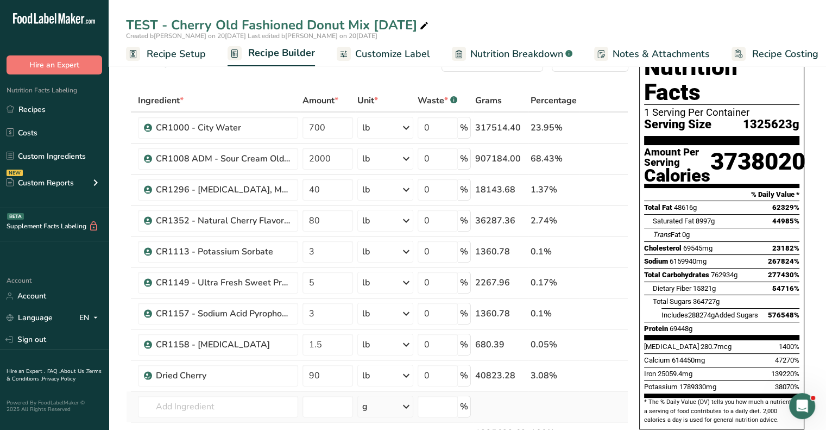
scroll to position [54, 0]
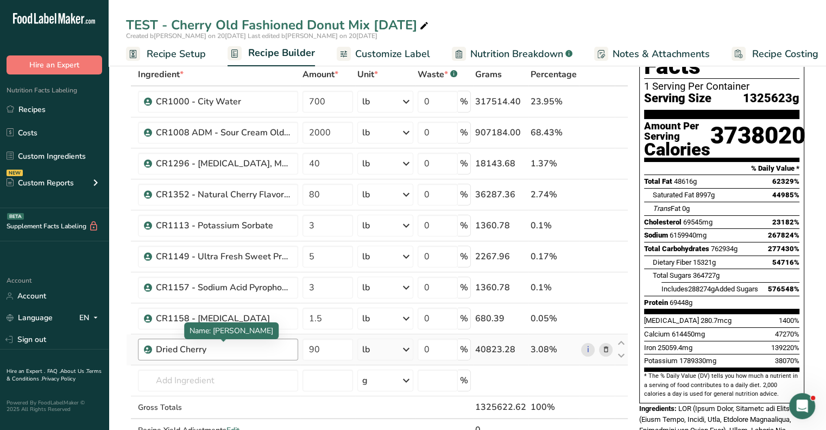
click at [217, 345] on div "Dried Cherry" at bounding box center [224, 349] width 136 height 13
click at [603, 349] on icon at bounding box center [606, 349] width 8 height 11
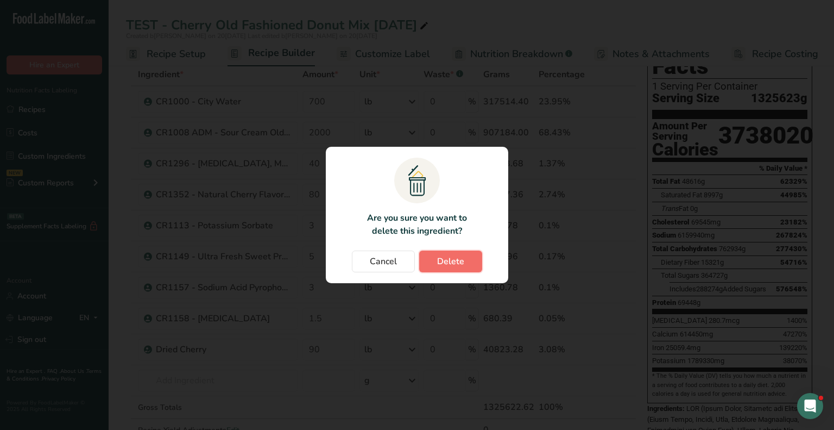
click at [445, 256] on span "Delete" at bounding box center [450, 261] width 27 height 13
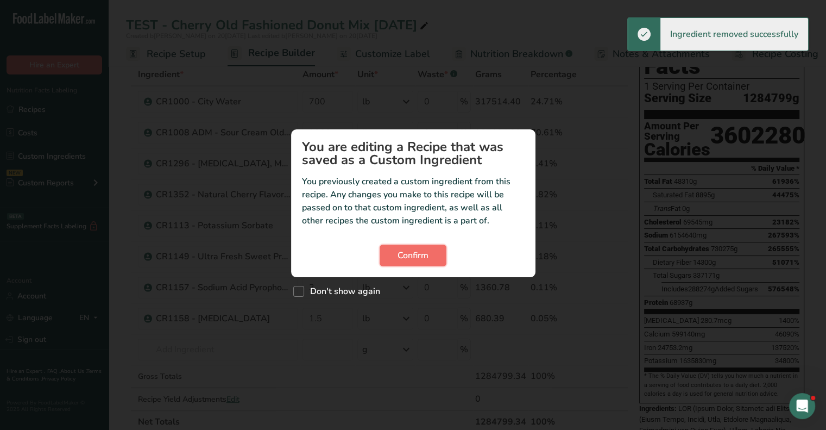
click at [404, 260] on span "Confirm" at bounding box center [412, 255] width 31 height 13
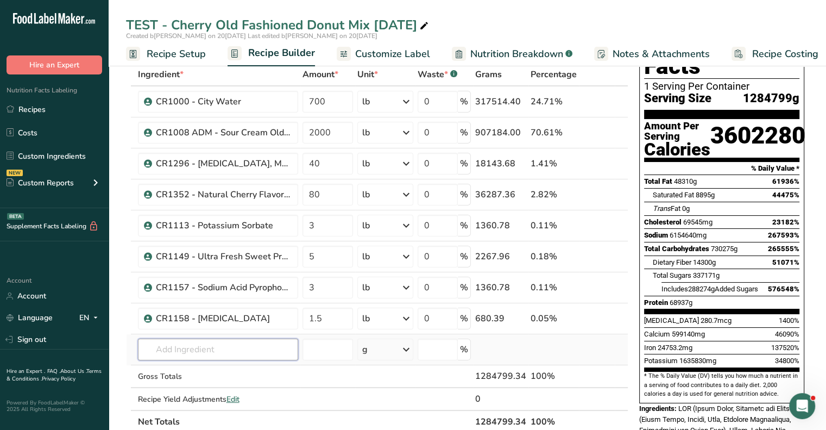
click at [185, 344] on input "text" at bounding box center [218, 349] width 160 height 22
type input "test- chopped cherr"
click at [161, 310] on p "TEST - Chopped Cherry [DATE] no RED40" at bounding box center [225, 311] width 156 height 11
type input "TEST - Chopped Cherry [DATE] no RED40"
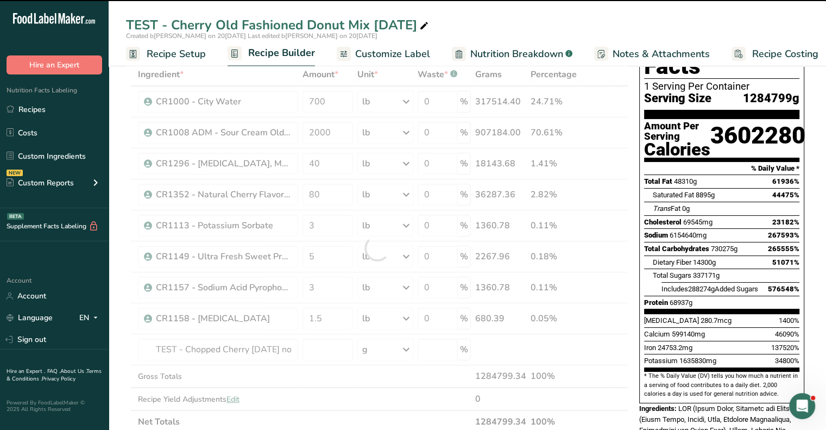
type input "0"
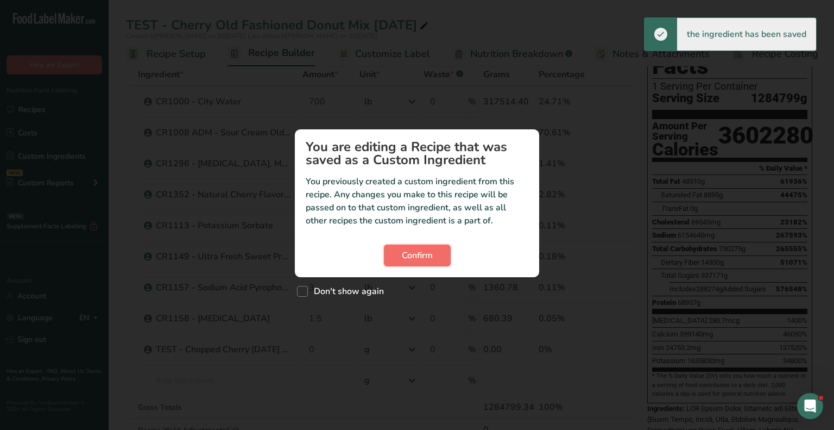
click at [416, 260] on span "Confirm" at bounding box center [417, 255] width 31 height 13
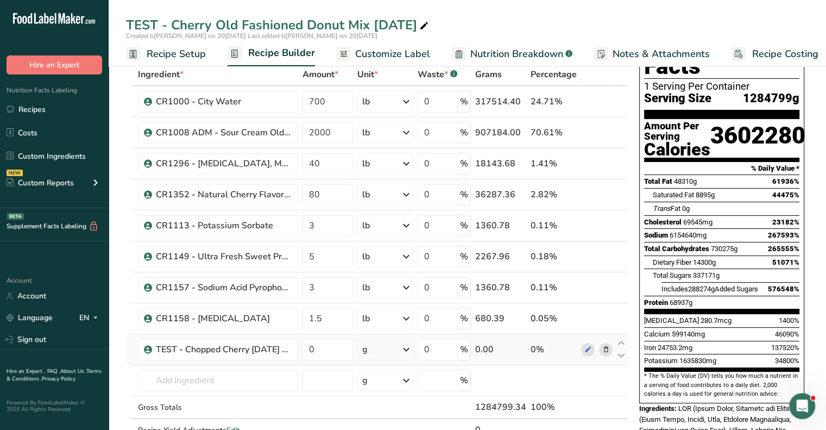
click at [376, 349] on div "g" at bounding box center [385, 349] width 56 height 22
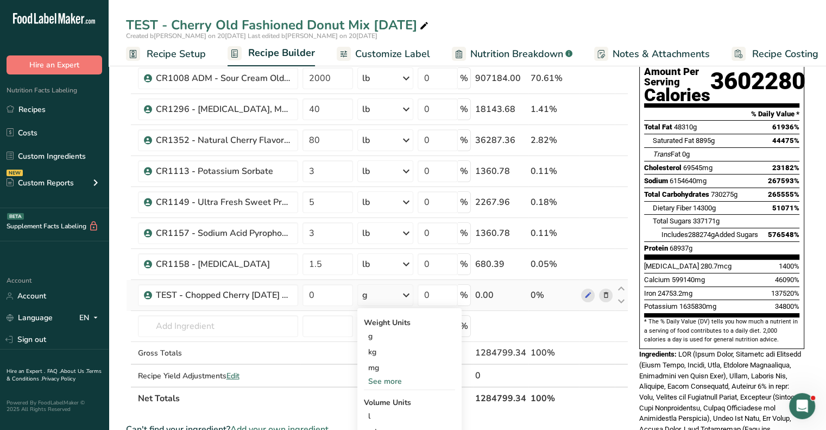
click at [378, 376] on div "See more" at bounding box center [409, 380] width 91 height 11
click at [374, 399] on div "lb" at bounding box center [409, 399] width 91 height 16
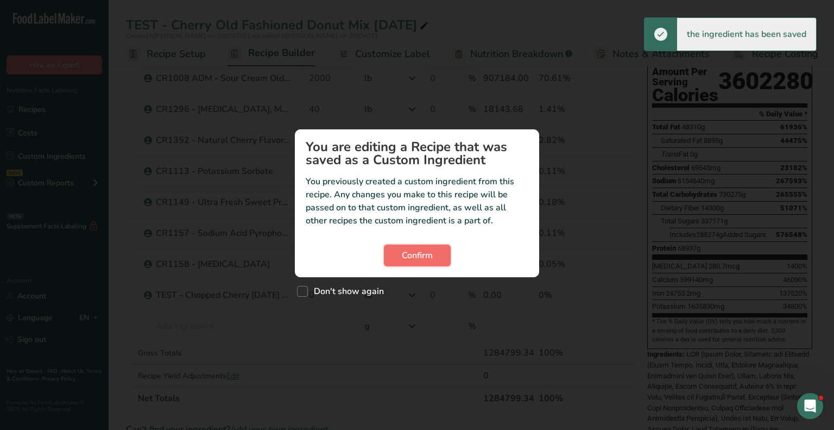
click at [413, 263] on button "Confirm" at bounding box center [417, 255] width 67 height 22
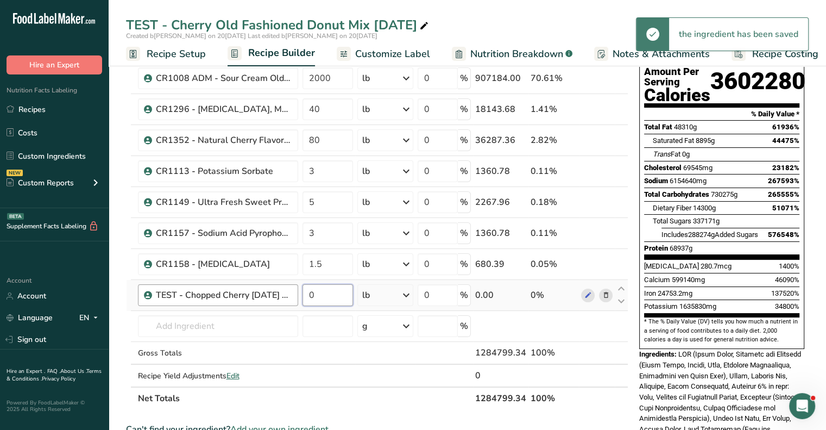
drag, startPoint x: 323, startPoint y: 295, endPoint x: 295, endPoint y: 297, distance: 27.2
click at [298, 295] on tr "TEST - Chopped Cherry [DATE] no RED40 0 lb Weight Units g kg mg mcg lb oz See l…" at bounding box center [377, 295] width 501 height 31
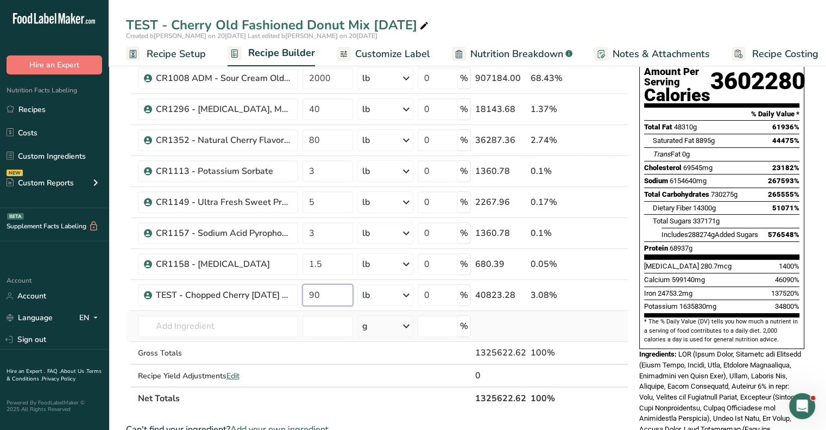
type input "90"
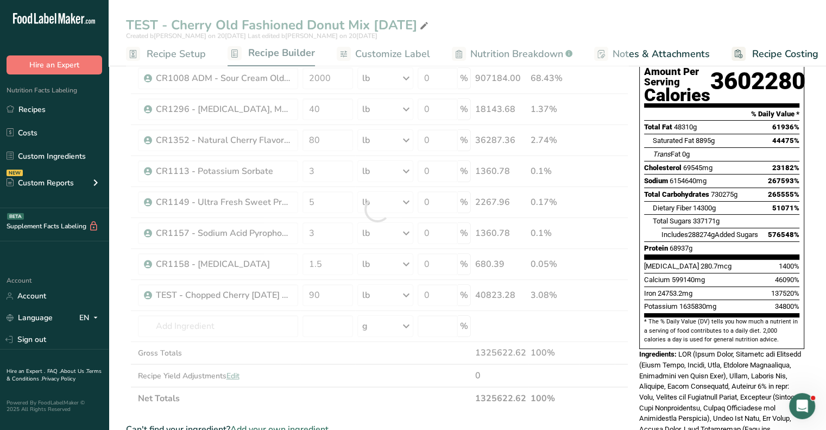
click at [575, 333] on div "Ingredient * Amount * Unit * Waste * .a-a{fill:#347362;}.b-a{fill:#fff;} Grams …" at bounding box center [377, 209] width 502 height 401
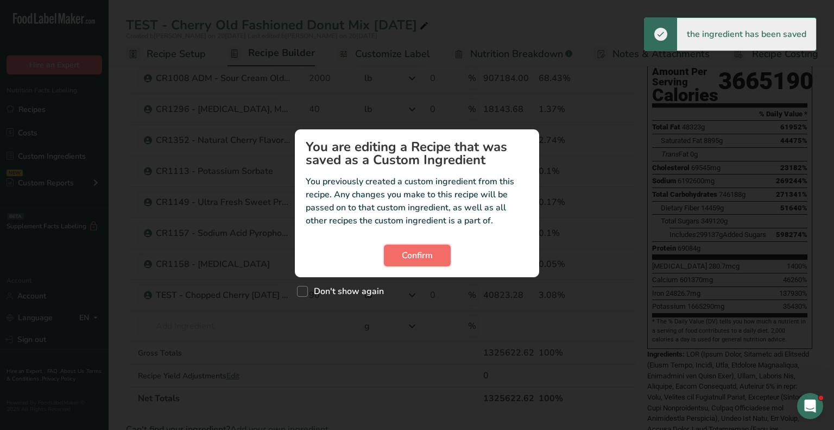
click at [430, 263] on button "Confirm" at bounding box center [417, 255] width 67 height 22
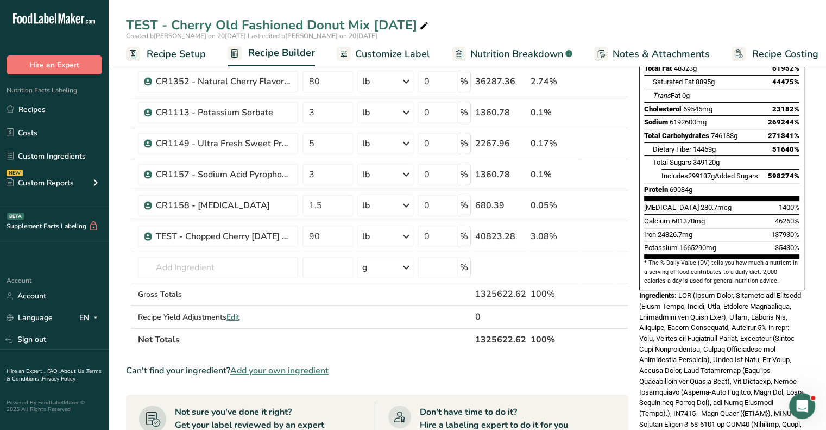
scroll to position [163, 0]
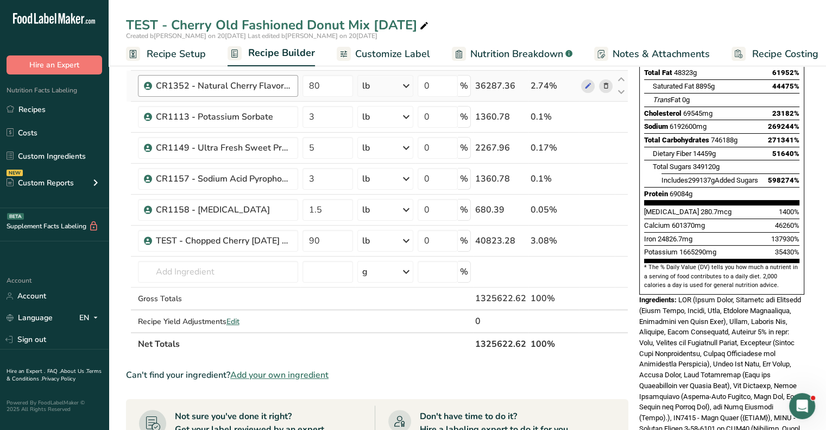
click at [192, 54] on span "Recipe Setup" at bounding box center [176, 54] width 59 height 15
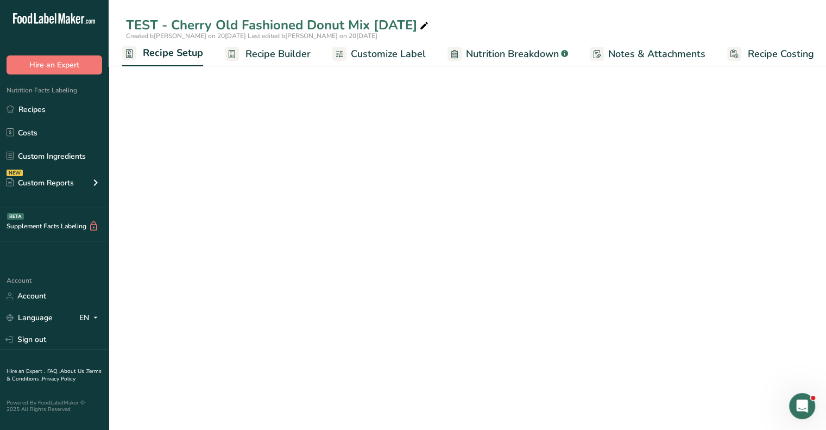
scroll to position [21, 0]
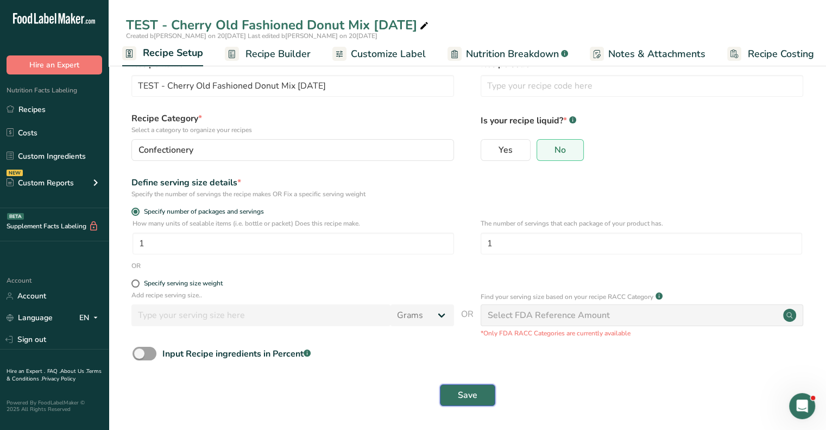
click at [476, 397] on span "Save" at bounding box center [468, 394] width 20 height 13
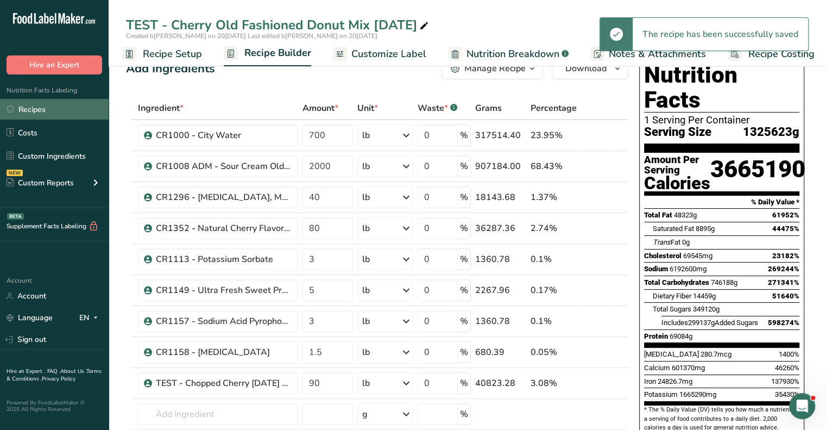
click at [35, 106] on link "Recipes" at bounding box center [54, 109] width 109 height 21
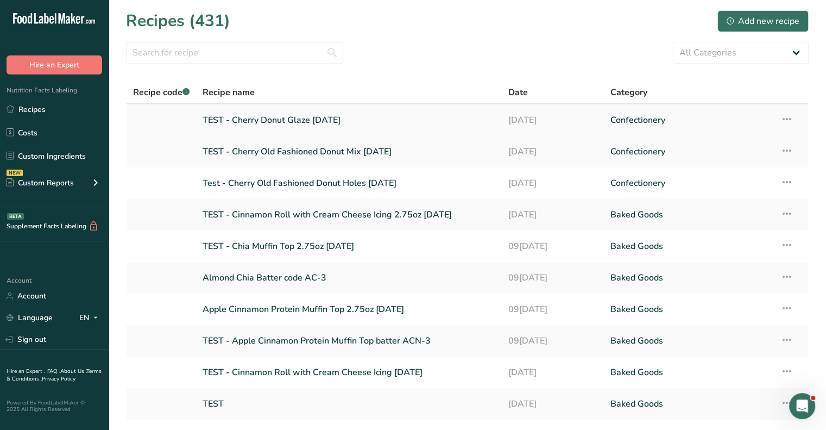
click at [326, 118] on link "TEST - Cherry Donut Glaze [DATE]" at bounding box center [349, 120] width 293 height 23
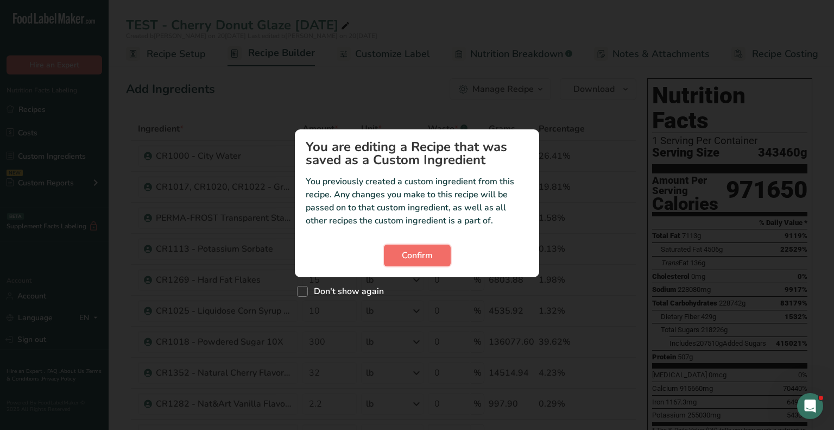
click at [403, 256] on span "Confirm" at bounding box center [417, 255] width 31 height 13
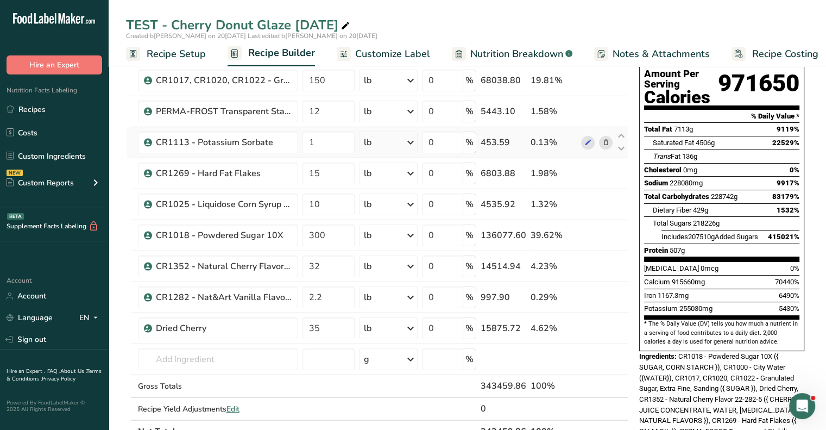
scroll to position [109, 0]
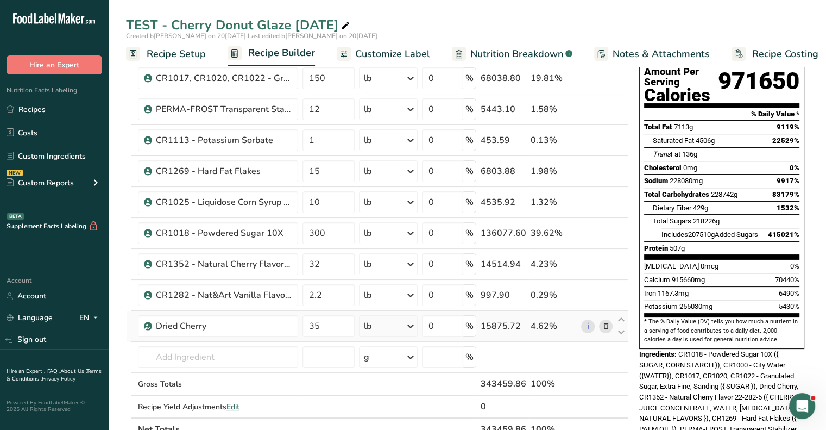
click at [603, 321] on icon at bounding box center [606, 325] width 8 height 11
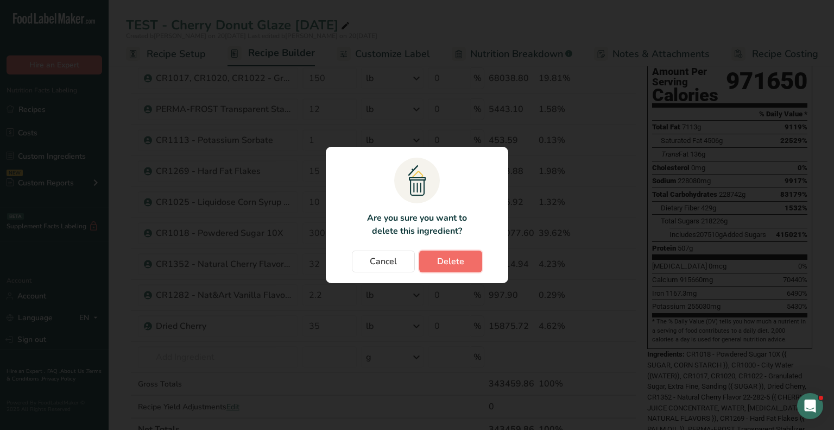
click at [436, 264] on button "Delete" at bounding box center [450, 261] width 63 height 22
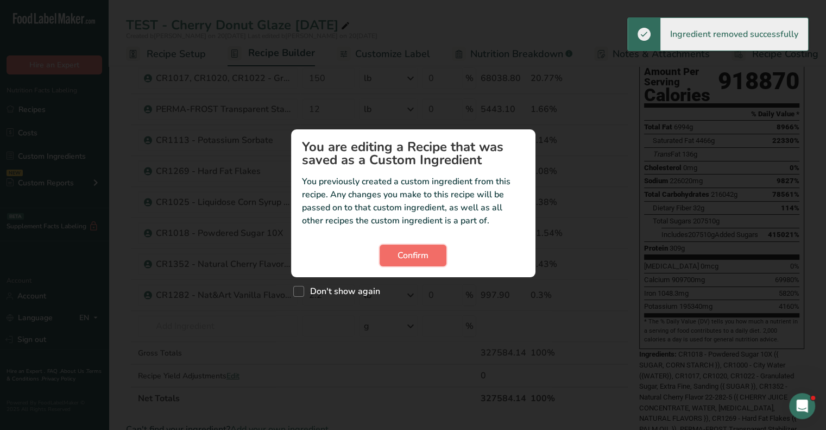
click at [421, 258] on span "Confirm" at bounding box center [412, 255] width 31 height 13
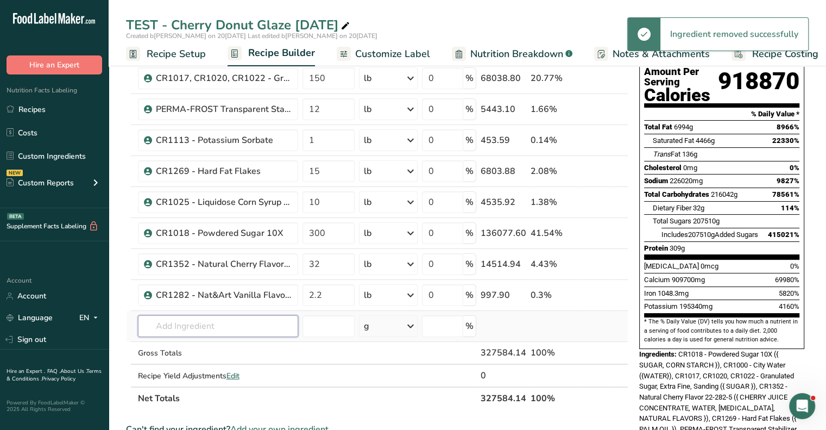
click at [209, 323] on input "text" at bounding box center [218, 326] width 160 height 22
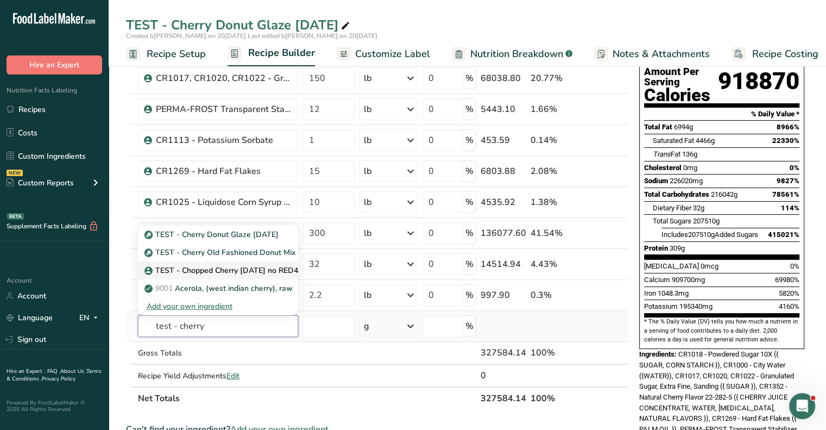
type input "test - cherry"
click at [201, 264] on p "TEST - Chopped Cherry [DATE] no RED40" at bounding box center [225, 269] width 156 height 11
type input "TEST - Chopped Cherry [DATE] no RED40"
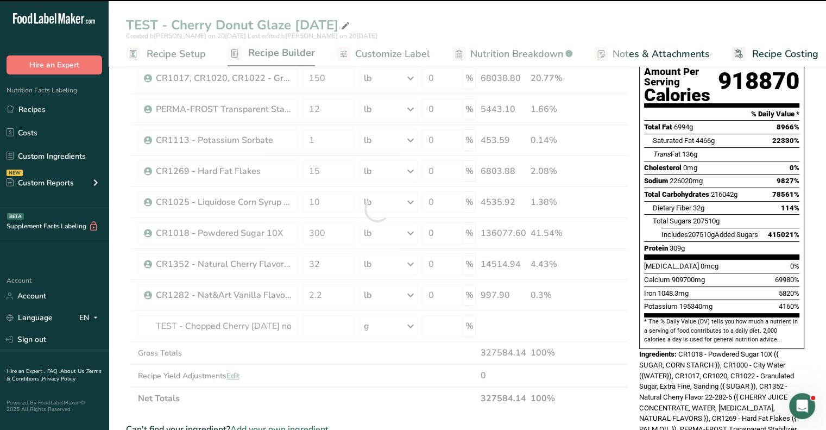
type input "0"
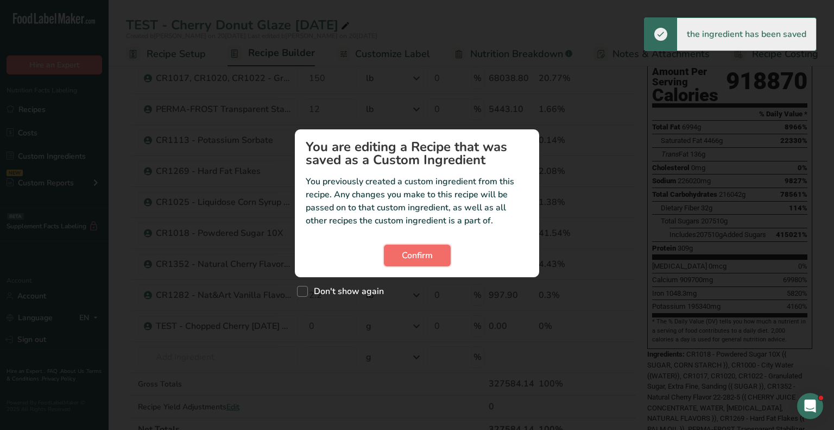
click at [402, 258] on span "Confirm" at bounding box center [417, 255] width 31 height 13
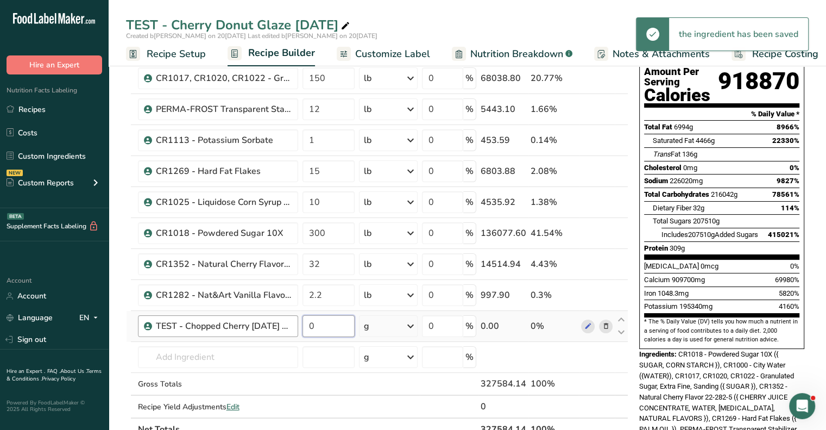
drag, startPoint x: 336, startPoint y: 326, endPoint x: 283, endPoint y: 326, distance: 52.7
click at [283, 326] on tr "TEST - Chopped Cherry [DATE] no RED40 0 g Weight Units g kg mg See more Volume …" at bounding box center [377, 326] width 501 height 31
type input "35"
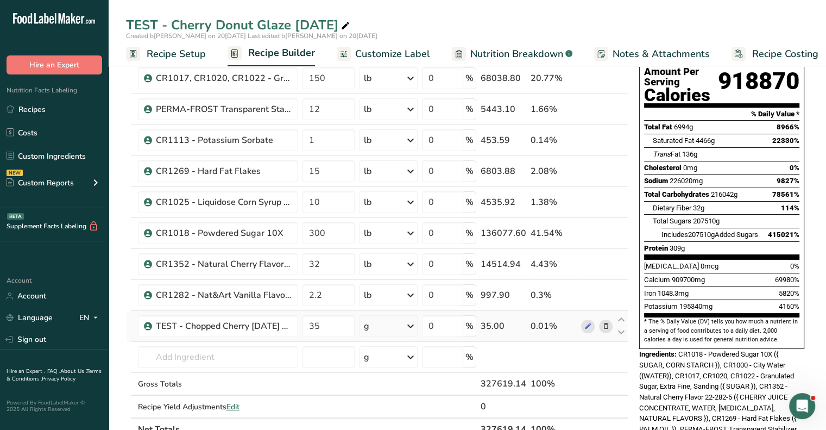
click at [386, 323] on div "Ingredient * Amount * Unit * Waste * .a-a{fill:#347362;}.b-a{fill:#fff;} Grams …" at bounding box center [377, 225] width 502 height 432
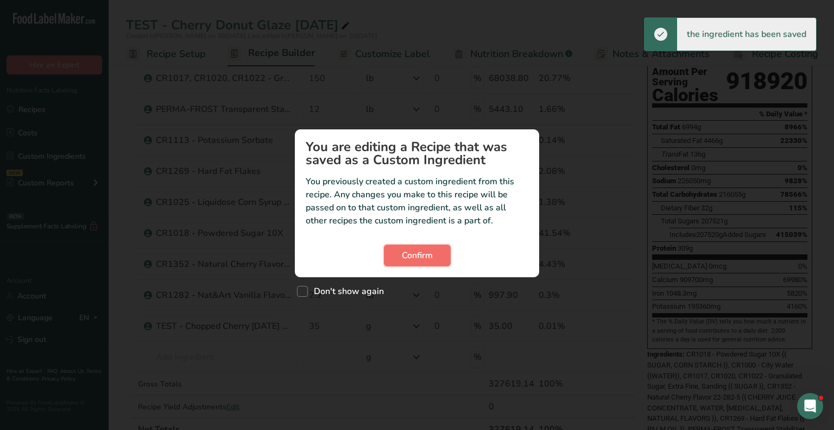
click at [412, 260] on span "Confirm" at bounding box center [417, 255] width 31 height 13
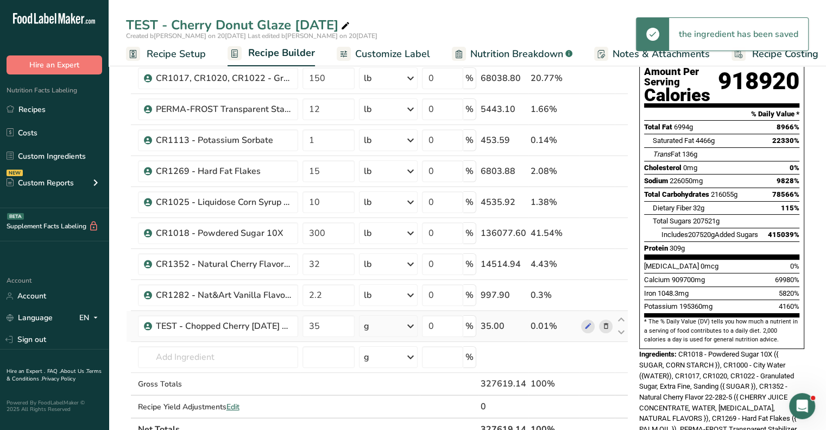
click at [416, 329] on icon at bounding box center [410, 326] width 13 height 20
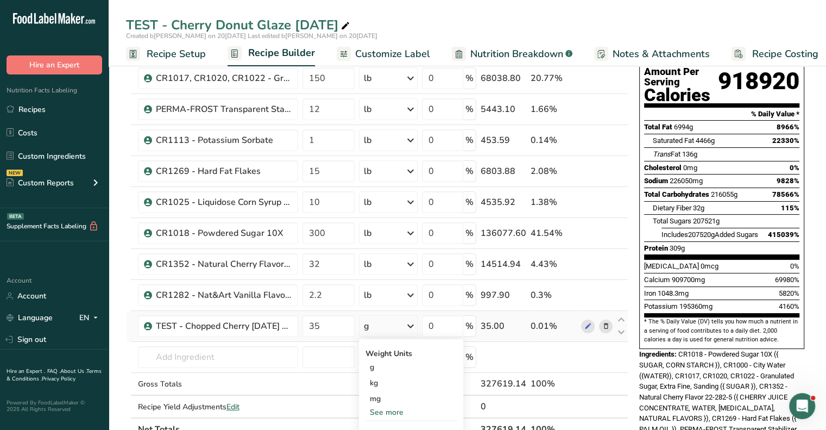
click at [381, 410] on div "See more" at bounding box center [410, 411] width 91 height 11
click at [382, 422] on div "lb" at bounding box center [410, 430] width 91 height 16
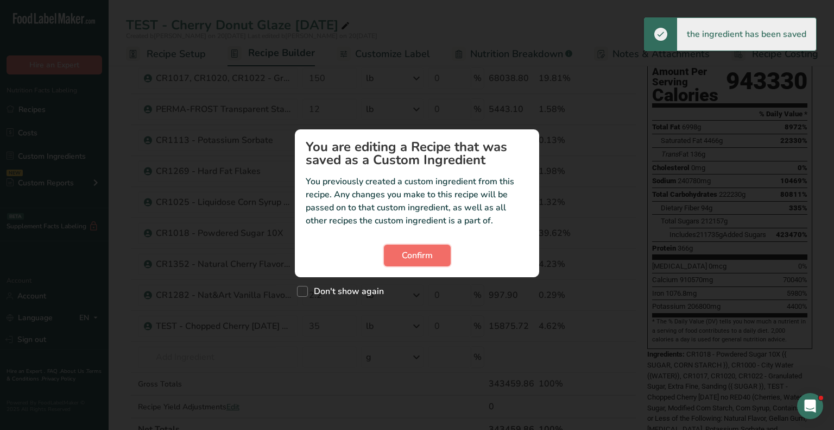
click at [415, 254] on span "Confirm" at bounding box center [417, 255] width 31 height 13
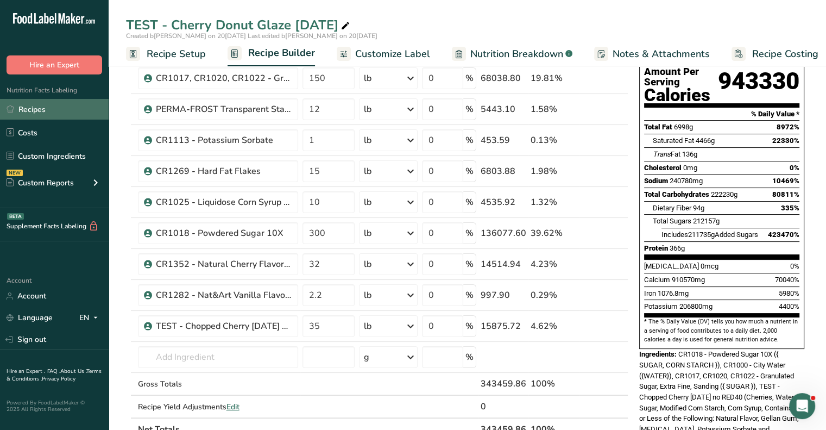
click at [37, 110] on link "Recipes" at bounding box center [54, 109] width 109 height 21
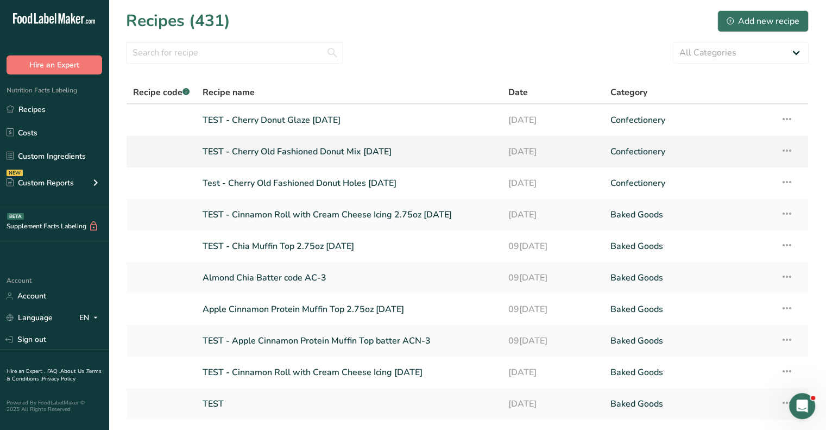
click at [345, 144] on link "TEST - Cherry Old Fashioned Donut Mix [DATE]" at bounding box center [349, 151] width 293 height 23
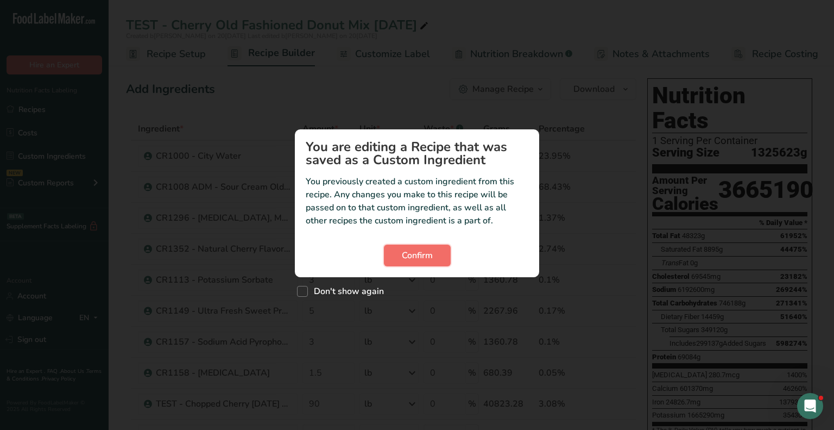
click at [403, 251] on span "Confirm" at bounding box center [417, 255] width 31 height 13
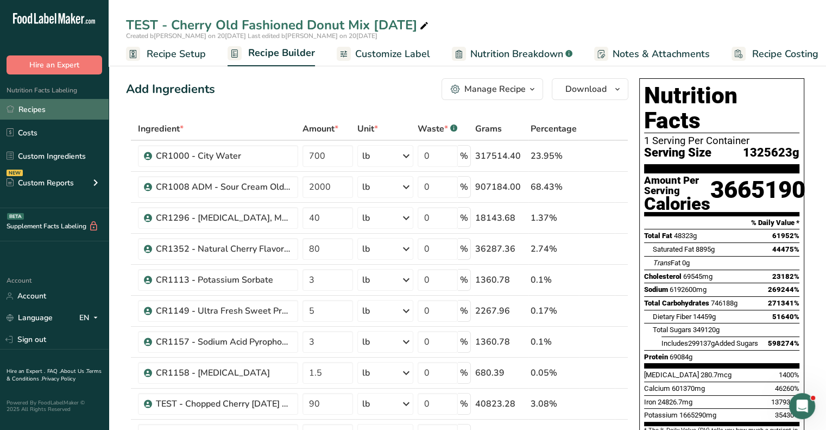
click at [55, 110] on link "Recipes" at bounding box center [54, 109] width 109 height 21
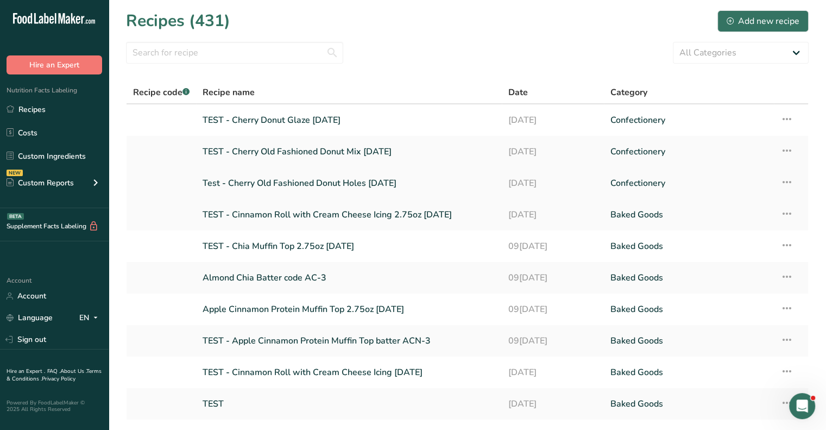
click at [356, 182] on link "Test - Cherry Old Fashioned Donut Holes [DATE]" at bounding box center [349, 183] width 293 height 23
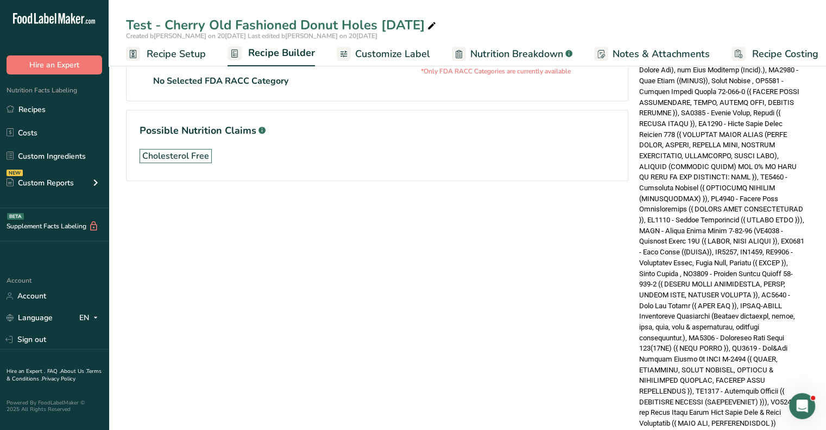
scroll to position [523, 0]
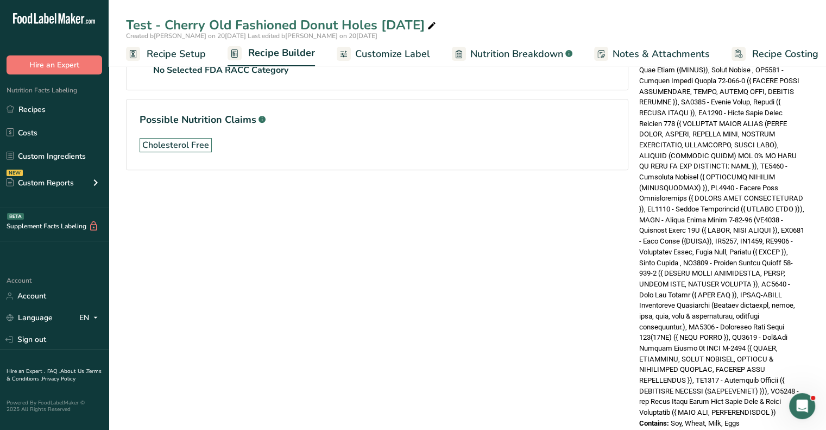
drag, startPoint x: 681, startPoint y: 221, endPoint x: 761, endPoint y: 436, distance: 229.1
copy div "TEST - Cherry Old Fashioned Donut Mix [DATE] (ADM (Wheat Flour, Bleached and En…"
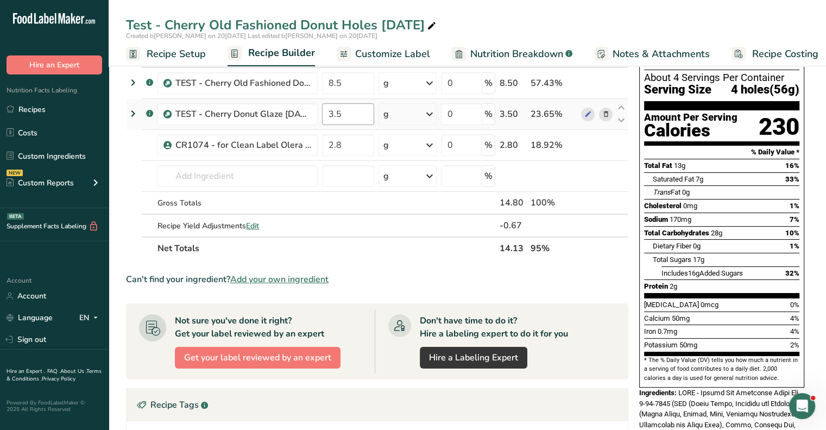
scroll to position [35, 0]
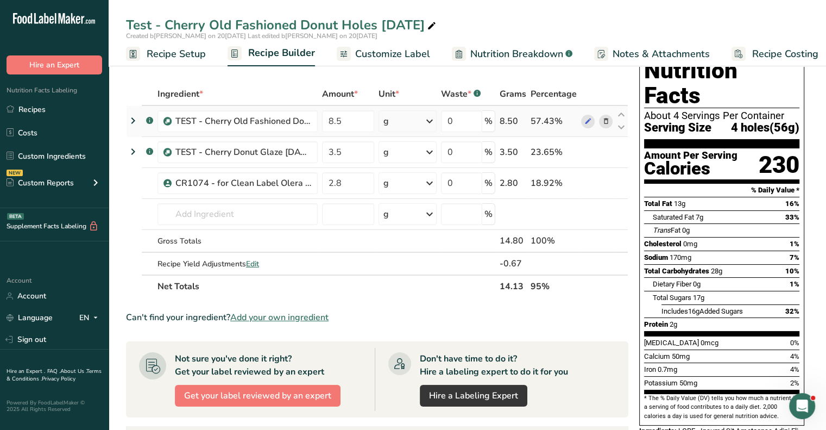
click at [604, 119] on icon at bounding box center [606, 121] width 8 height 11
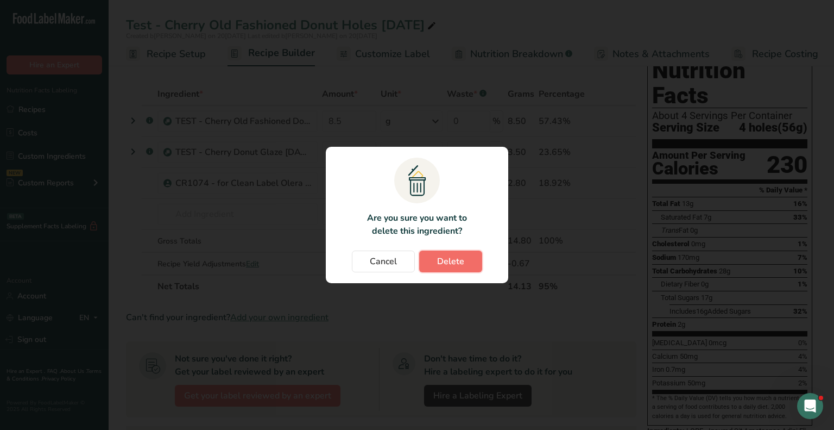
click at [452, 265] on span "Delete" at bounding box center [450, 261] width 27 height 13
type input "3.5"
type input "2.8"
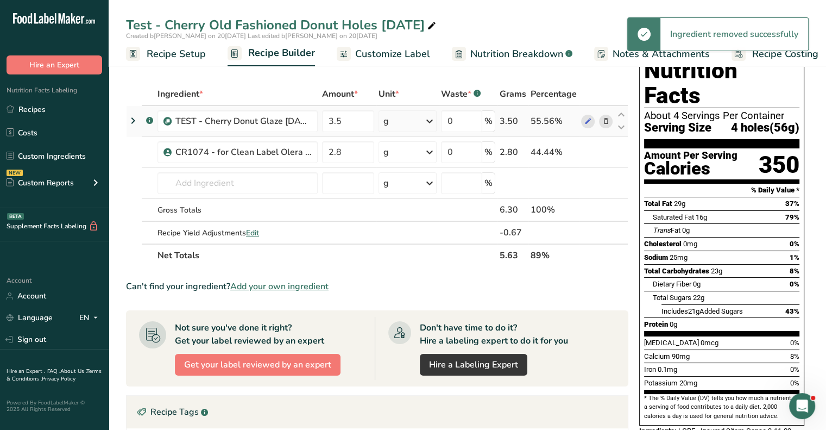
click at [605, 122] on icon at bounding box center [606, 121] width 8 height 11
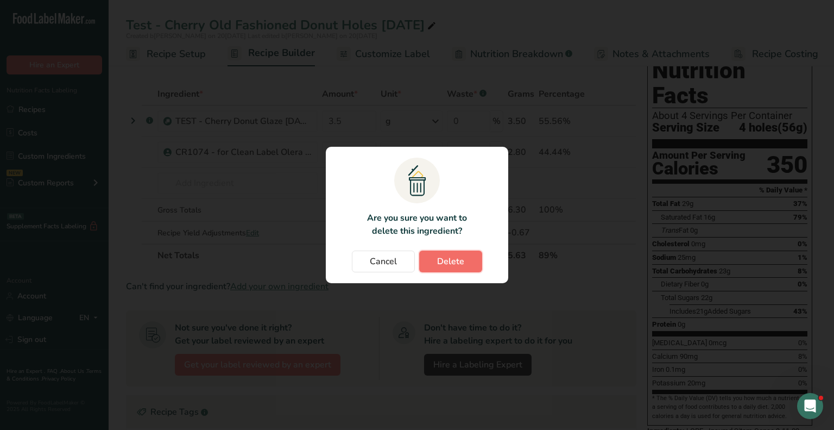
click at [465, 257] on button "Delete" at bounding box center [450, 261] width 63 height 22
type input "2.8"
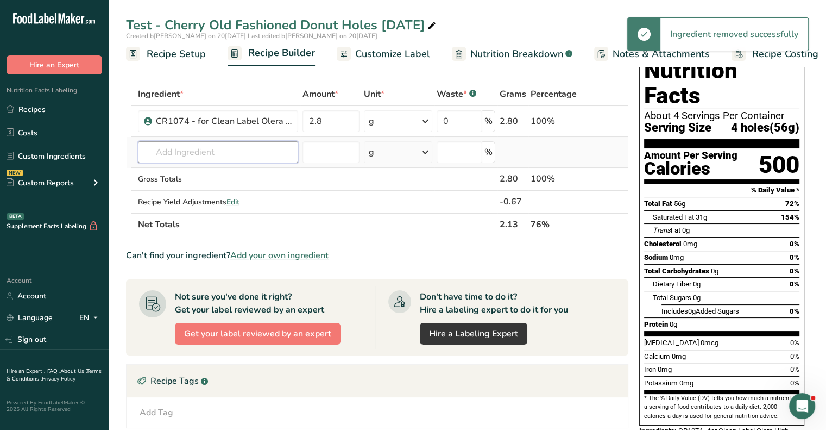
click at [182, 154] on input "text" at bounding box center [218, 152] width 160 height 22
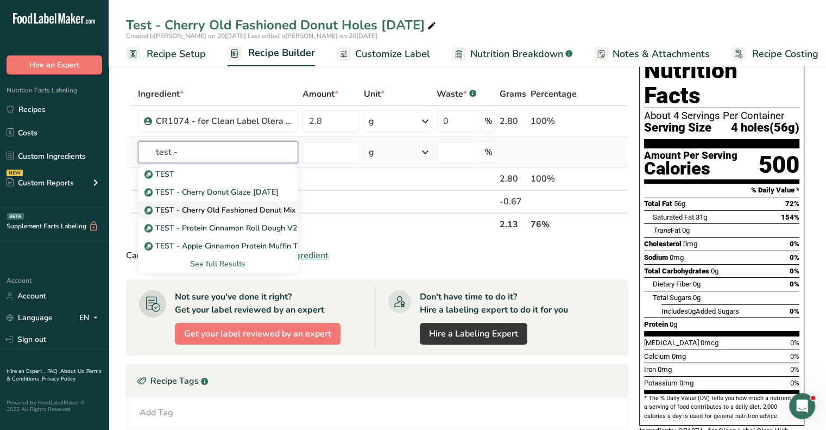
type input "test -"
click at [196, 204] on p "TEST - Cherry Old Fashioned Donut Mix [DATE]" at bounding box center [235, 209] width 176 height 11
type input "TEST - Cherry Old Fashioned Donut Mix [DATE]"
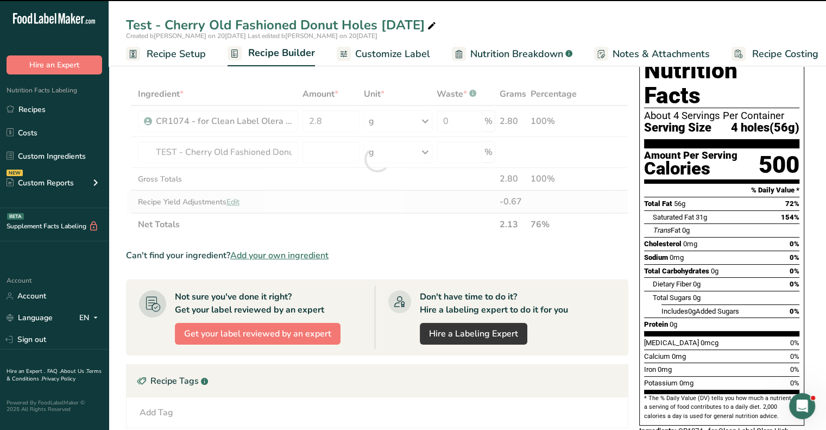
type input "0"
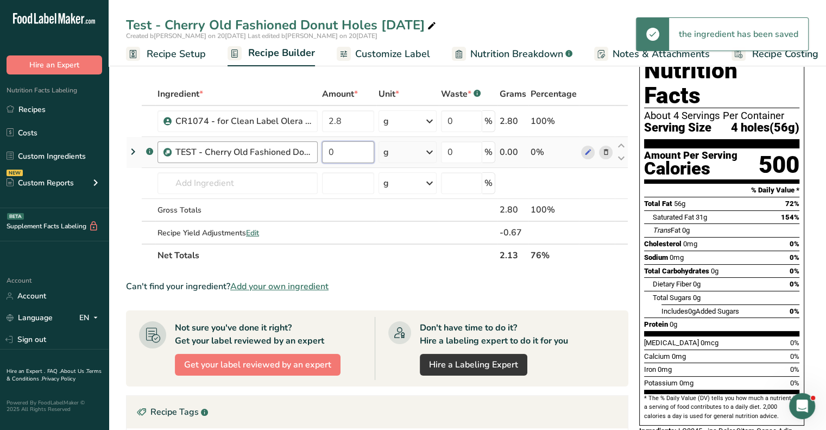
drag, startPoint x: 338, startPoint y: 148, endPoint x: 314, endPoint y: 148, distance: 23.9
click at [314, 148] on tr ".a-a{fill:#347362;}.b-a{fill:#fff;} TEST - Cherry Old Fashioned Donut Mix [DATE…" at bounding box center [377, 152] width 501 height 31
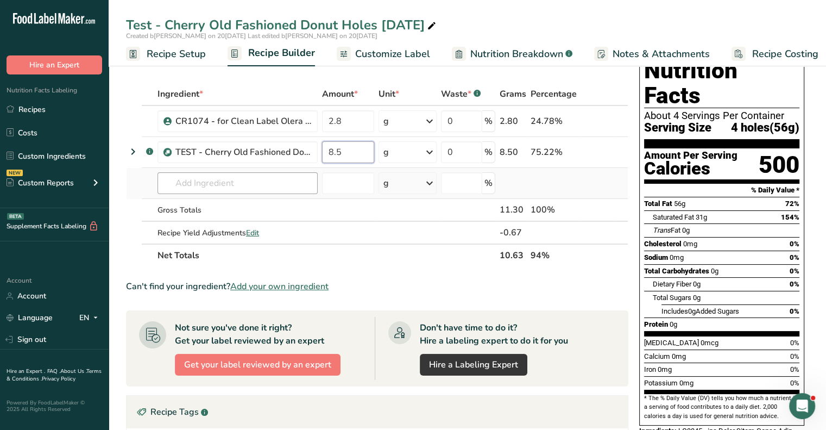
type input "8.5"
click at [227, 187] on div "Ingredient * Amount * Unit * Waste * .a-a{fill:#347362;}.b-a{fill:#fff;} Grams …" at bounding box center [377, 175] width 502 height 184
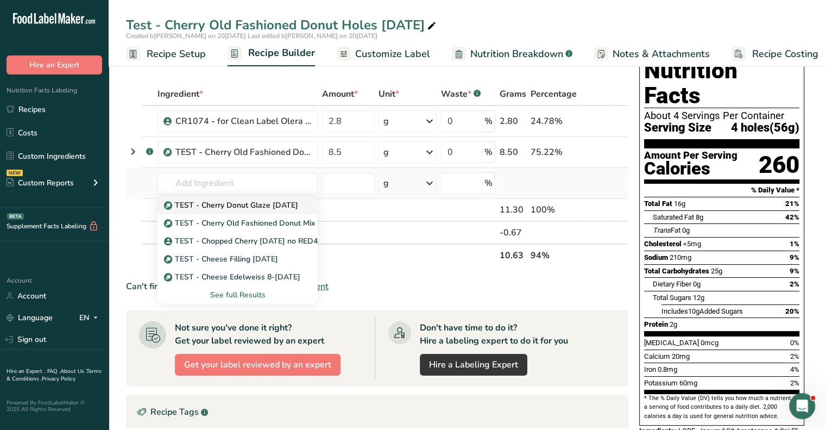
click at [229, 208] on p "TEST - Cherry Donut Glaze [DATE]" at bounding box center [232, 204] width 132 height 11
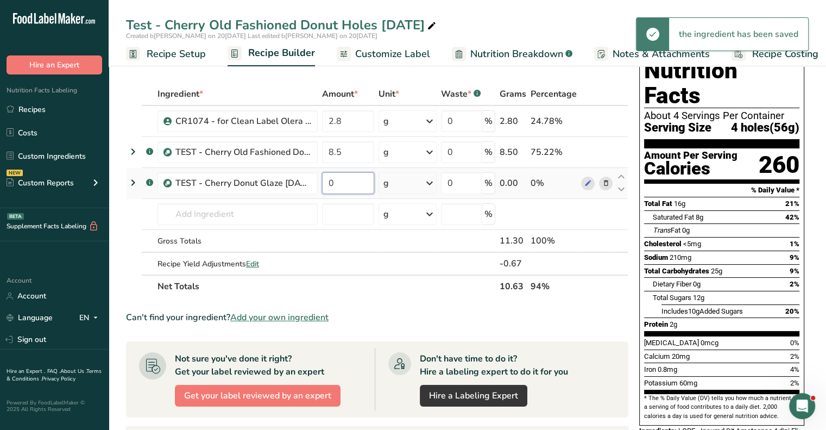
drag, startPoint x: 341, startPoint y: 183, endPoint x: 326, endPoint y: 184, distance: 15.2
click at [326, 184] on input "0" at bounding box center [348, 183] width 52 height 22
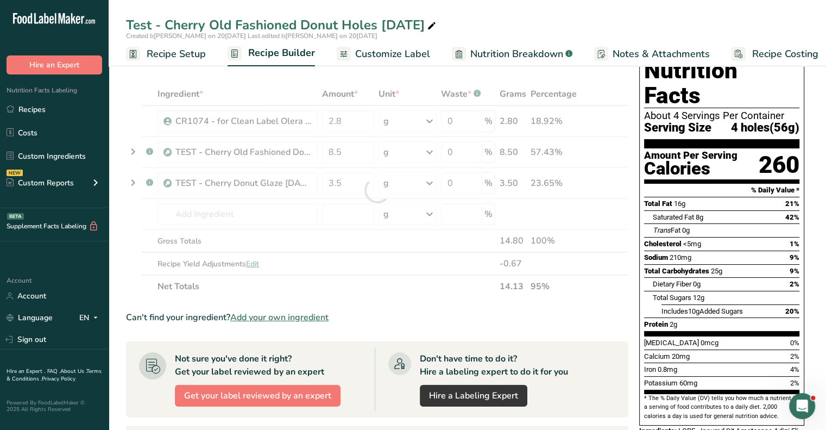
click at [590, 291] on div "Ingredient * Amount * Unit * Waste * .a-a{fill:#347362;}.b-a{fill:#fff;} Grams …" at bounding box center [377, 190] width 502 height 215
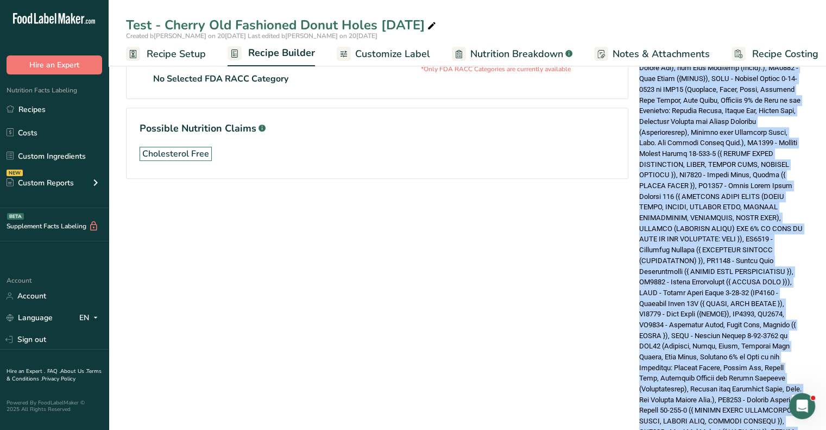
scroll to position [652, 0]
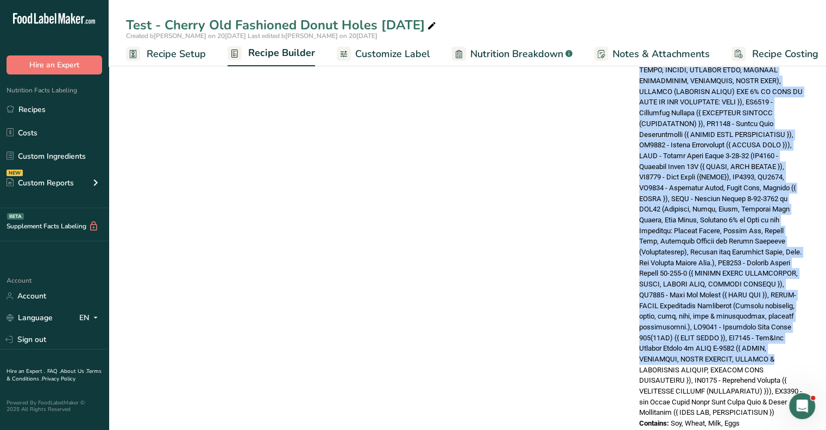
drag, startPoint x: 679, startPoint y: 238, endPoint x: 784, endPoint y: 432, distance: 220.2
copy div "TEST - Cherry Old Fashioned Donut Mix 7-[DATE]ADM (Wheat Flour, Bleached and En…"
click at [679, 211] on span at bounding box center [720, 112] width 163 height 607
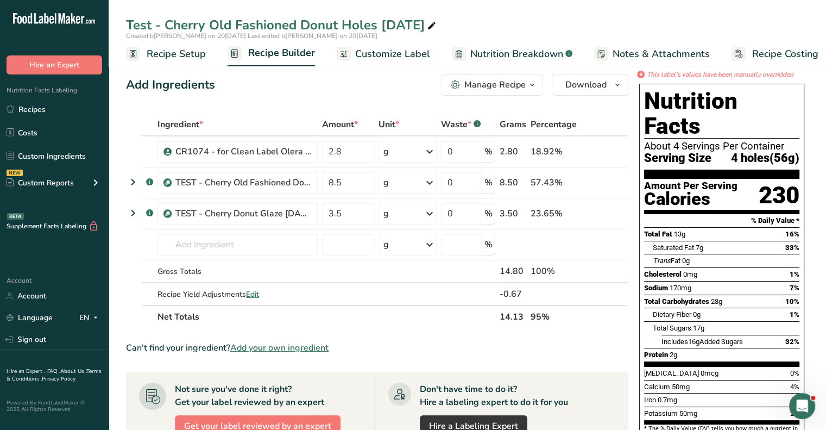
scroll to position [0, 0]
